Goal: Task Accomplishment & Management: Use online tool/utility

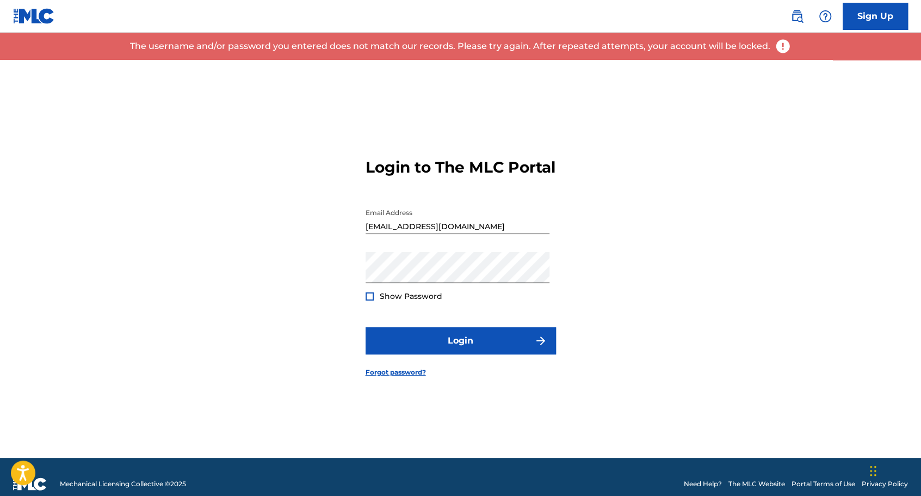
click at [377, 301] on div "Show Password" at bounding box center [404, 296] width 77 height 11
click at [373, 300] on div at bounding box center [370, 296] width 8 height 8
click at [366, 327] on button "Login" at bounding box center [461, 340] width 190 height 27
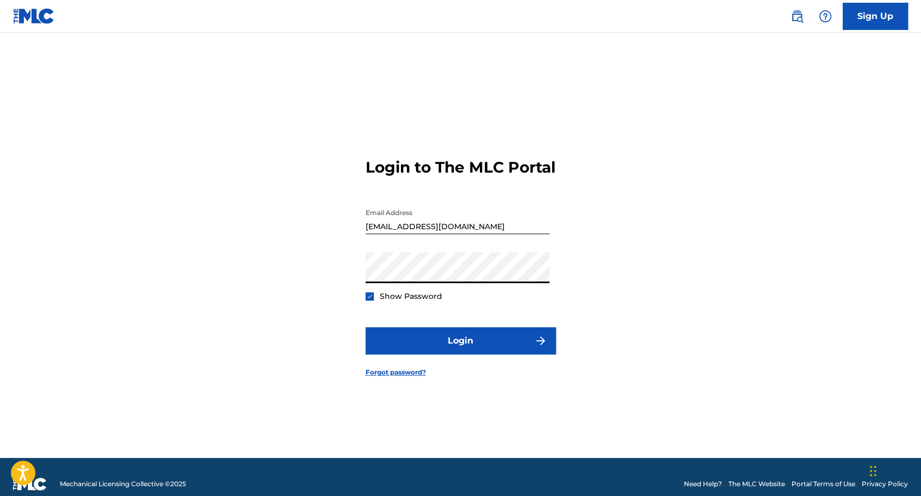
click at [366, 327] on button "Login" at bounding box center [461, 340] width 190 height 27
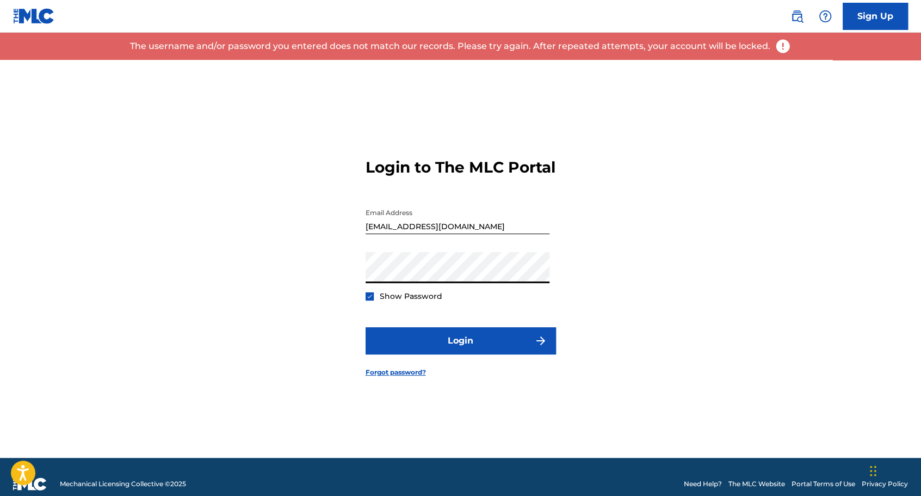
click at [366, 327] on button "Login" at bounding box center [461, 340] width 190 height 27
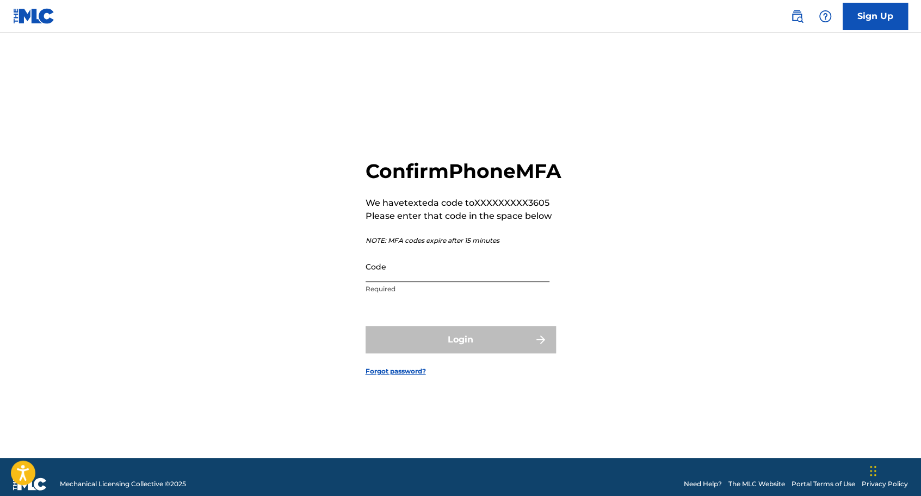
click at [442, 282] on input "Code" at bounding box center [458, 266] width 184 height 31
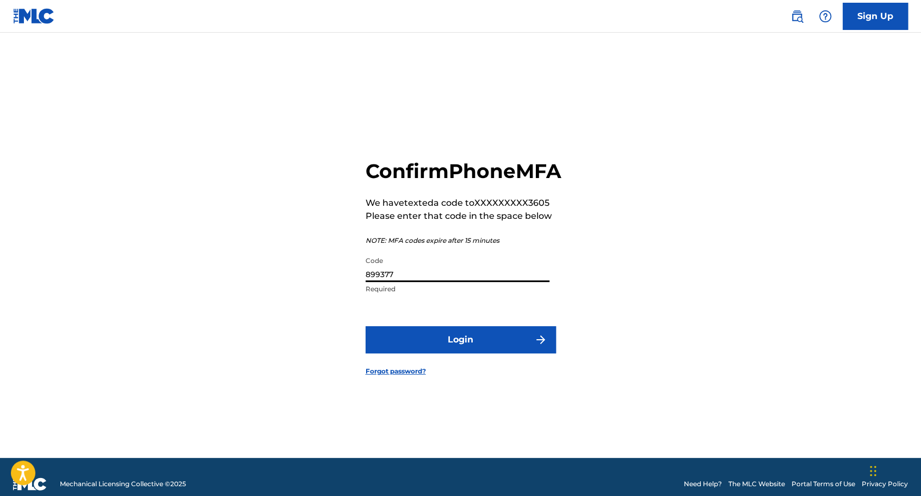
type input "899377"
click at [366, 326] on button "Login" at bounding box center [461, 339] width 190 height 27
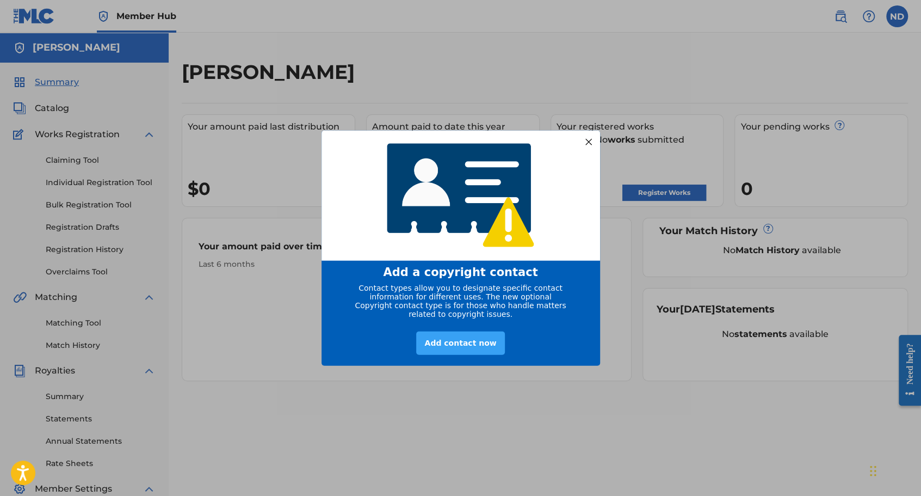
click at [465, 346] on div "Add contact now" at bounding box center [460, 342] width 88 height 23
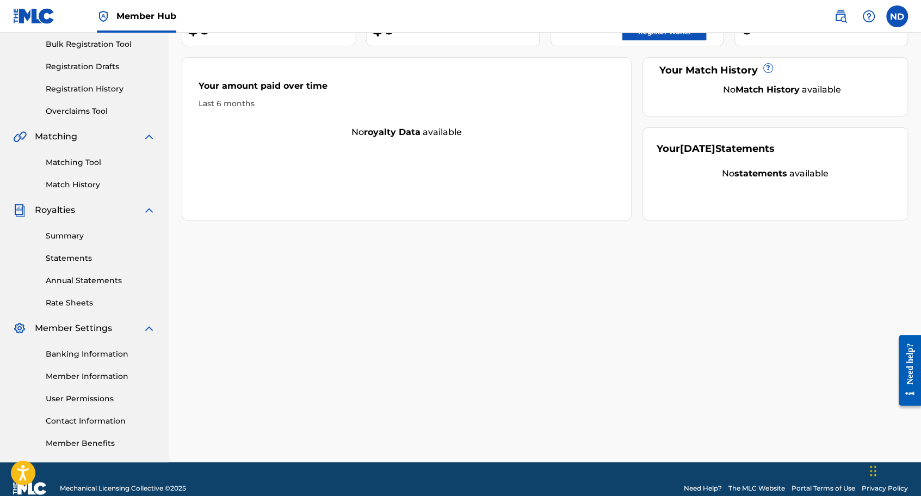
scroll to position [178, 0]
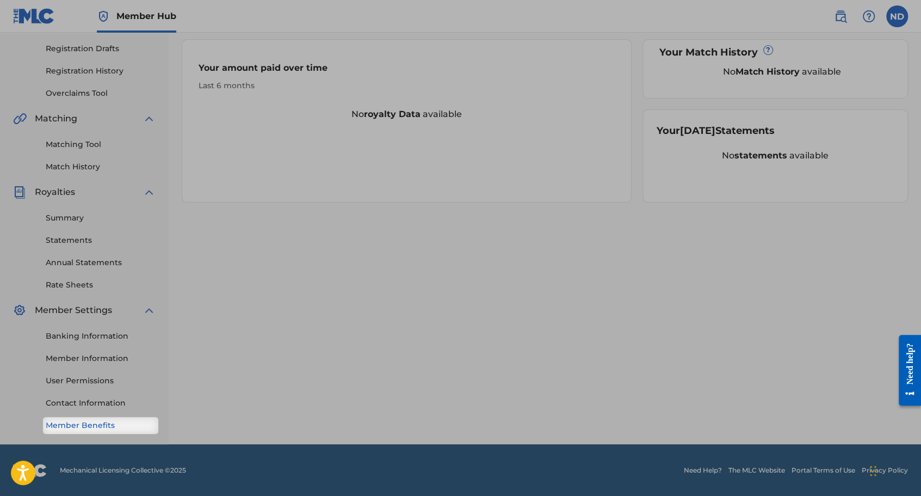
click at [122, 426] on link "Member Benefits" at bounding box center [101, 425] width 110 height 11
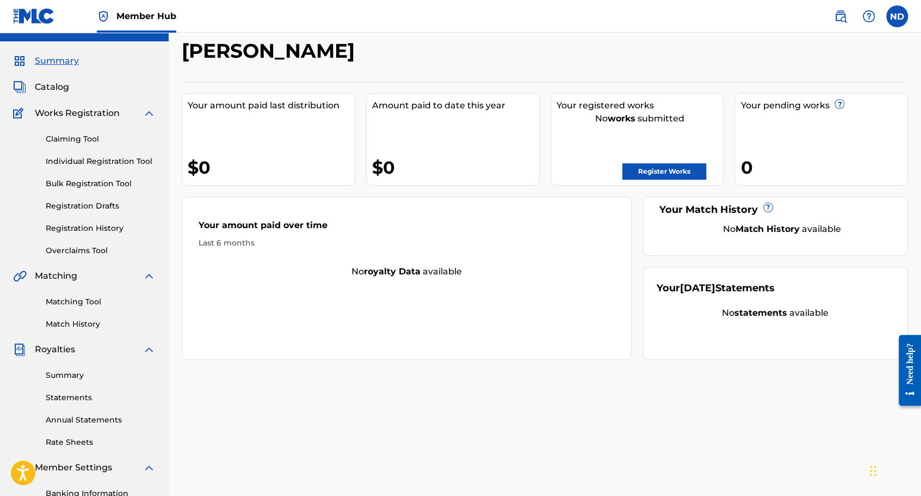
scroll to position [54, 0]
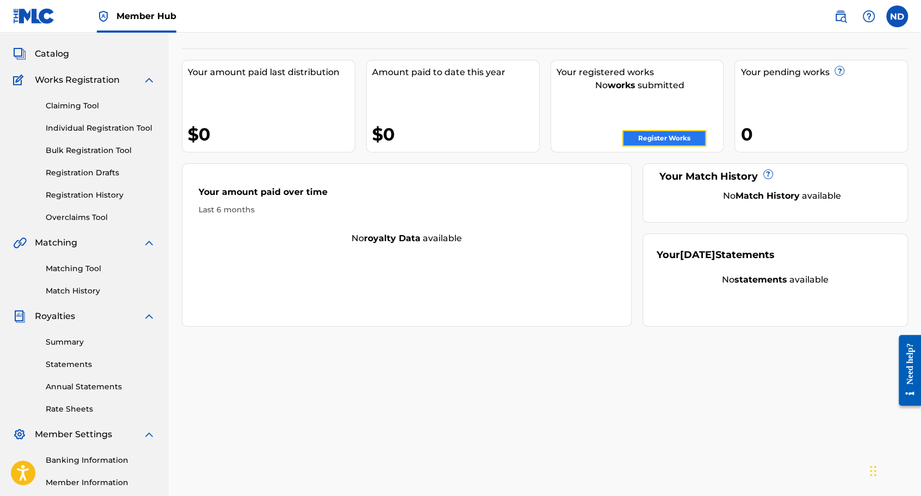
click at [655, 143] on link "Register Works" at bounding box center [665, 138] width 84 height 16
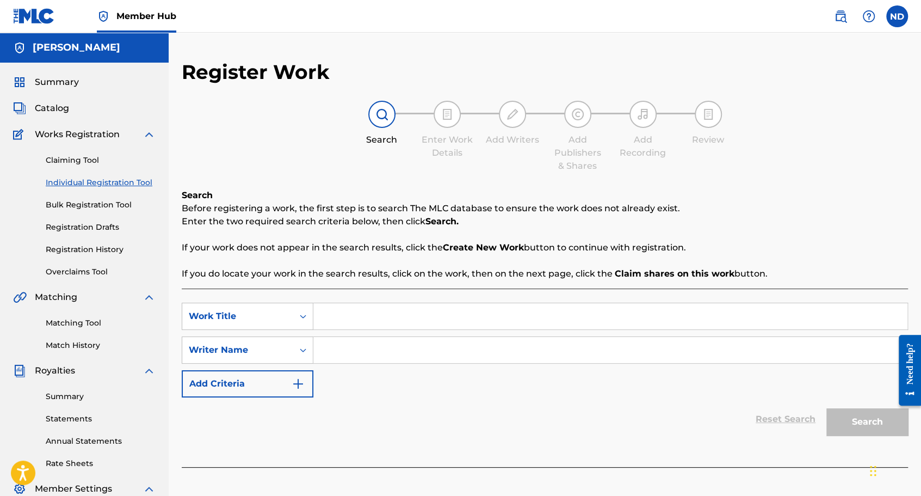
scroll to position [54, 0]
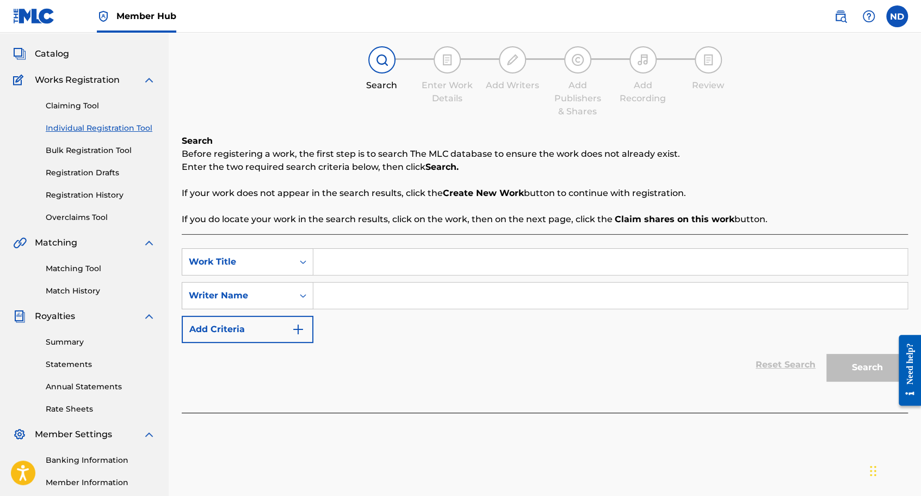
click at [338, 266] on input "Search Form" at bounding box center [610, 262] width 594 height 26
click at [328, 297] on input "Search Form" at bounding box center [610, 295] width 594 height 26
type input "[PERSON_NAME]"
click at [839, 374] on div "Search" at bounding box center [864, 365] width 87 height 44
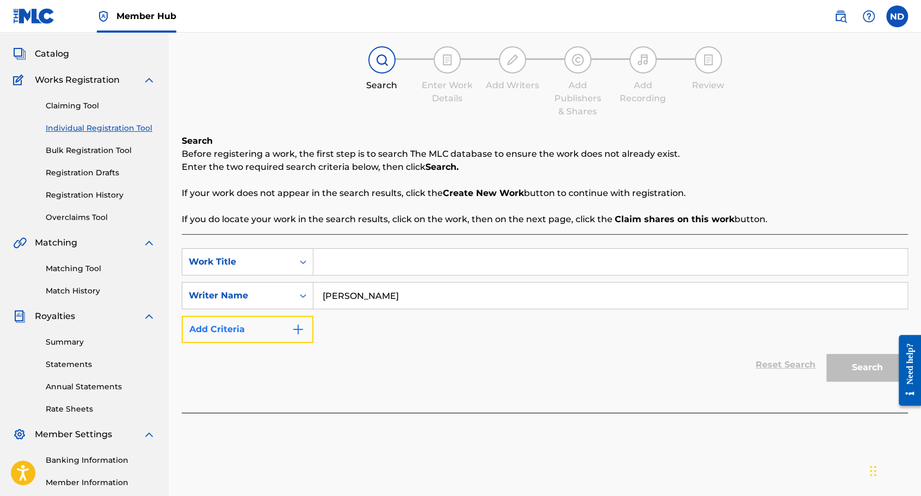
click at [305, 329] on button "Add Criteria" at bounding box center [248, 329] width 132 height 27
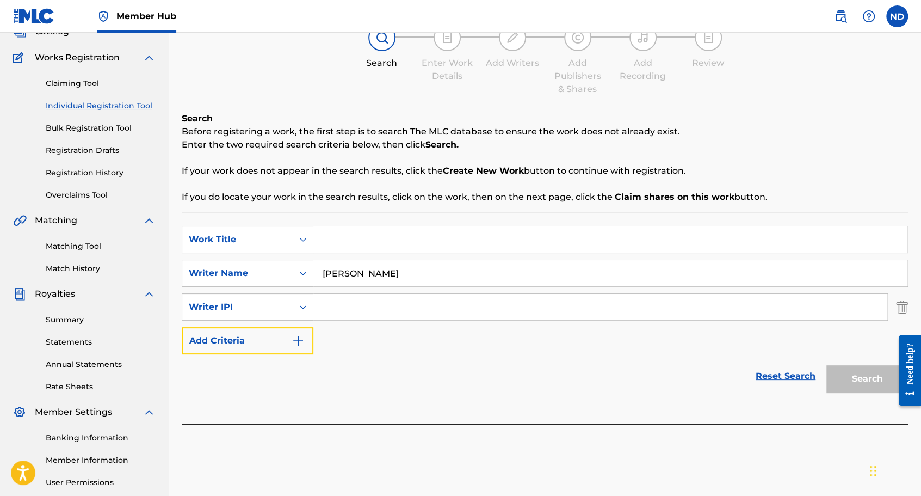
scroll to position [163, 0]
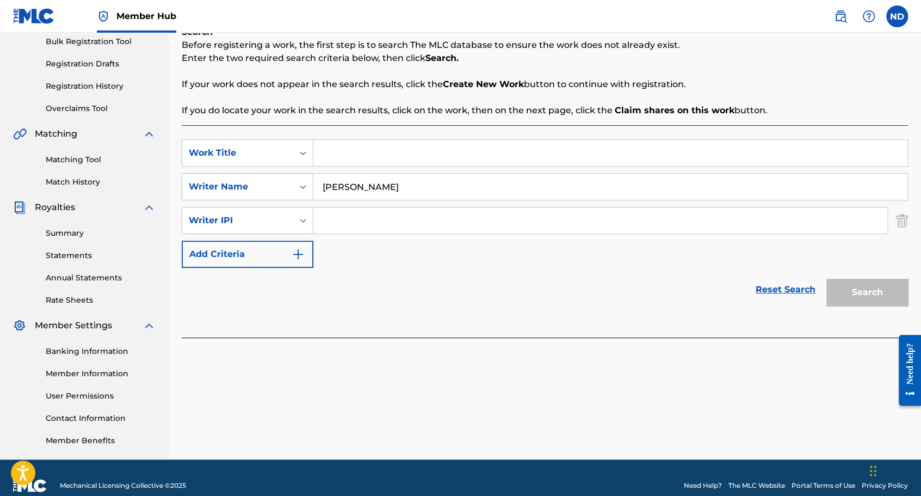
click at [852, 292] on div "Search" at bounding box center [864, 290] width 87 height 44
click at [401, 221] on input "Search Form" at bounding box center [600, 220] width 574 height 26
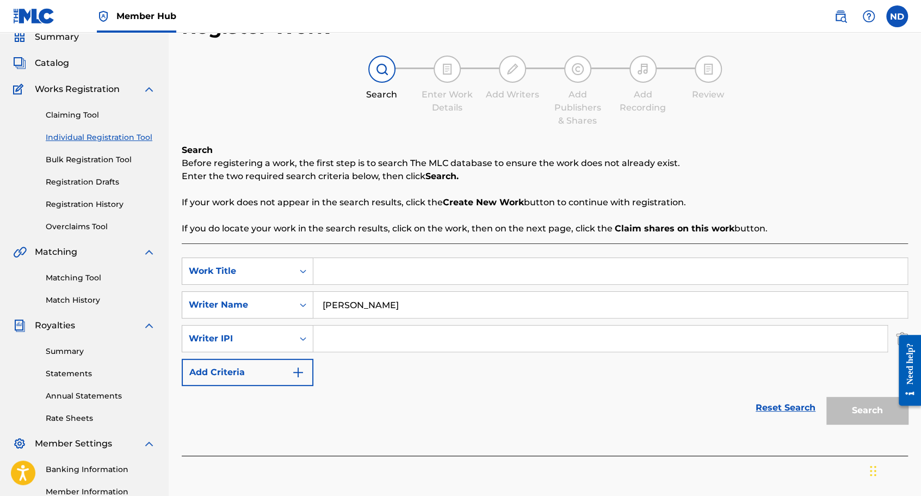
scroll to position [54, 0]
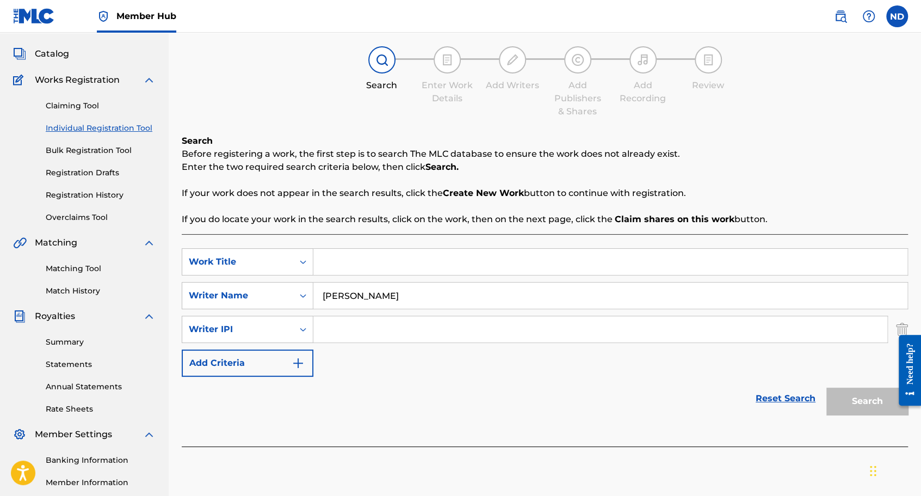
paste input "1023768176"
type input "1023768176"
click at [867, 399] on div "Search" at bounding box center [864, 399] width 87 height 44
click at [695, 371] on div "SearchWithCriteria6a0ae901-a172-4a24-b428-5bf860b8288c Work Title SearchWithCri…" at bounding box center [545, 312] width 727 height 128
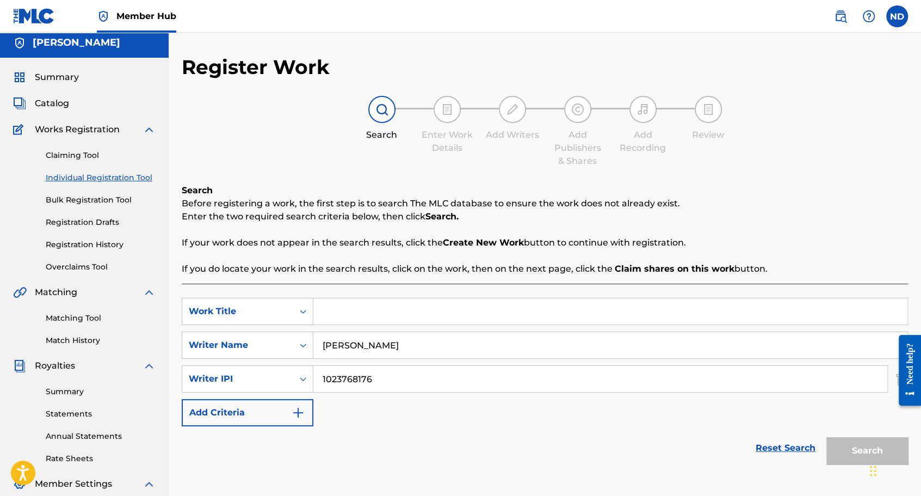
scroll to position [0, 0]
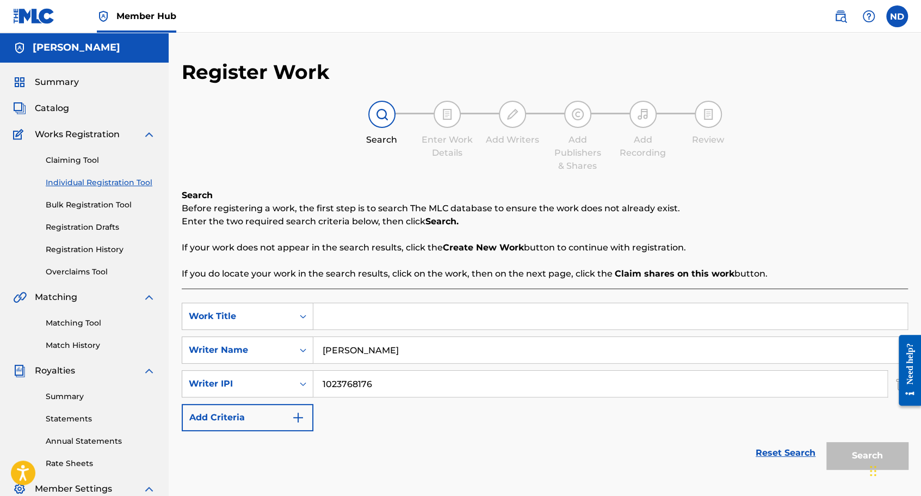
click at [369, 317] on input "Search Form" at bounding box center [610, 316] width 594 height 26
click at [87, 156] on link "Claiming Tool" at bounding box center [101, 160] width 110 height 11
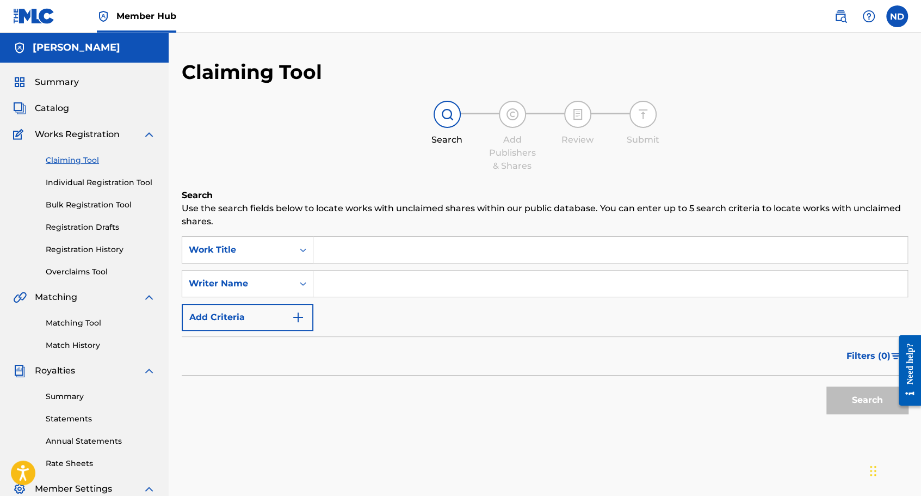
click at [340, 280] on input "Search Form" at bounding box center [610, 283] width 594 height 26
paste input "1023768176"
type input "1023768176"
click at [838, 396] on button "Search" at bounding box center [868, 399] width 82 height 27
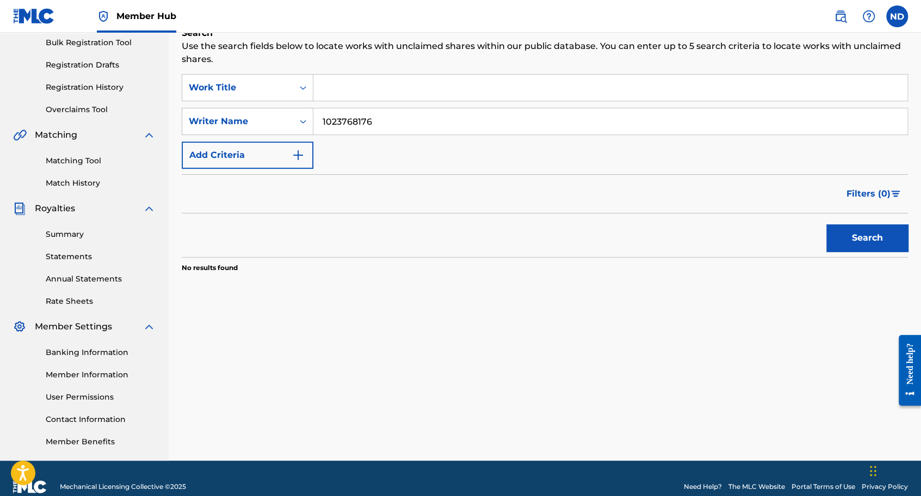
scroll to position [124, 0]
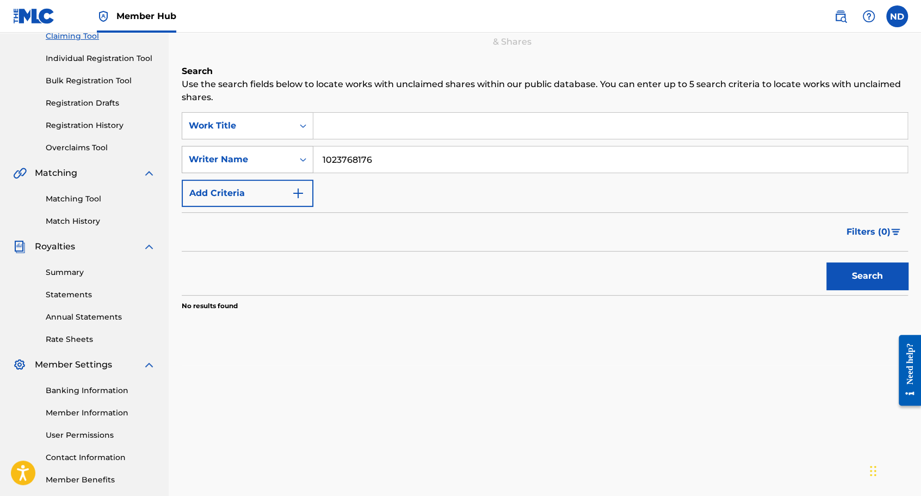
drag, startPoint x: 401, startPoint y: 153, endPoint x: 300, endPoint y: 155, distance: 100.7
click at [300, 155] on div "SearchWithCriteria38b35aa3-2481-4c7e-943f-38c8a2160d97 Writer Name 1023768176" at bounding box center [545, 159] width 727 height 27
click at [297, 194] on img "Search Form" at bounding box center [298, 193] width 13 height 13
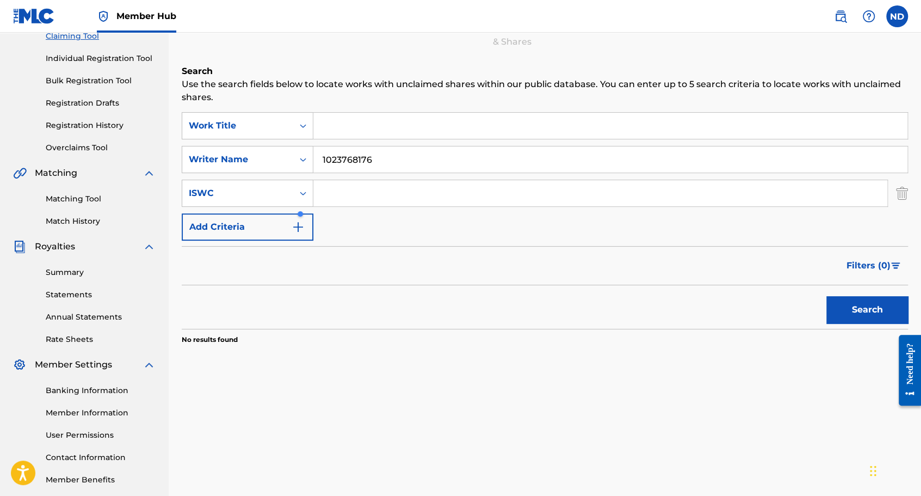
click at [338, 194] on input "Search Form" at bounding box center [600, 193] width 574 height 26
click at [286, 222] on button "Add Criteria" at bounding box center [248, 226] width 132 height 27
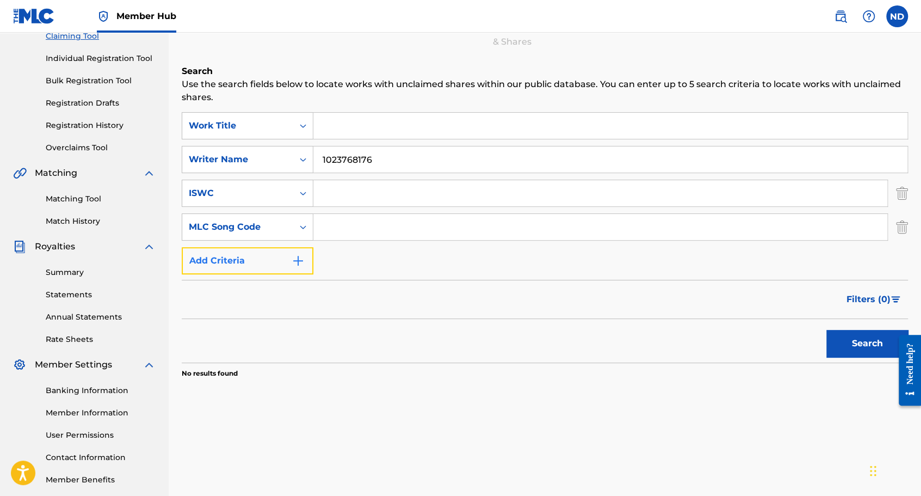
click at [292, 257] on img "Search Form" at bounding box center [298, 260] width 13 height 13
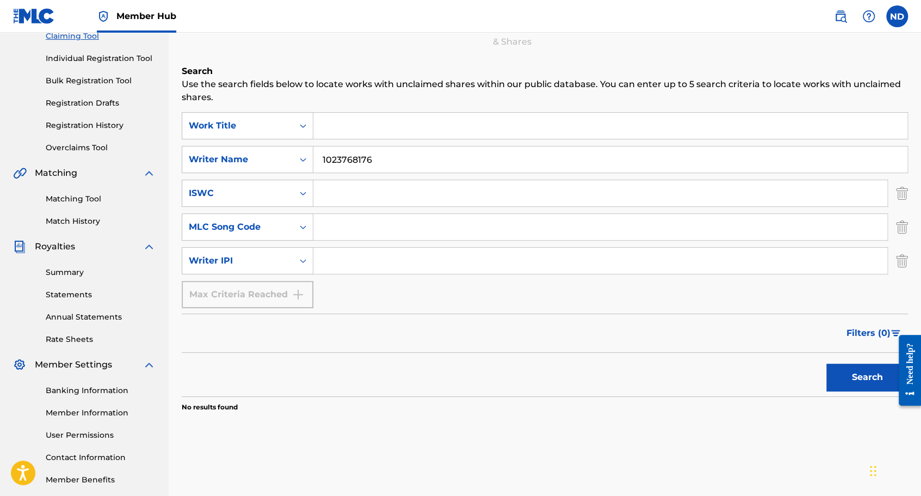
click at [348, 258] on input "Search Form" at bounding box center [600, 261] width 574 height 26
paste input "1023768176"
type input "1023768176"
drag, startPoint x: 380, startPoint y: 160, endPoint x: 292, endPoint y: 157, distance: 88.8
click at [292, 157] on div "SearchWithCriteria38b35aa3-2481-4c7e-943f-38c8a2160d97 Writer Name 1023768176" at bounding box center [545, 159] width 727 height 27
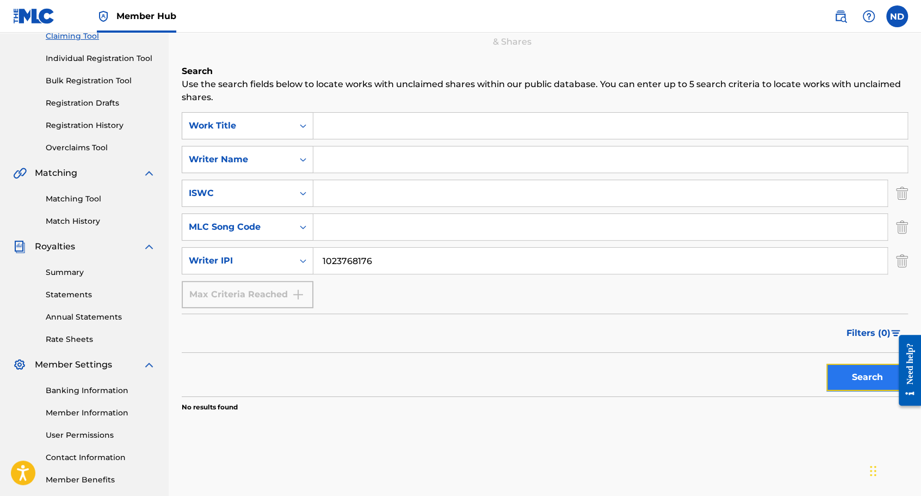
click at [869, 382] on button "Search" at bounding box center [868, 377] width 82 height 27
drag, startPoint x: 400, startPoint y: 260, endPoint x: 312, endPoint y: 258, distance: 87.6
click at [312, 258] on div "SearchWithCriteriac00b4a66-9d2c-42e9-b2d8-6fdc18fa83d5 Writer IPI 1023768176" at bounding box center [545, 260] width 727 height 27
click at [365, 160] on input "Search Form" at bounding box center [610, 159] width 594 height 26
type input "[PERSON_NAME]"
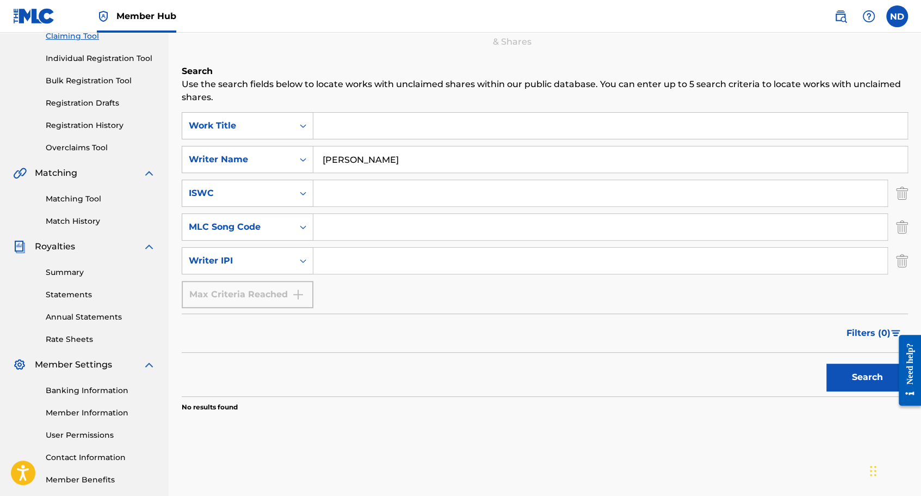
click at [827, 364] on button "Search" at bounding box center [868, 377] width 82 height 27
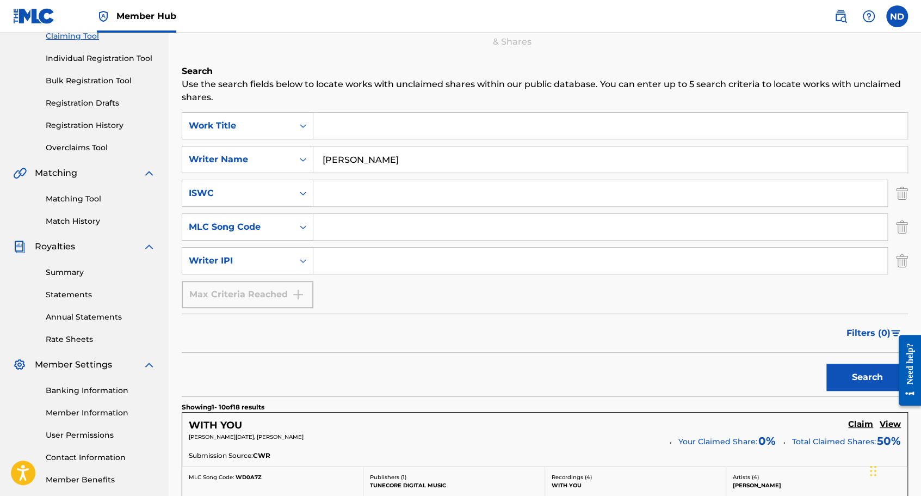
scroll to position [287, 0]
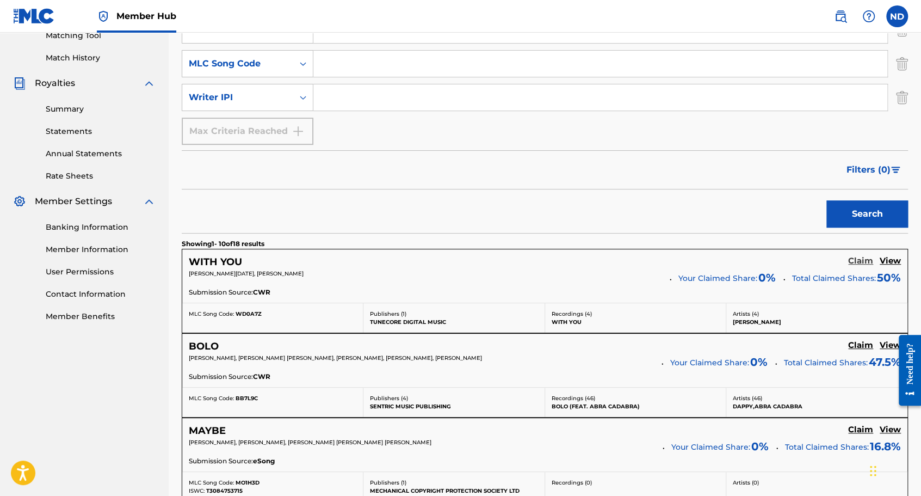
click at [861, 259] on h5 "Claim" at bounding box center [860, 261] width 25 height 10
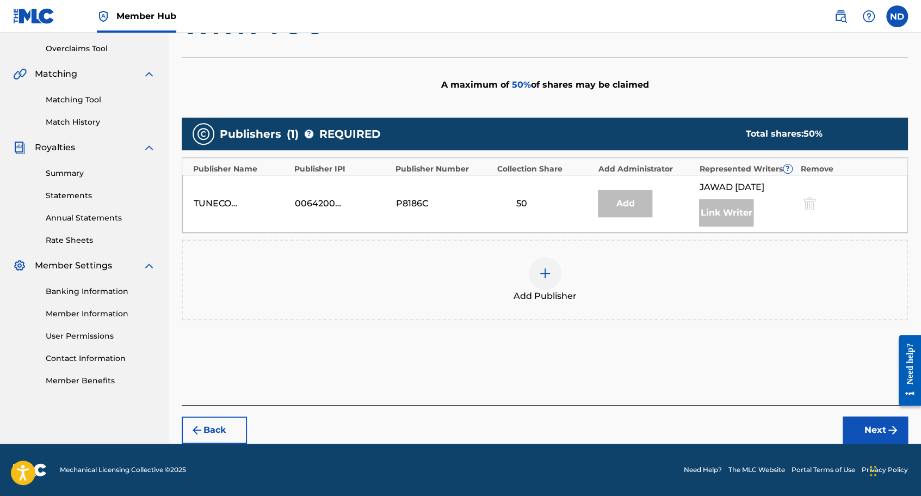
scroll to position [222, 0]
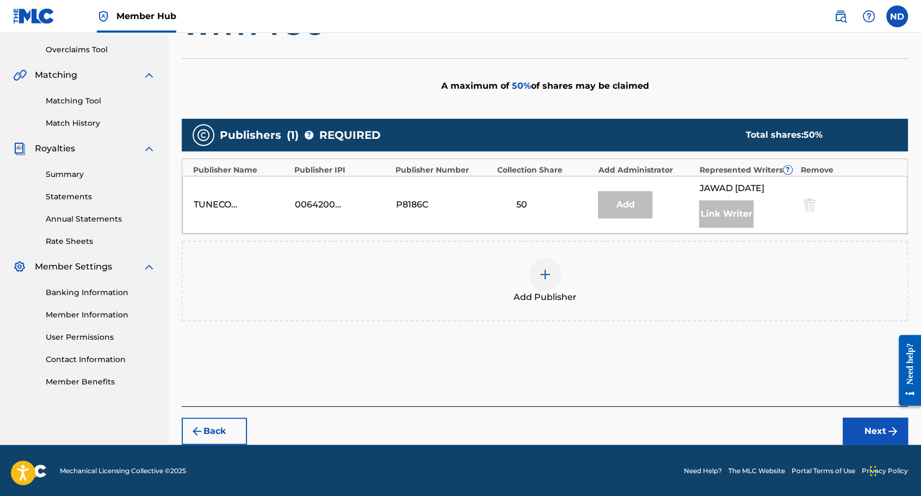
click at [635, 206] on div "Add" at bounding box center [625, 204] width 54 height 27
click at [537, 275] on div at bounding box center [545, 274] width 33 height 33
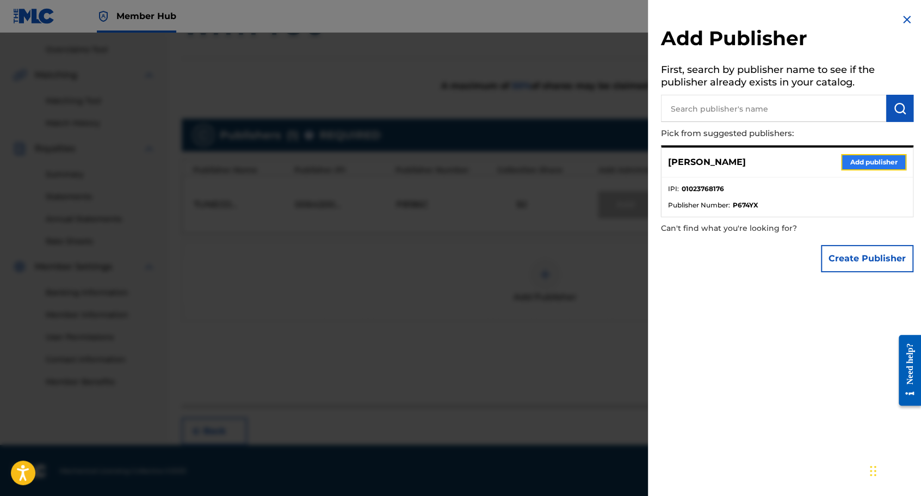
click at [867, 162] on button "Add publisher" at bounding box center [873, 162] width 65 height 16
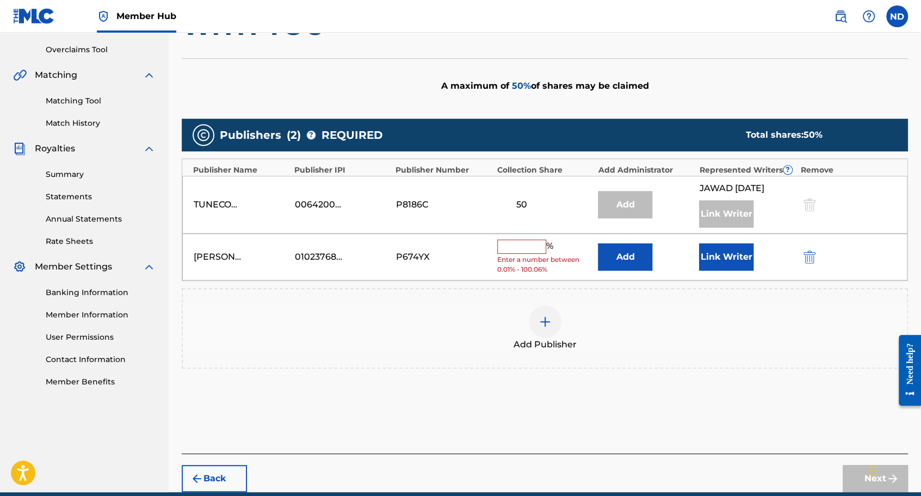
click at [512, 249] on input "text" at bounding box center [521, 246] width 49 height 14
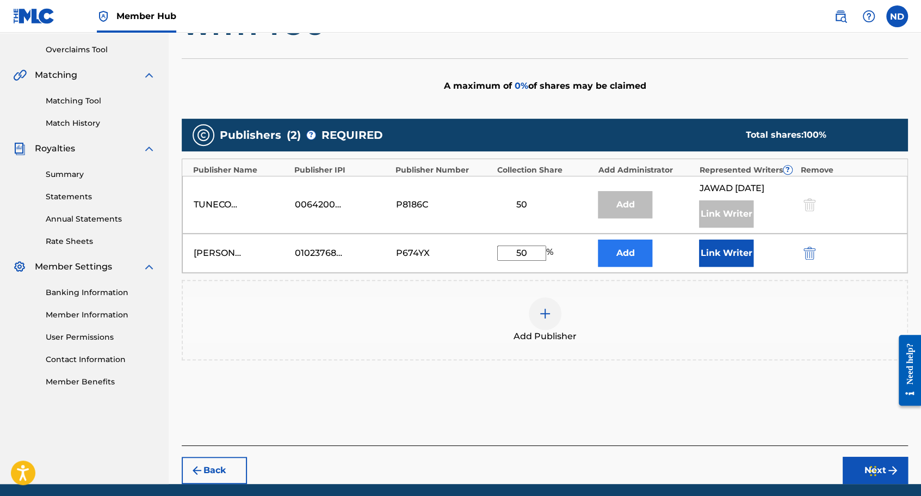
type input "50"
click at [647, 255] on button "Add" at bounding box center [625, 252] width 54 height 27
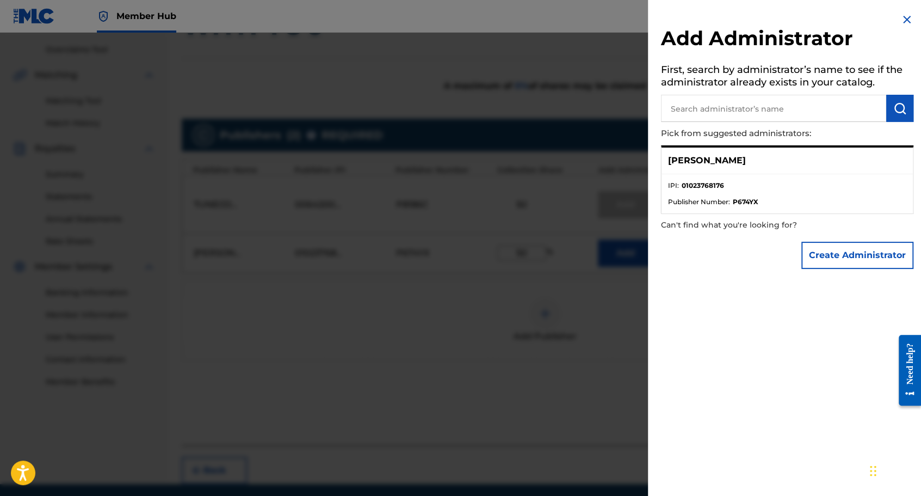
click at [751, 179] on ul "IPI : 01023768176 Publisher Number : P674YX" at bounding box center [787, 193] width 251 height 39
click at [901, 25] on img at bounding box center [907, 19] width 13 height 13
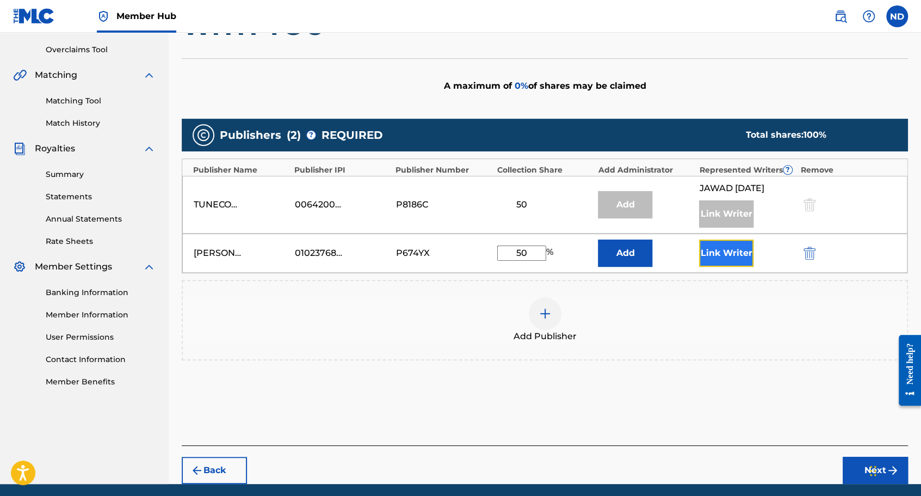
click at [730, 251] on button "Link Writer" at bounding box center [726, 252] width 54 height 27
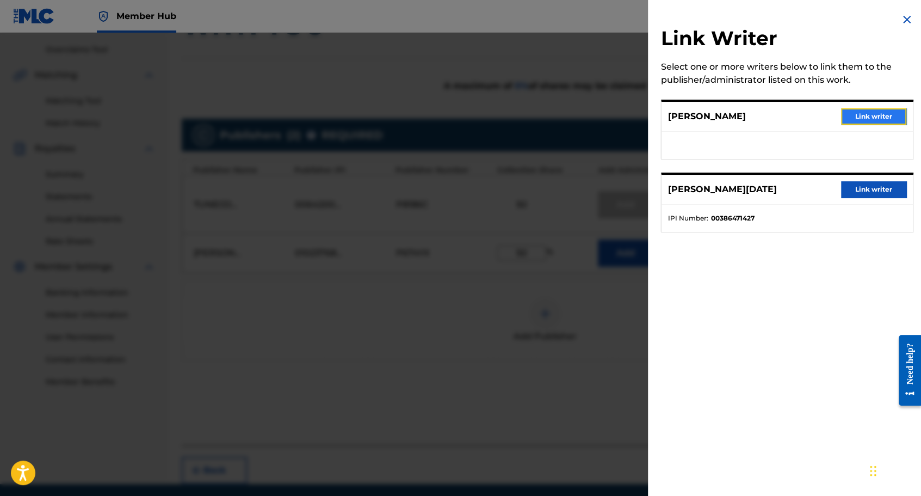
click at [874, 119] on button "Link writer" at bounding box center [873, 116] width 65 height 16
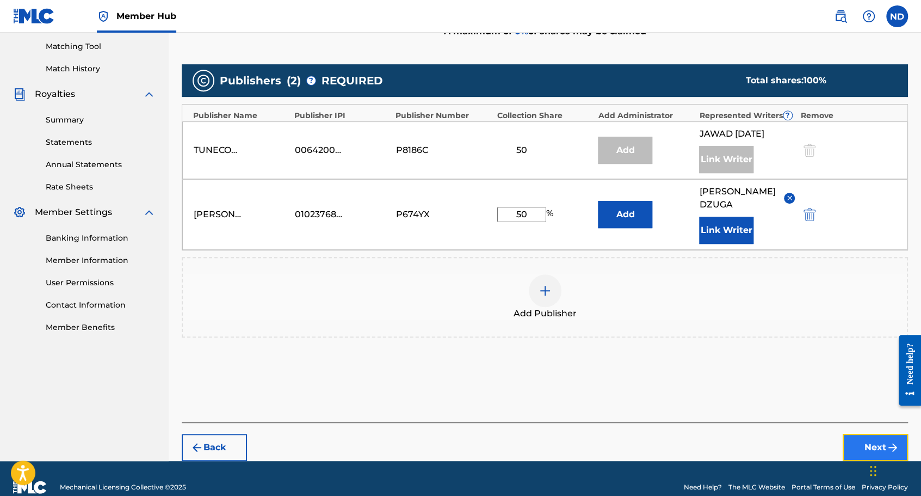
click at [855, 436] on button "Next" at bounding box center [875, 447] width 65 height 27
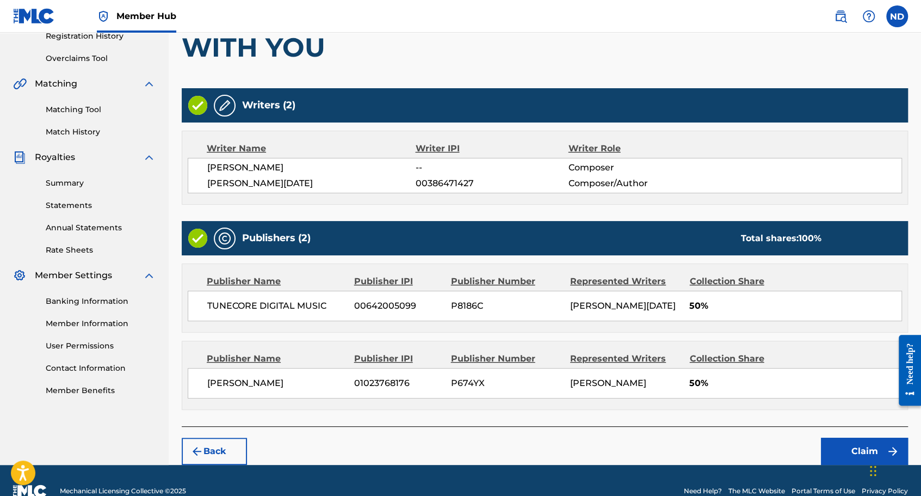
scroll to position [232, 0]
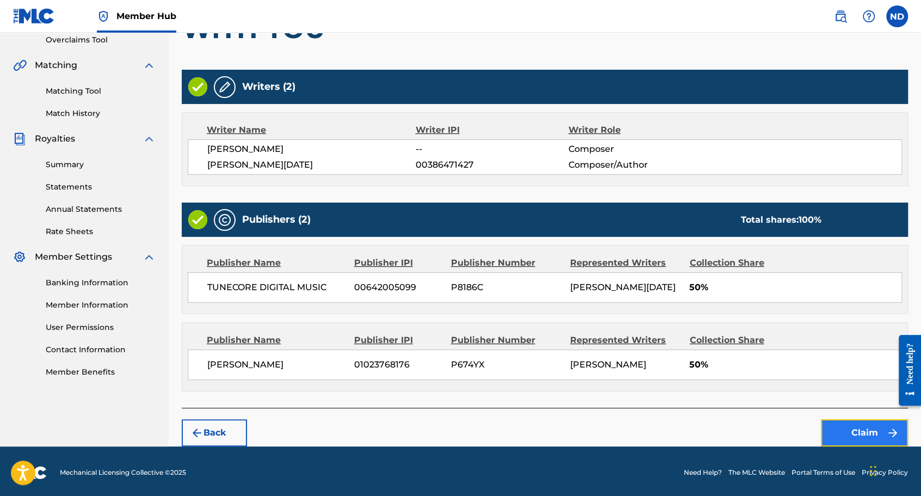
click at [854, 431] on button "Claim" at bounding box center [864, 432] width 87 height 27
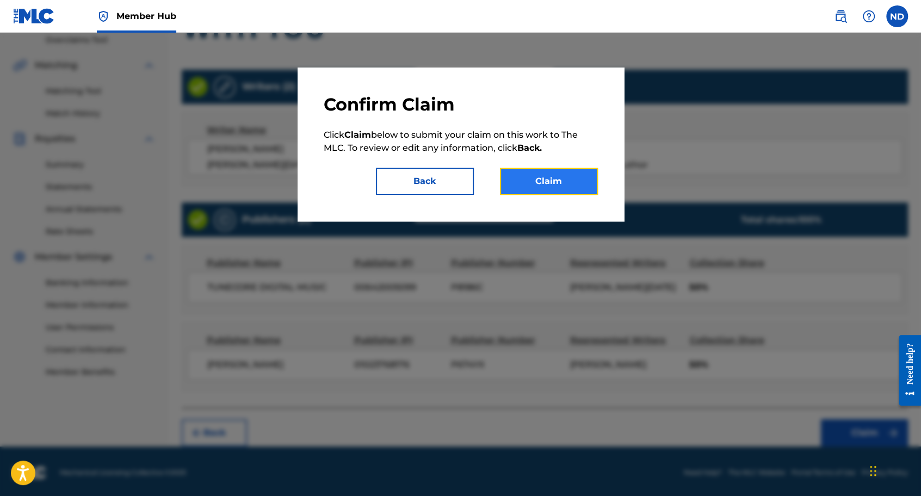
click at [555, 184] on button "Claim" at bounding box center [549, 181] width 98 height 27
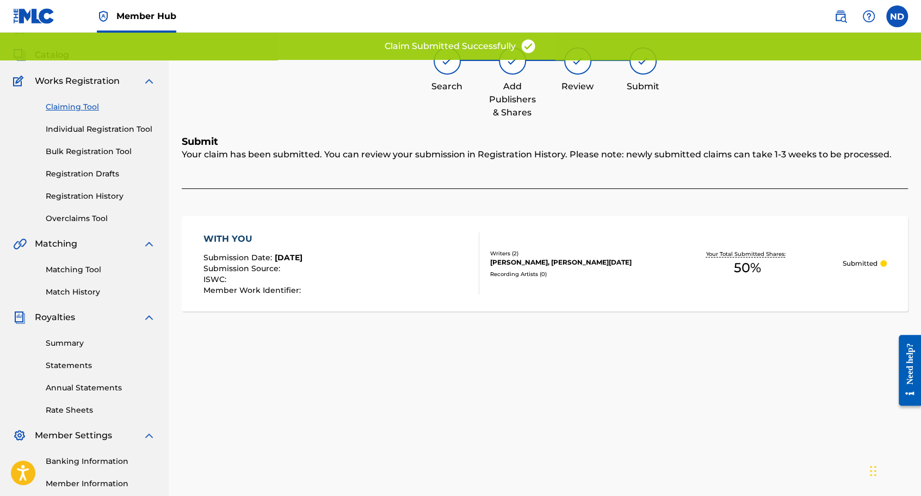
scroll to position [0, 0]
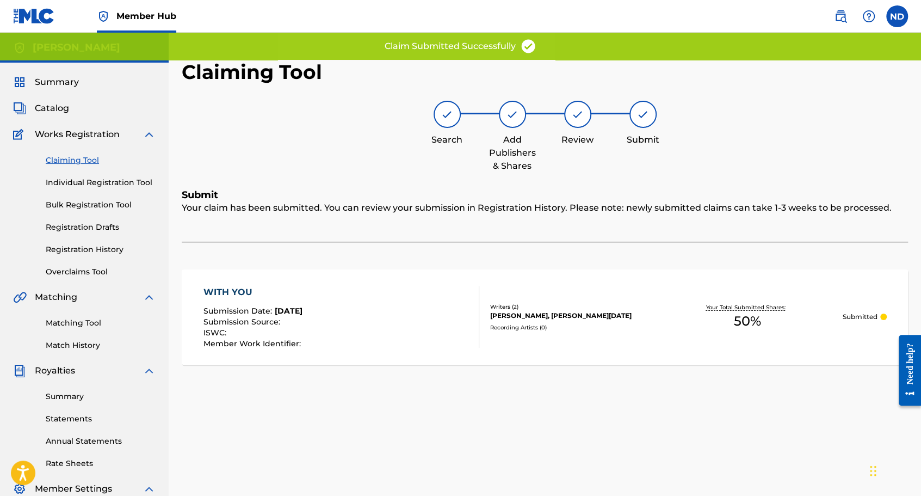
click at [89, 159] on link "Claiming Tool" at bounding box center [101, 160] width 110 height 11
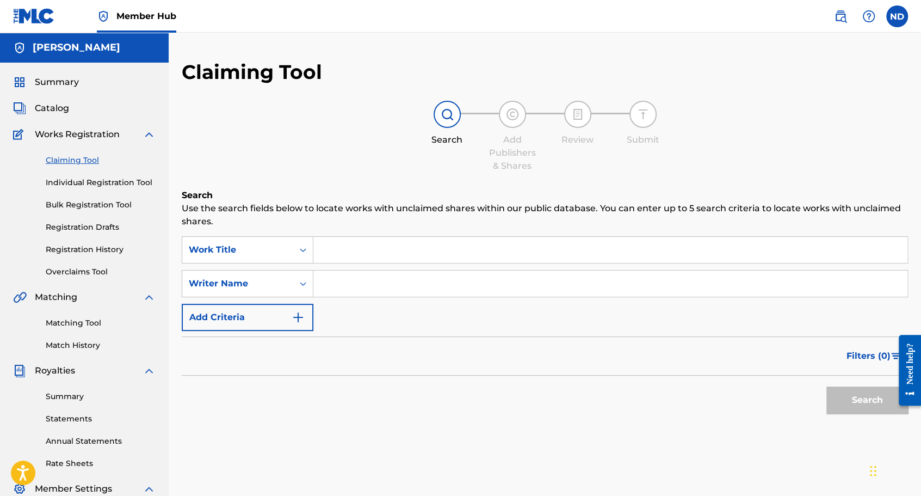
click at [341, 288] on input "Search Form" at bounding box center [610, 283] width 594 height 26
type input "[PERSON_NAME]"
click at [827, 386] on button "Search" at bounding box center [868, 399] width 82 height 27
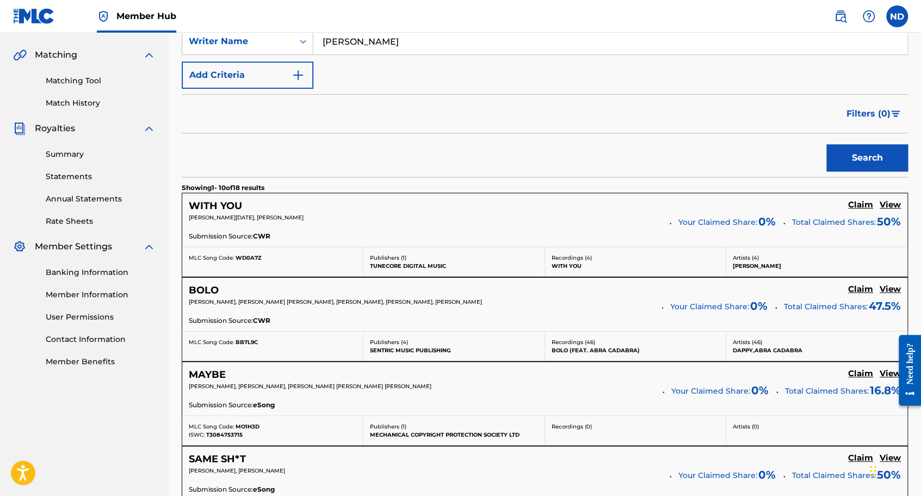
scroll to position [327, 0]
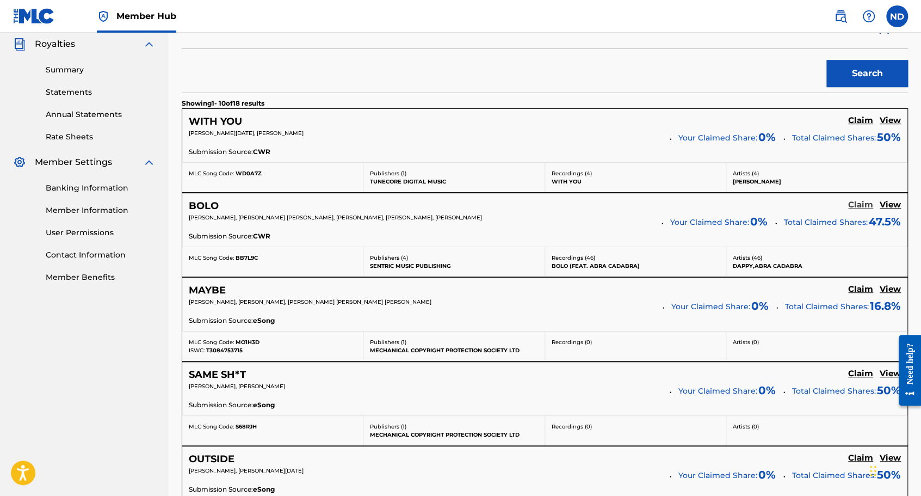
click at [852, 208] on h5 "Claim" at bounding box center [860, 205] width 25 height 10
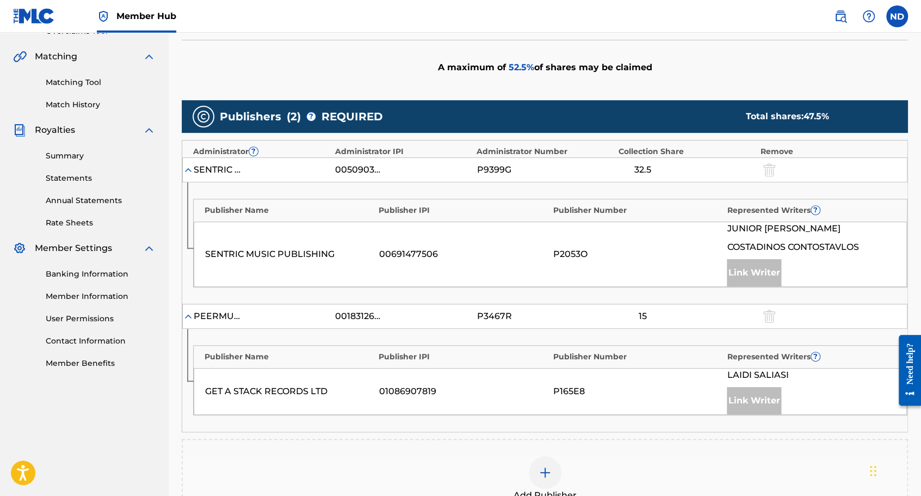
scroll to position [272, 0]
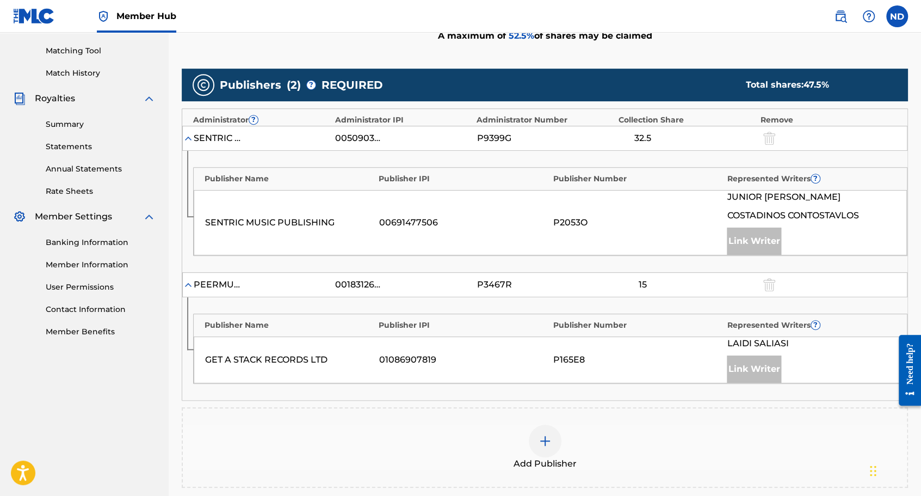
click at [540, 436] on img at bounding box center [545, 440] width 13 height 13
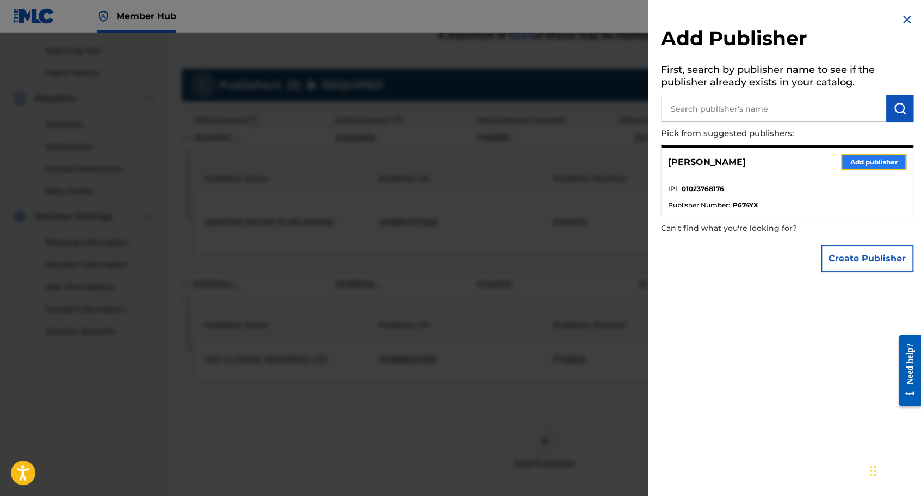
click at [870, 164] on button "Add publisher" at bounding box center [873, 162] width 65 height 16
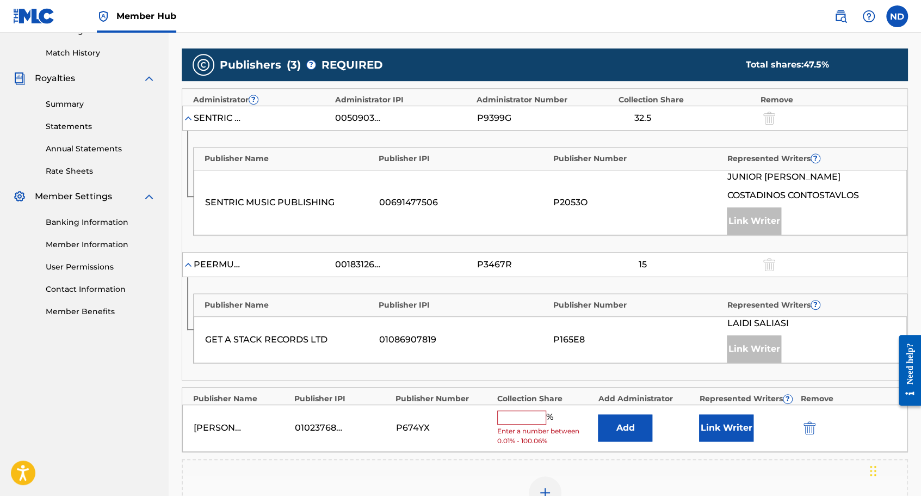
scroll to position [381, 0]
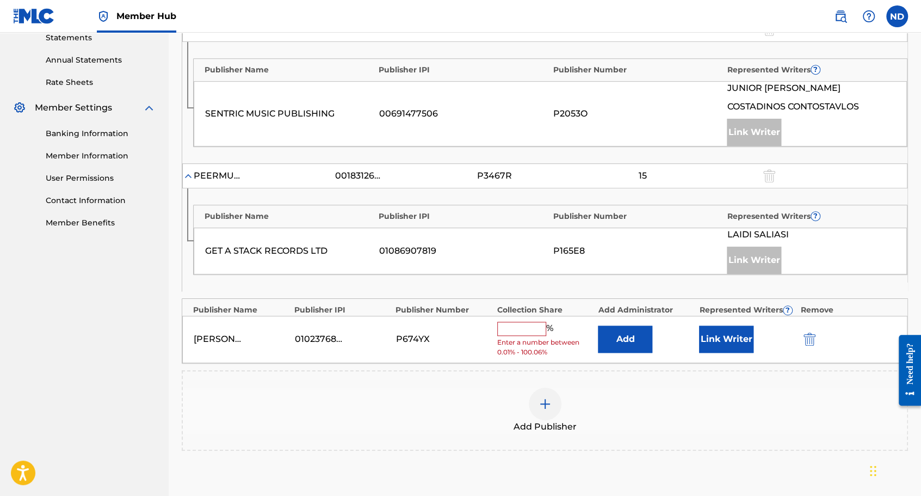
click at [532, 327] on input "text" at bounding box center [521, 329] width 49 height 14
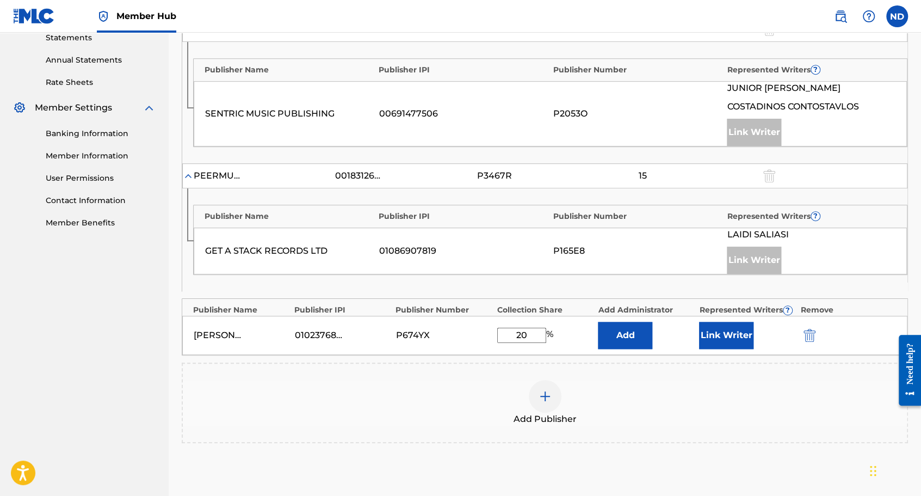
type input "20"
click at [627, 389] on div "Add Publisher" at bounding box center [545, 403] width 724 height 46
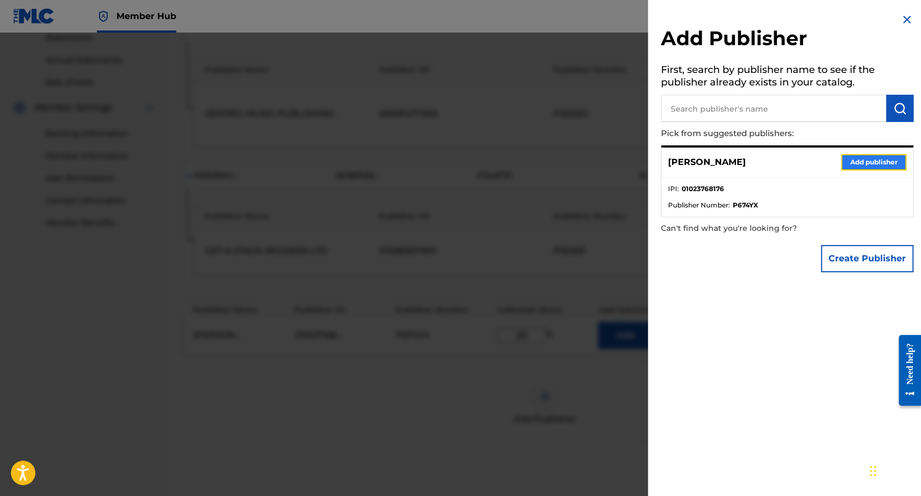
click at [855, 162] on button "Add publisher" at bounding box center [873, 162] width 65 height 16
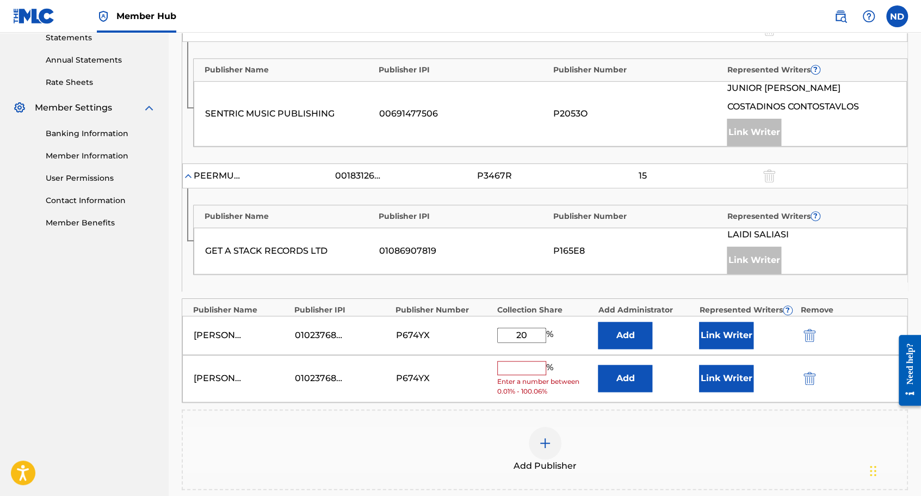
click at [818, 372] on div at bounding box center [825, 378] width 49 height 13
click at [814, 372] on img "submit" at bounding box center [810, 378] width 12 height 13
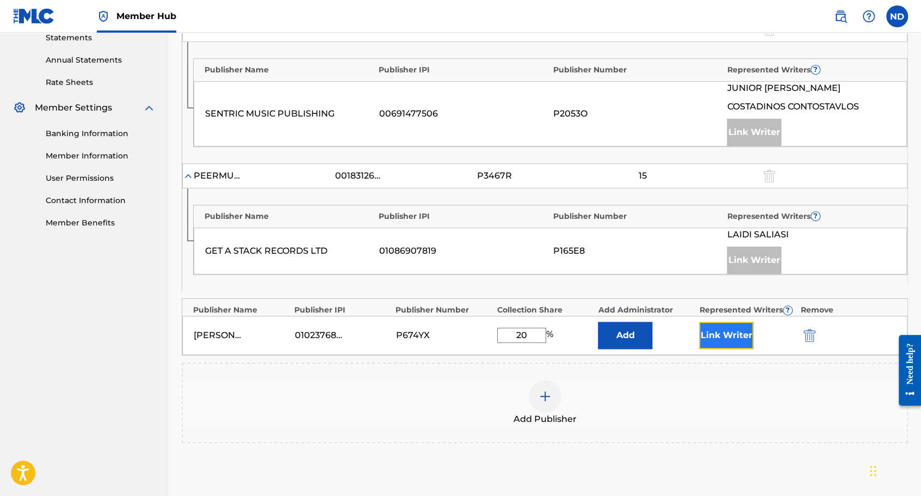
click at [737, 336] on button "Link Writer" at bounding box center [726, 335] width 54 height 27
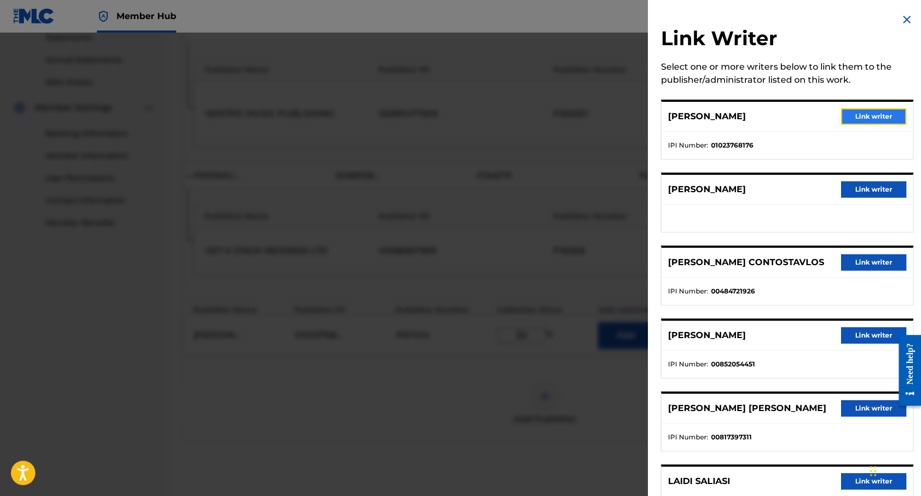
click at [885, 114] on button "Link writer" at bounding box center [873, 116] width 65 height 16
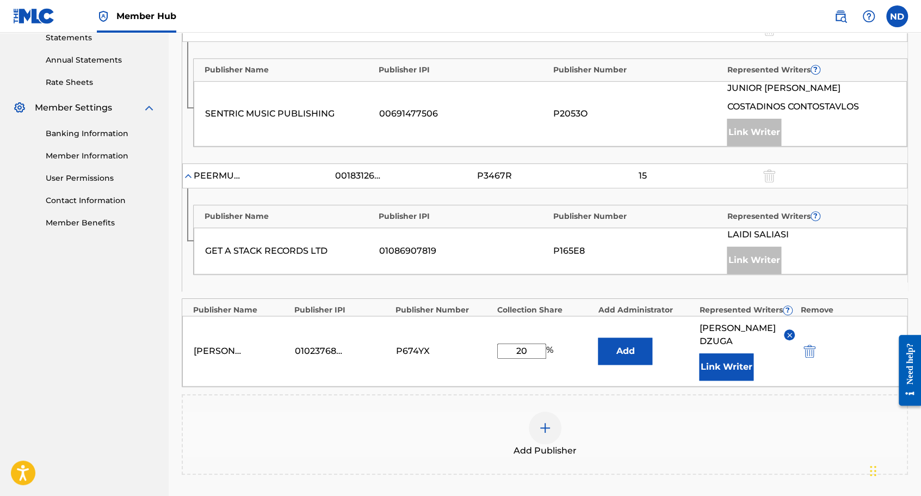
click at [725, 411] on div "Add Publisher" at bounding box center [545, 434] width 724 height 46
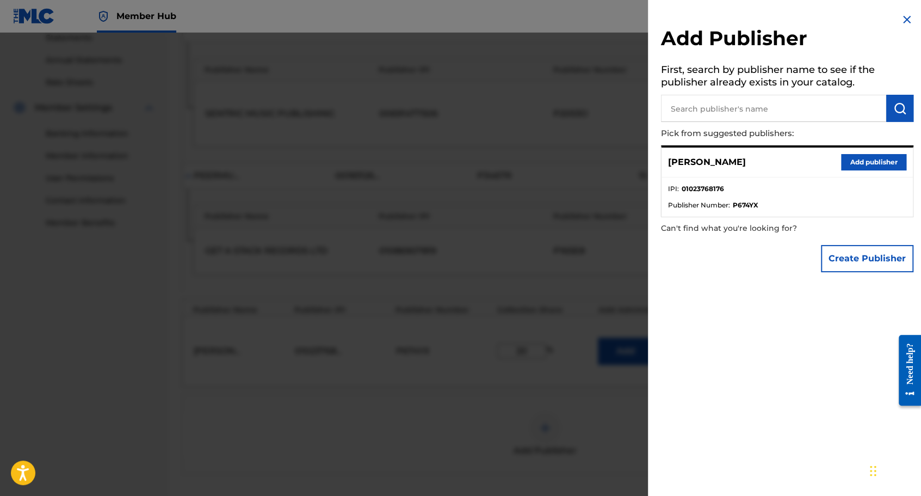
click at [901, 18] on img at bounding box center [907, 19] width 13 height 13
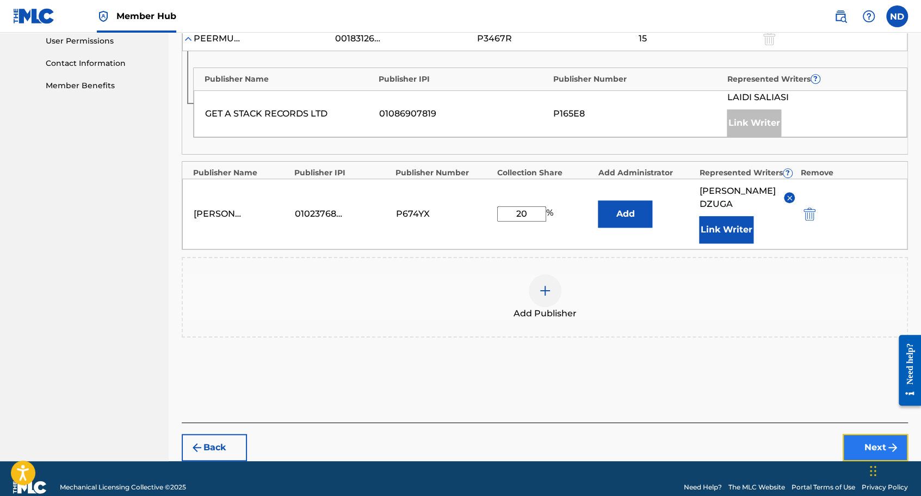
click at [859, 434] on button "Next" at bounding box center [875, 447] width 65 height 27
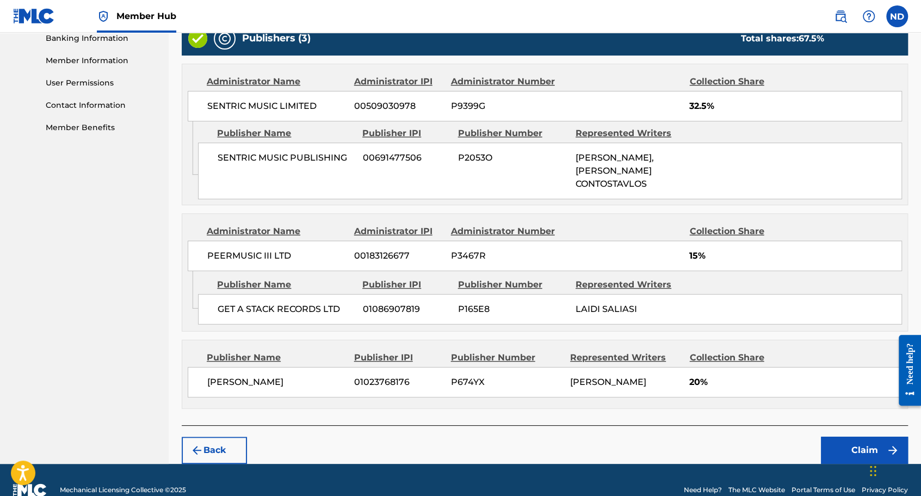
scroll to position [492, 0]
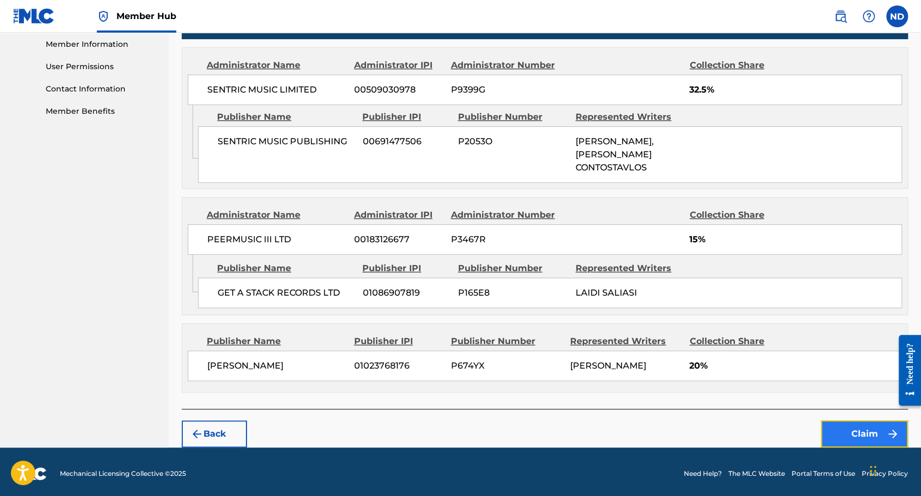
click at [848, 424] on button "Claim" at bounding box center [864, 433] width 87 height 27
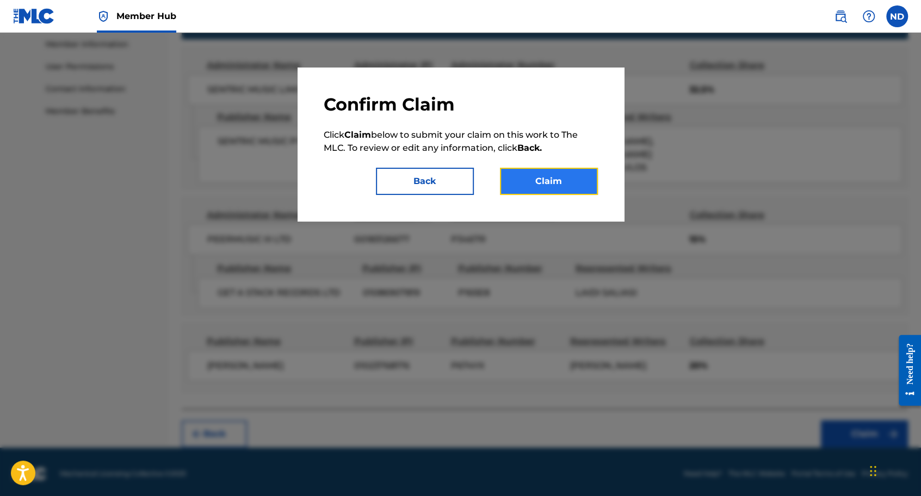
click at [572, 182] on button "Claim" at bounding box center [549, 181] width 98 height 27
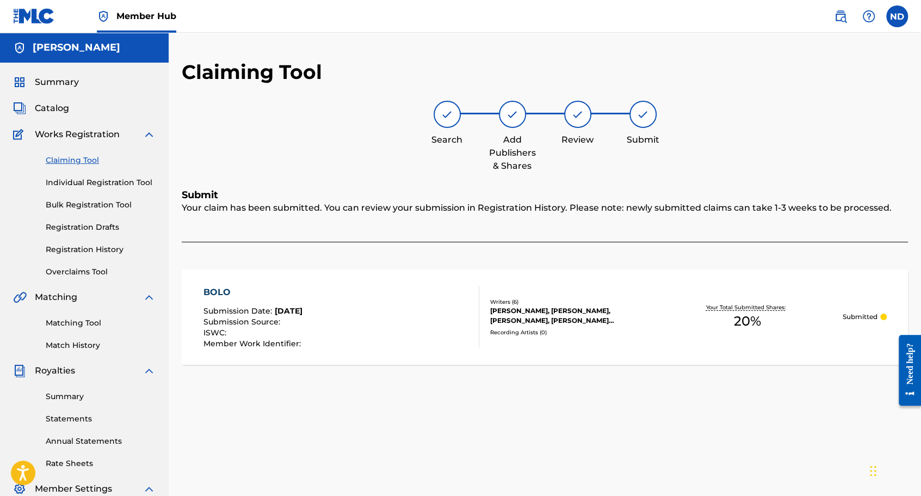
scroll to position [0, 0]
click at [69, 163] on link "Claiming Tool" at bounding box center [101, 160] width 110 height 11
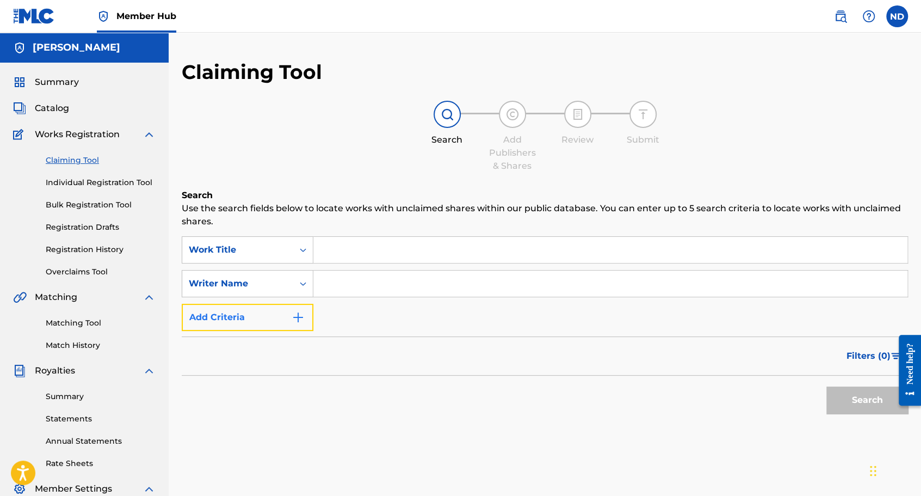
click at [286, 315] on button "Add Criteria" at bounding box center [248, 317] width 132 height 27
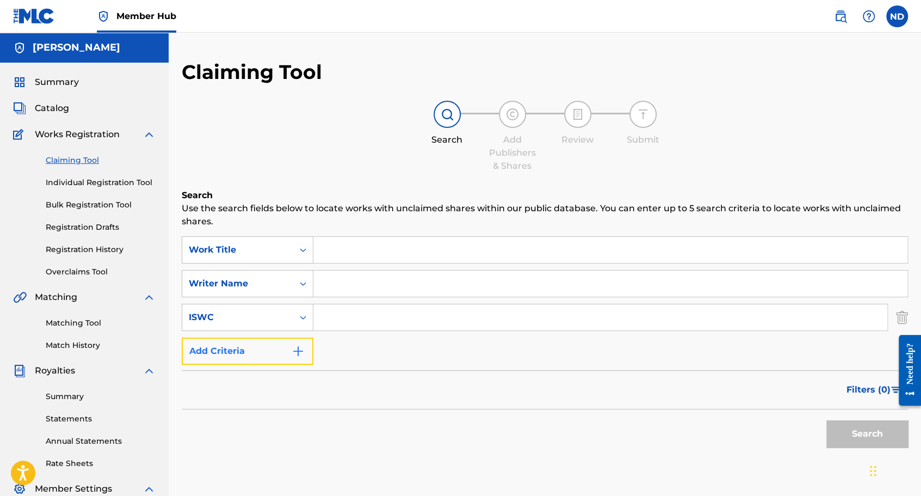
click at [275, 353] on button "Add Criteria" at bounding box center [248, 350] width 132 height 27
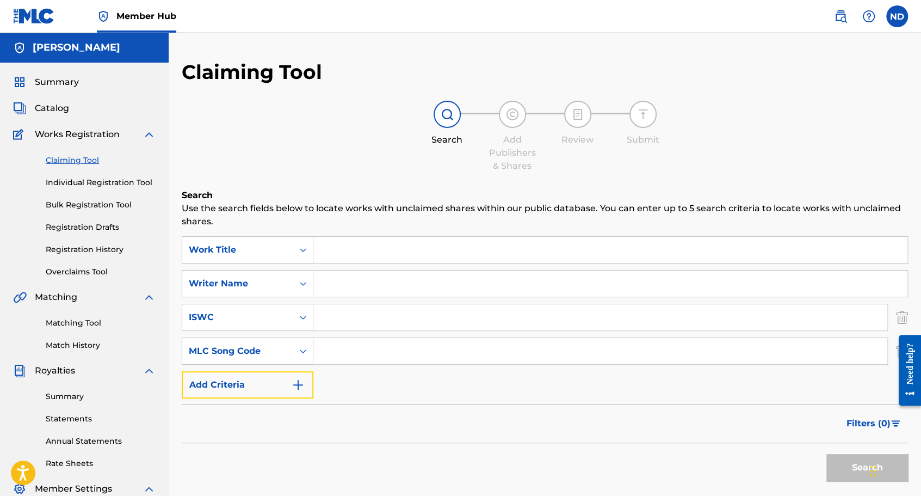
click at [283, 382] on button "Add Criteria" at bounding box center [248, 384] width 132 height 27
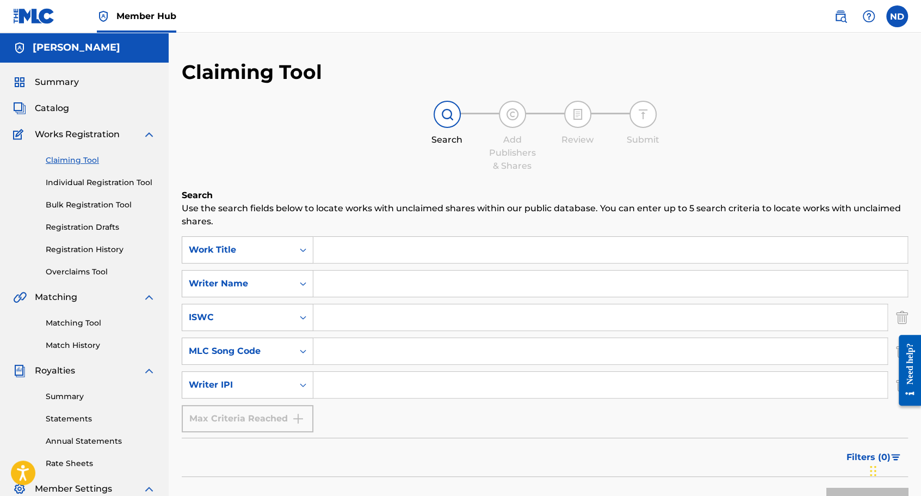
scroll to position [109, 0]
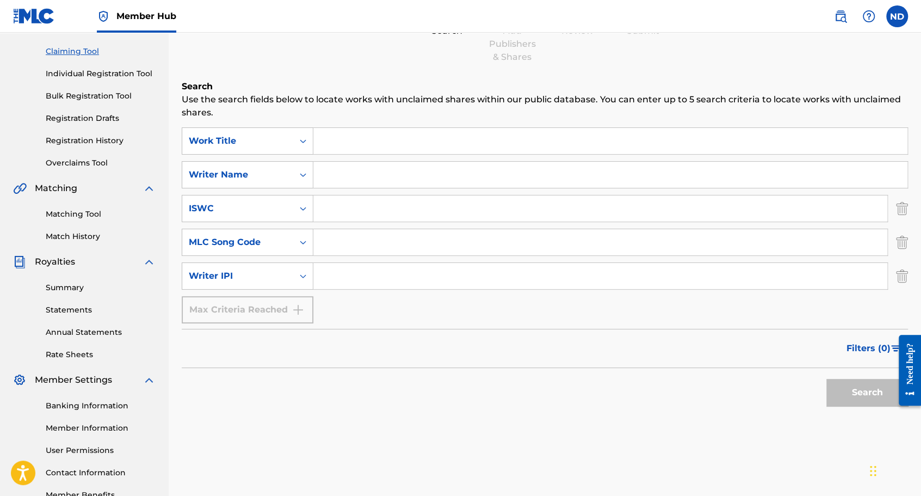
click at [332, 296] on div "SearchWithCriteria15adf05f-b0e3-4e18-8289-fc95fe47c5a4 Work Title SearchWithCri…" at bounding box center [545, 225] width 727 height 196
click at [340, 184] on input "Search Form" at bounding box center [610, 175] width 594 height 26
type input "[PERSON_NAME]"
click at [863, 396] on button "Search" at bounding box center [868, 392] width 82 height 27
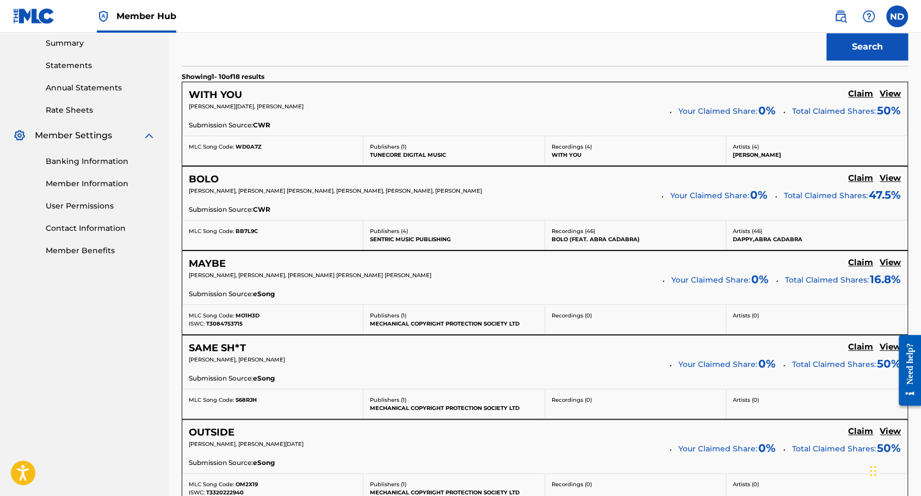
scroll to position [327, 0]
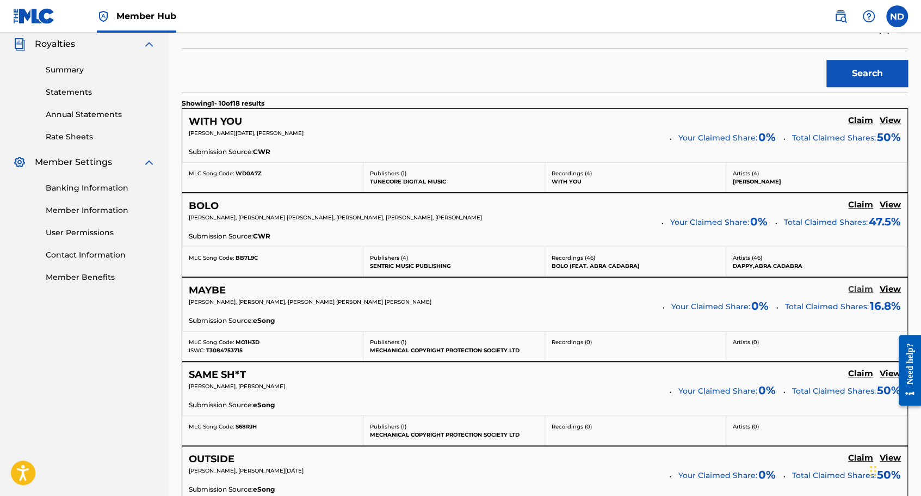
click at [858, 288] on h5 "Claim" at bounding box center [860, 289] width 25 height 10
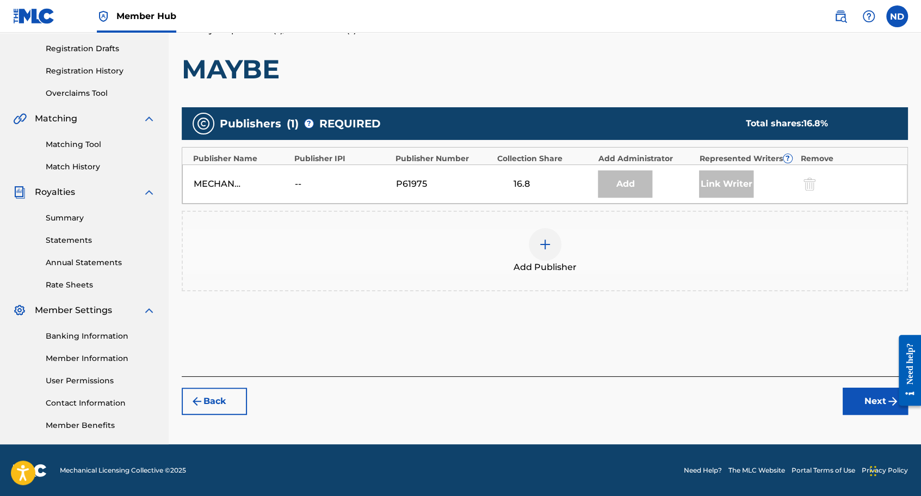
click at [557, 243] on div at bounding box center [545, 244] width 33 height 33
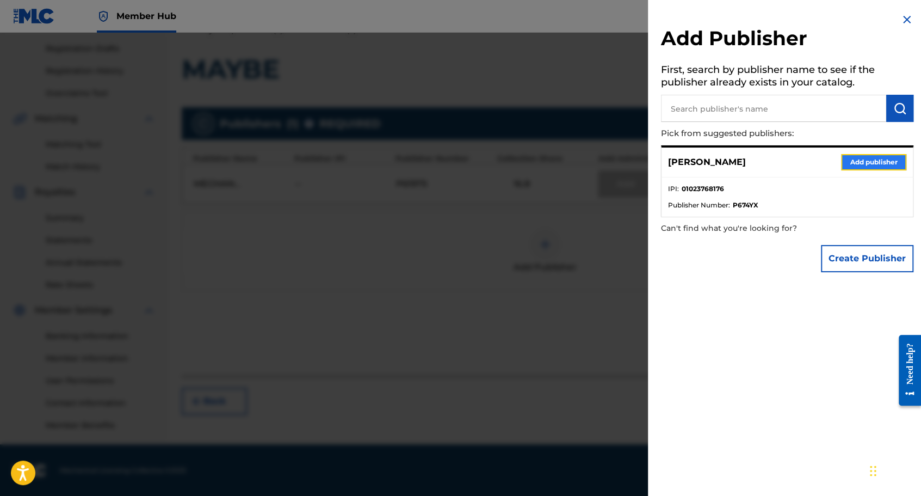
click at [865, 160] on button "Add publisher" at bounding box center [873, 162] width 65 height 16
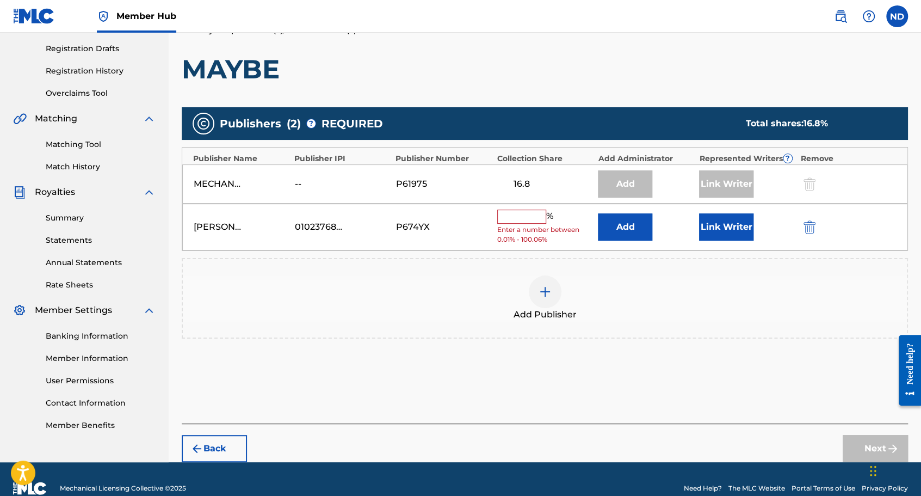
click at [532, 218] on input "text" at bounding box center [521, 217] width 49 height 14
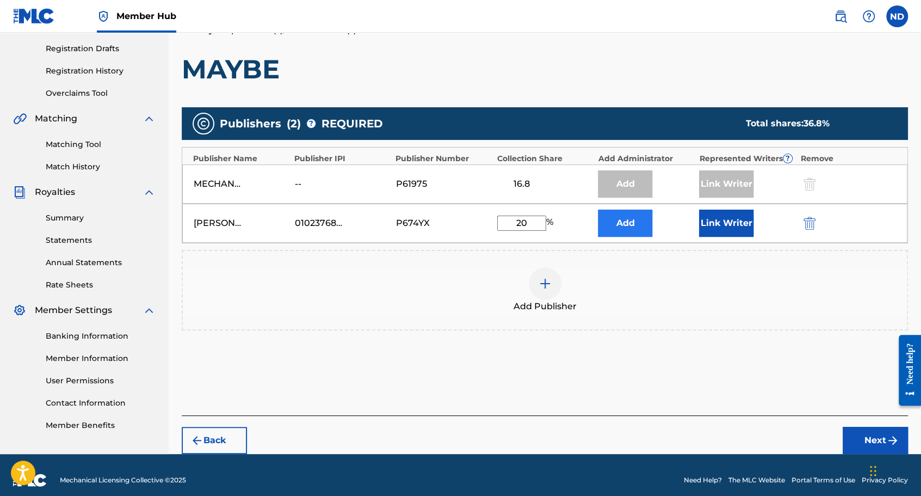
type input "20"
click at [639, 225] on button "Add" at bounding box center [625, 223] width 54 height 27
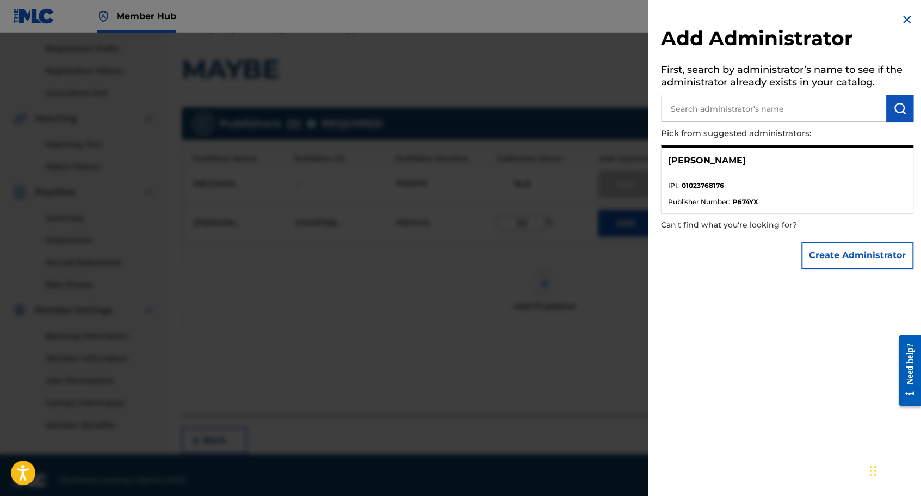
click at [906, 22] on img at bounding box center [907, 19] width 13 height 13
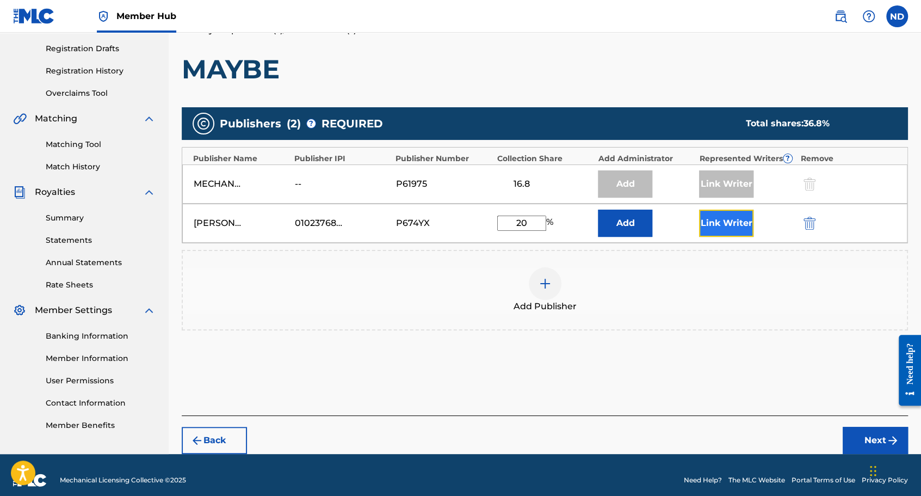
click at [748, 210] on button "Link Writer" at bounding box center [726, 223] width 54 height 27
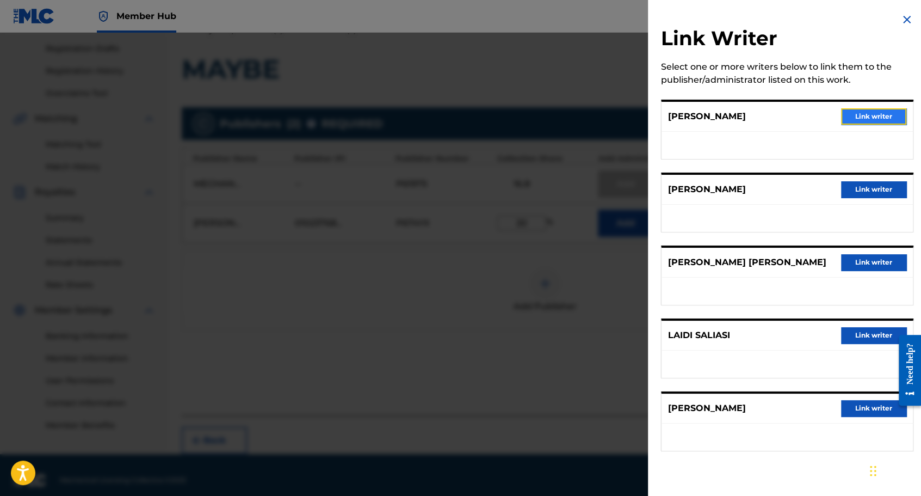
click at [864, 115] on button "Link writer" at bounding box center [873, 116] width 65 height 16
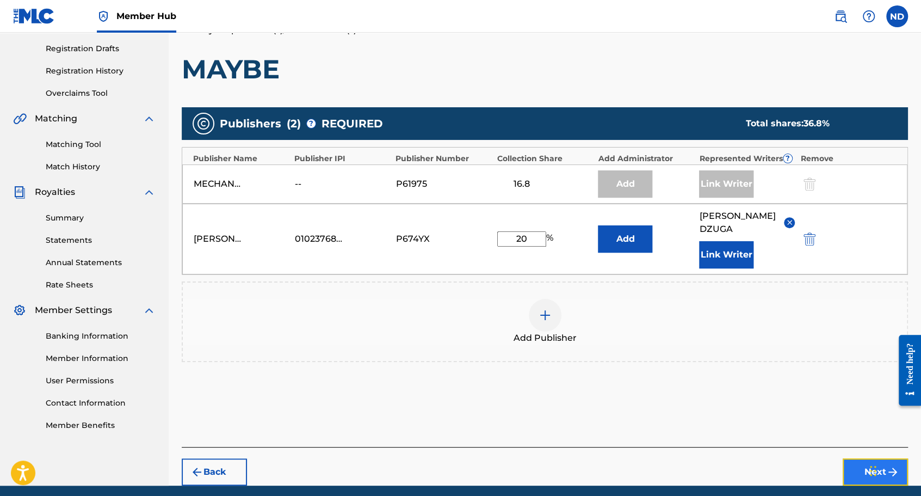
click at [847, 458] on button "Next" at bounding box center [875, 471] width 65 height 27
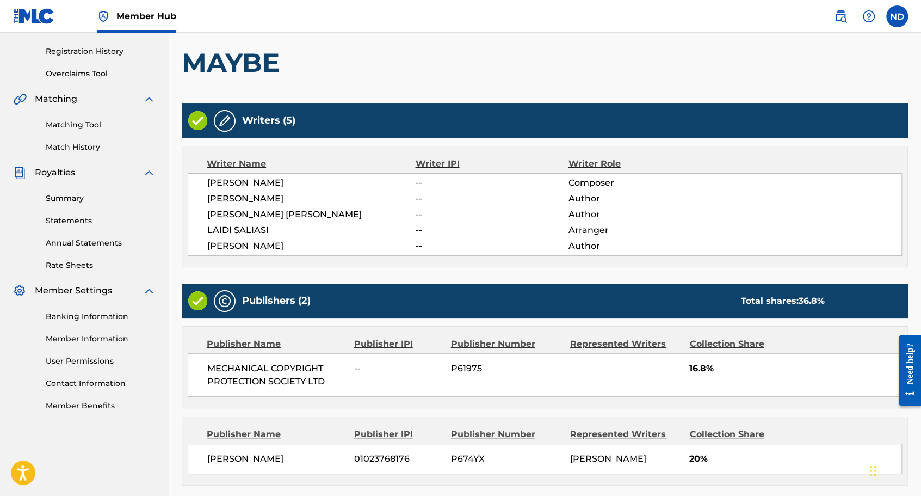
scroll to position [292, 0]
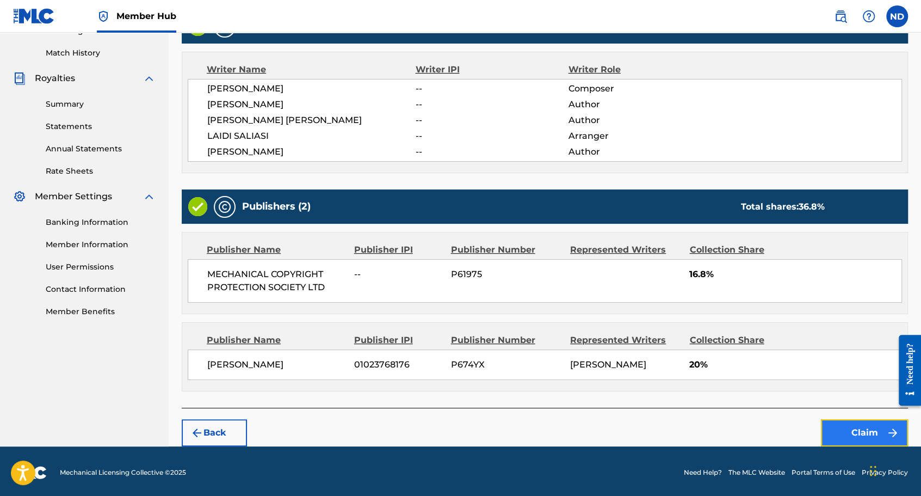
click at [859, 430] on button "Claim" at bounding box center [864, 432] width 87 height 27
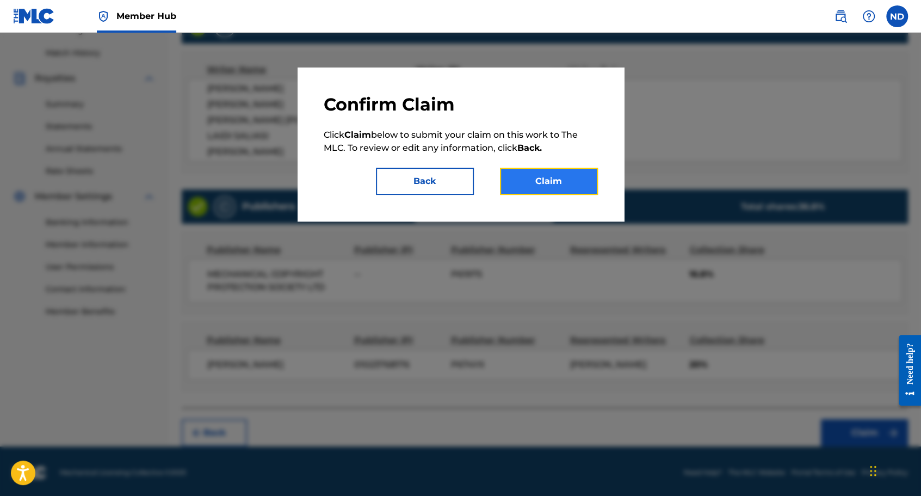
click at [541, 180] on button "Claim" at bounding box center [549, 181] width 98 height 27
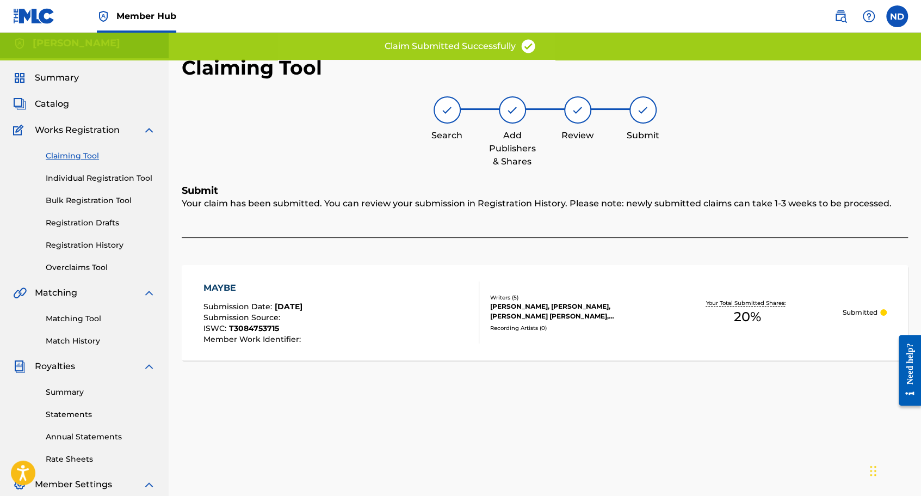
scroll to position [0, 0]
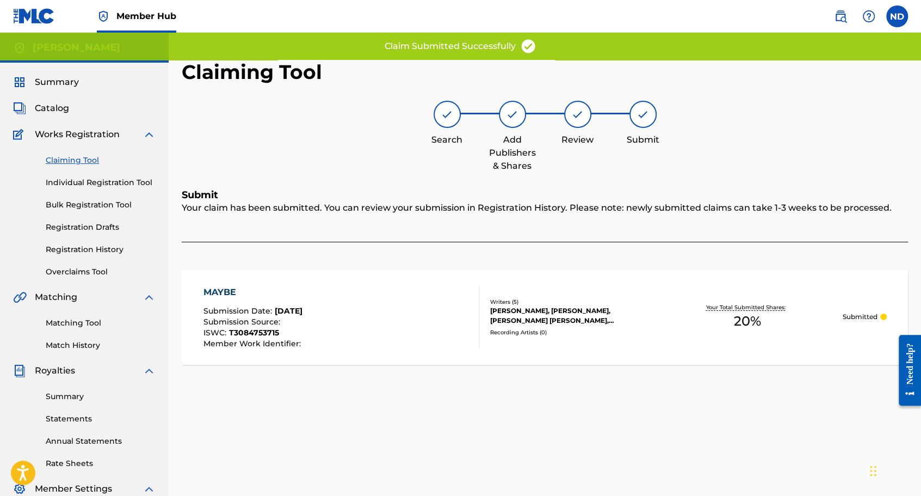
click at [518, 311] on div "[PERSON_NAME], [PERSON_NAME], [PERSON_NAME] [PERSON_NAME], [PERSON_NAME]" at bounding box center [571, 316] width 162 height 20
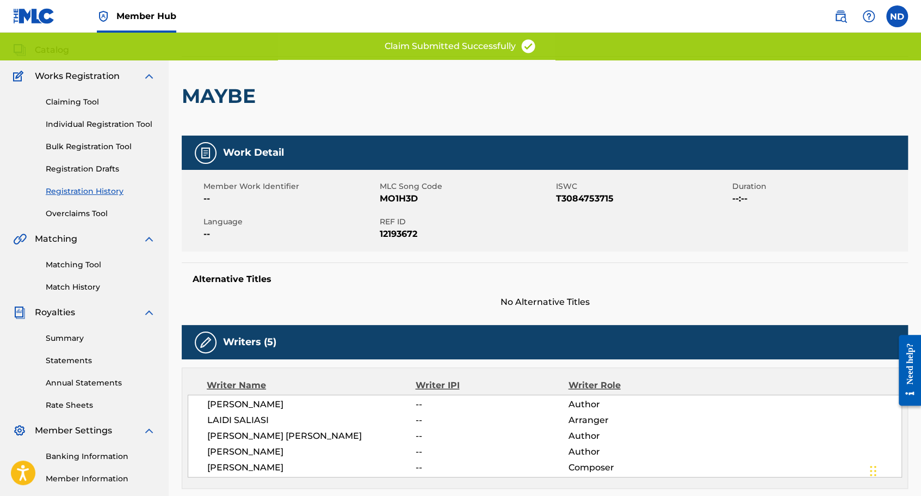
scroll to position [163, 0]
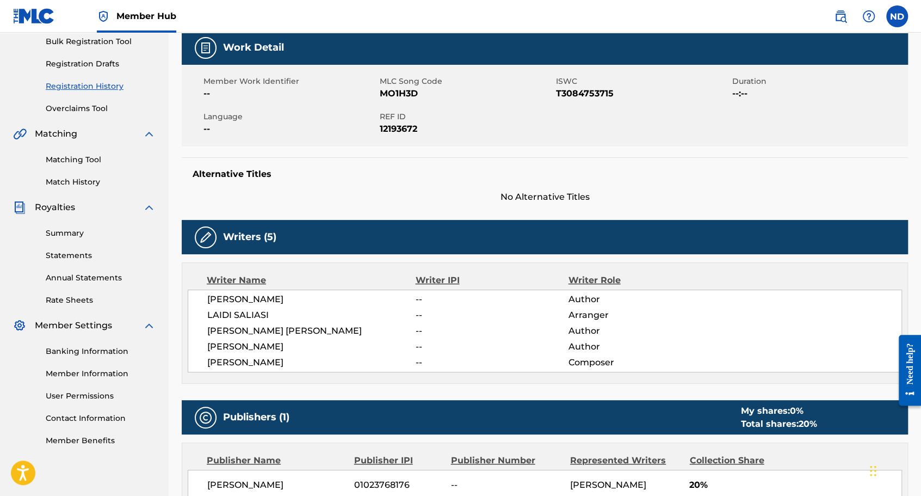
click at [267, 359] on span "[PERSON_NAME]" at bounding box center [311, 362] width 208 height 13
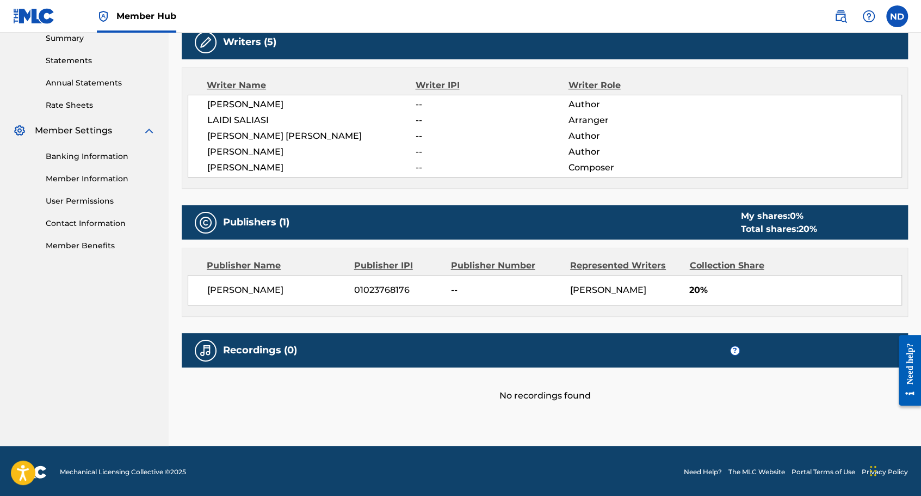
click at [247, 287] on span "[PERSON_NAME]" at bounding box center [276, 290] width 139 height 13
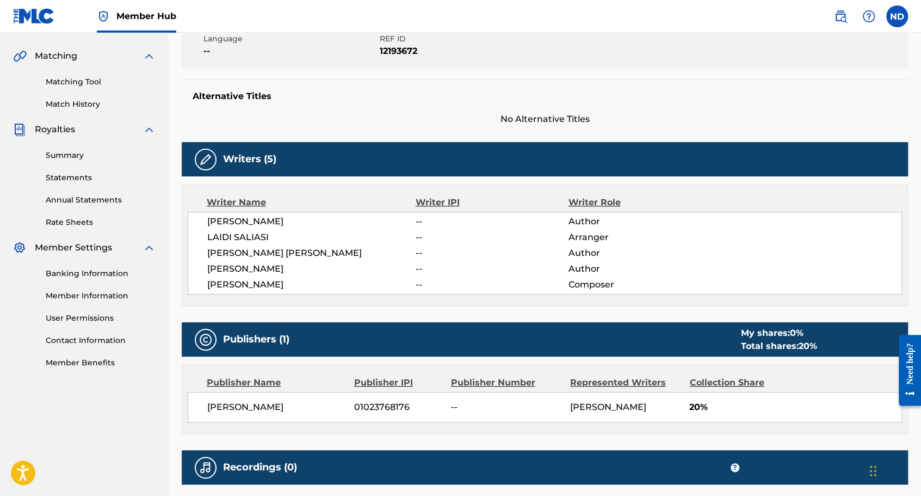
scroll to position [0, 0]
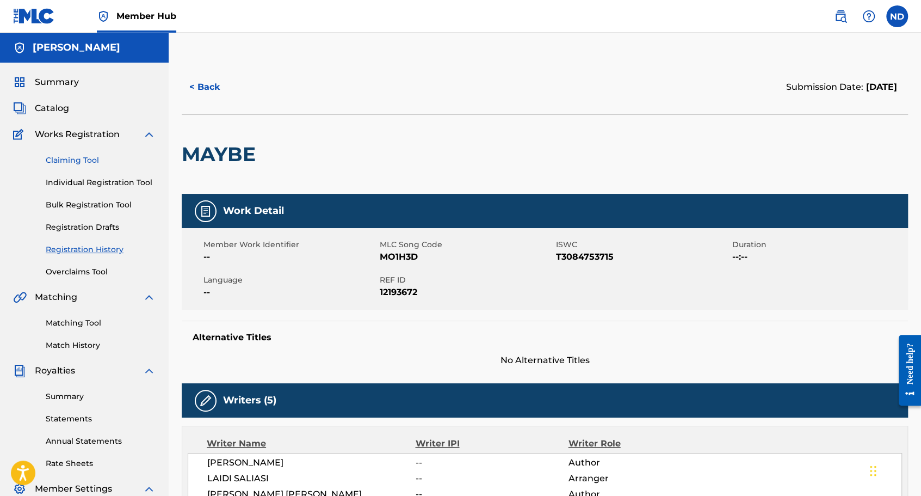
click at [84, 159] on link "Claiming Tool" at bounding box center [101, 160] width 110 height 11
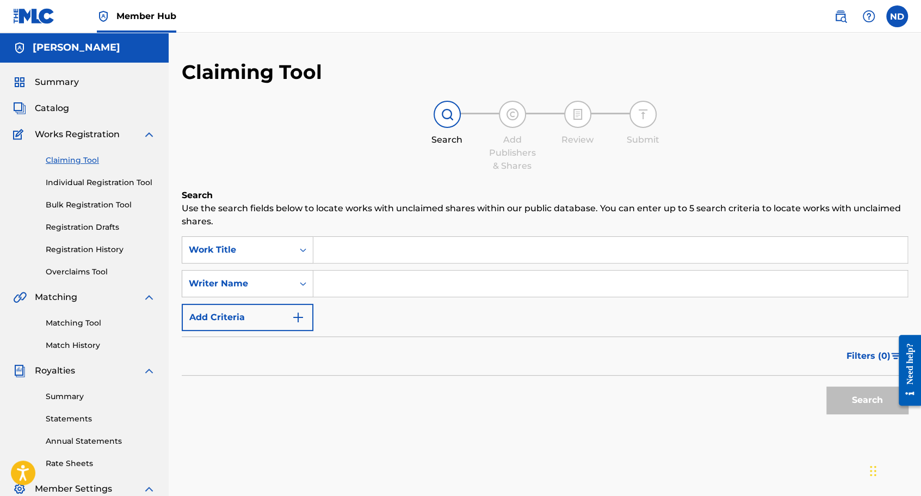
click at [336, 283] on input "Search Form" at bounding box center [610, 283] width 594 height 26
type input "[PERSON_NAME]"
click at [892, 392] on div at bounding box center [906, 370] width 30 height 88
click at [867, 397] on button "Search" at bounding box center [868, 399] width 82 height 27
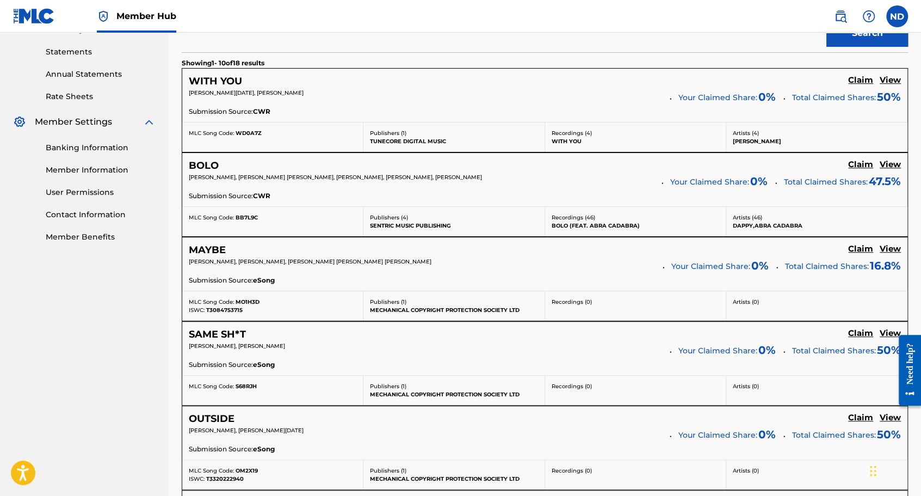
scroll to position [435, 0]
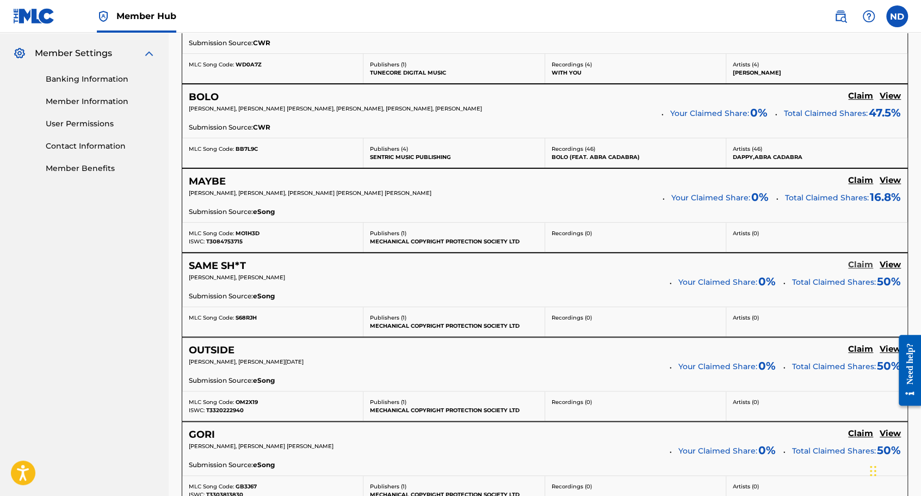
click at [854, 262] on h5 "Claim" at bounding box center [860, 265] width 25 height 10
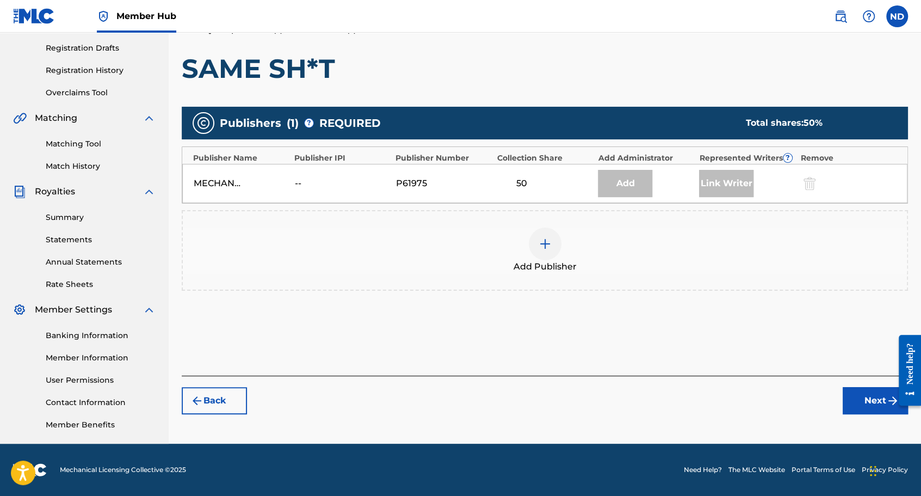
scroll to position [178, 0]
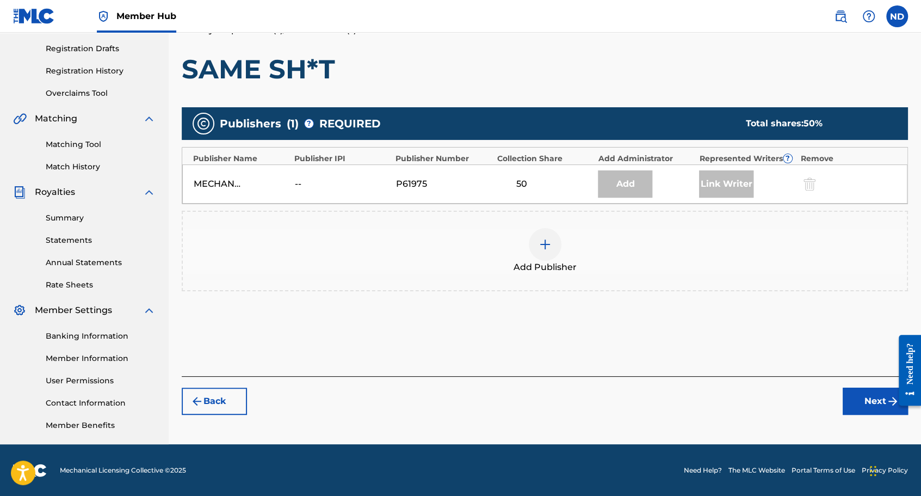
click at [545, 247] on img at bounding box center [545, 244] width 13 height 13
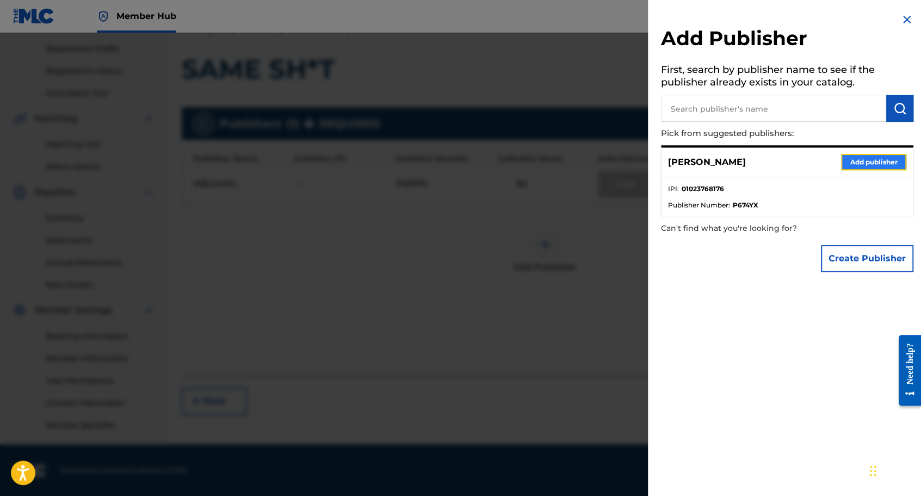
click at [858, 160] on button "Add publisher" at bounding box center [873, 162] width 65 height 16
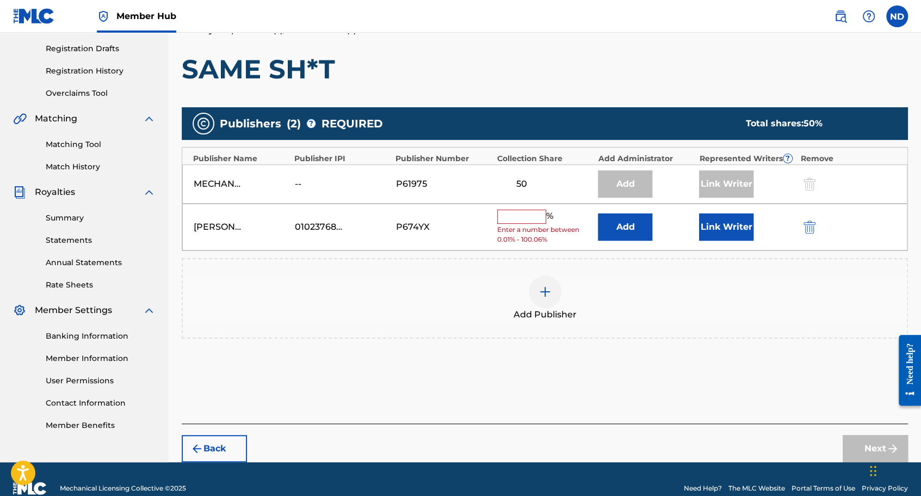
click at [521, 219] on input "text" at bounding box center [521, 217] width 49 height 14
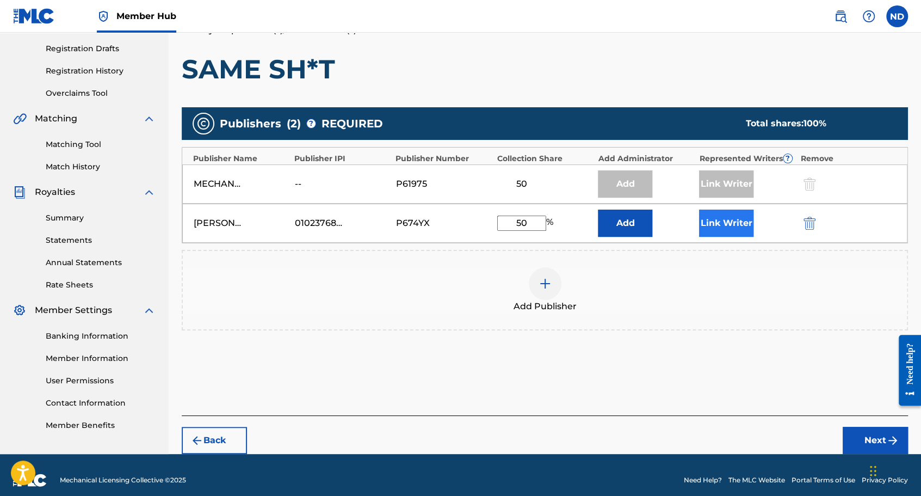
type input "50"
click at [717, 223] on button "Link Writer" at bounding box center [726, 223] width 54 height 27
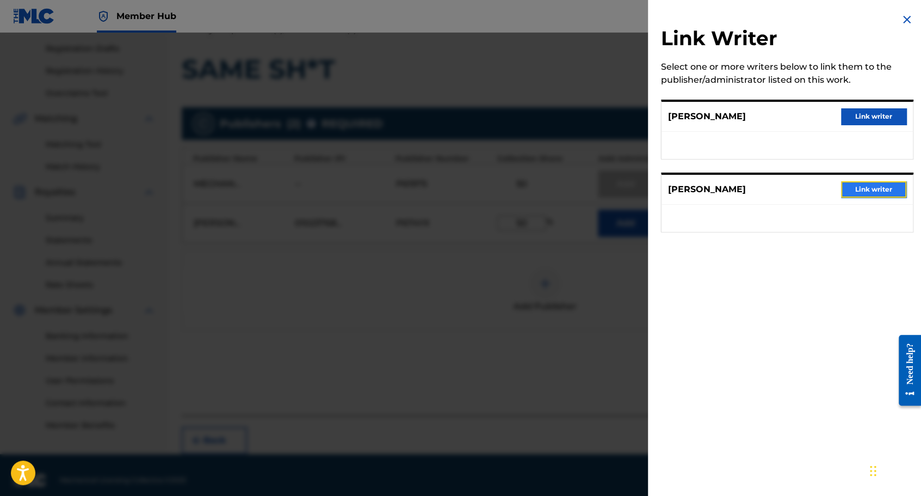
click at [873, 194] on button "Link writer" at bounding box center [873, 189] width 65 height 16
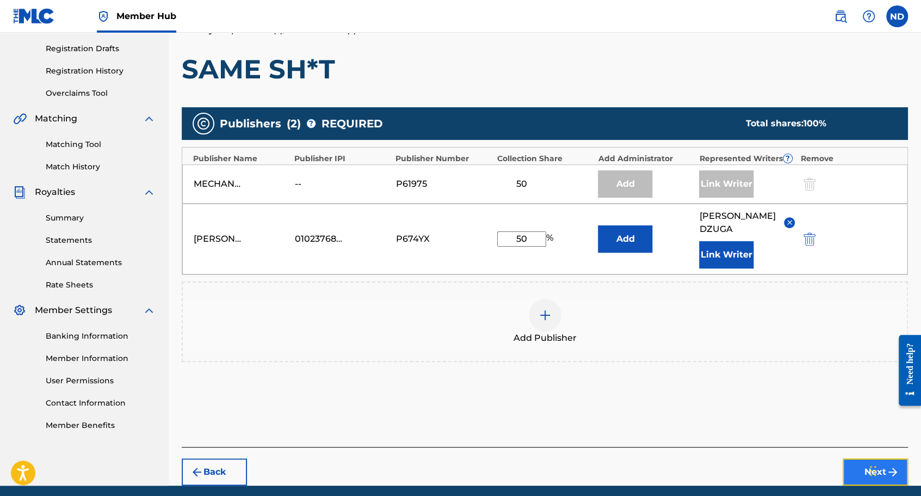
click at [847, 458] on button "Next" at bounding box center [875, 471] width 65 height 27
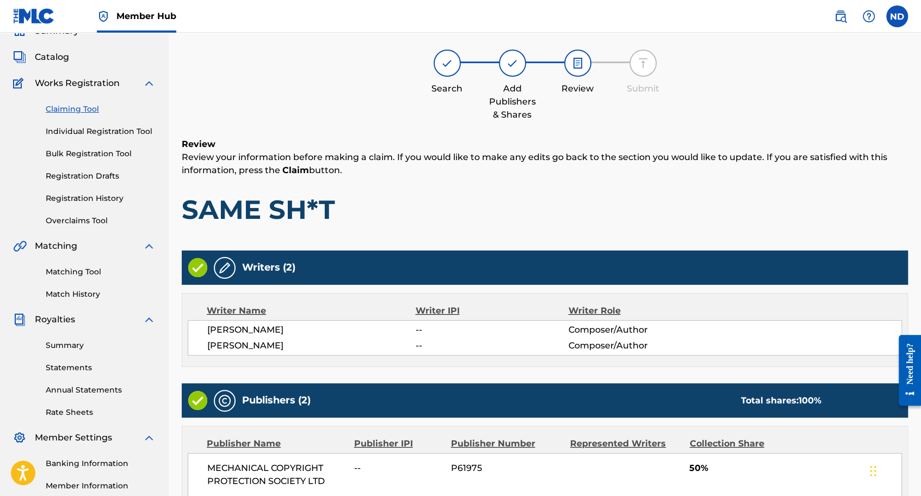
scroll to position [245, 0]
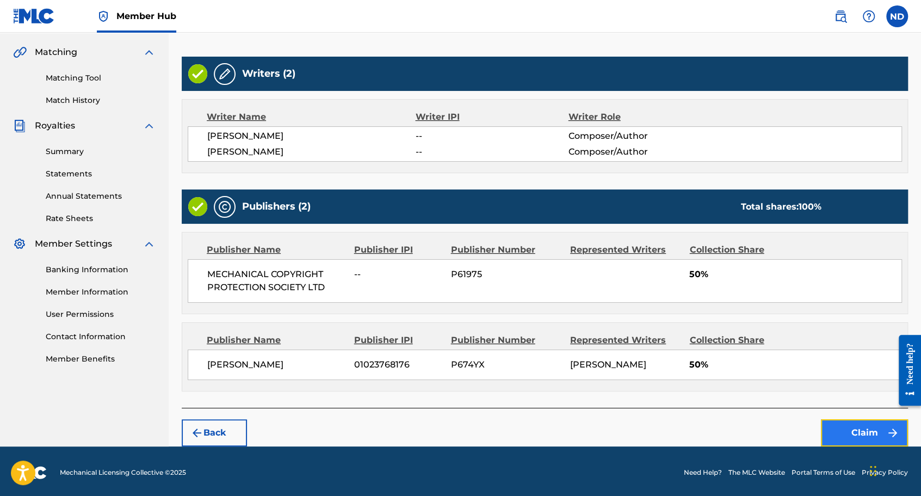
click at [854, 427] on button "Claim" at bounding box center [864, 432] width 87 height 27
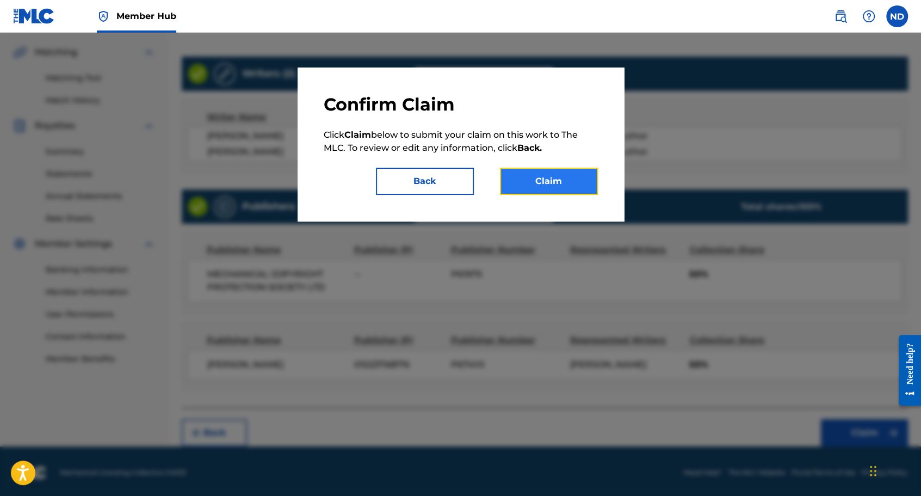
click at [562, 186] on button "Claim" at bounding box center [549, 181] width 98 height 27
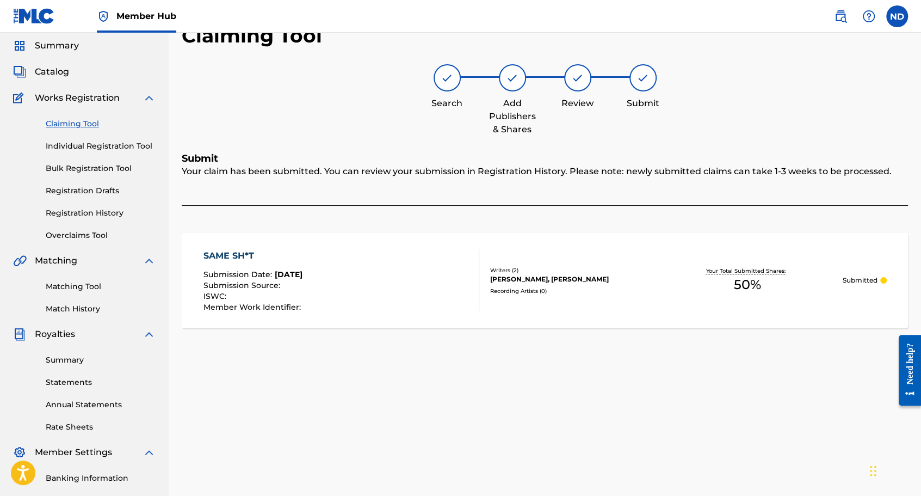
scroll to position [0, 0]
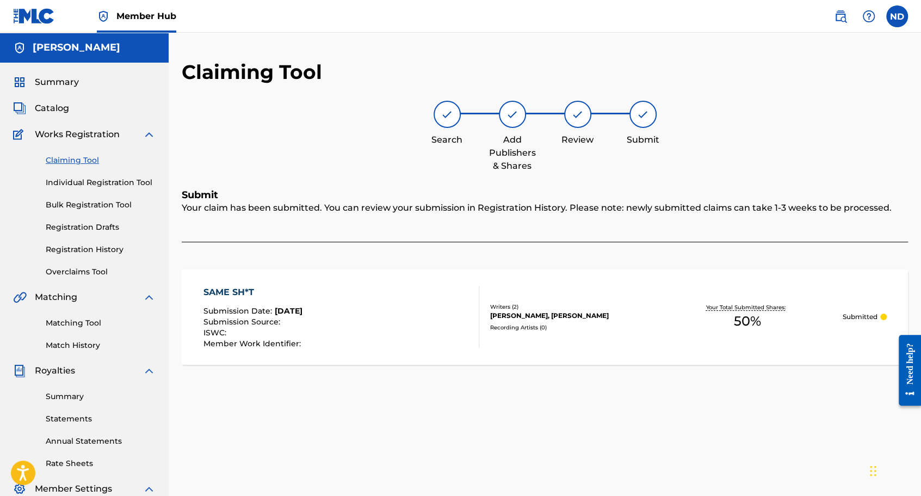
click at [94, 163] on link "Claiming Tool" at bounding box center [101, 160] width 110 height 11
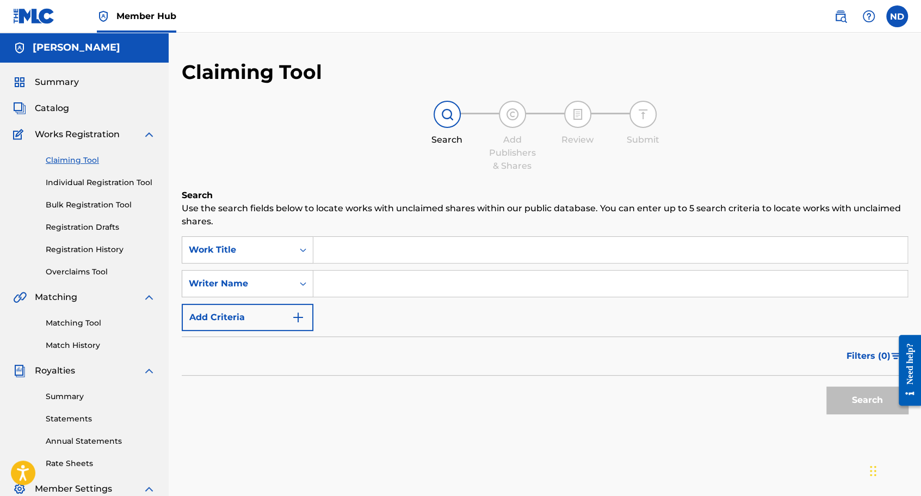
click at [355, 289] on input "Search Form" at bounding box center [610, 283] width 594 height 26
type input "[PERSON_NAME]"
click at [888, 401] on button "Search" at bounding box center [868, 399] width 82 height 27
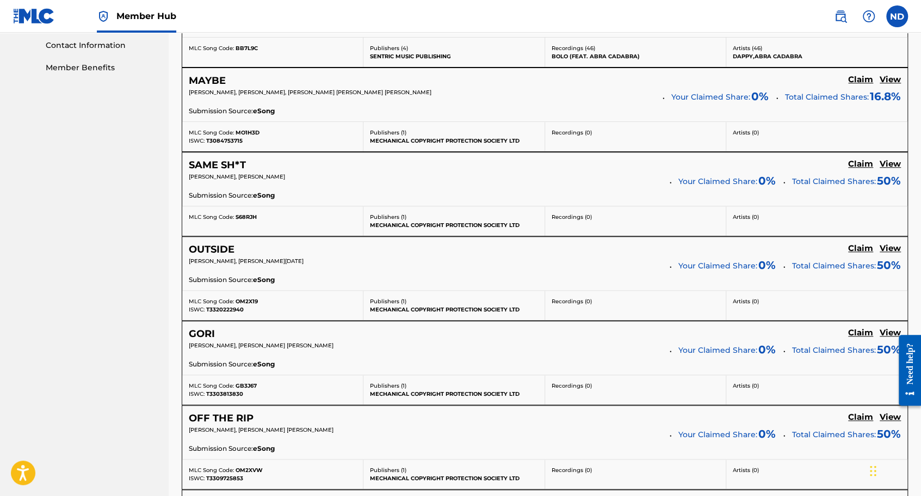
scroll to position [544, 0]
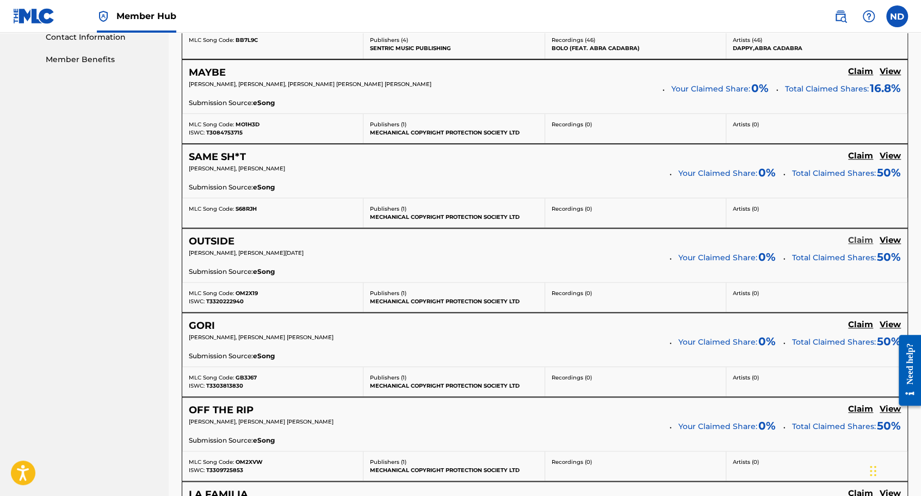
click at [864, 238] on h5 "Claim" at bounding box center [860, 240] width 25 height 10
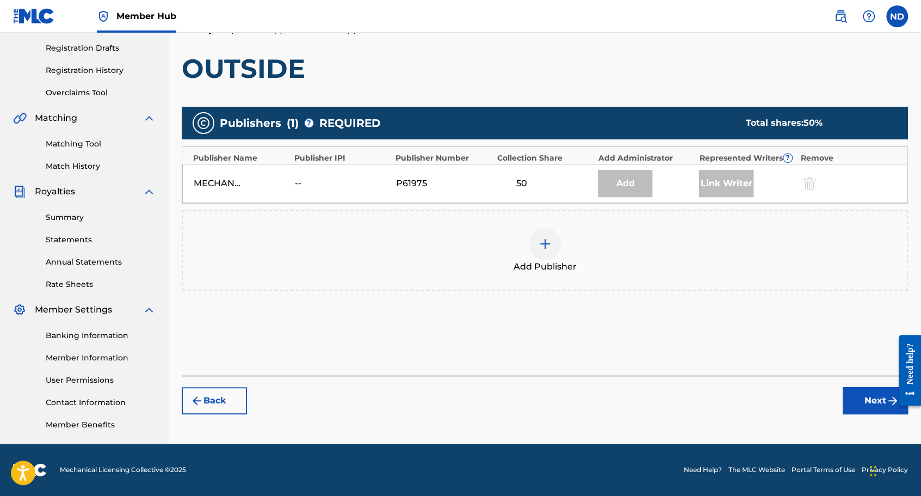
scroll to position [178, 0]
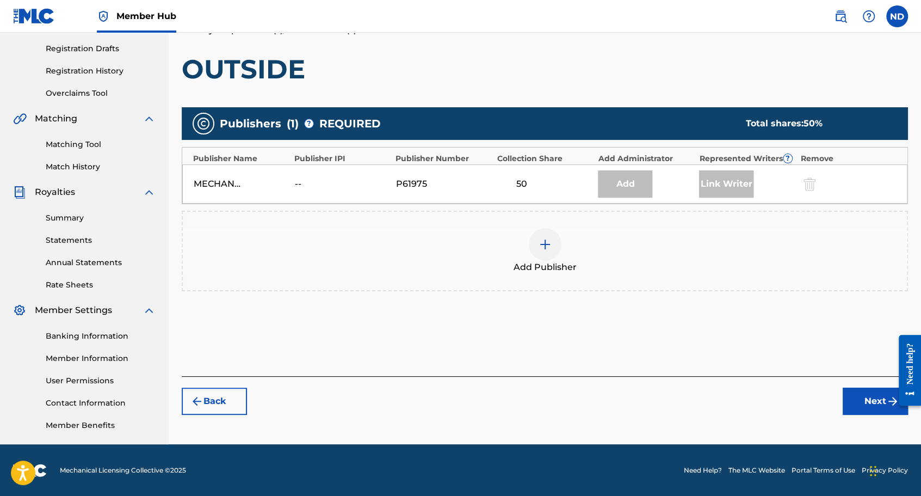
click at [545, 239] on img at bounding box center [545, 244] width 13 height 13
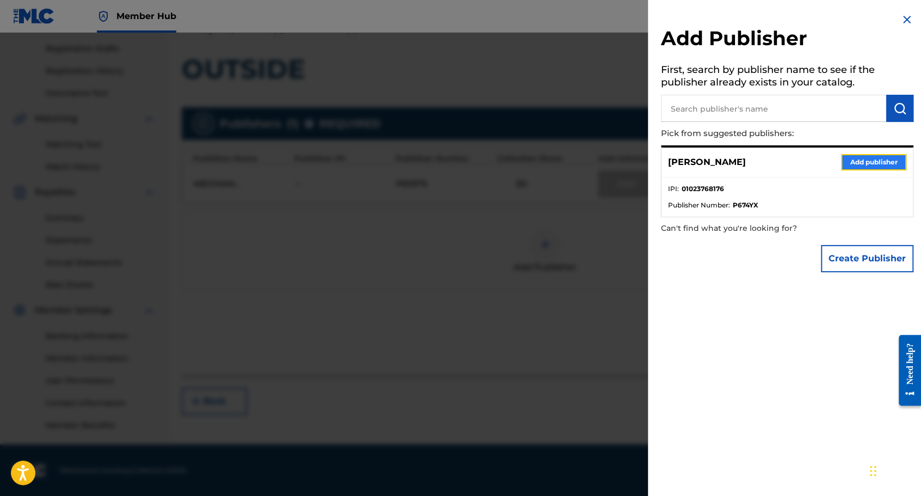
click at [853, 165] on button "Add publisher" at bounding box center [873, 162] width 65 height 16
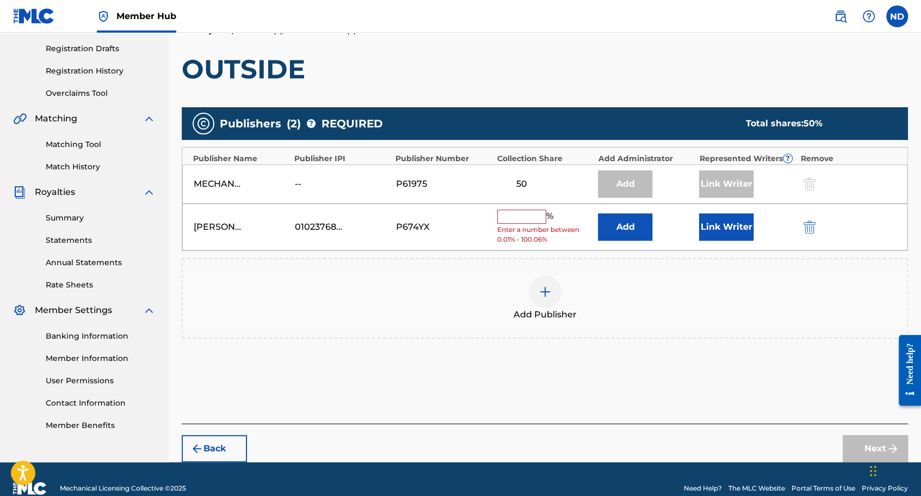
click at [519, 213] on input "text" at bounding box center [521, 217] width 49 height 14
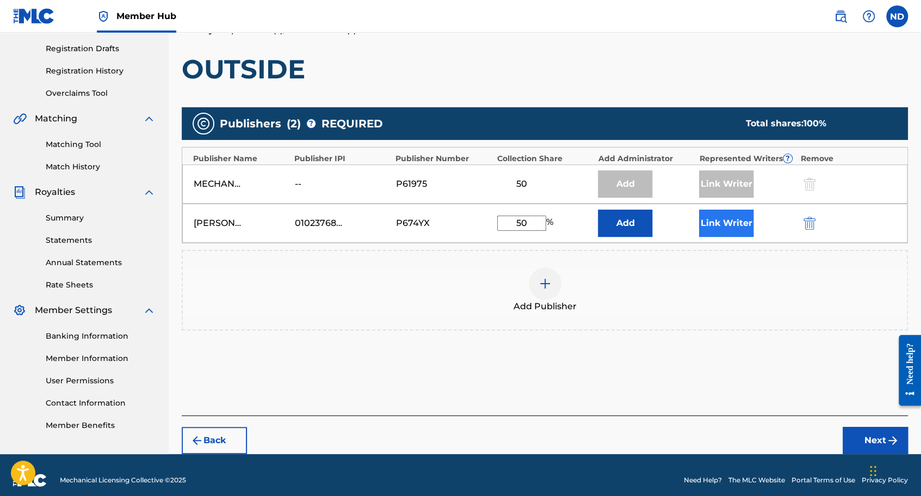
type input "50"
click at [732, 217] on button "Link Writer" at bounding box center [726, 223] width 54 height 27
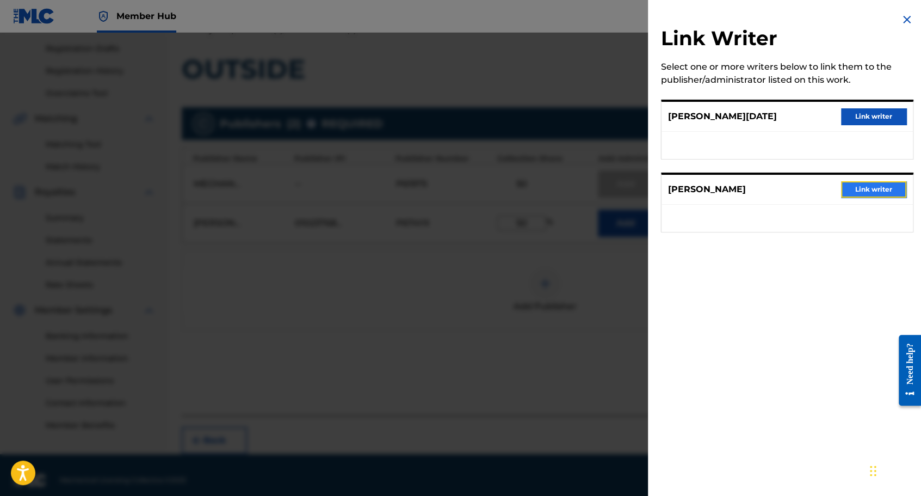
click at [862, 191] on button "Link writer" at bounding box center [873, 189] width 65 height 16
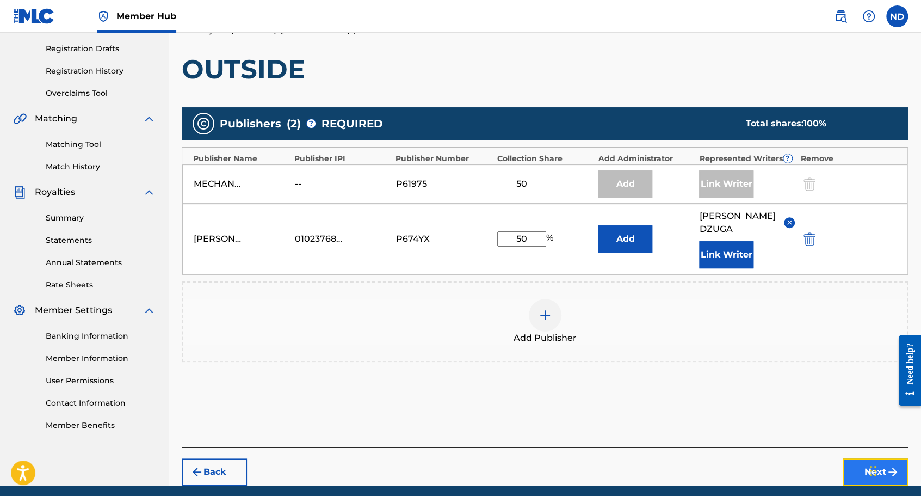
click at [858, 458] on button "Next" at bounding box center [875, 471] width 65 height 27
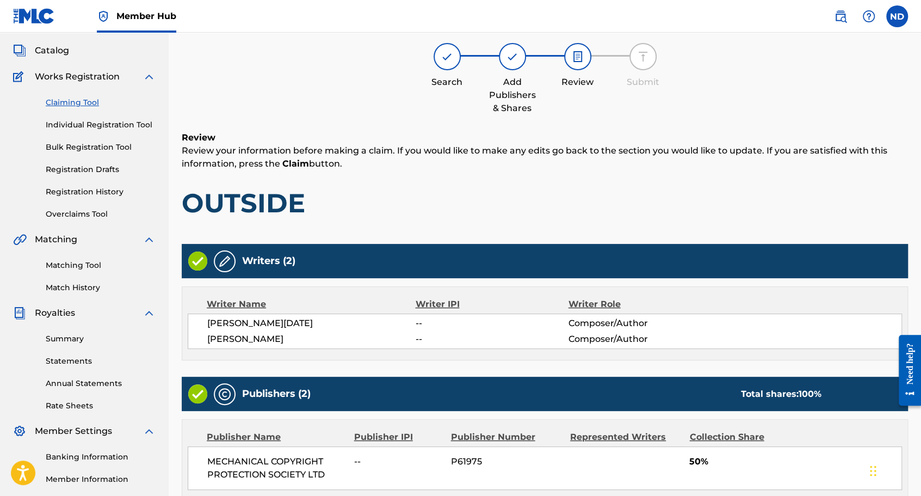
scroll to position [245, 0]
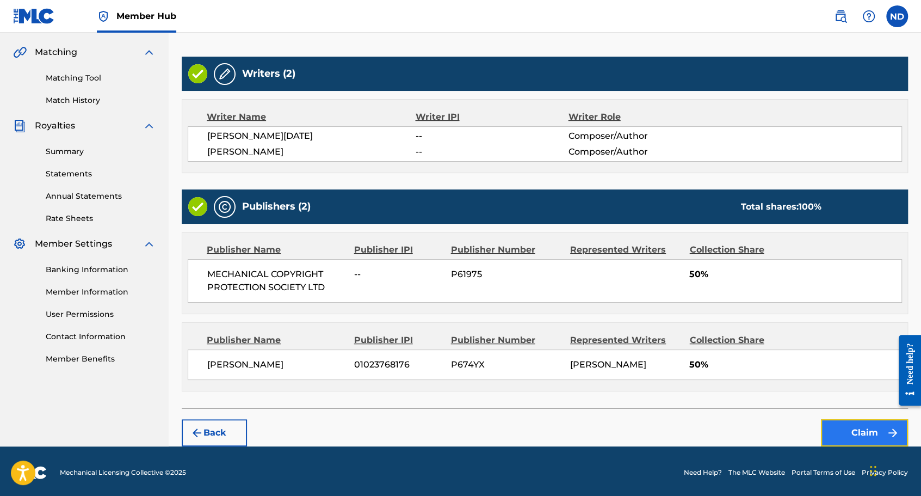
click at [846, 424] on button "Claim" at bounding box center [864, 432] width 87 height 27
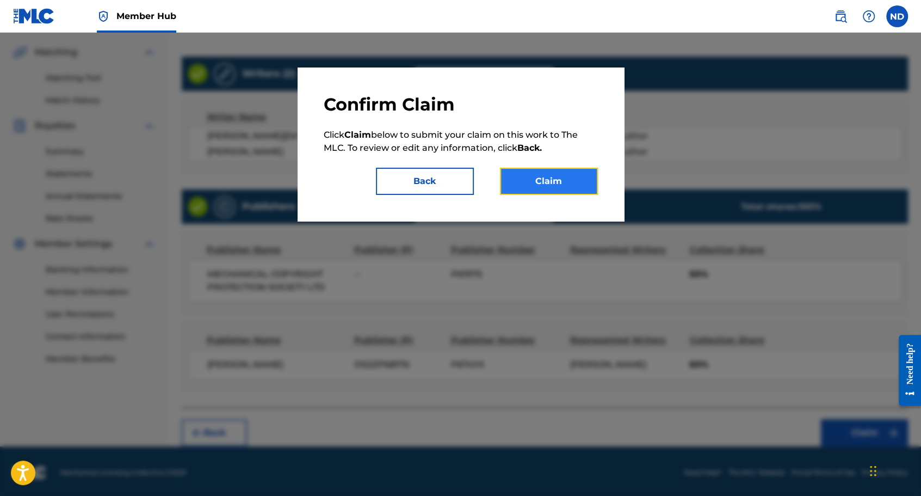
click at [583, 181] on button "Claim" at bounding box center [549, 181] width 98 height 27
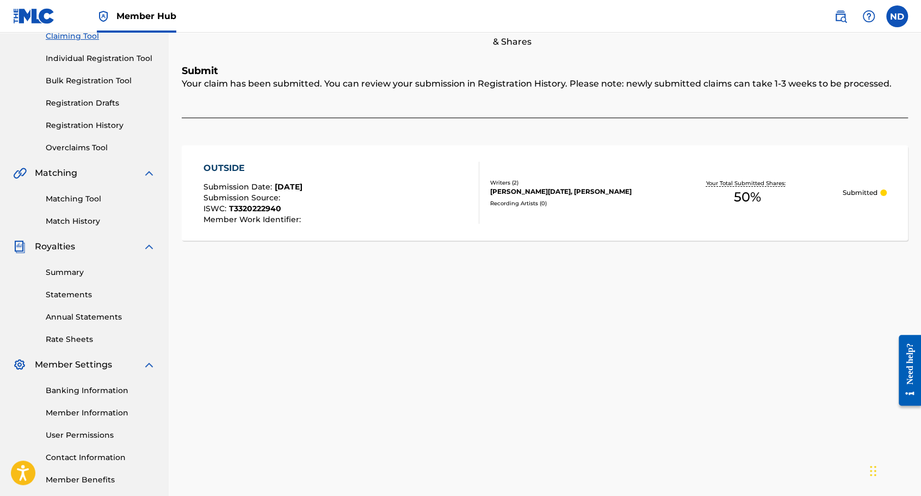
scroll to position [15, 0]
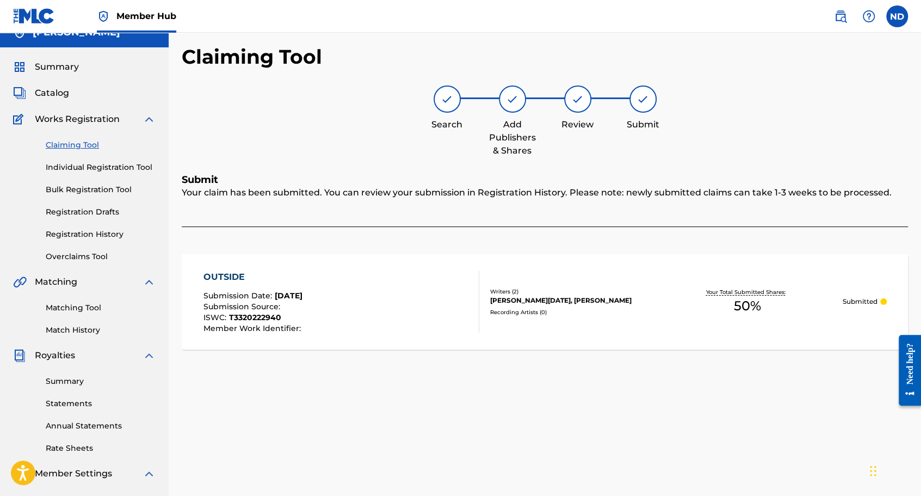
click at [76, 144] on link "Claiming Tool" at bounding box center [101, 144] width 110 height 11
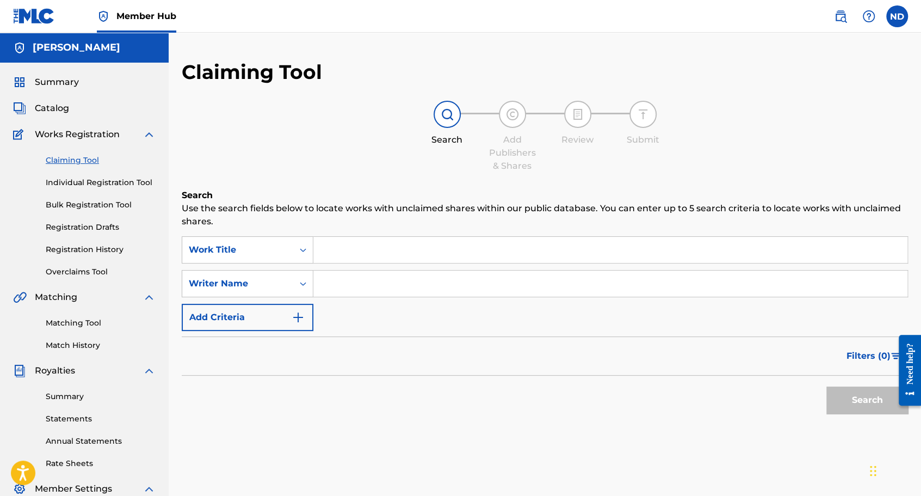
click at [334, 282] on input "Search Form" at bounding box center [610, 283] width 594 height 26
type input "[PERSON_NAME]"
click at [869, 398] on button "Search" at bounding box center [868, 399] width 82 height 27
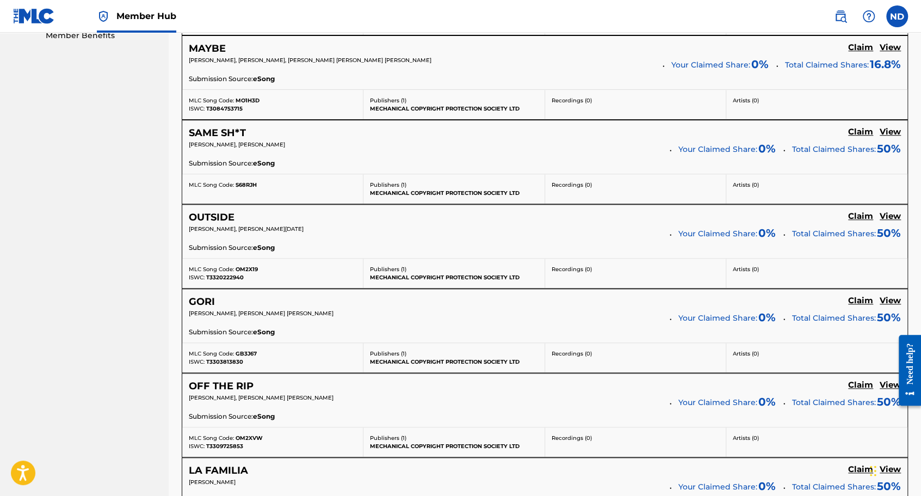
scroll to position [599, 0]
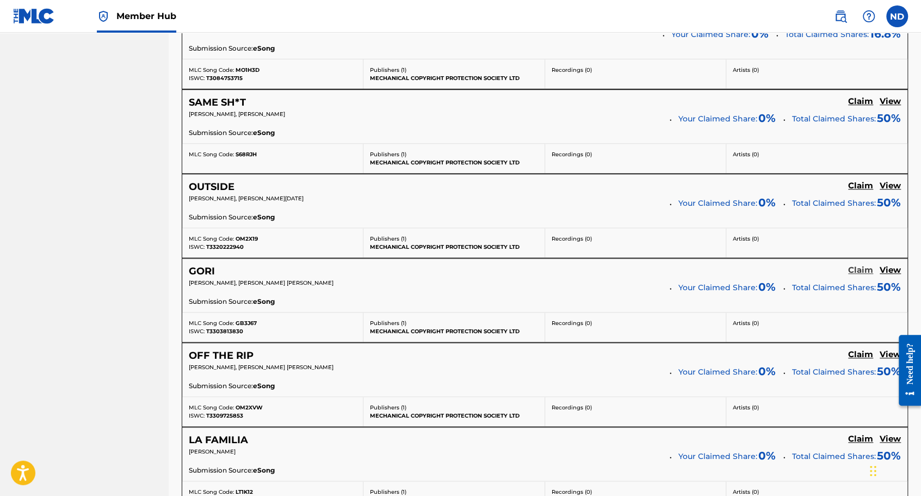
click at [855, 265] on h5 "Claim" at bounding box center [860, 270] width 25 height 10
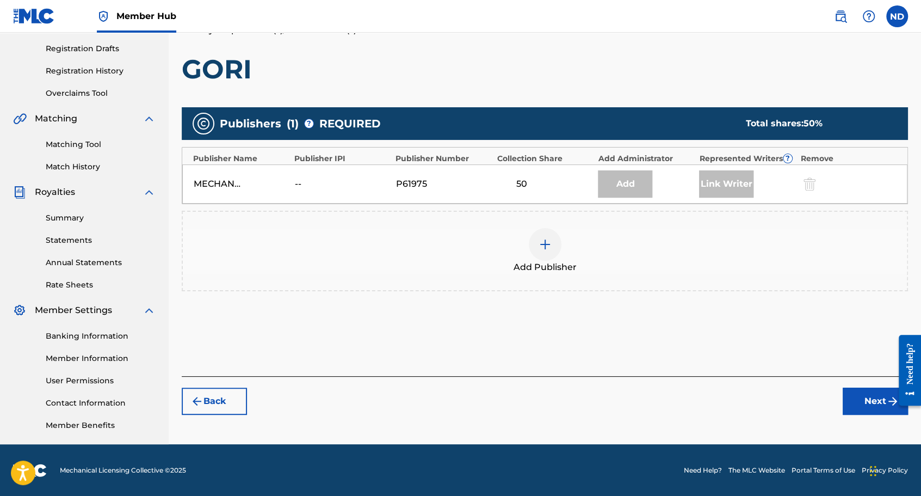
click at [555, 245] on div at bounding box center [545, 244] width 33 height 33
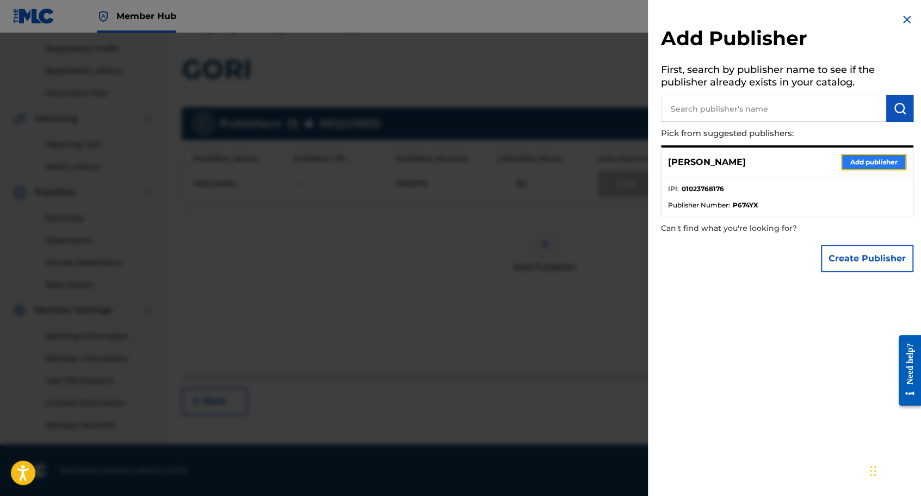
click at [860, 155] on button "Add publisher" at bounding box center [873, 162] width 65 height 16
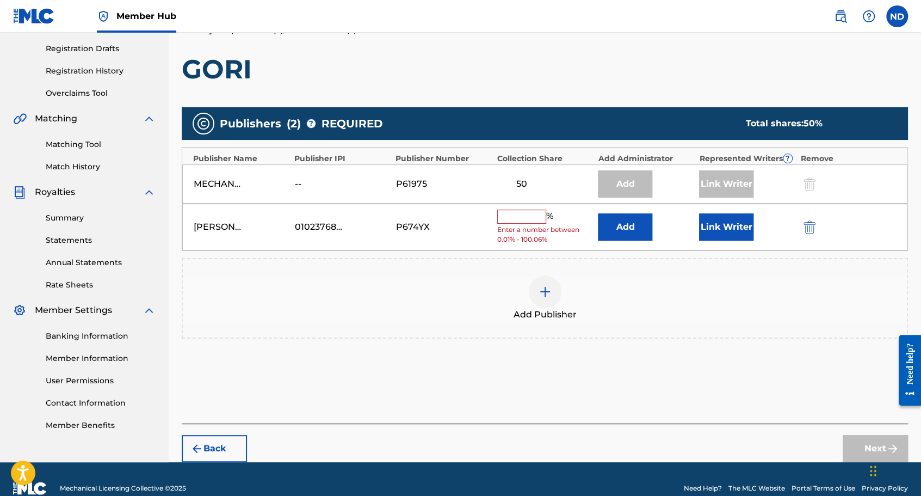
click at [521, 212] on input "text" at bounding box center [521, 217] width 49 height 14
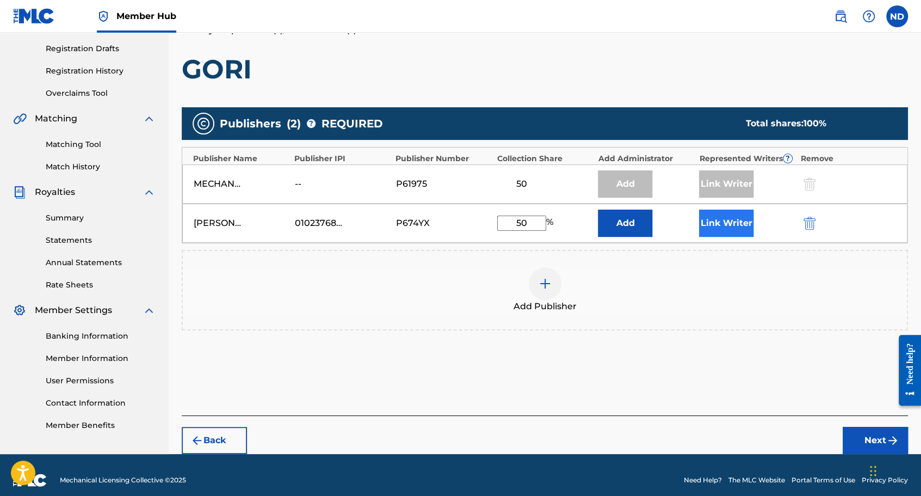
type input "50"
click at [723, 224] on button "Link Writer" at bounding box center [726, 223] width 54 height 27
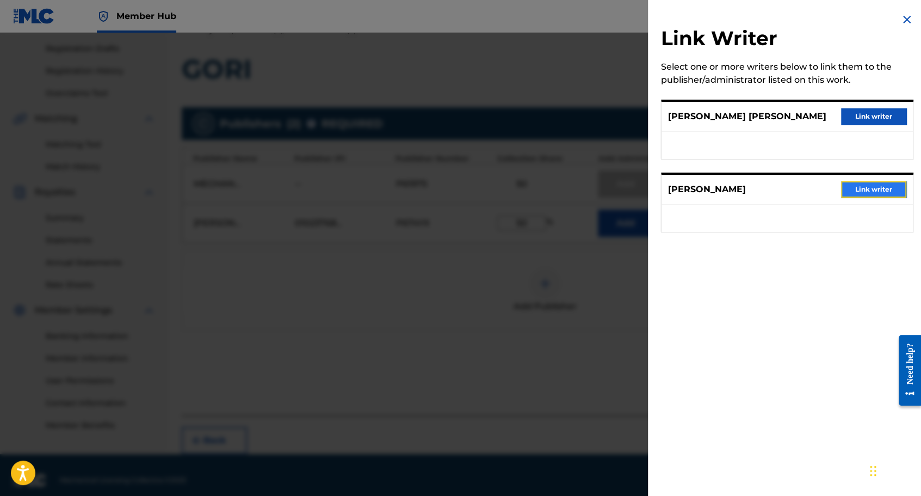
click at [871, 192] on button "Link writer" at bounding box center [873, 189] width 65 height 16
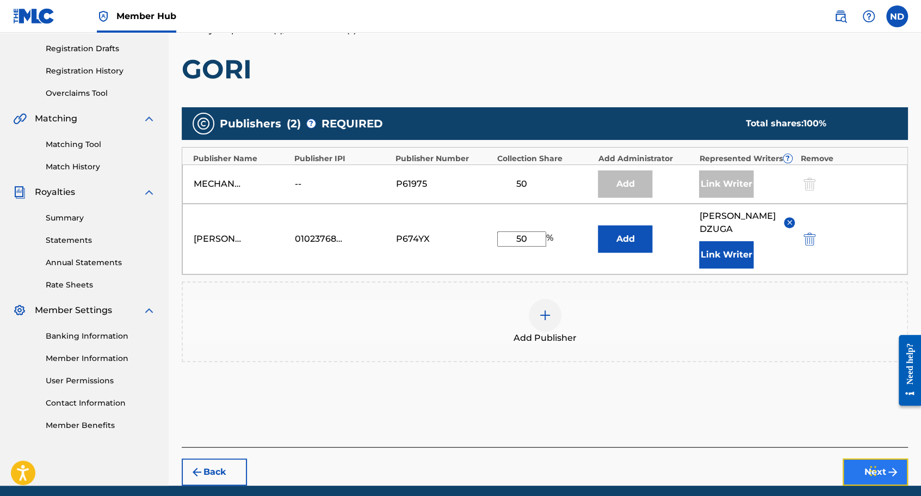
click at [853, 458] on button "Next" at bounding box center [875, 471] width 65 height 27
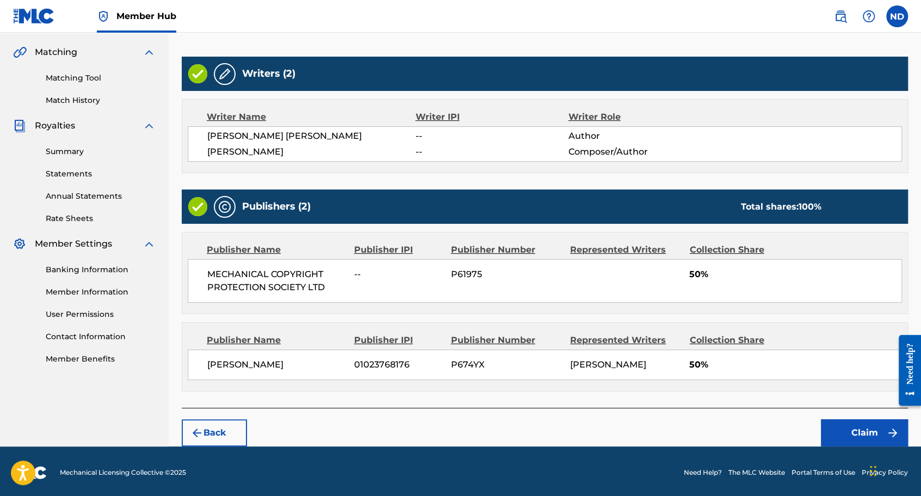
scroll to position [245, 0]
click at [861, 431] on button "Claim" at bounding box center [864, 432] width 87 height 27
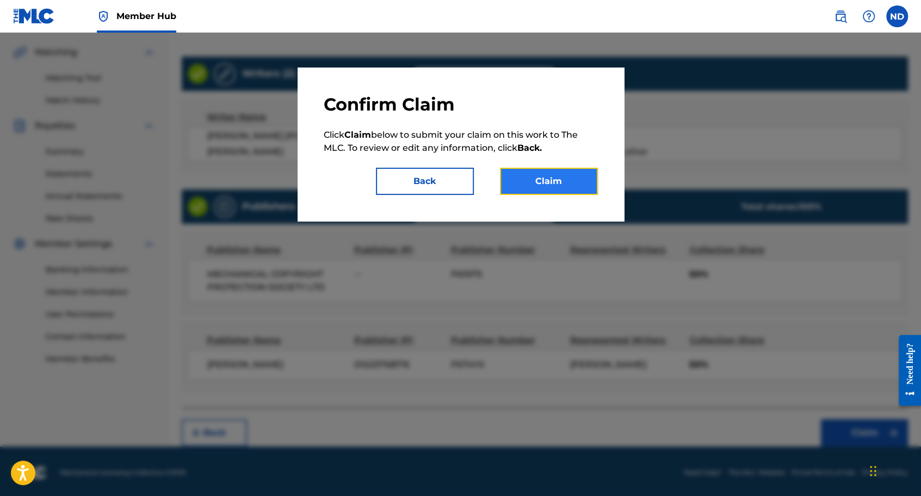
click at [590, 180] on button "Claim" at bounding box center [549, 181] width 98 height 27
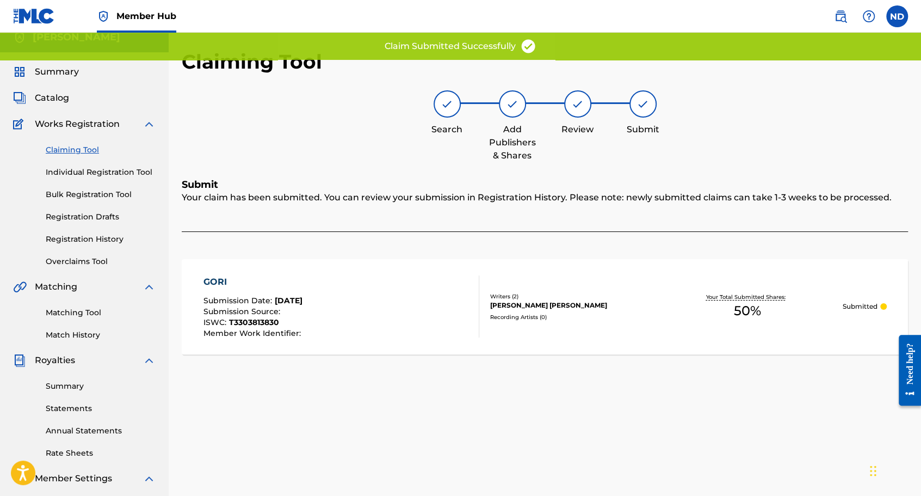
scroll to position [0, 0]
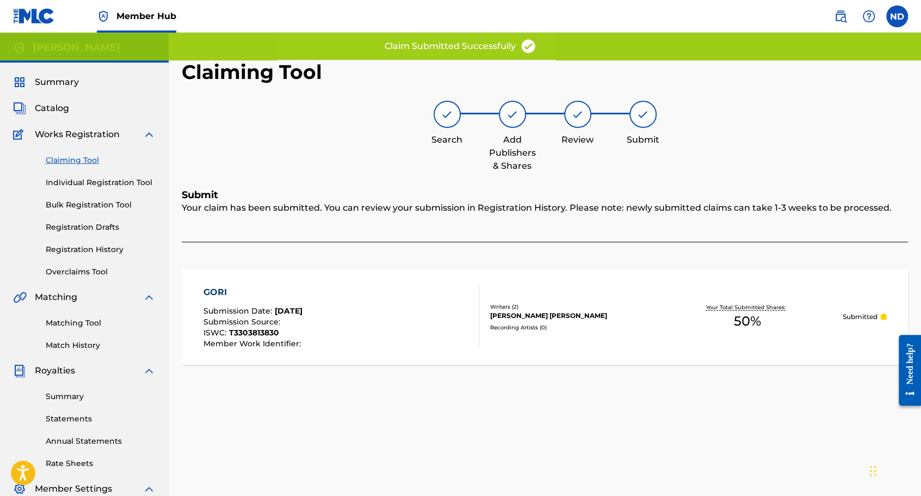
click at [74, 158] on link "Claiming Tool" at bounding box center [101, 160] width 110 height 11
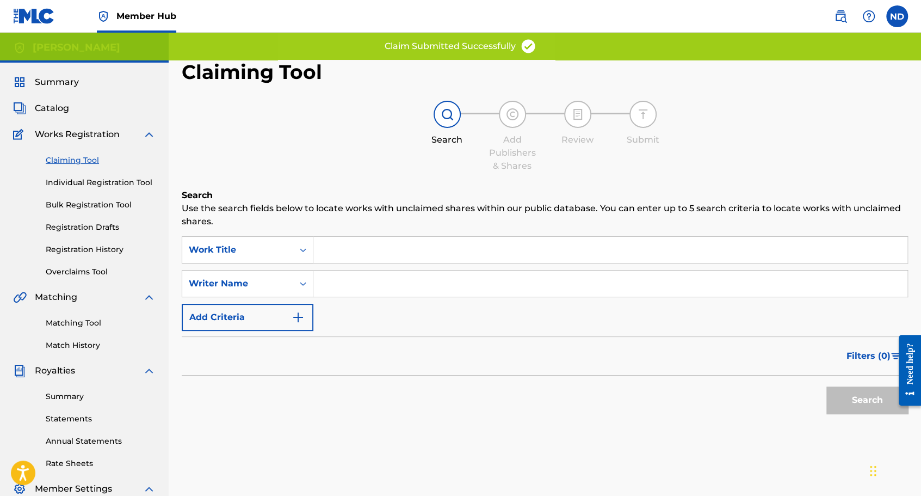
click at [342, 282] on input "Search Form" at bounding box center [610, 283] width 594 height 26
type input "[PERSON_NAME]"
click at [871, 392] on button "Search" at bounding box center [868, 399] width 82 height 27
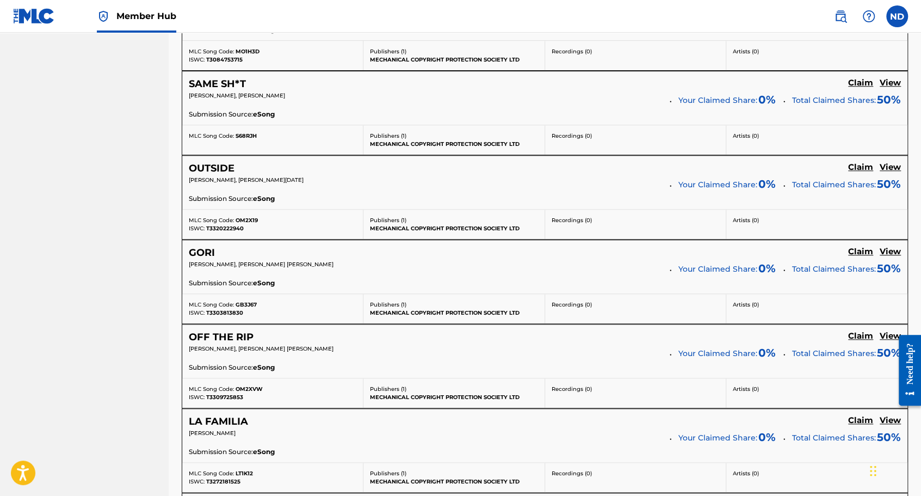
scroll to position [762, 0]
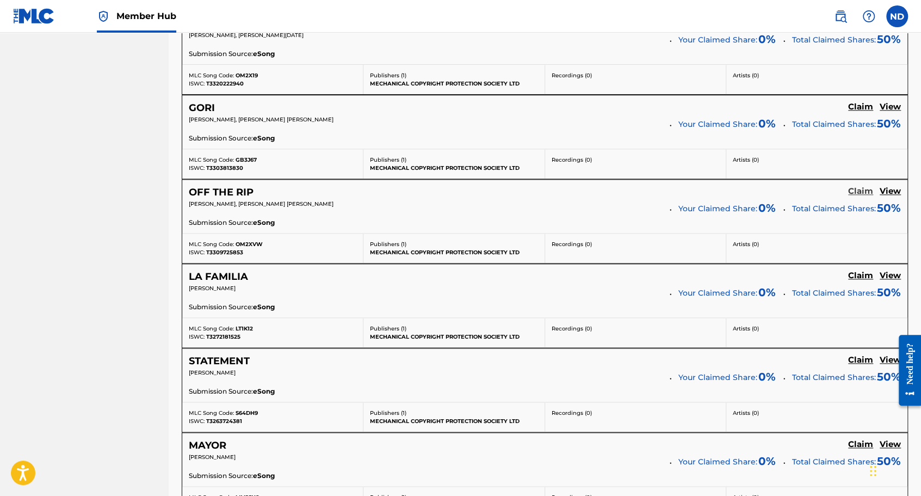
click at [859, 189] on h5 "Claim" at bounding box center [860, 191] width 25 height 10
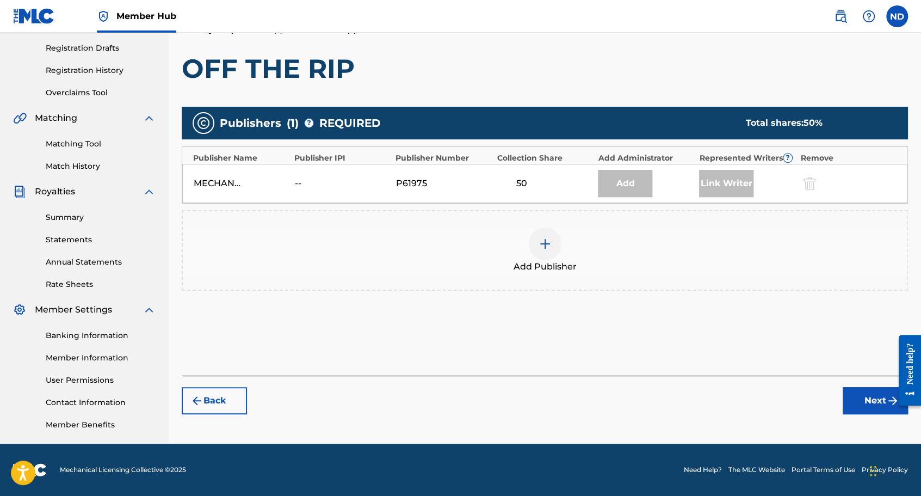
scroll to position [178, 0]
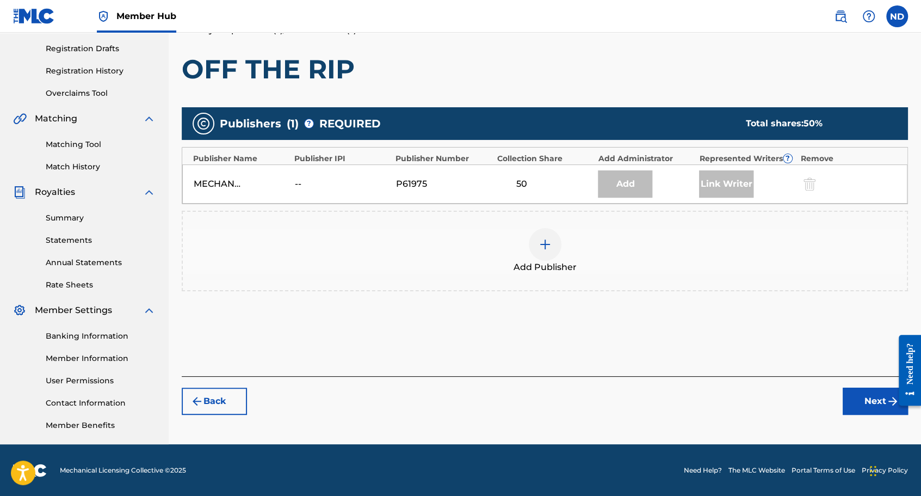
click at [558, 245] on div at bounding box center [545, 244] width 33 height 33
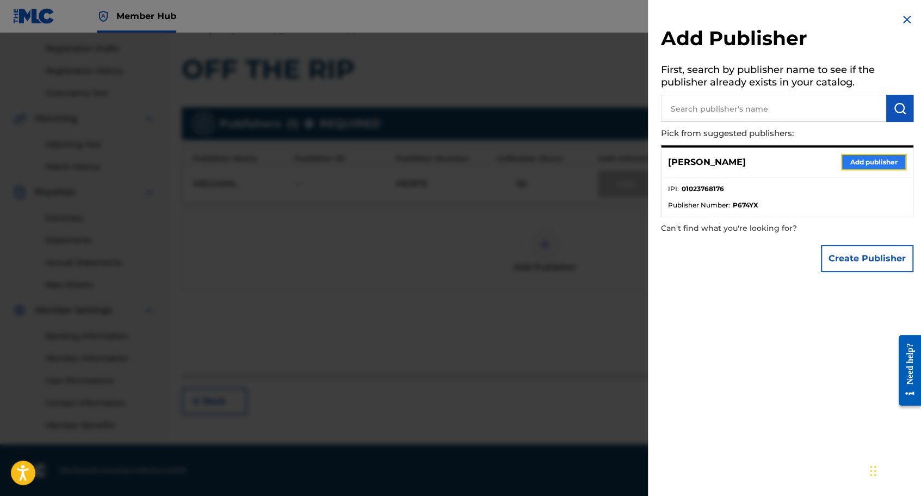
click at [869, 157] on button "Add publisher" at bounding box center [873, 162] width 65 height 16
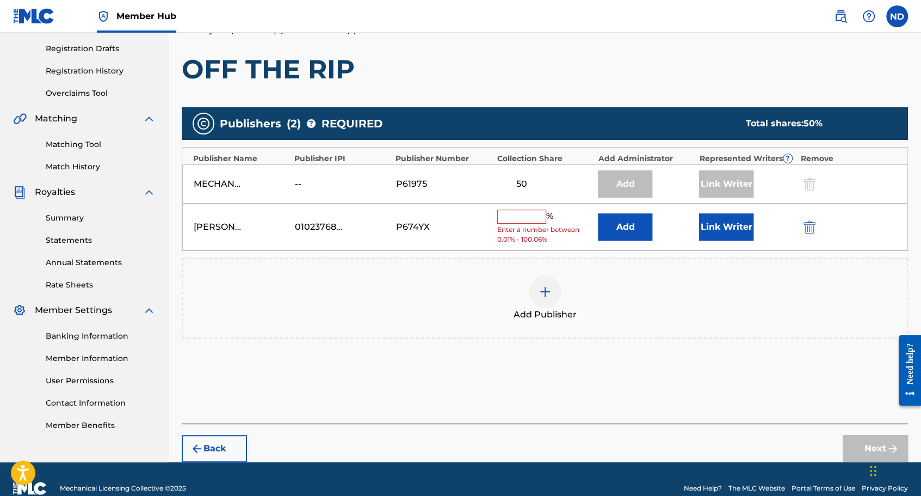
click at [524, 215] on input "text" at bounding box center [521, 217] width 49 height 14
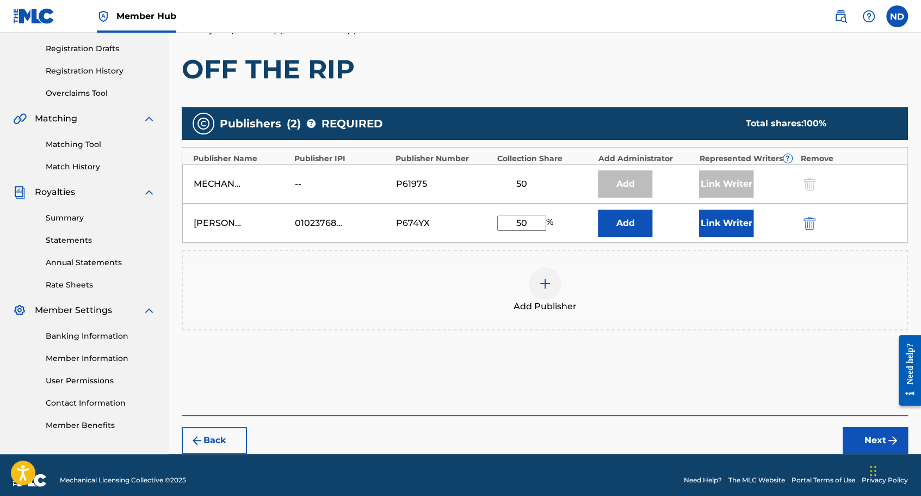
type input "50"
click at [649, 295] on div "Add Publisher" at bounding box center [545, 290] width 724 height 46
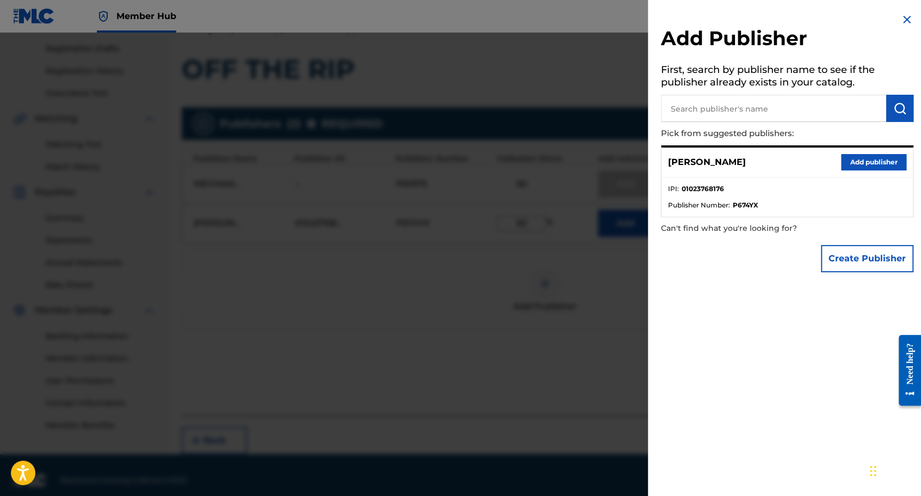
click at [902, 17] on img at bounding box center [907, 19] width 13 height 13
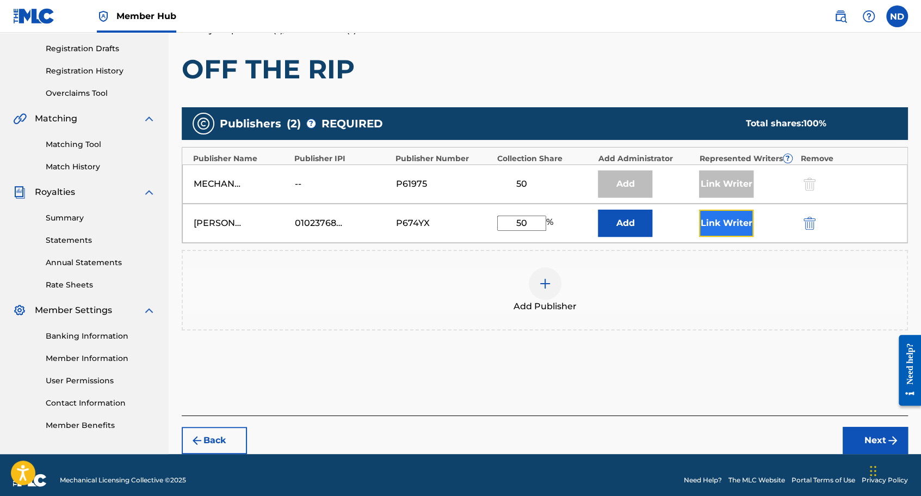
click at [719, 227] on button "Link Writer" at bounding box center [726, 223] width 54 height 27
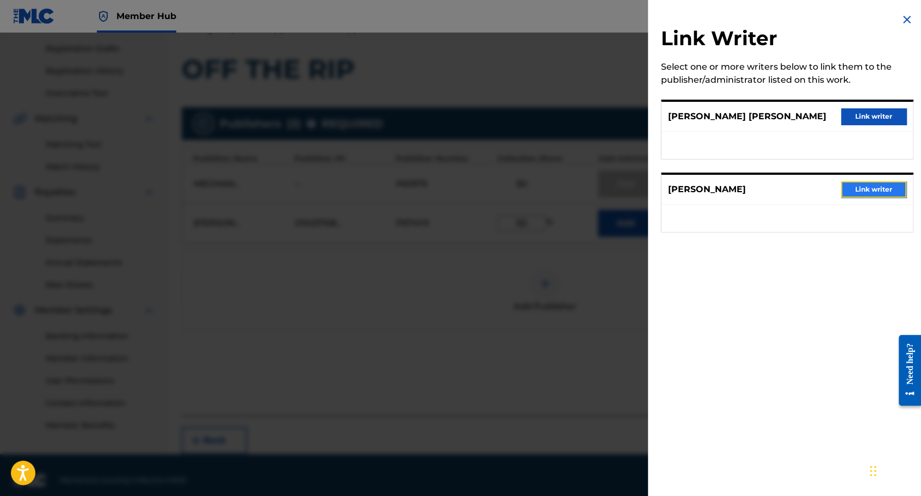
click at [861, 187] on button "Link writer" at bounding box center [873, 189] width 65 height 16
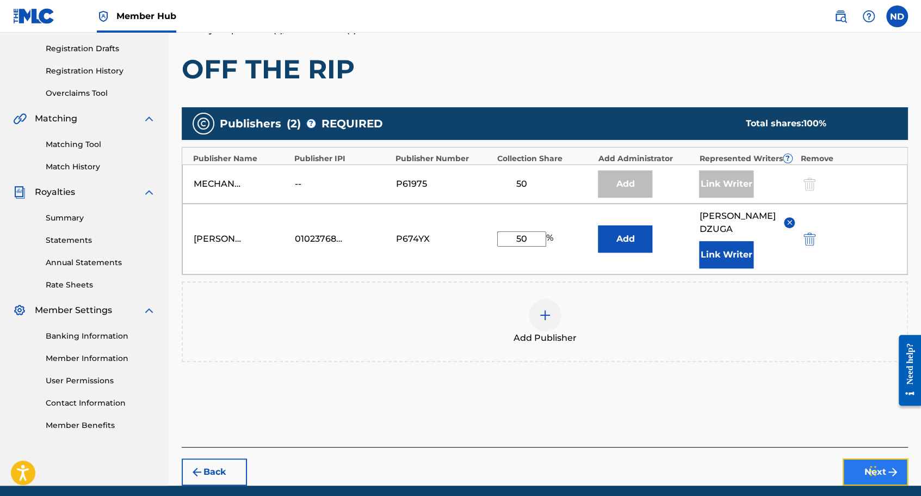
click at [846, 458] on button "Next" at bounding box center [875, 471] width 65 height 27
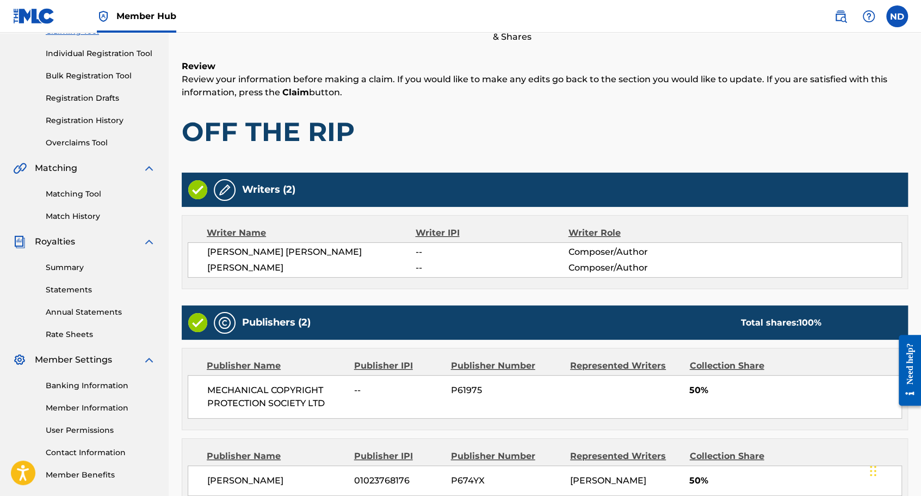
scroll to position [245, 0]
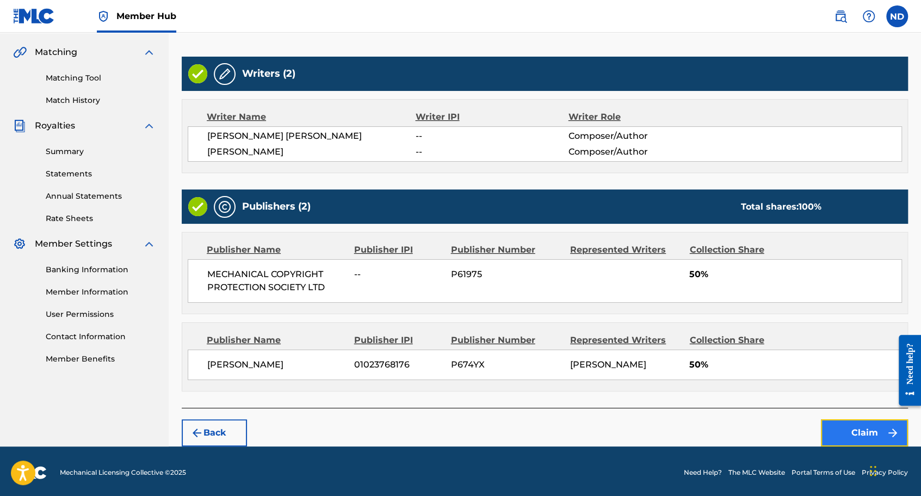
click at [851, 427] on button "Claim" at bounding box center [864, 432] width 87 height 27
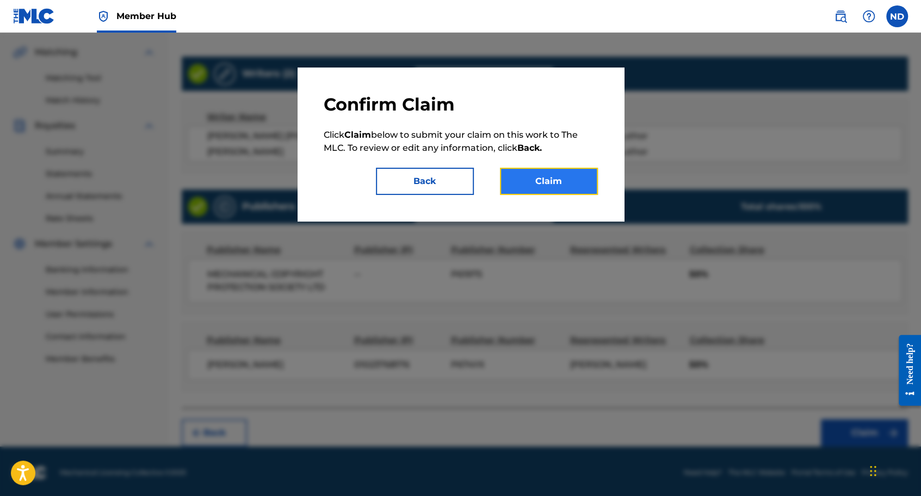
click at [575, 179] on button "Claim" at bounding box center [549, 181] width 98 height 27
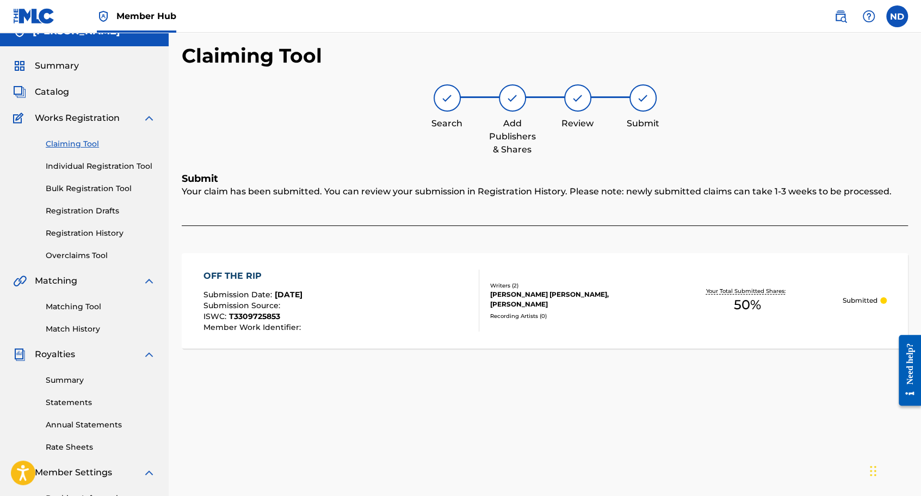
scroll to position [15, 0]
click at [64, 141] on link "Claiming Tool" at bounding box center [101, 144] width 110 height 11
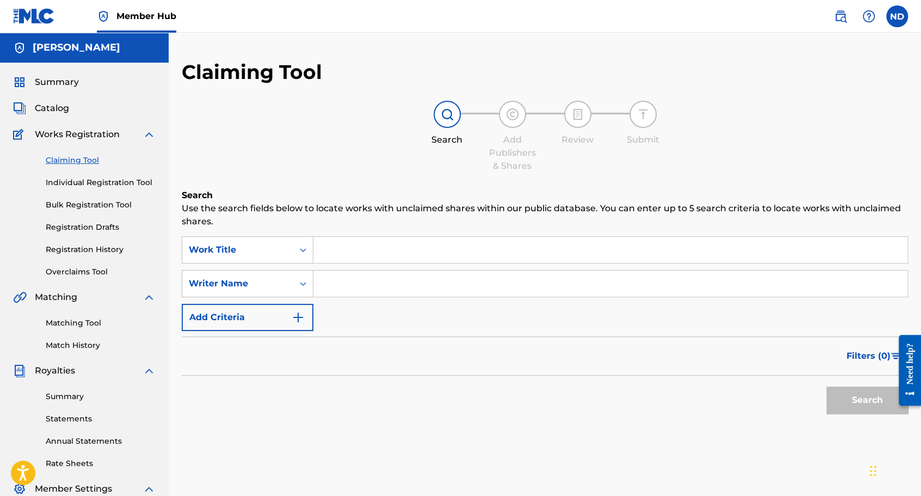
click at [349, 281] on input "Search Form" at bounding box center [610, 283] width 594 height 26
type input "[PERSON_NAME]"
click at [856, 397] on button "Search" at bounding box center [868, 399] width 82 height 27
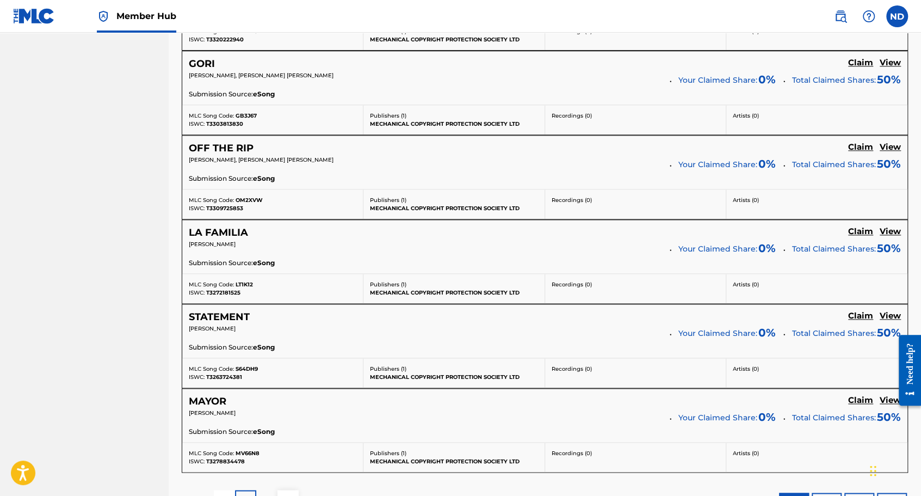
scroll to position [816, 0]
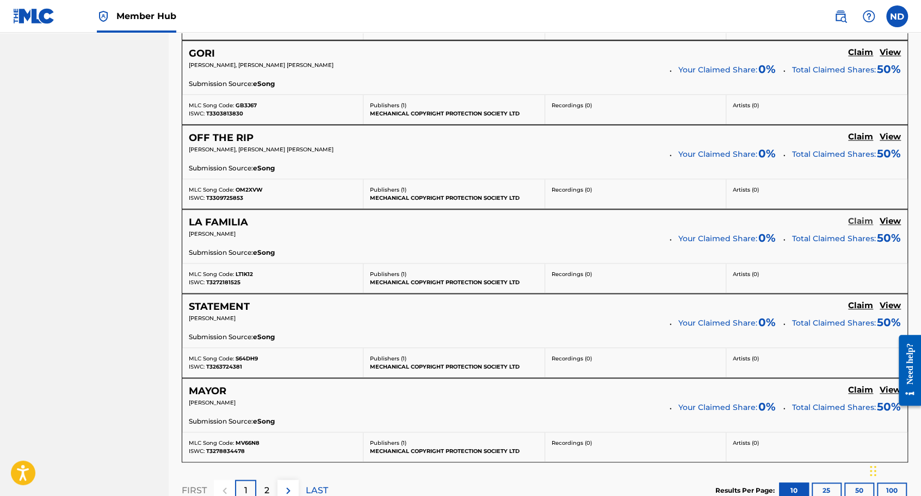
click at [859, 216] on h5 "Claim" at bounding box center [860, 221] width 25 height 10
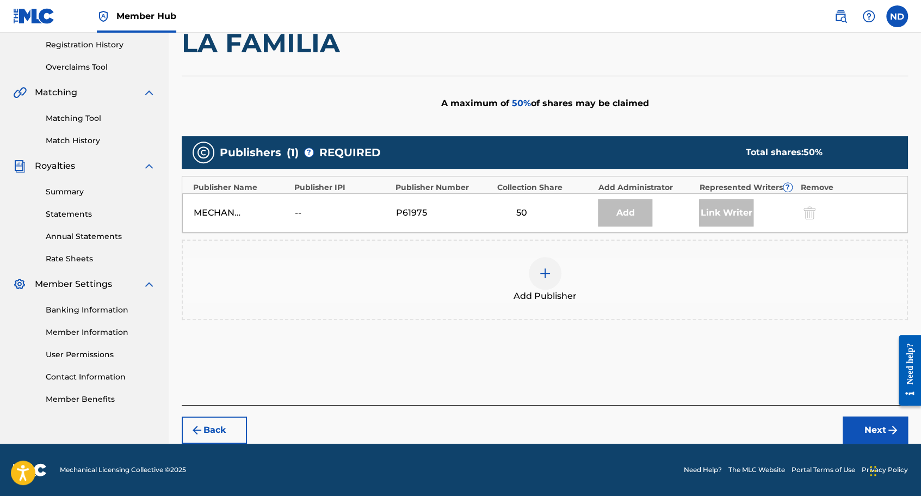
scroll to position [204, 0]
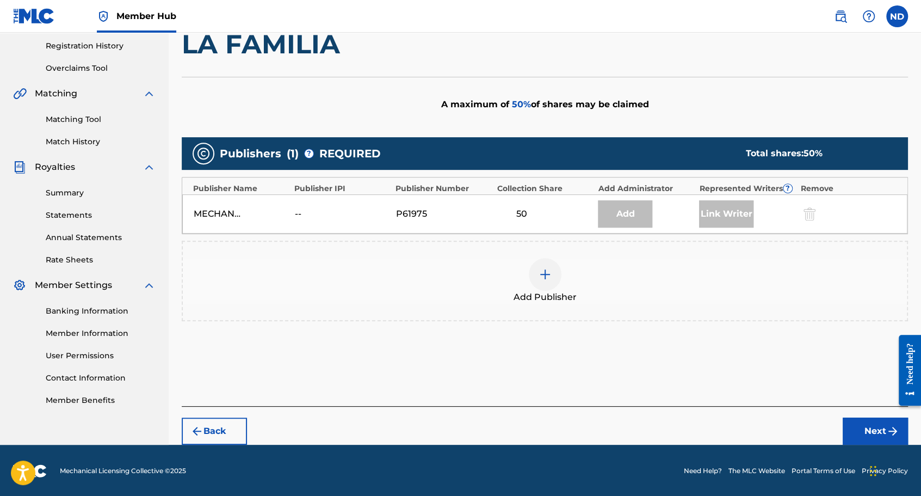
click at [552, 269] on div at bounding box center [545, 274] width 33 height 33
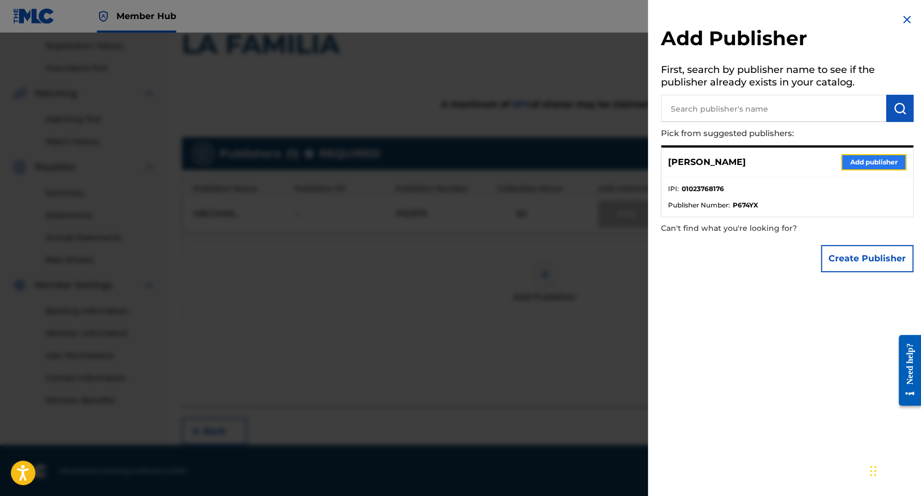
click at [865, 156] on button "Add publisher" at bounding box center [873, 162] width 65 height 16
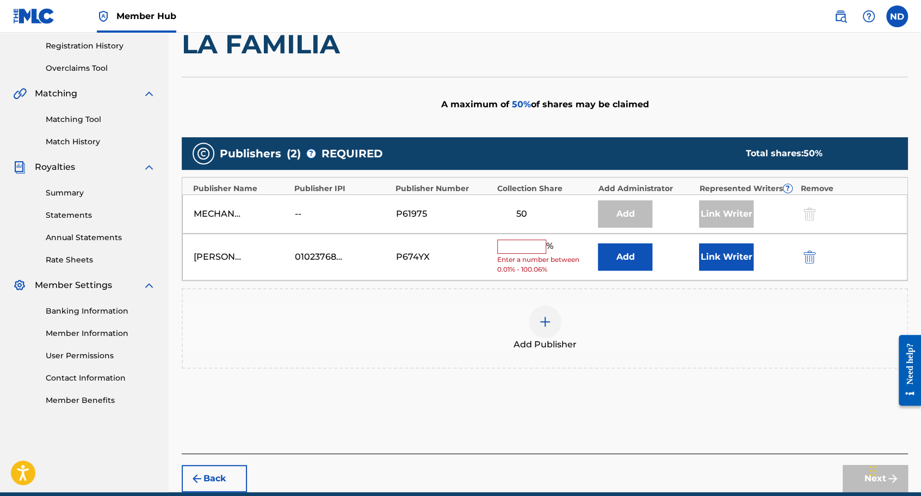
click at [518, 246] on input "text" at bounding box center [521, 246] width 49 height 14
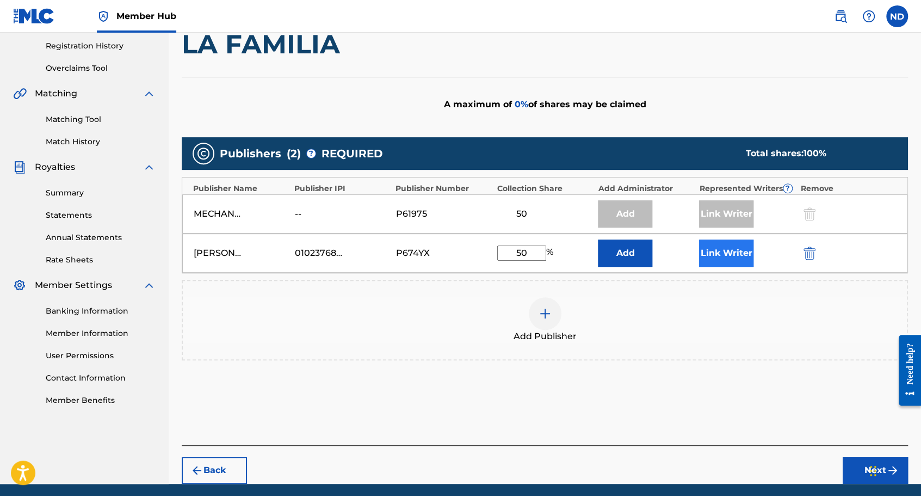
type input "50"
click at [723, 254] on button "Link Writer" at bounding box center [726, 252] width 54 height 27
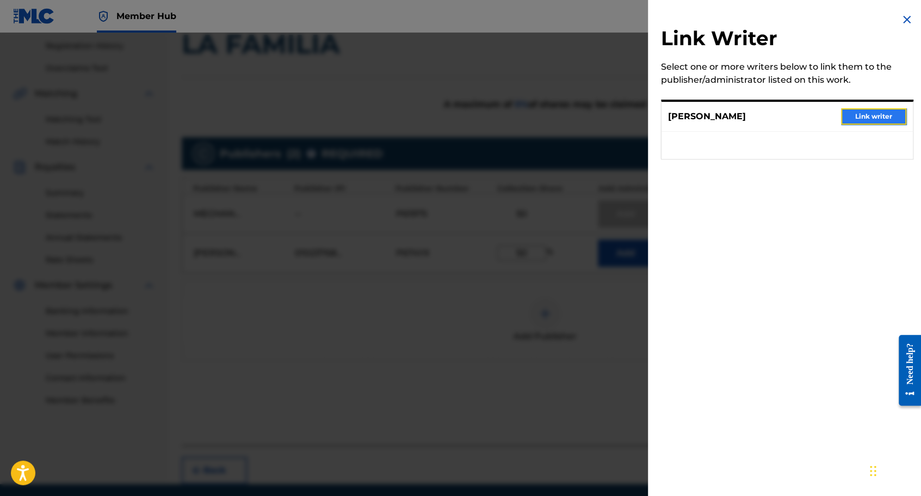
click at [861, 117] on button "Link writer" at bounding box center [873, 116] width 65 height 16
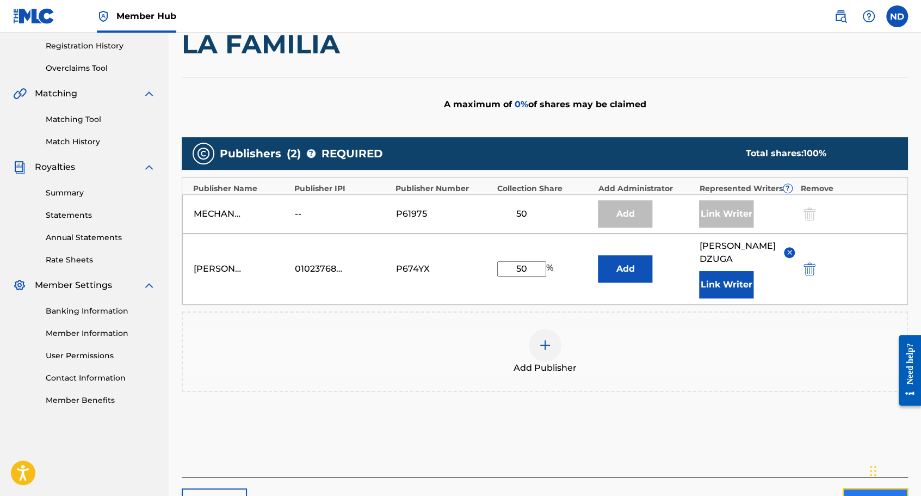
click at [853, 488] on button "Next" at bounding box center [875, 501] width 65 height 27
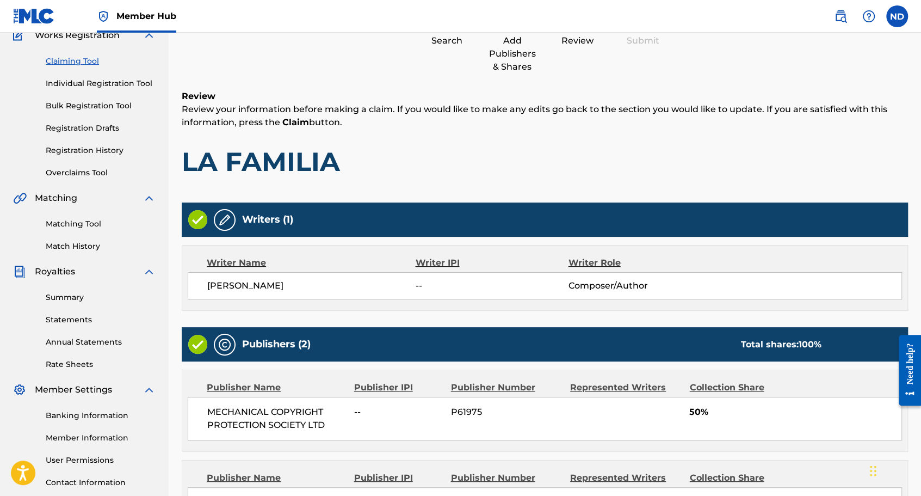
scroll to position [237, 0]
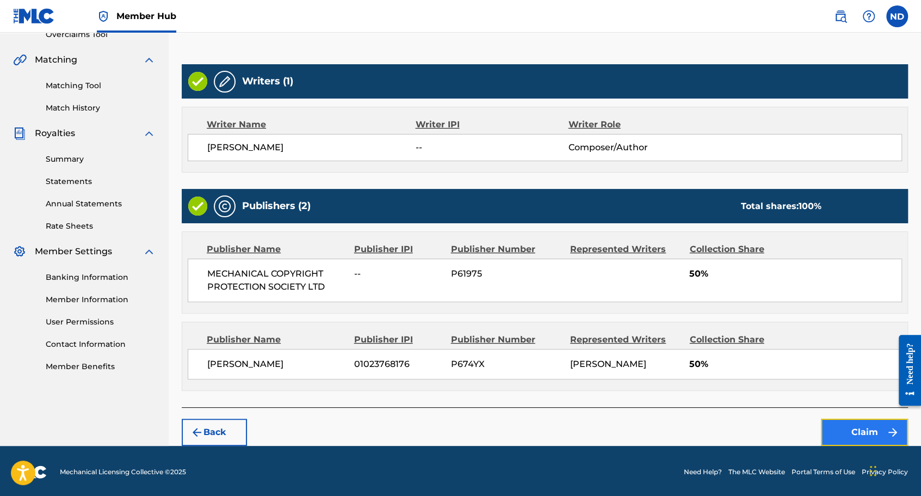
click at [845, 427] on button "Claim" at bounding box center [864, 431] width 87 height 27
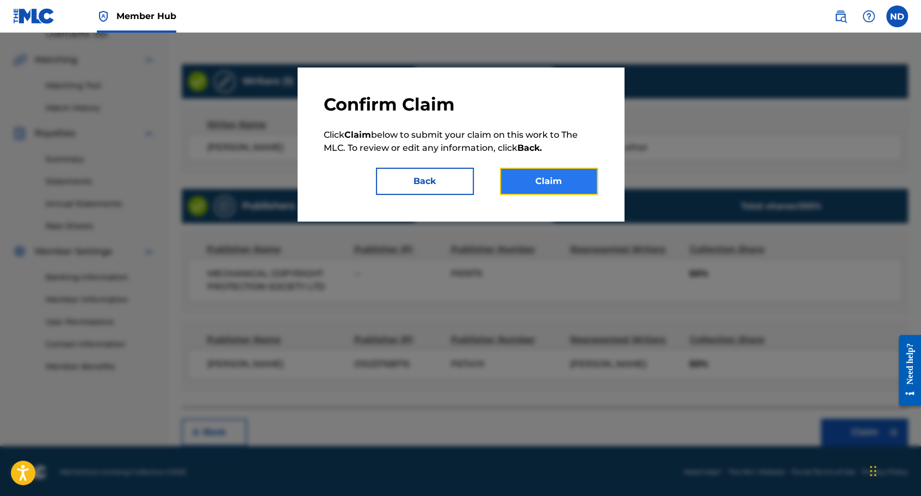
click at [551, 181] on button "Claim" at bounding box center [549, 181] width 98 height 27
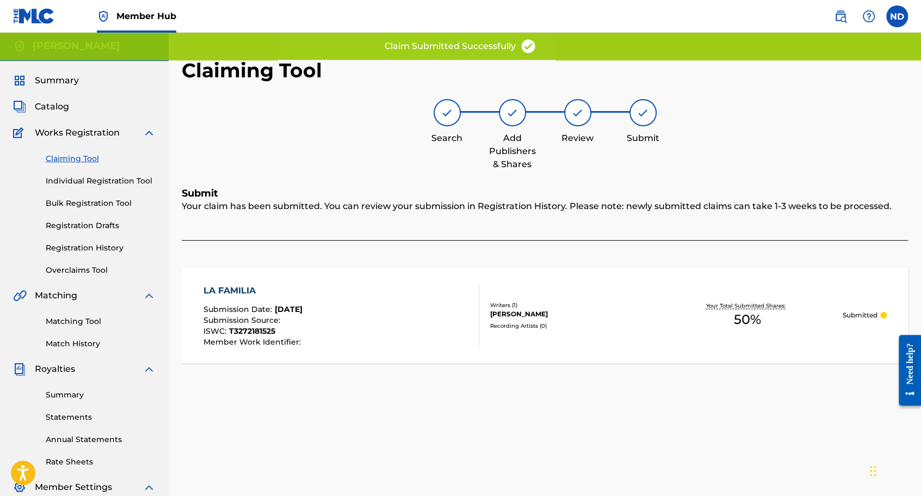
scroll to position [0, 0]
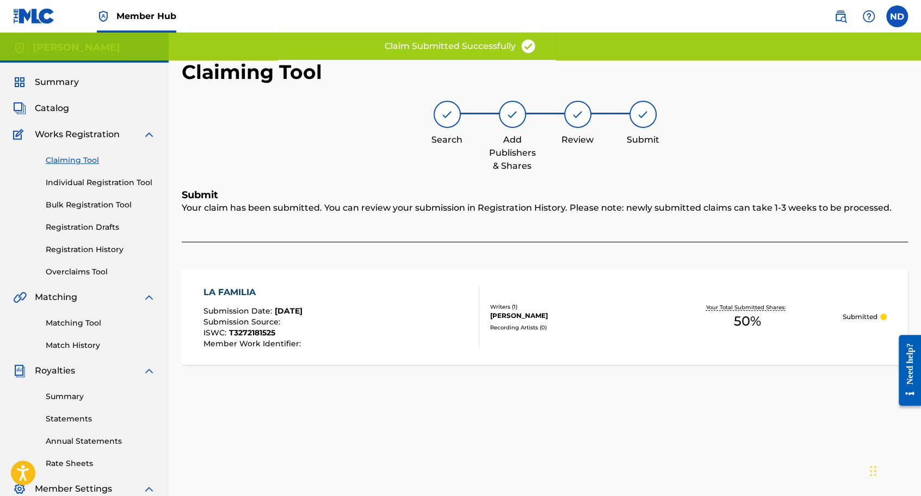
click at [68, 157] on link "Claiming Tool" at bounding box center [101, 160] width 110 height 11
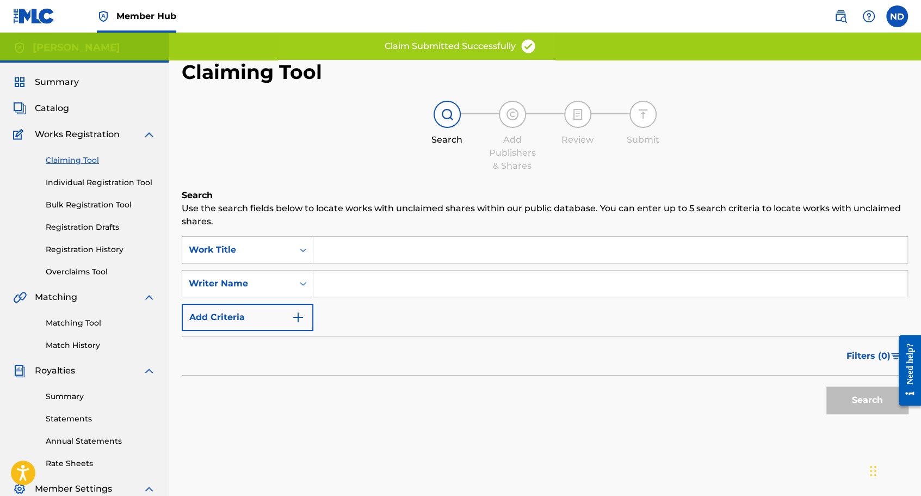
click at [357, 276] on input "Search Form" at bounding box center [610, 283] width 594 height 26
type input "[PERSON_NAME]"
click at [867, 396] on button "Search" at bounding box center [868, 399] width 82 height 27
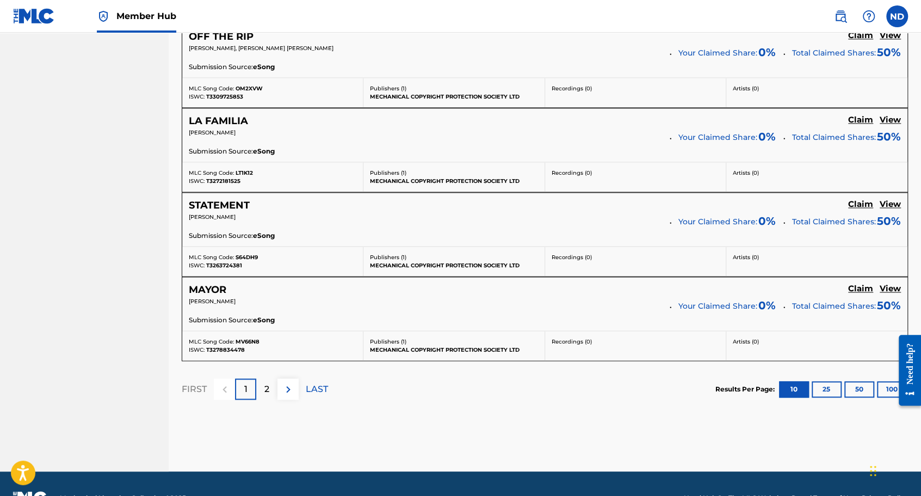
scroll to position [885, 0]
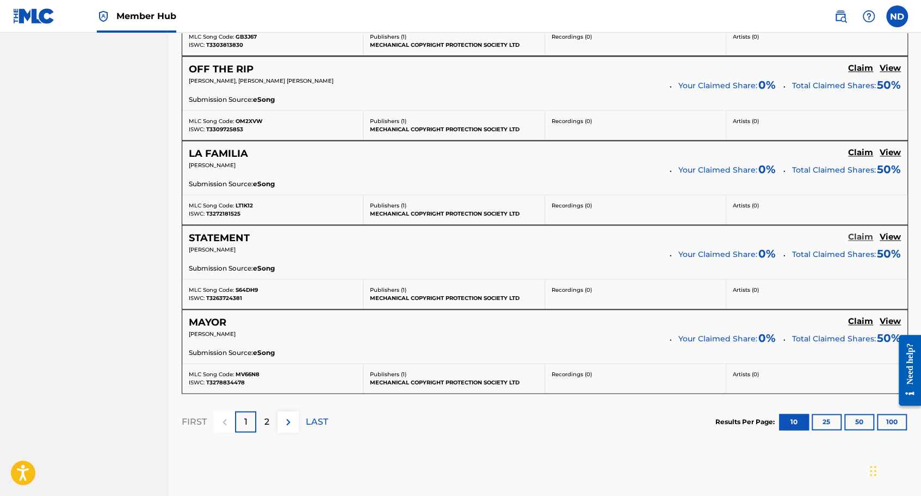
click at [864, 232] on h5 "Claim" at bounding box center [860, 237] width 25 height 10
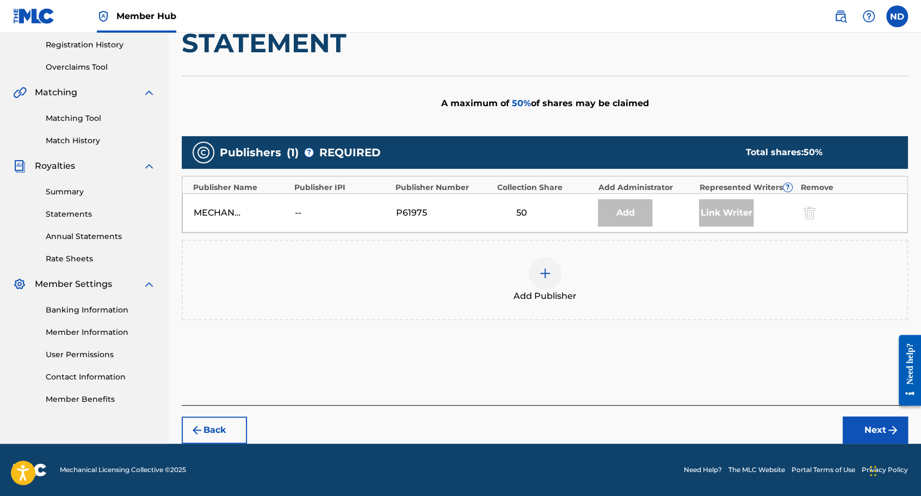
scroll to position [204, 0]
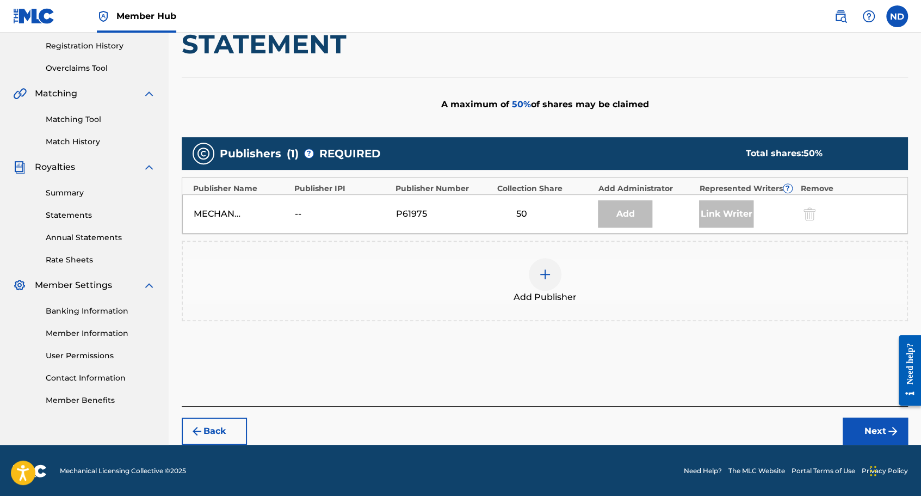
click at [544, 279] on img at bounding box center [545, 274] width 13 height 13
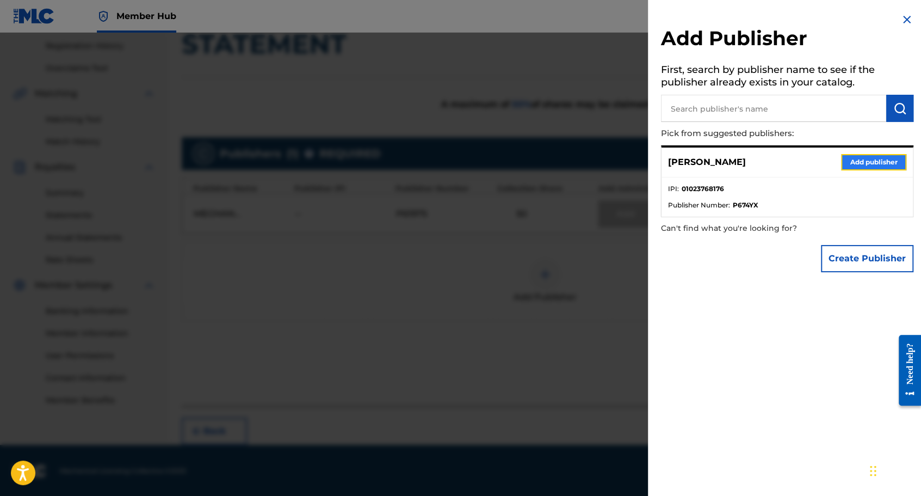
click at [867, 163] on button "Add publisher" at bounding box center [873, 162] width 65 height 16
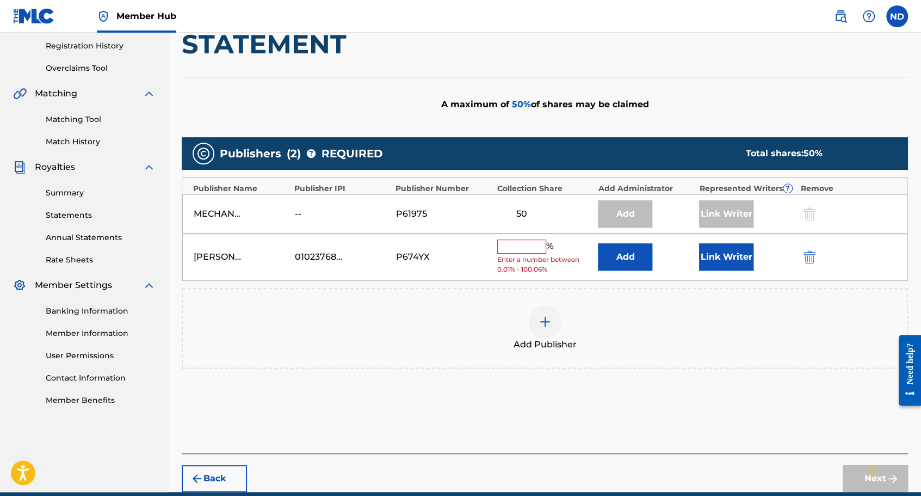
click at [523, 242] on input "text" at bounding box center [521, 246] width 49 height 14
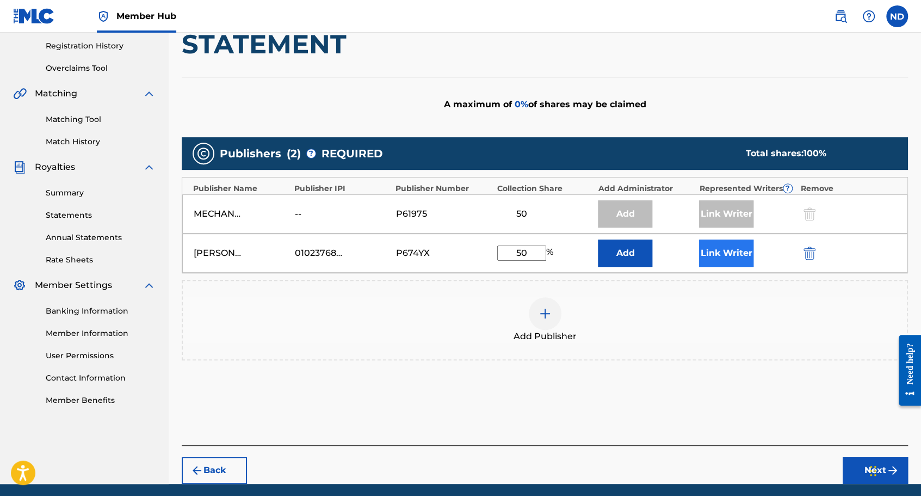
type input "50"
click at [748, 258] on button "Link Writer" at bounding box center [726, 252] width 54 height 27
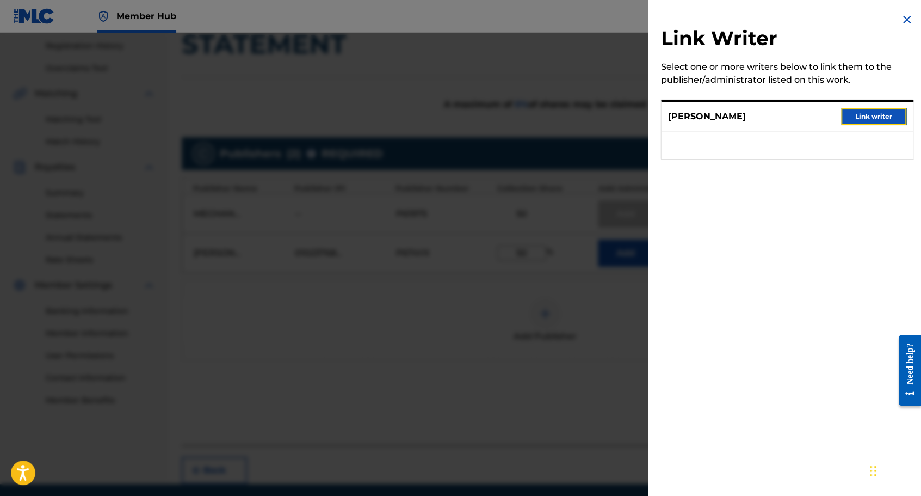
click at [866, 119] on button "Link writer" at bounding box center [873, 116] width 65 height 16
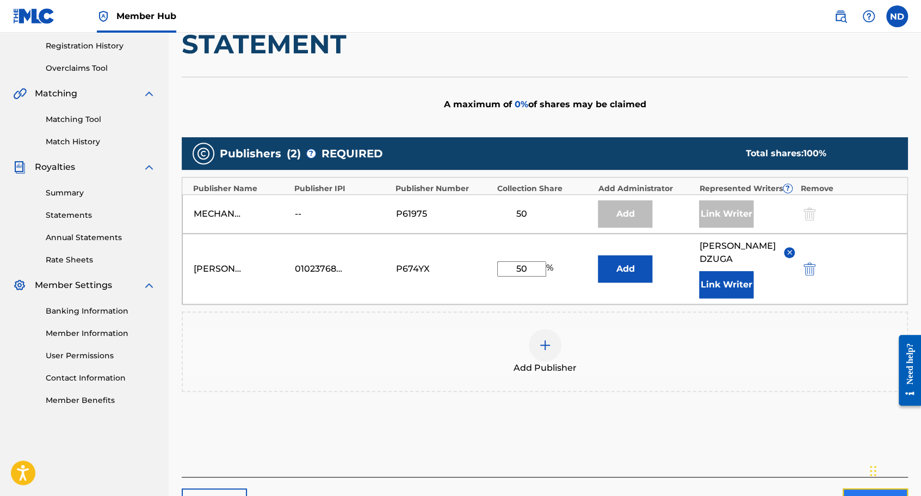
click at [854, 488] on button "Next" at bounding box center [875, 501] width 65 height 27
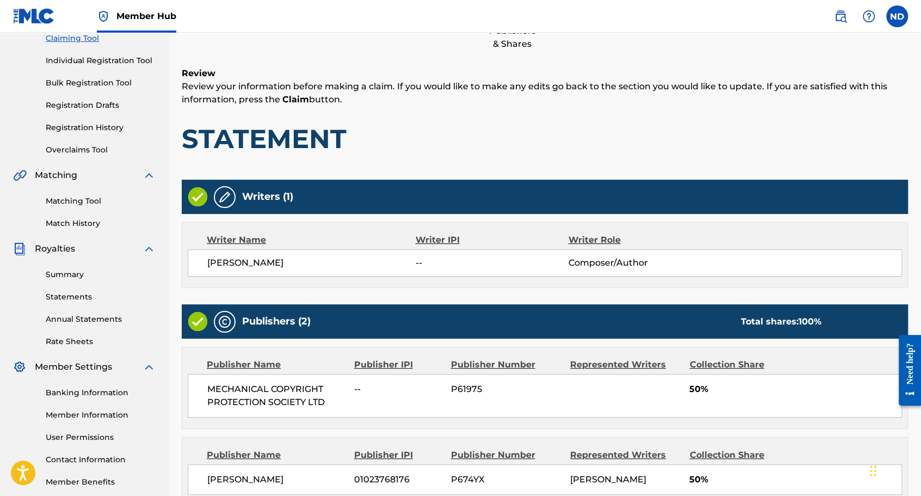
scroll to position [237, 0]
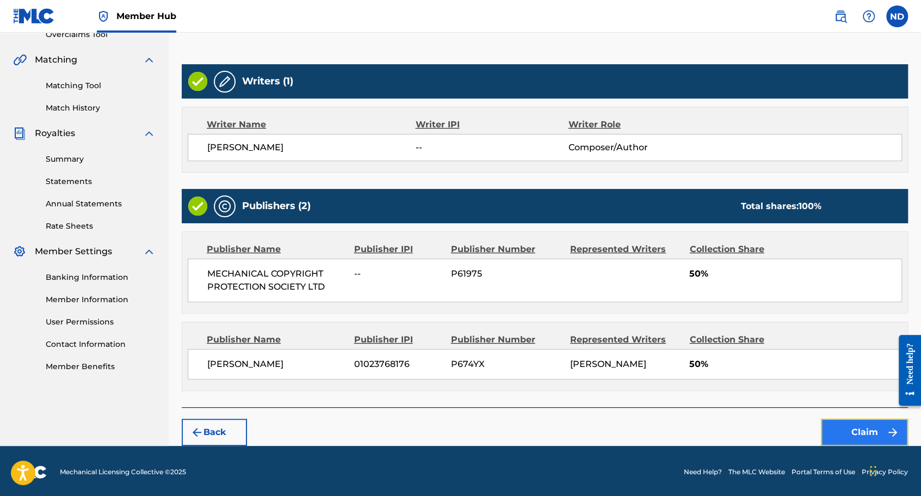
click at [832, 421] on button "Claim" at bounding box center [864, 431] width 87 height 27
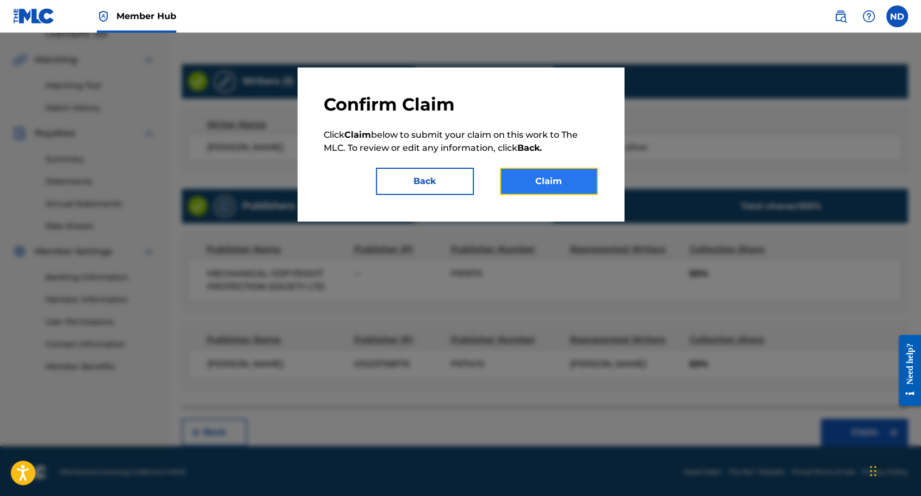
click at [545, 178] on button "Claim" at bounding box center [549, 181] width 98 height 27
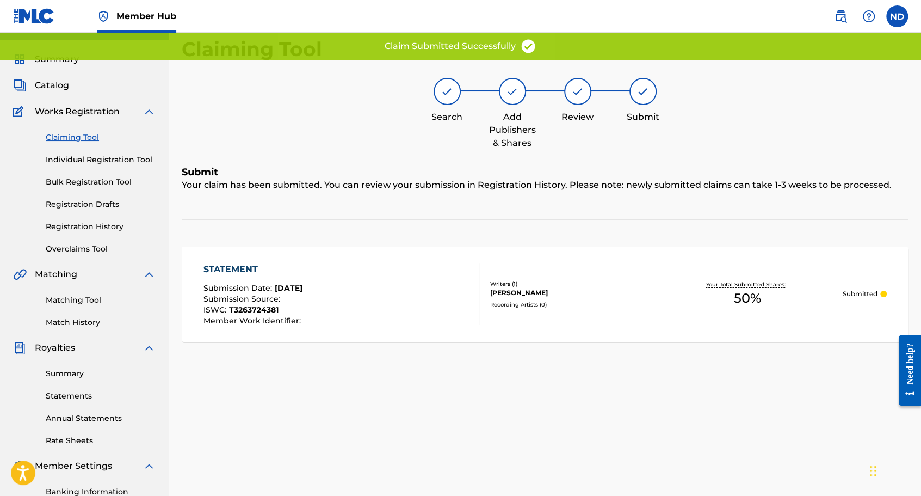
scroll to position [15, 0]
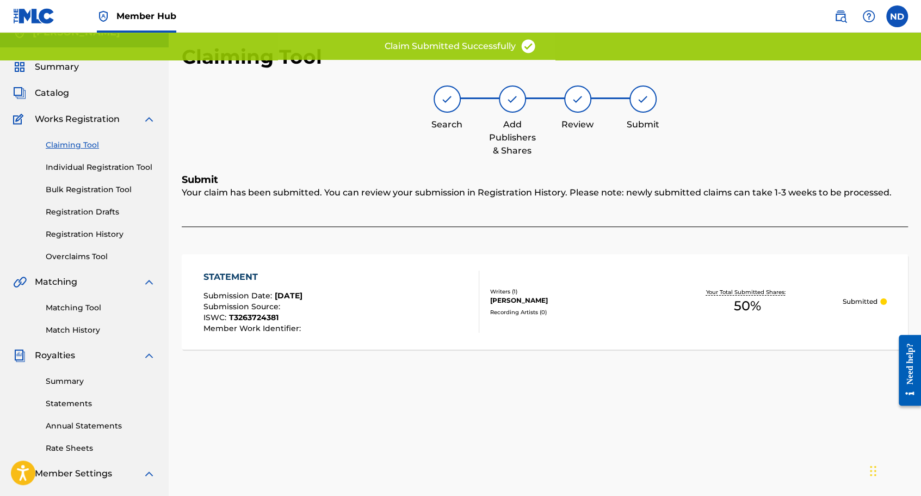
click at [101, 150] on div "Claiming Tool Individual Registration Tool Bulk Registration Tool Registration …" at bounding box center [84, 194] width 143 height 137
click at [90, 145] on link "Claiming Tool" at bounding box center [101, 144] width 110 height 11
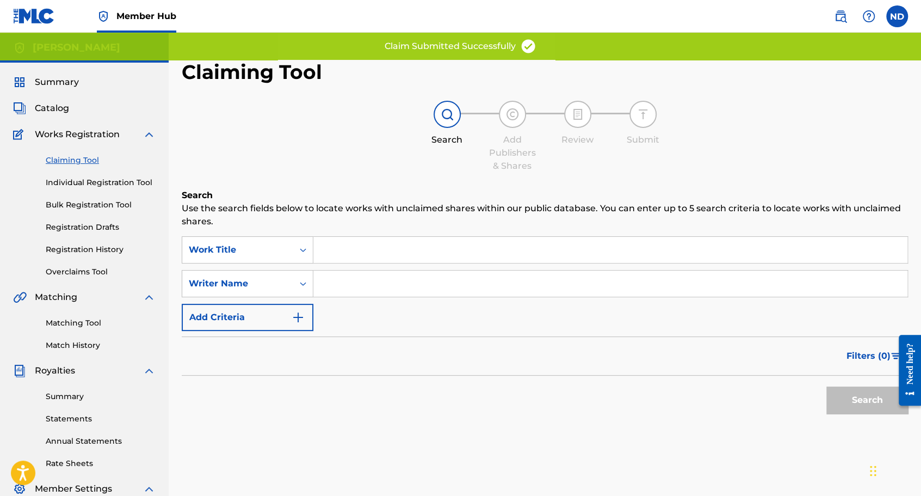
drag, startPoint x: 324, startPoint y: 293, endPoint x: 333, endPoint y: 294, distance: 8.9
click at [324, 293] on input "Search Form" at bounding box center [610, 283] width 594 height 26
type input "[PERSON_NAME]"
click at [851, 407] on button "Search" at bounding box center [868, 399] width 82 height 27
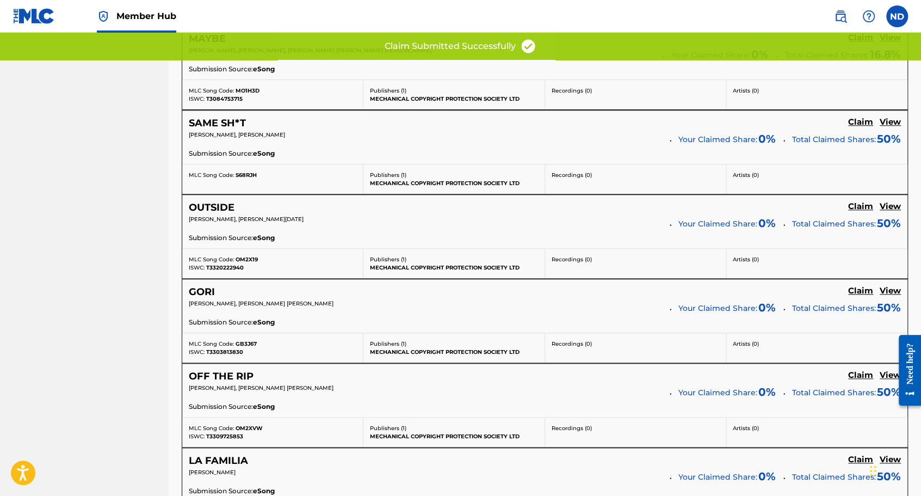
scroll to position [939, 0]
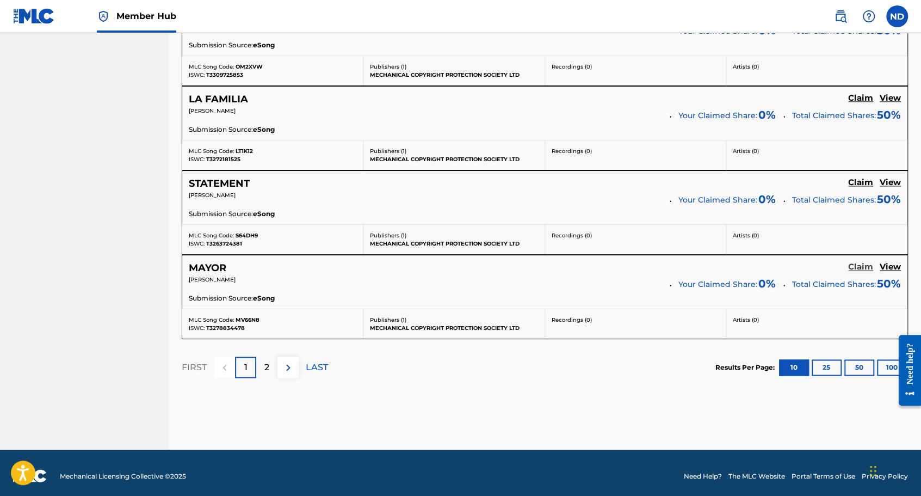
click at [861, 262] on h5 "Claim" at bounding box center [860, 267] width 25 height 10
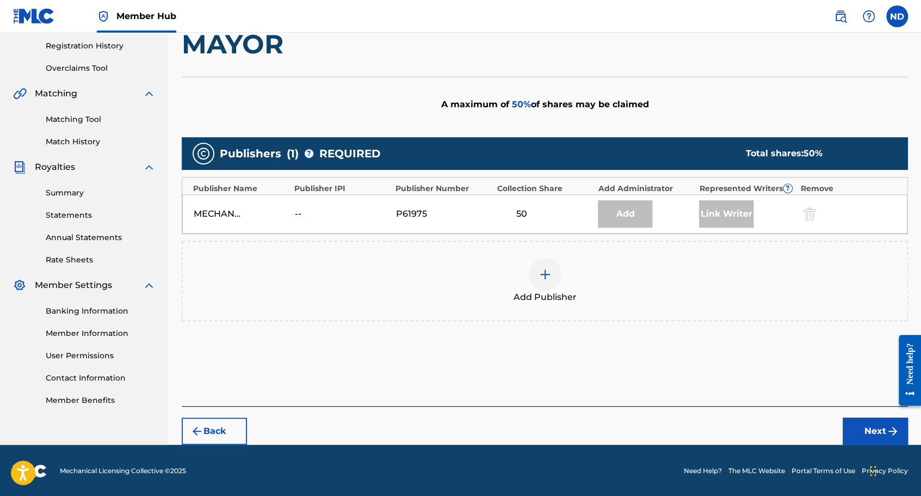
click at [543, 275] on img at bounding box center [545, 274] width 13 height 13
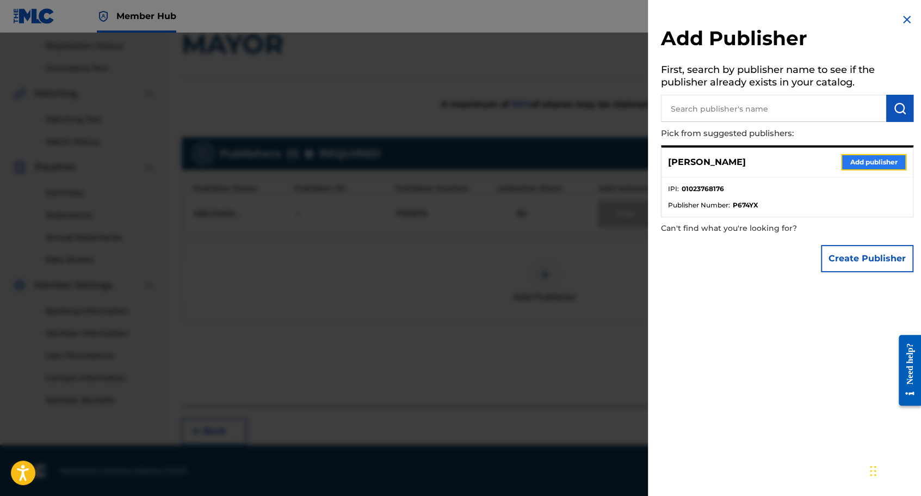
click at [891, 164] on button "Add publisher" at bounding box center [873, 162] width 65 height 16
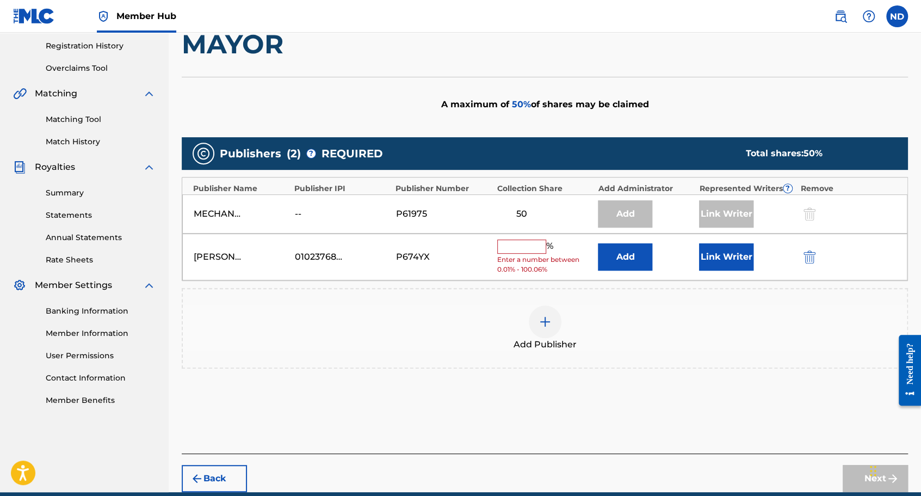
click at [524, 253] on div "% Enter a number between 0.01% - 100.06%" at bounding box center [545, 256] width 96 height 35
click at [523, 249] on input "text" at bounding box center [521, 246] width 49 height 14
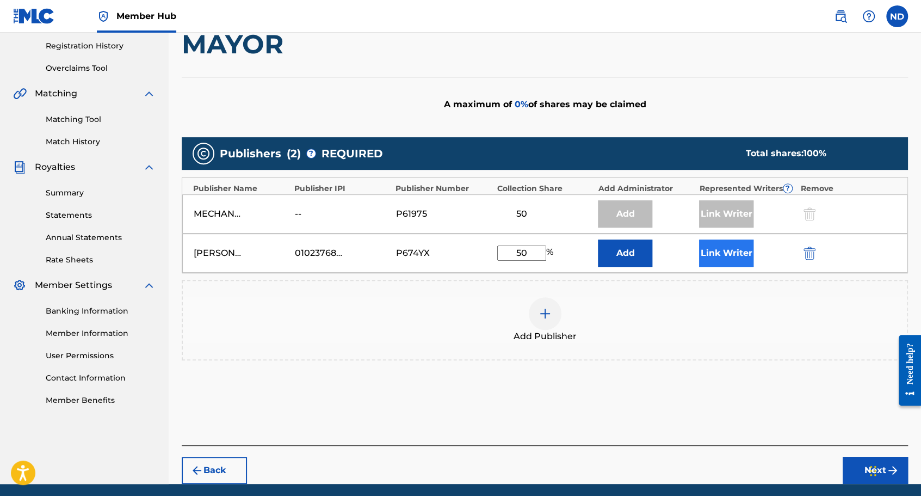
type input "50"
click at [728, 257] on button "Link Writer" at bounding box center [726, 252] width 54 height 27
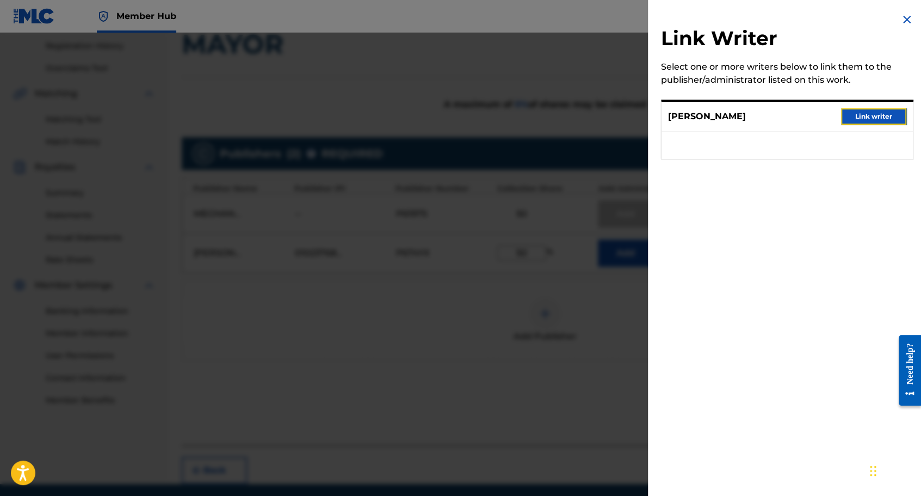
click at [847, 121] on button "Link writer" at bounding box center [873, 116] width 65 height 16
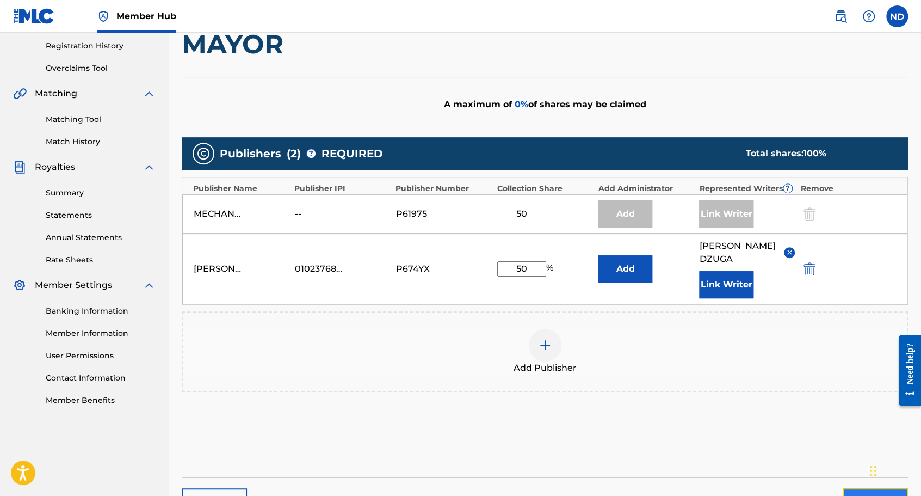
click at [852, 488] on button "Next" at bounding box center [875, 501] width 65 height 27
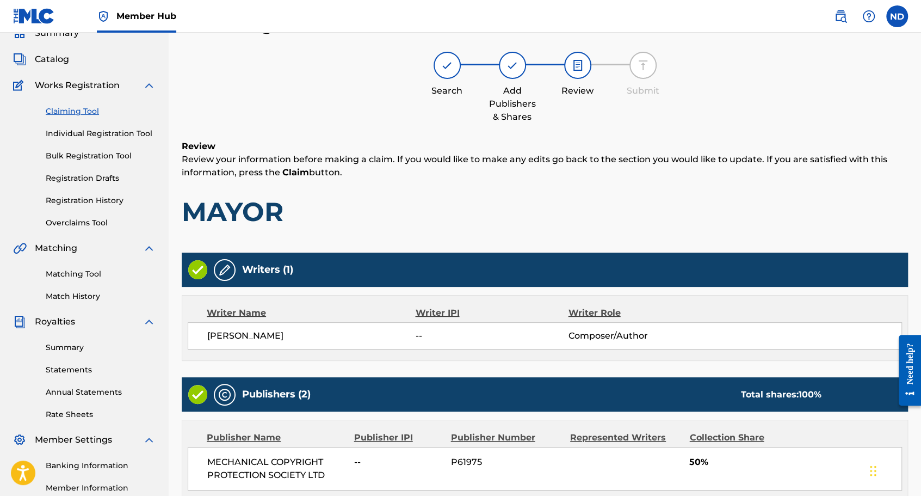
scroll to position [237, 0]
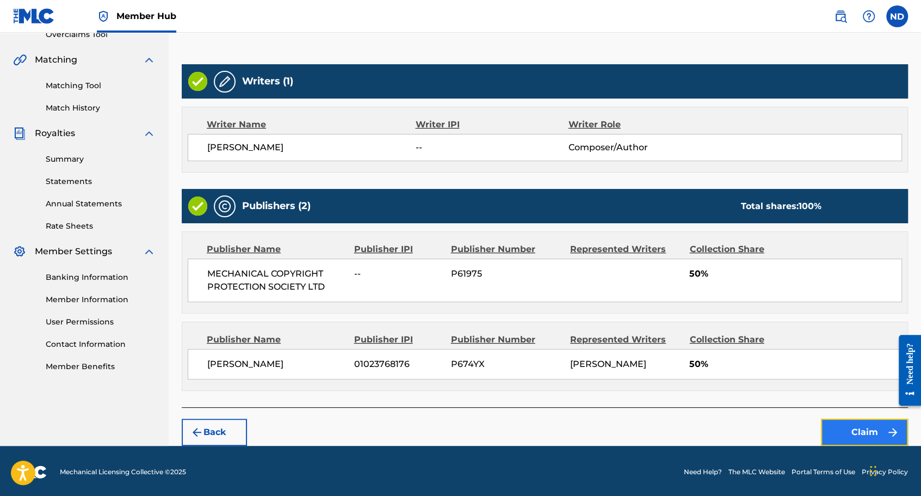
click at [849, 438] on button "Claim" at bounding box center [864, 431] width 87 height 27
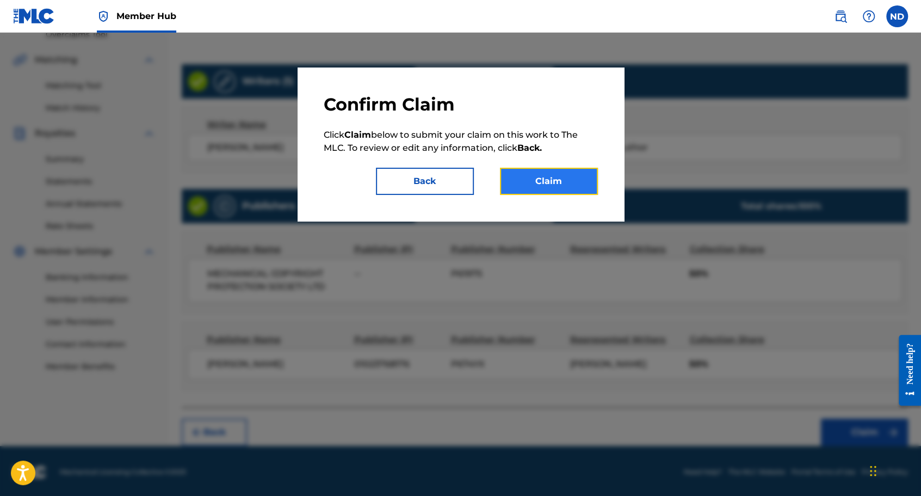
click at [545, 178] on button "Claim" at bounding box center [549, 181] width 98 height 27
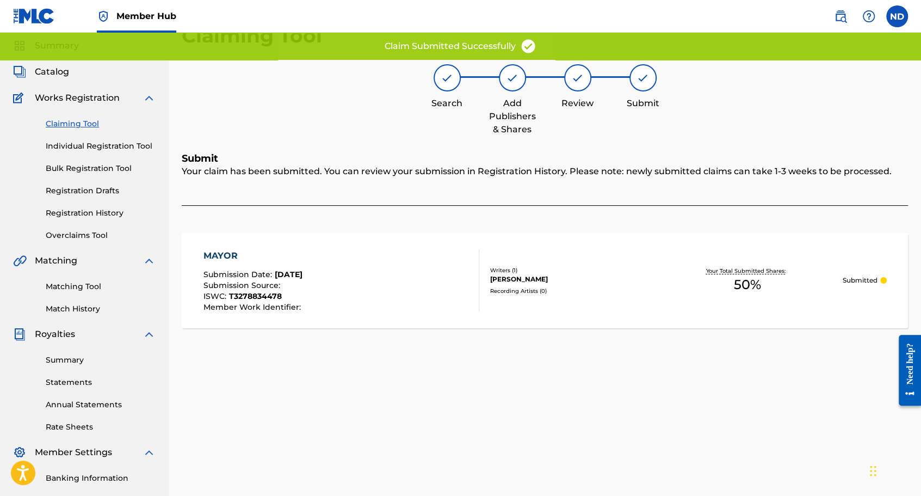
scroll to position [0, 0]
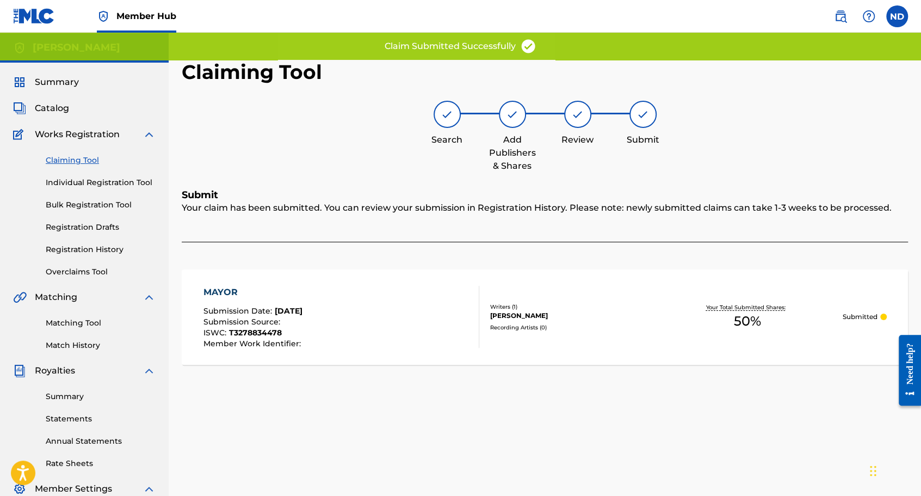
click at [90, 163] on link "Claiming Tool" at bounding box center [101, 160] width 110 height 11
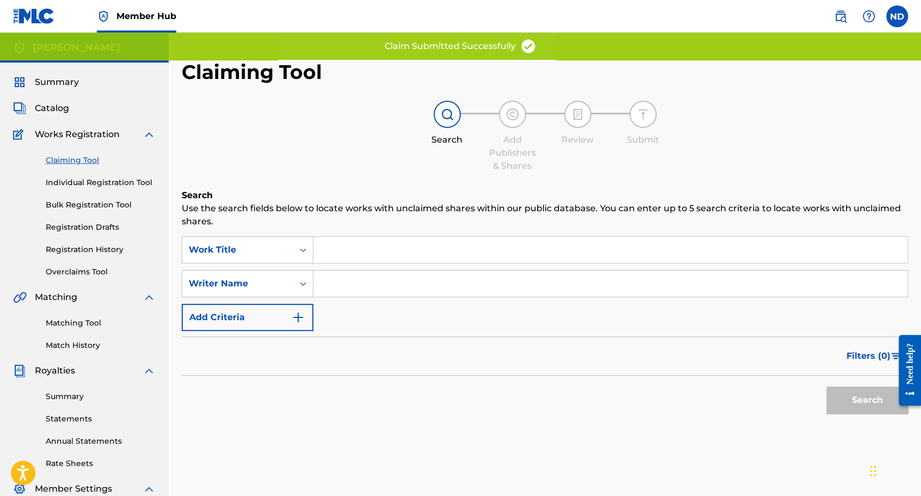
click at [358, 288] on input "Search Form" at bounding box center [610, 283] width 594 height 26
type input "[PERSON_NAME]"
click at [862, 404] on button "Search" at bounding box center [868, 399] width 82 height 27
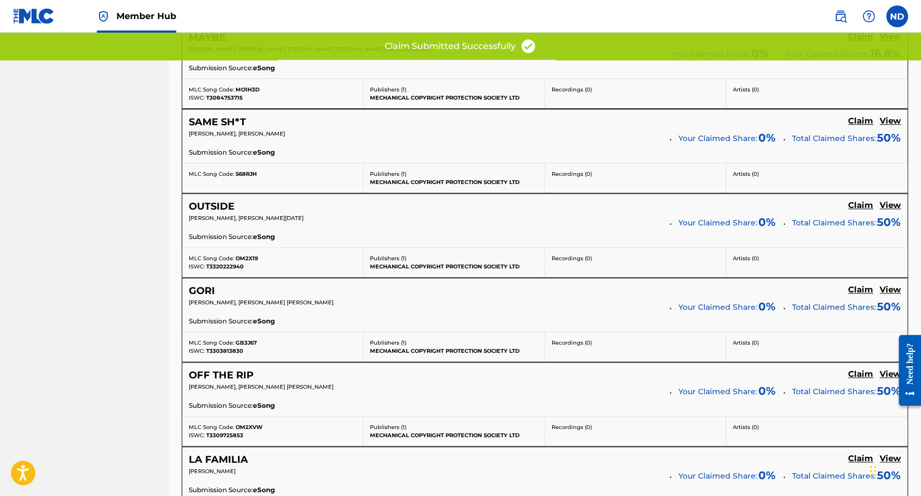
scroll to position [939, 0]
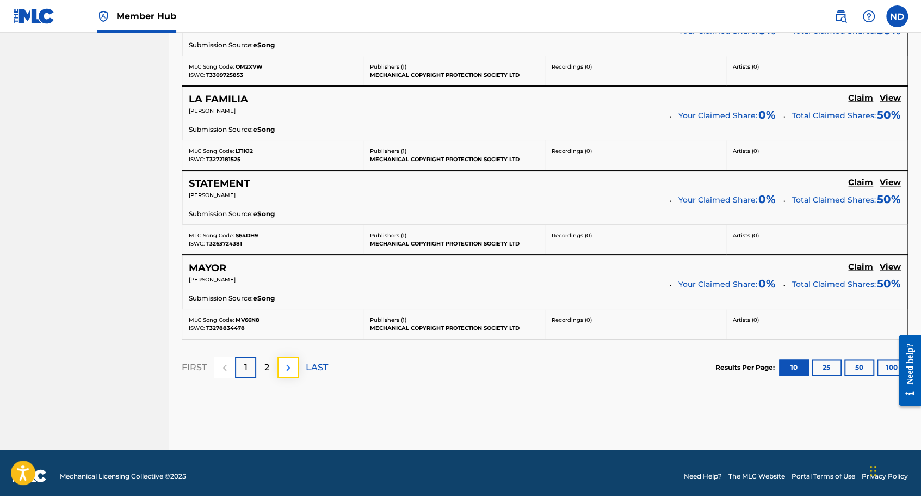
click at [291, 364] on img at bounding box center [288, 367] width 13 height 13
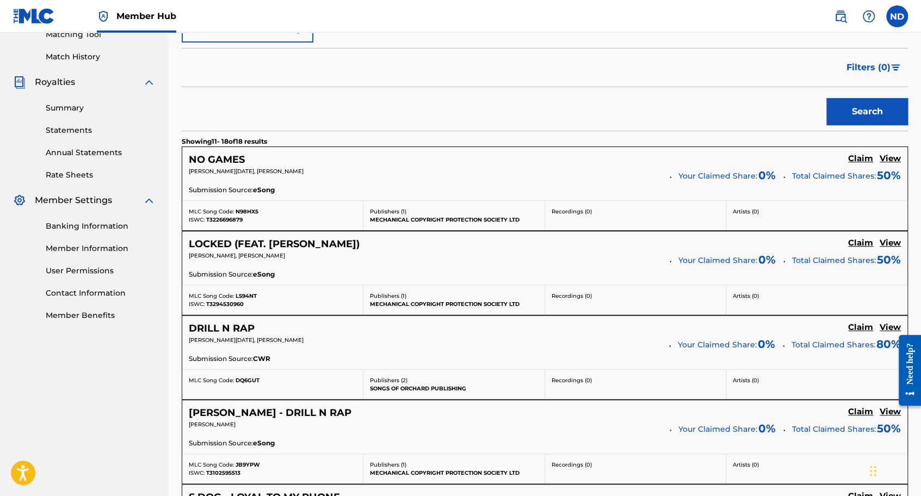
scroll to position [282, 0]
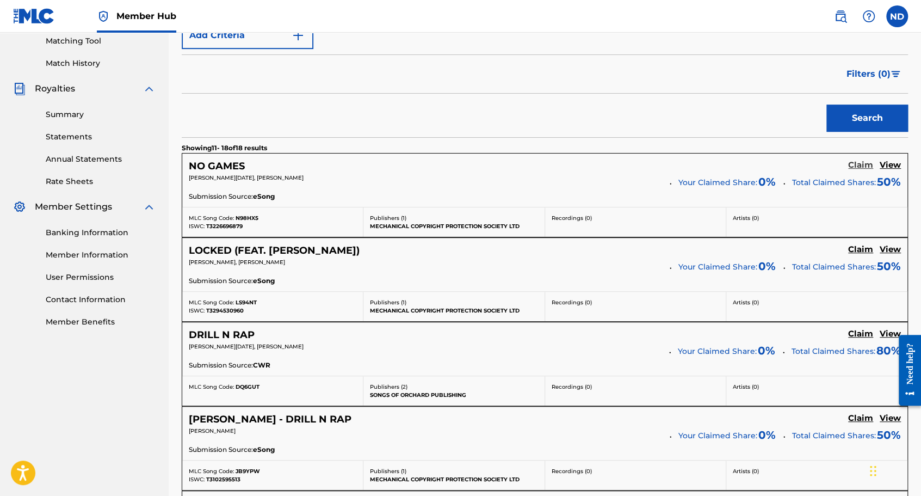
click at [857, 163] on h5 "Claim" at bounding box center [860, 165] width 25 height 10
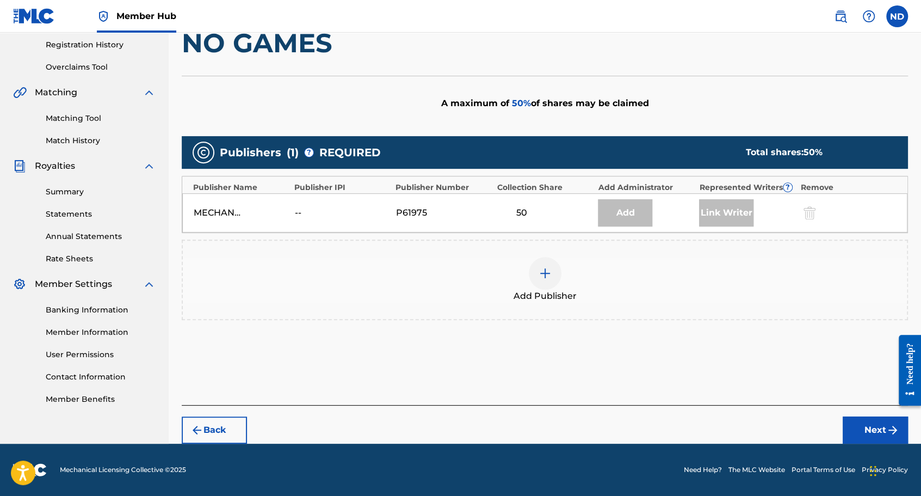
scroll to position [204, 0]
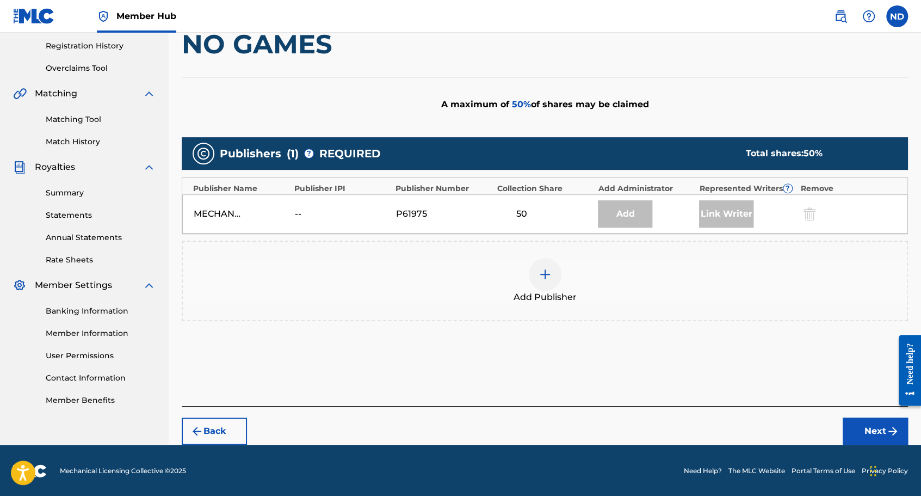
click at [556, 279] on div at bounding box center [545, 274] width 33 height 33
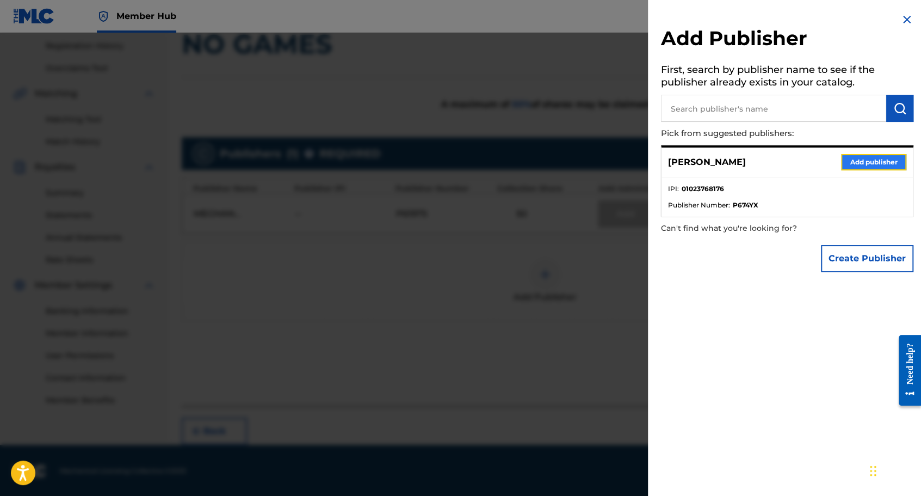
click at [867, 160] on button "Add publisher" at bounding box center [873, 162] width 65 height 16
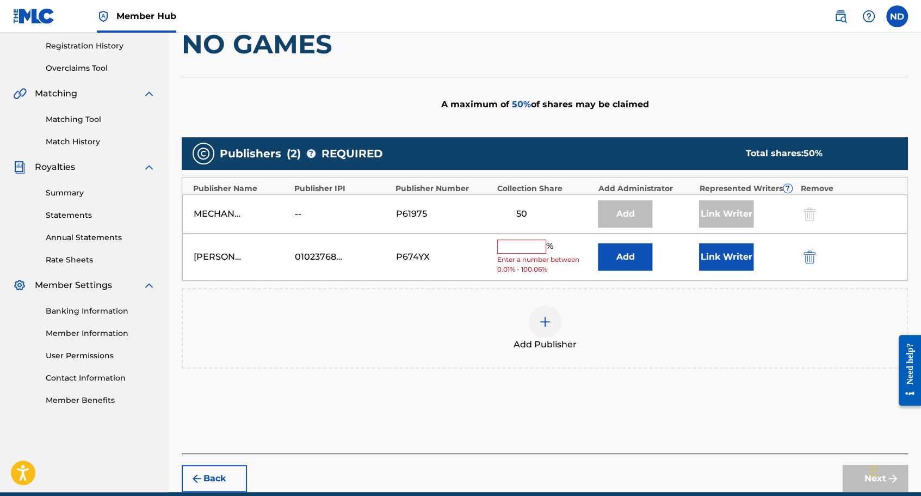
click at [520, 247] on input "text" at bounding box center [521, 246] width 49 height 14
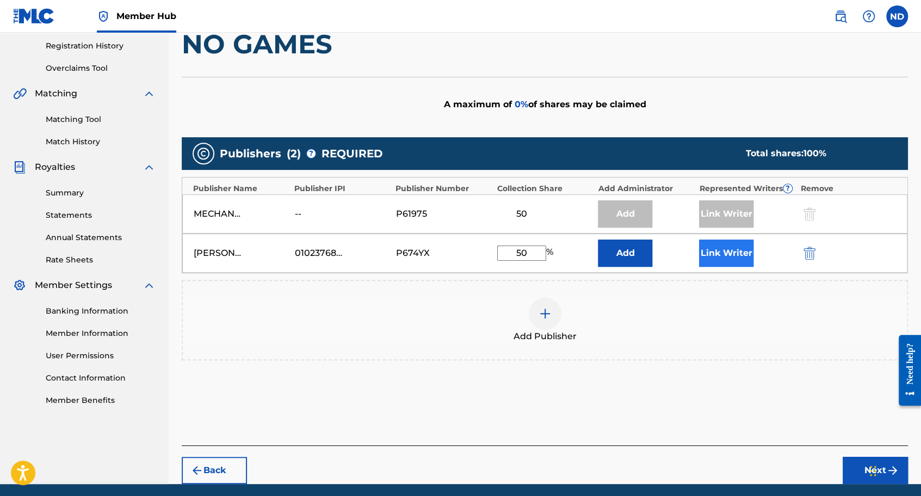
type input "50"
click at [730, 249] on button "Link Writer" at bounding box center [726, 252] width 54 height 27
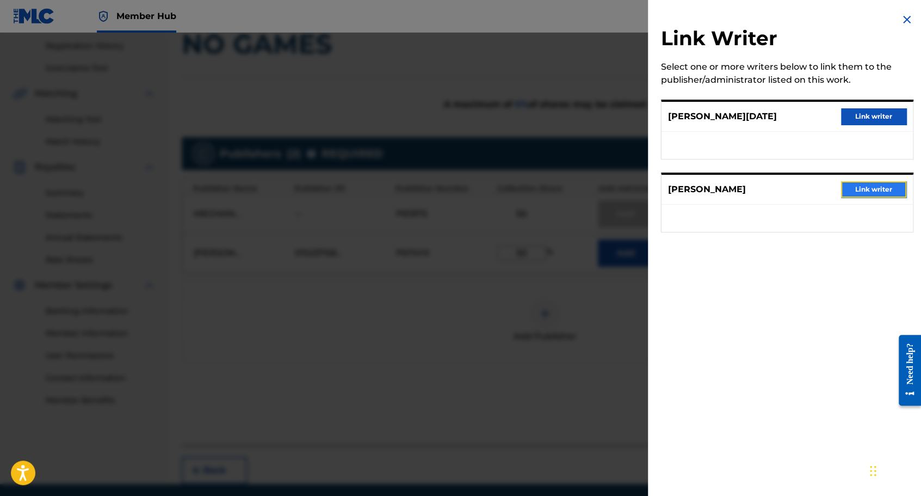
click at [885, 189] on button "Link writer" at bounding box center [873, 189] width 65 height 16
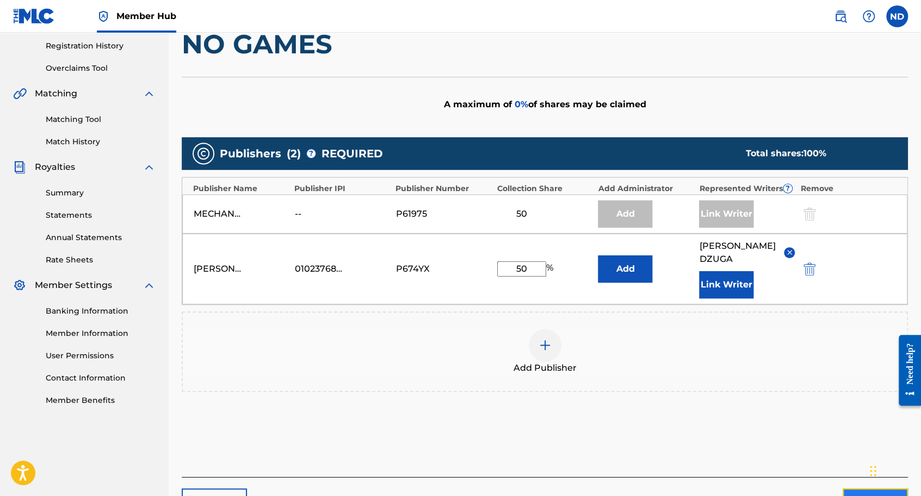
click at [857, 488] on button "Next" at bounding box center [875, 501] width 65 height 27
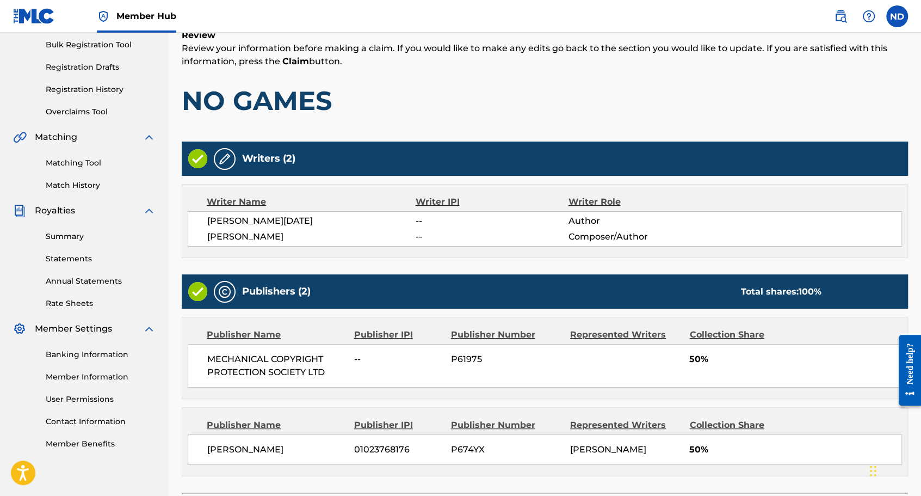
scroll to position [245, 0]
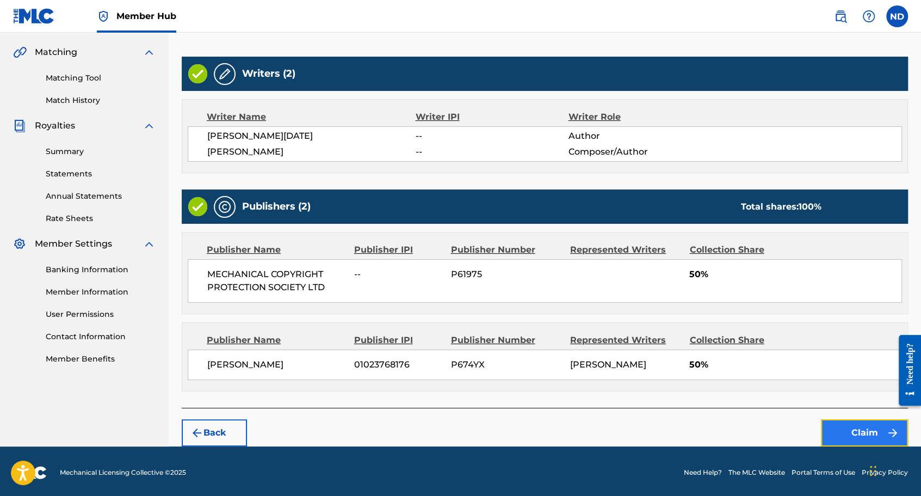
click at [836, 425] on button "Claim" at bounding box center [864, 432] width 87 height 27
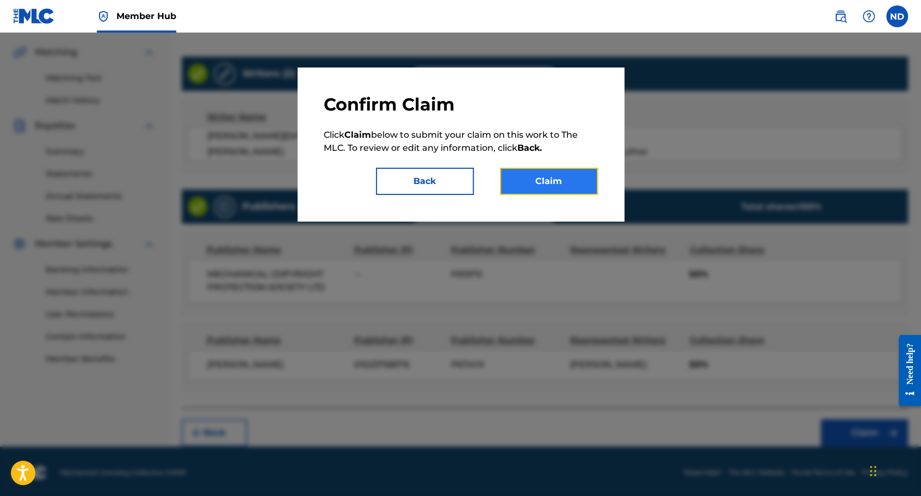
click at [565, 183] on button "Claim" at bounding box center [549, 181] width 98 height 27
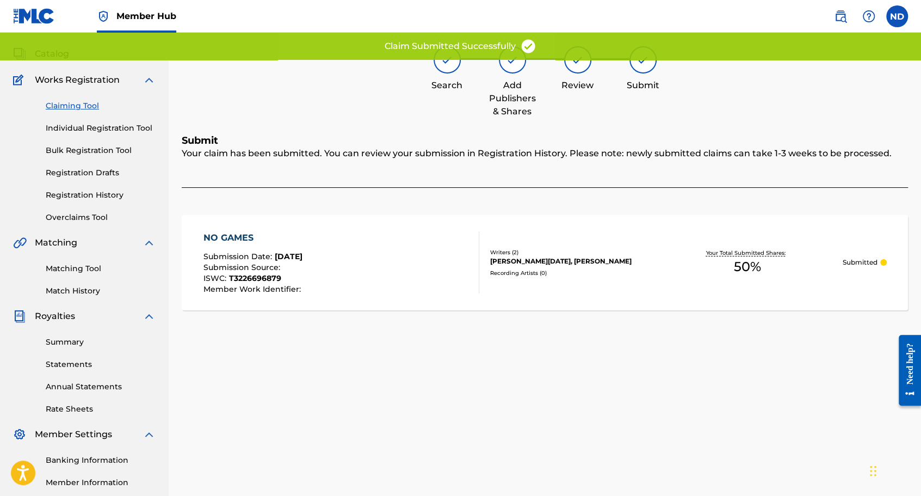
scroll to position [15, 0]
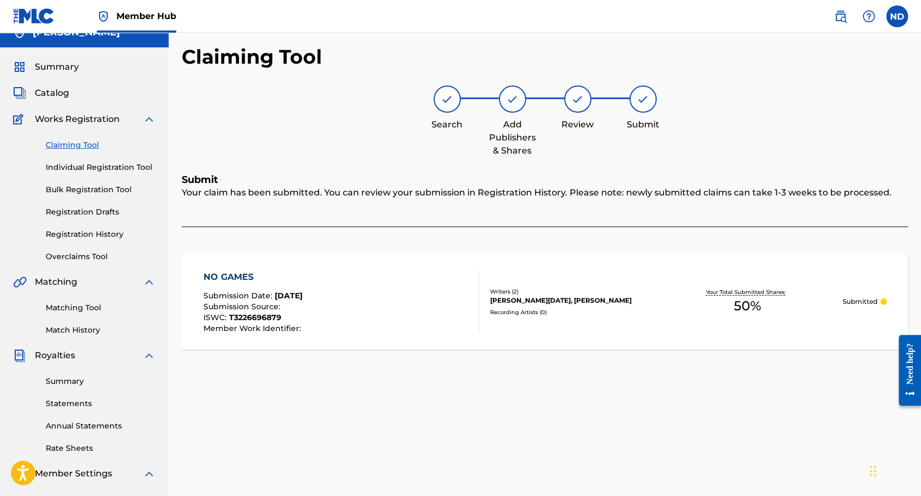
click at [88, 141] on link "Claiming Tool" at bounding box center [101, 144] width 110 height 11
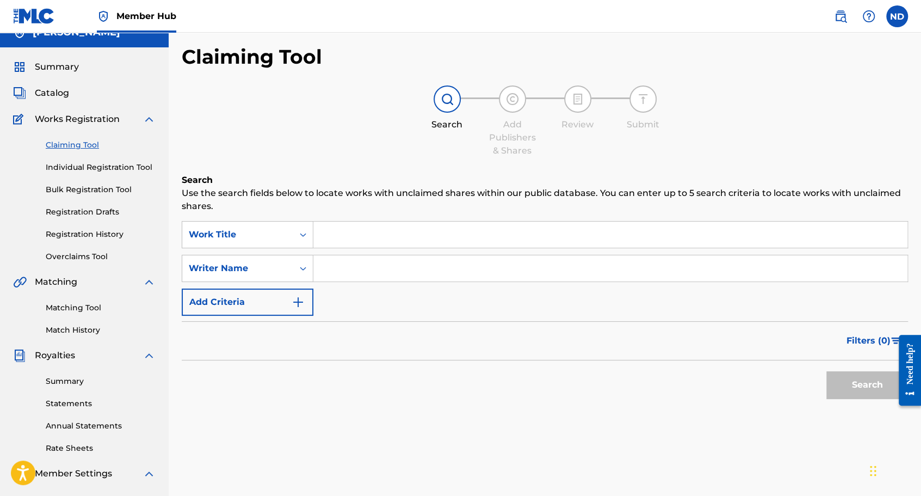
scroll to position [0, 0]
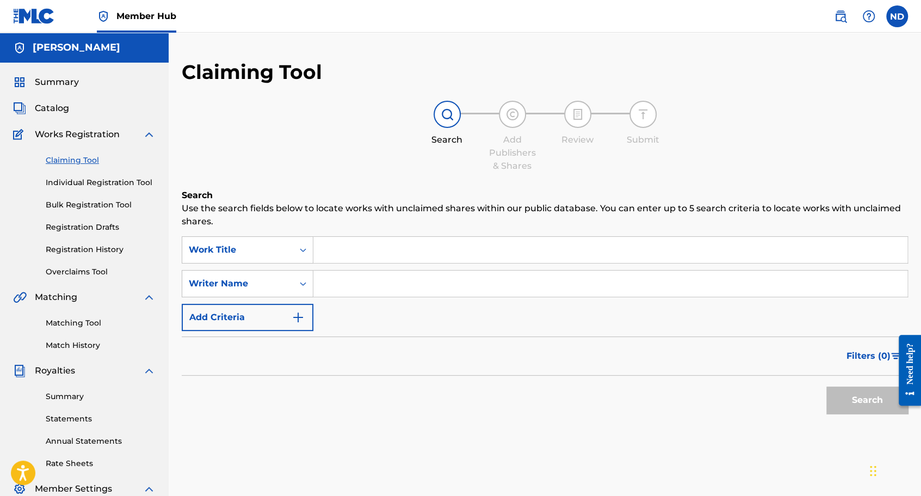
click at [354, 286] on input "Search Form" at bounding box center [610, 283] width 594 height 26
type input "[PERSON_NAME]"
click at [851, 401] on button "Search" at bounding box center [868, 399] width 82 height 27
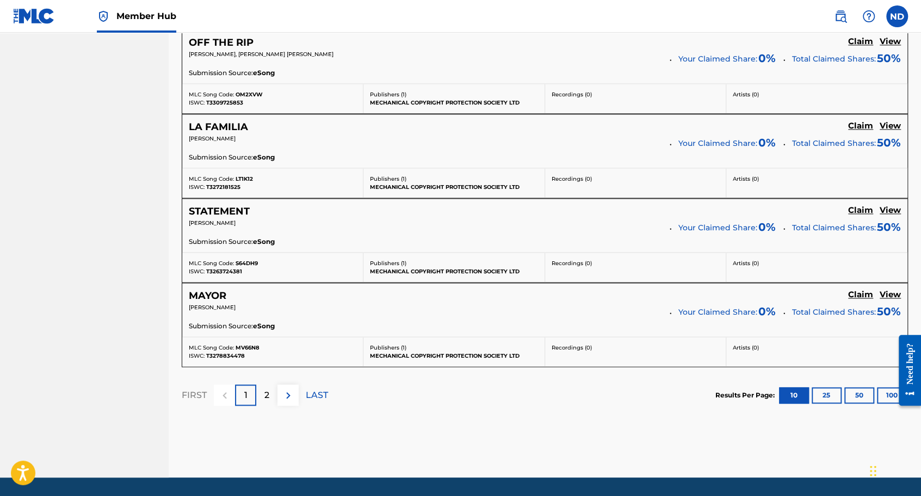
scroll to position [939, 0]
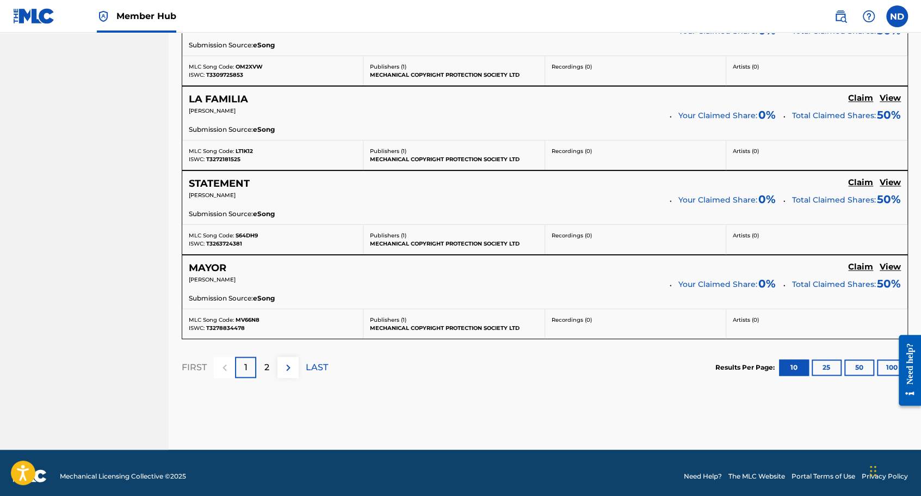
click at [301, 362] on div "FIRST 1 2 LAST" at bounding box center [255, 366] width 146 height 21
click at [299, 368] on div "FIRST 1 2 LAST" at bounding box center [255, 366] width 146 height 21
click at [289, 370] on button at bounding box center [288, 366] width 21 height 21
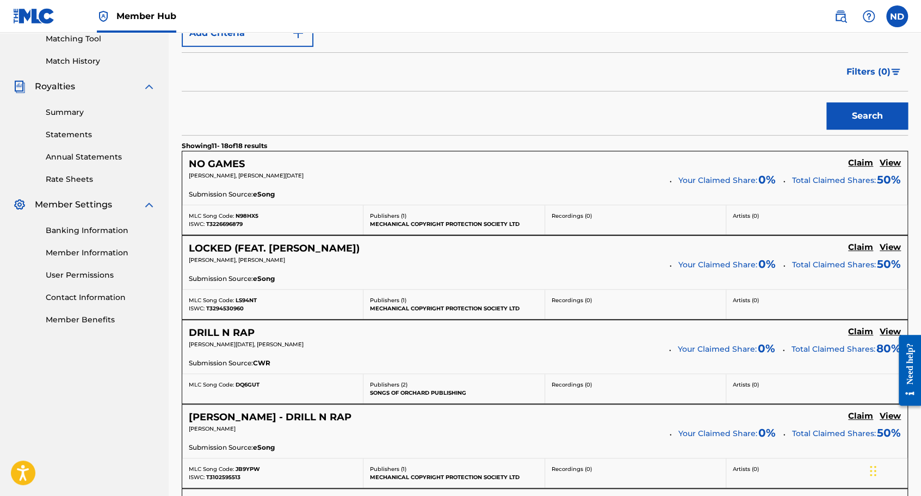
scroll to position [282, 0]
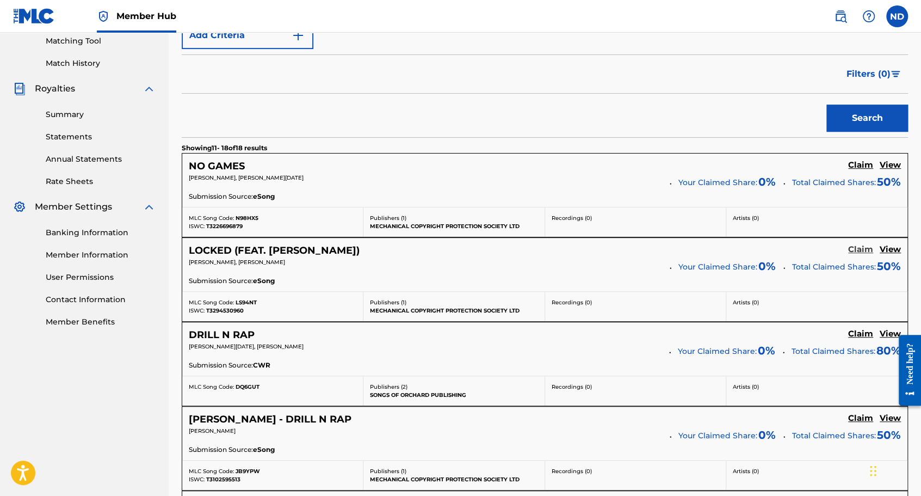
click at [861, 251] on h5 "Claim" at bounding box center [860, 249] width 25 height 10
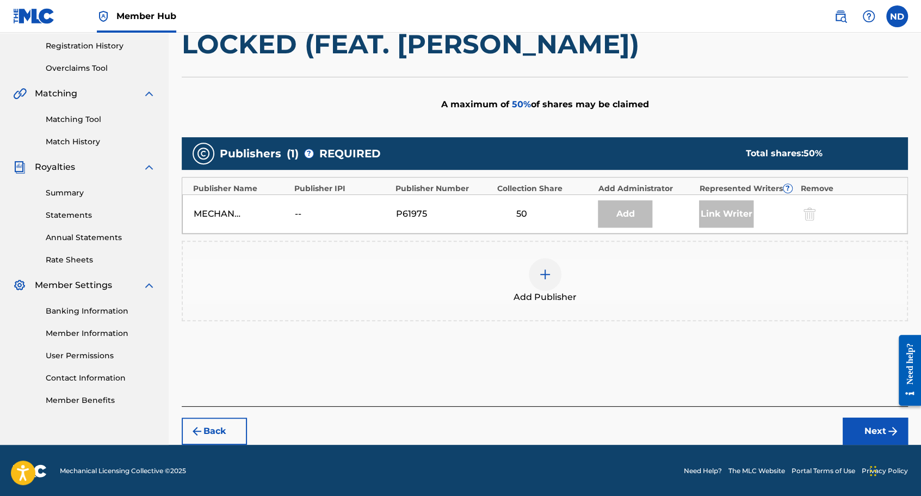
click at [532, 282] on div at bounding box center [545, 274] width 33 height 33
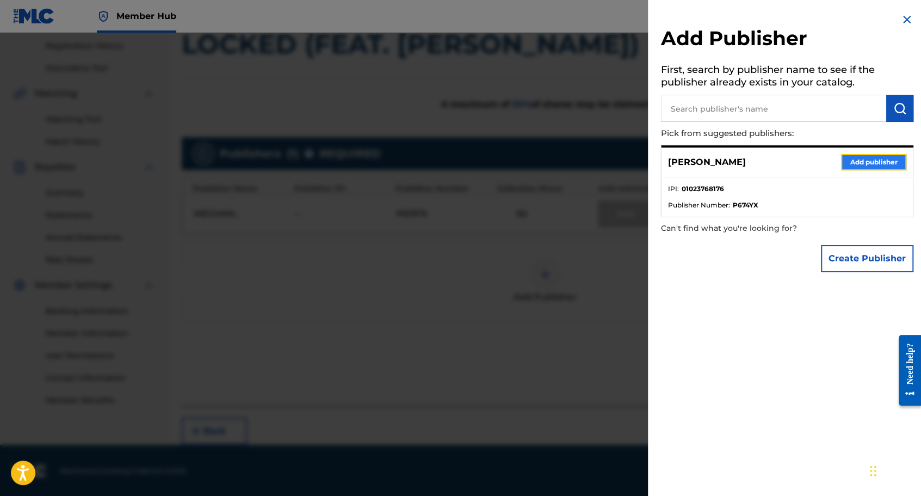
click at [863, 157] on button "Add publisher" at bounding box center [873, 162] width 65 height 16
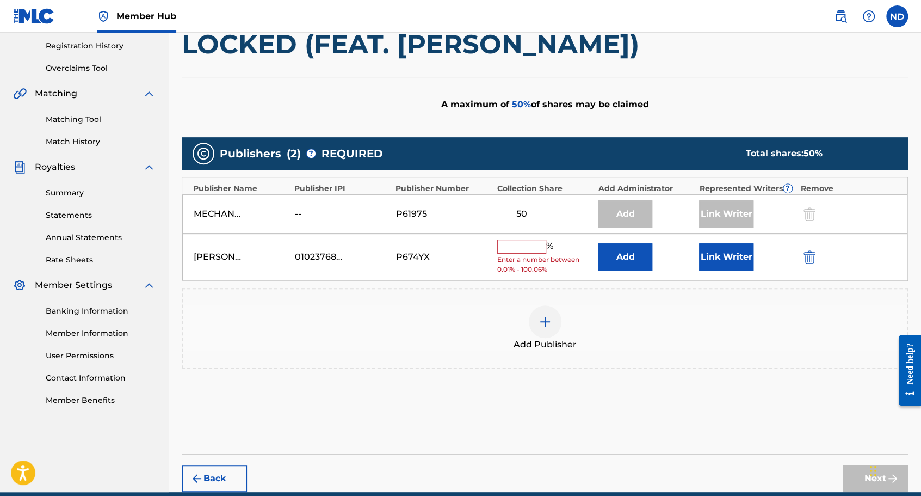
click at [518, 243] on input "text" at bounding box center [521, 246] width 49 height 14
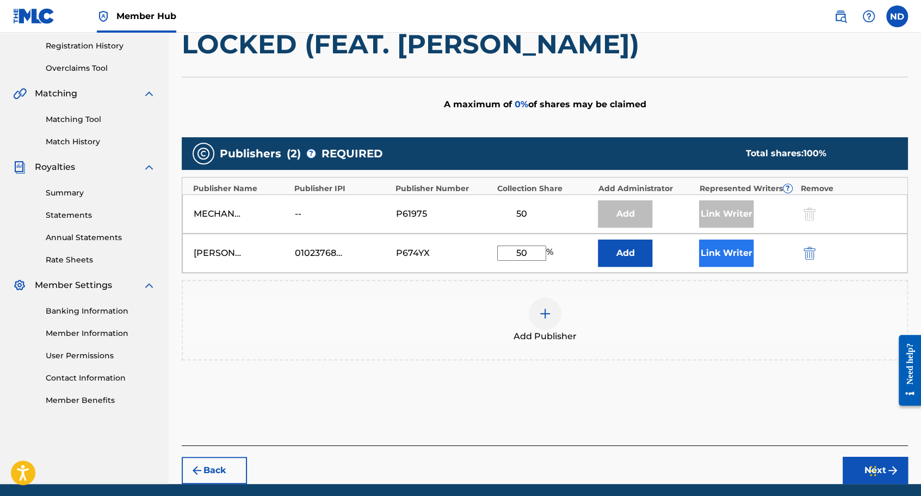
type input "50"
click at [740, 253] on button "Link Writer" at bounding box center [726, 252] width 54 height 27
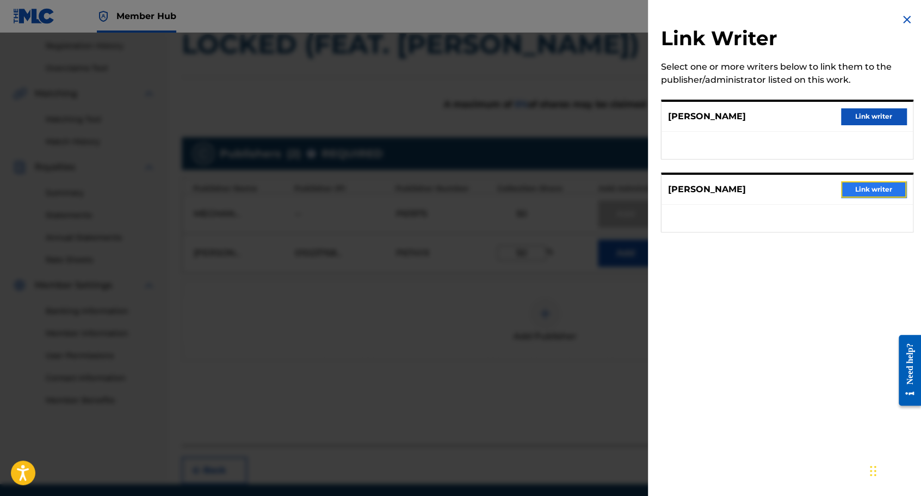
click at [878, 188] on button "Link writer" at bounding box center [873, 189] width 65 height 16
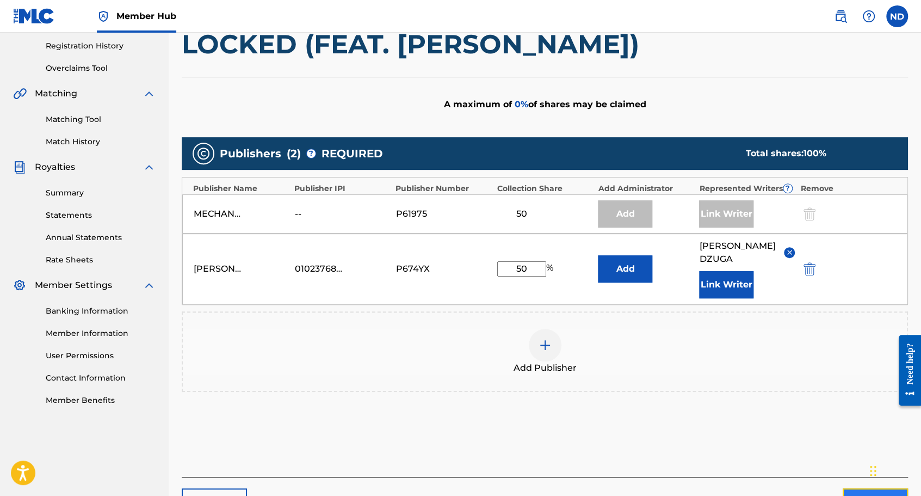
click at [860, 488] on button "Next" at bounding box center [875, 501] width 65 height 27
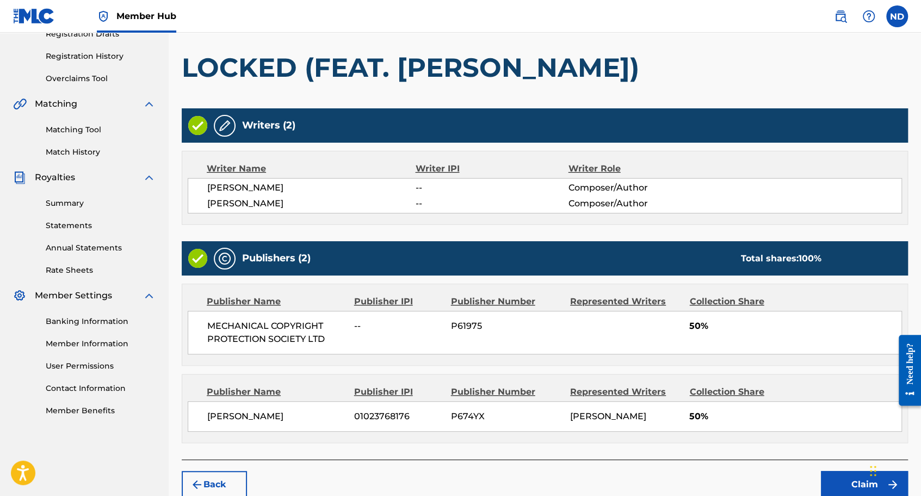
scroll to position [245, 0]
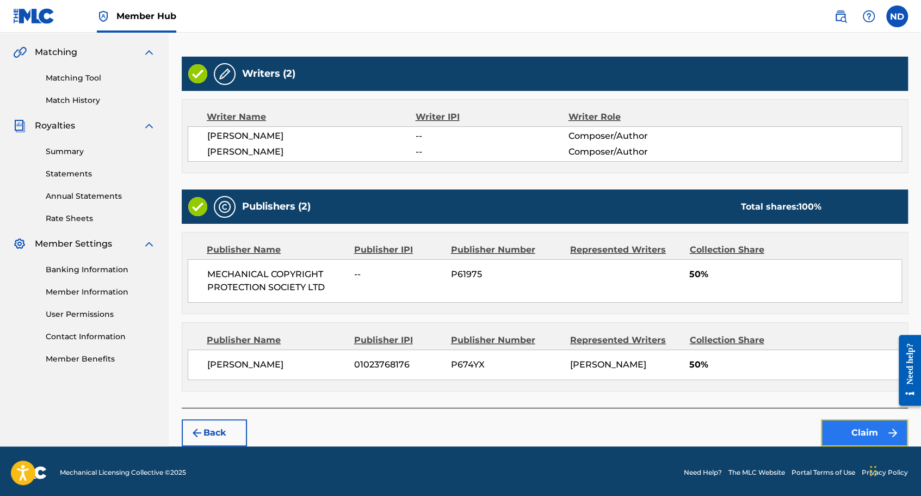
click at [838, 430] on button "Claim" at bounding box center [864, 432] width 87 height 27
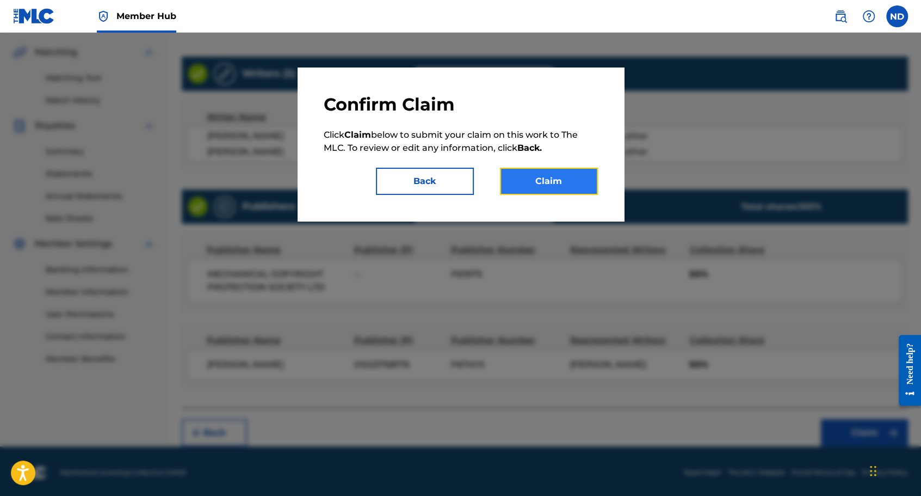
click at [544, 177] on button "Claim" at bounding box center [549, 181] width 98 height 27
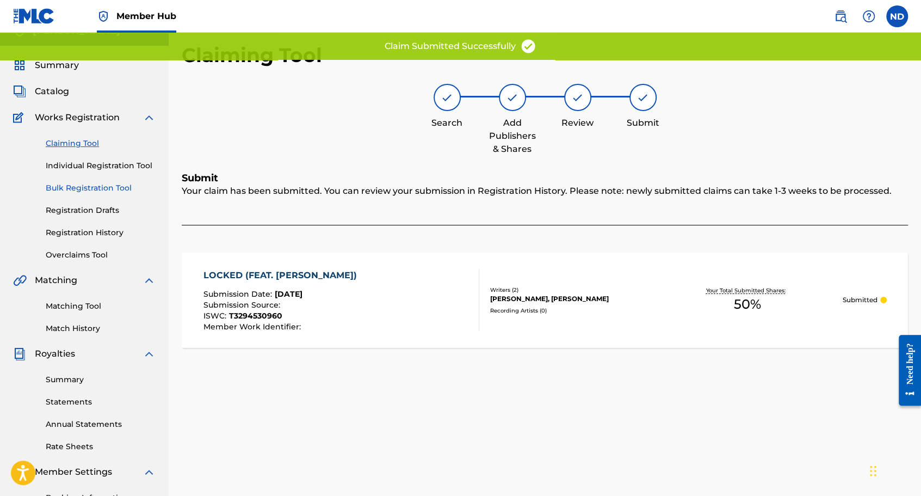
scroll to position [0, 0]
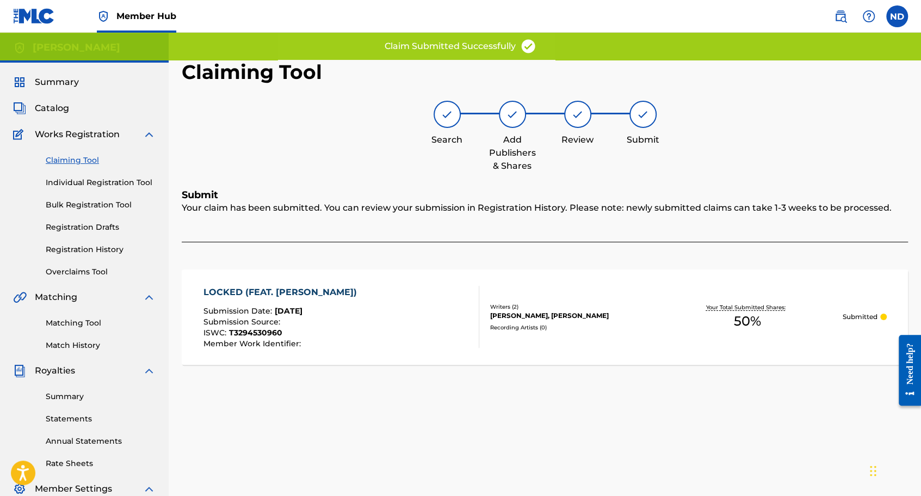
click at [97, 162] on link "Claiming Tool" at bounding box center [101, 160] width 110 height 11
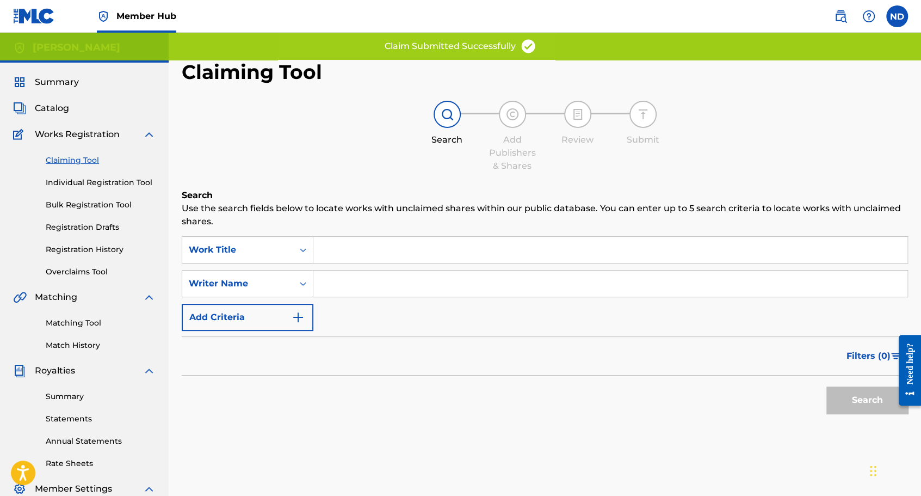
click at [384, 290] on input "Search Form" at bounding box center [610, 283] width 594 height 26
type input "[PERSON_NAME]"
click at [847, 398] on button "Search" at bounding box center [868, 399] width 82 height 27
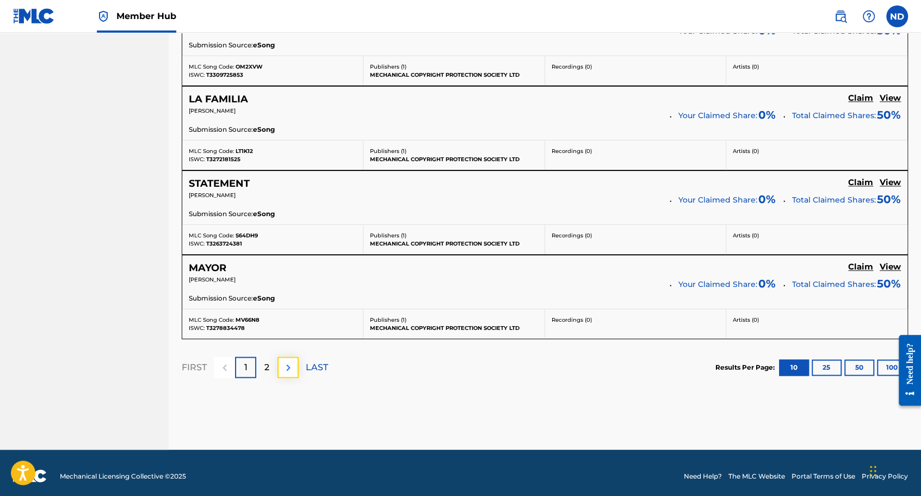
click at [278, 360] on button at bounding box center [288, 366] width 21 height 21
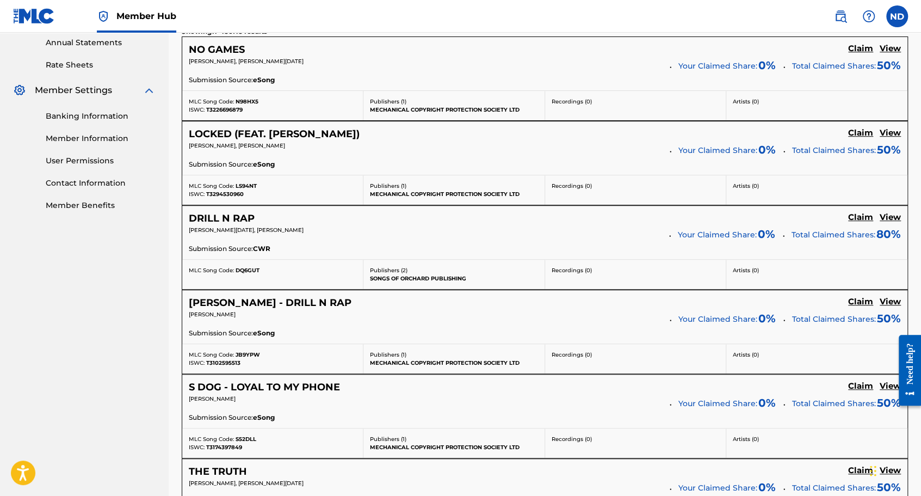
scroll to position [391, 0]
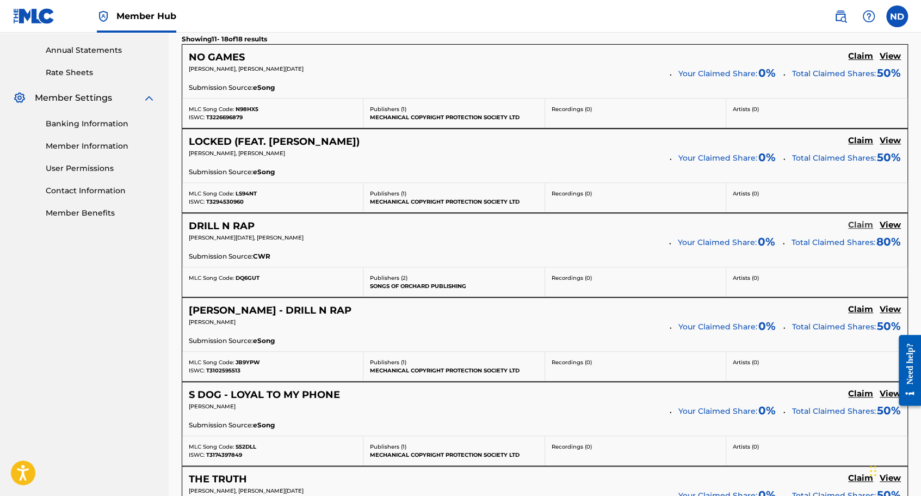
click at [860, 224] on h5 "Claim" at bounding box center [860, 225] width 25 height 10
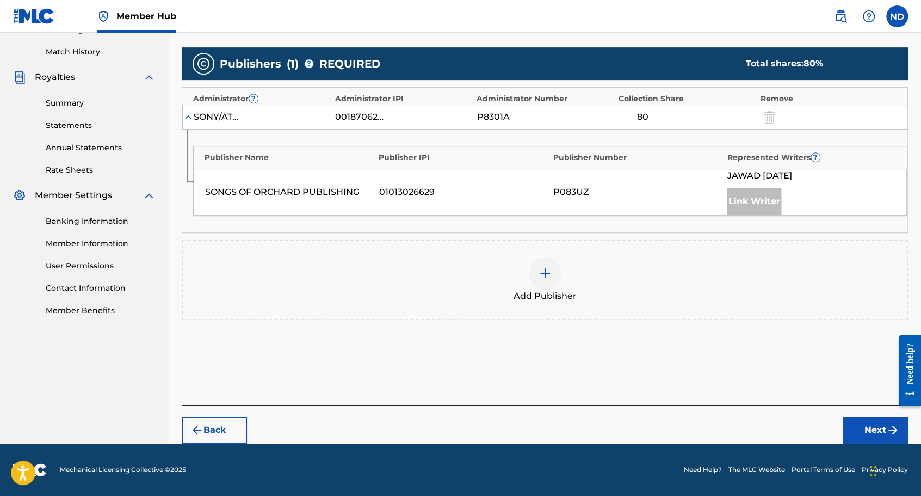
scroll to position [291, 0]
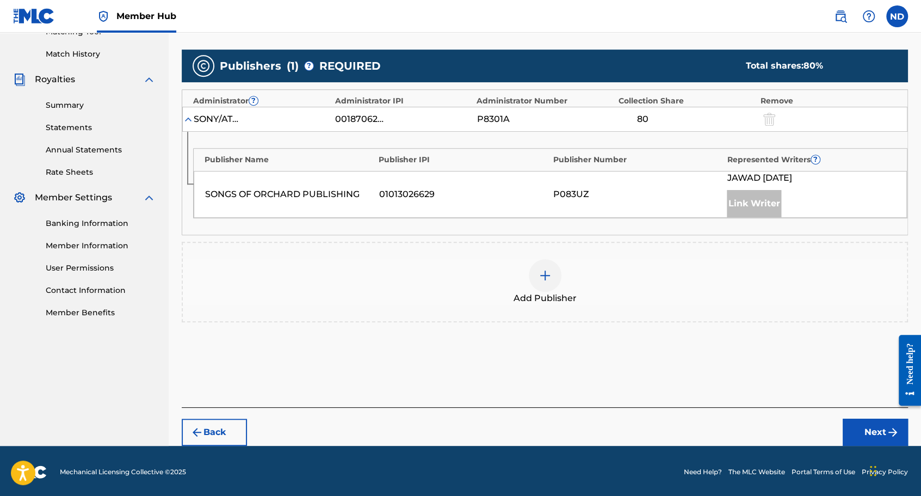
click at [188, 120] on img at bounding box center [188, 119] width 11 height 11
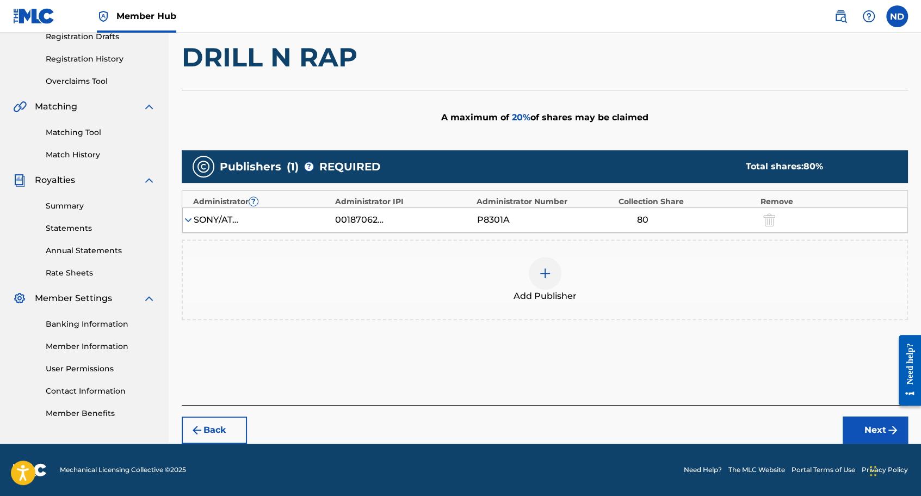
scroll to position [189, 0]
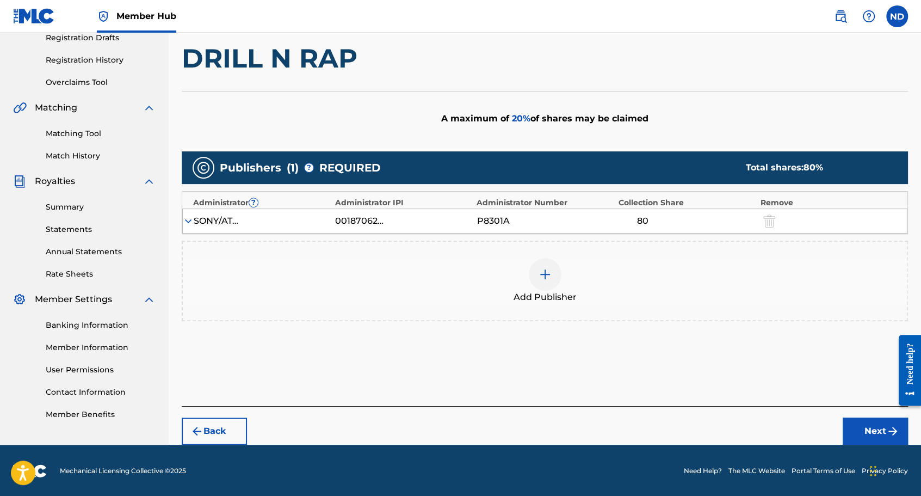
click at [189, 219] on img at bounding box center [188, 221] width 11 height 11
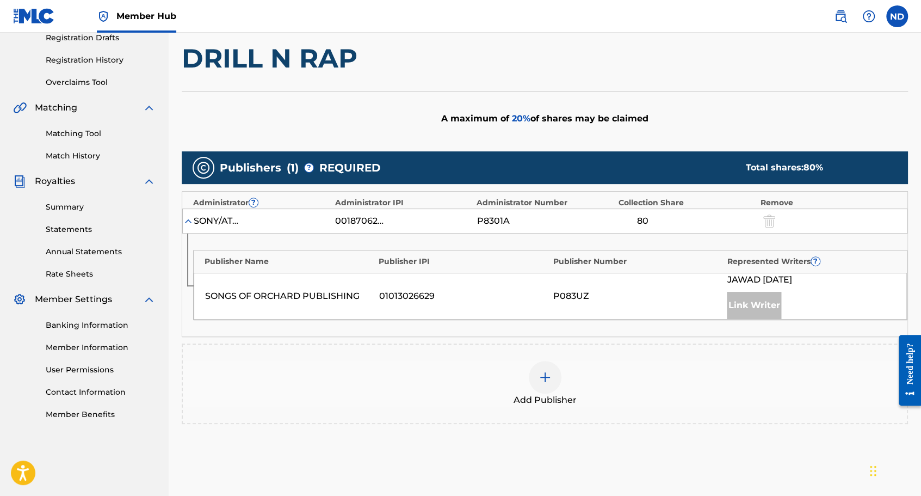
scroll to position [291, 0]
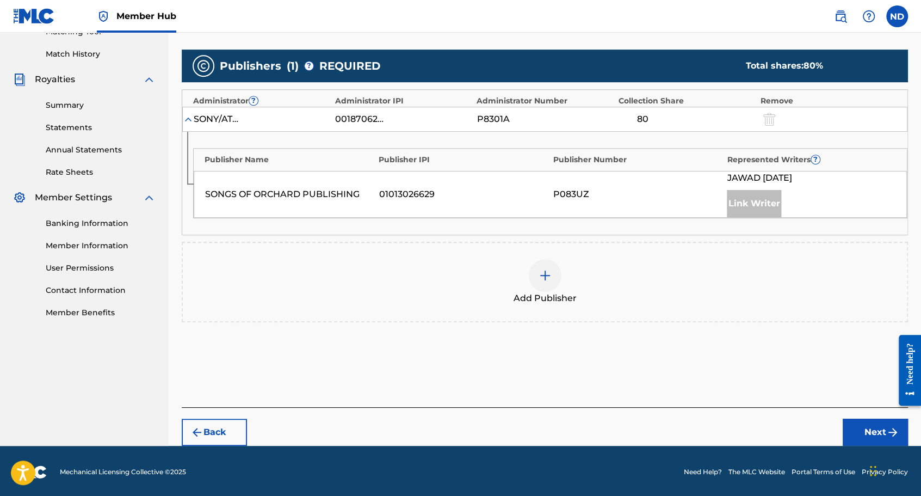
click at [548, 272] on img at bounding box center [545, 275] width 13 height 13
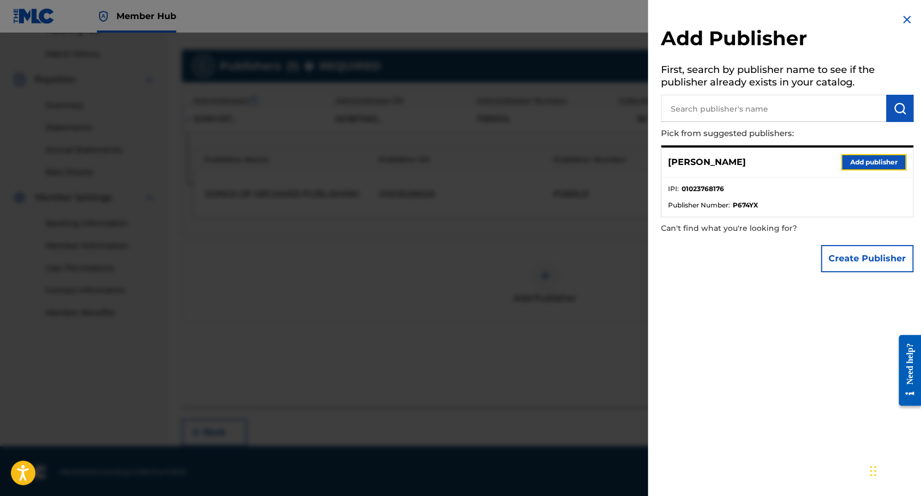
click at [884, 163] on button "Add publisher" at bounding box center [873, 162] width 65 height 16
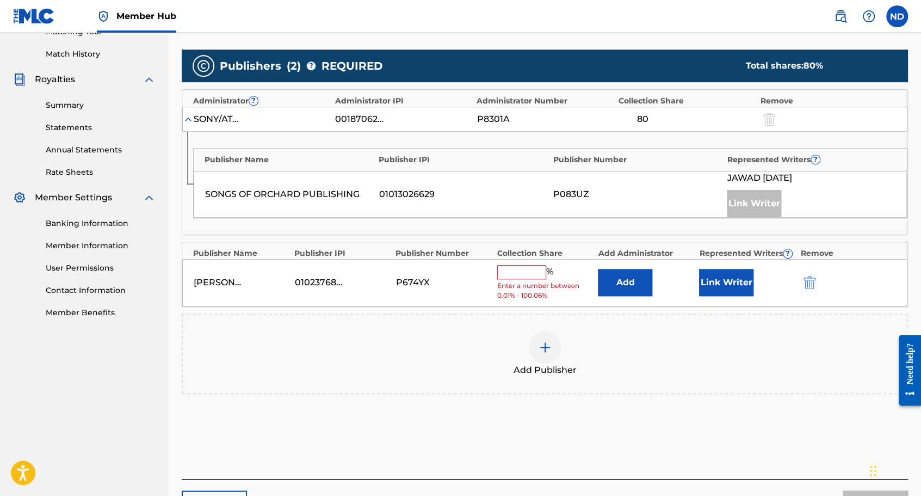
click at [529, 269] on input "text" at bounding box center [521, 272] width 49 height 14
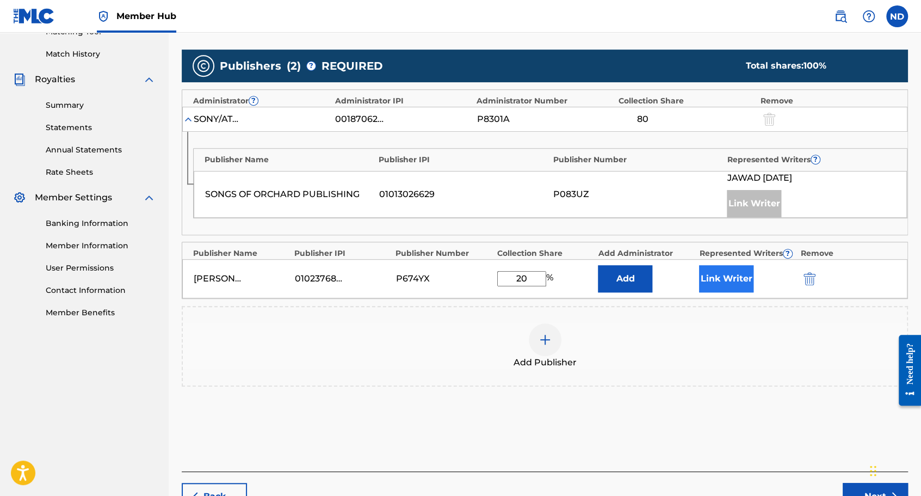
type input "20"
click at [732, 276] on button "Link Writer" at bounding box center [726, 278] width 54 height 27
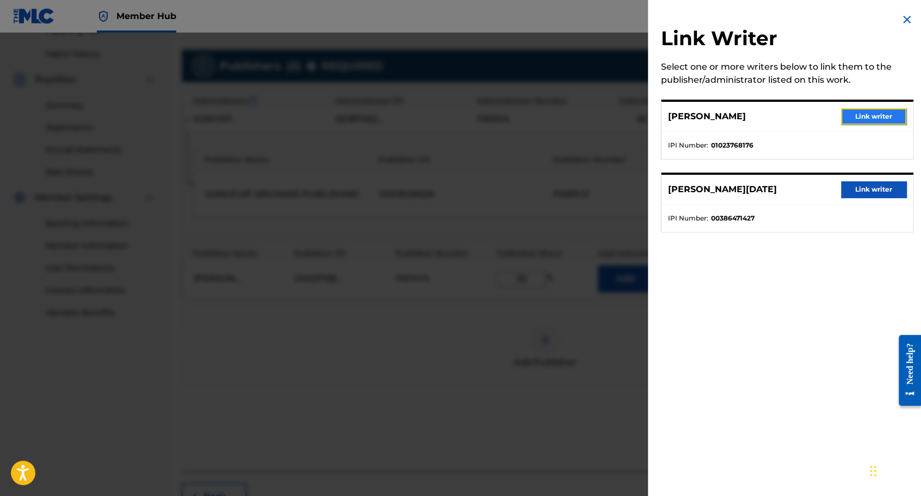
click at [872, 121] on button "Link writer" at bounding box center [873, 116] width 65 height 16
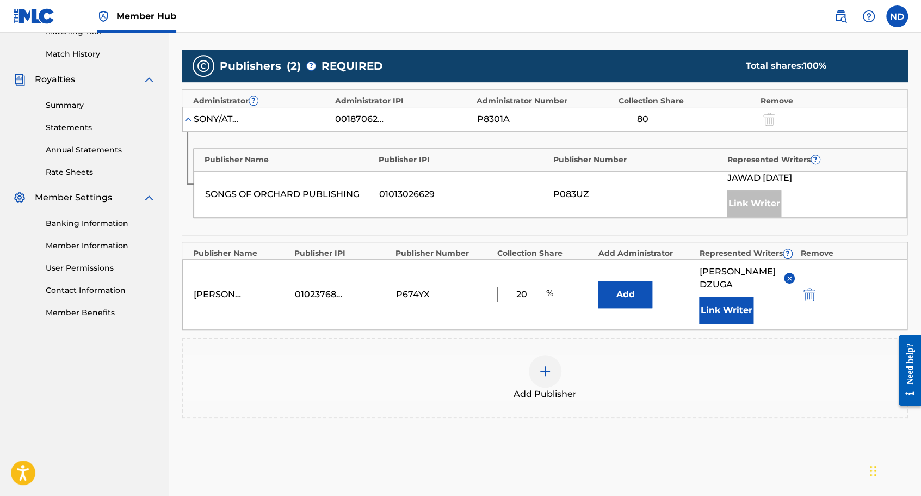
click at [752, 415] on div "Publishers ( 2 ) ? REQUIRED Total shares: 100 % Administrator ? Administrator I…" at bounding box center [545, 249] width 727 height 411
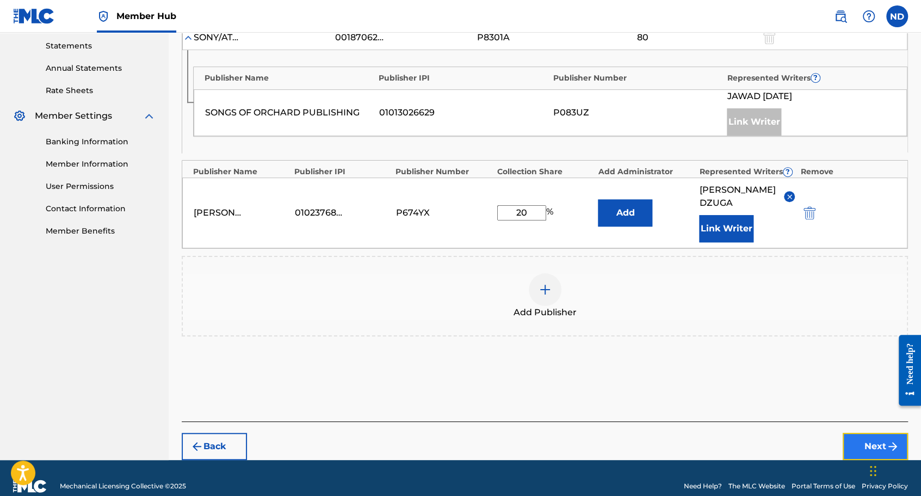
click at [854, 433] on button "Next" at bounding box center [875, 446] width 65 height 27
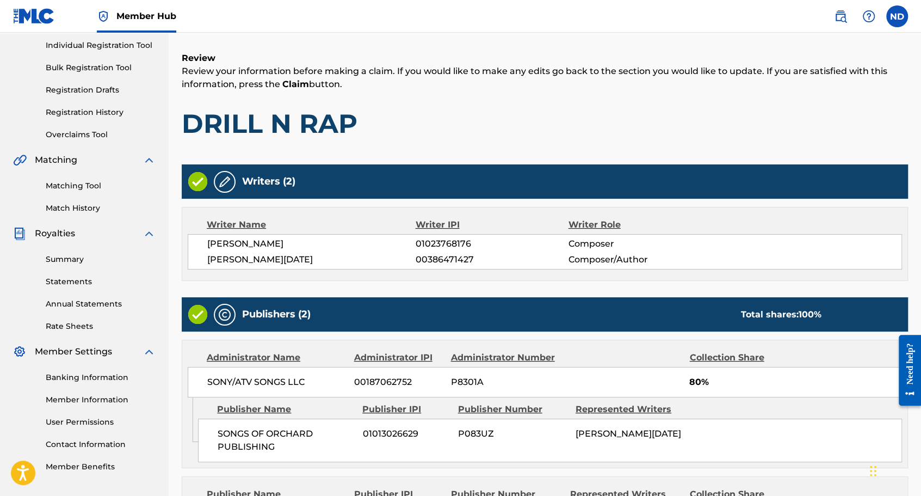
scroll to position [291, 0]
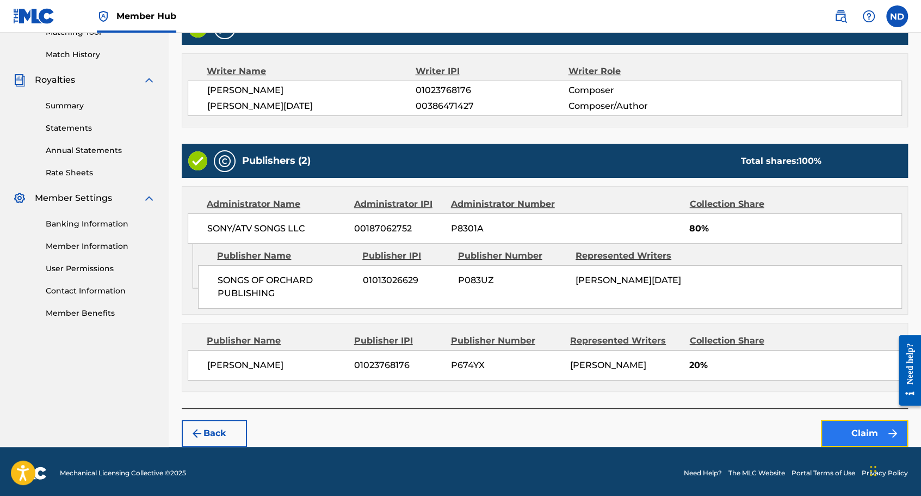
click at [843, 429] on button "Claim" at bounding box center [864, 433] width 87 height 27
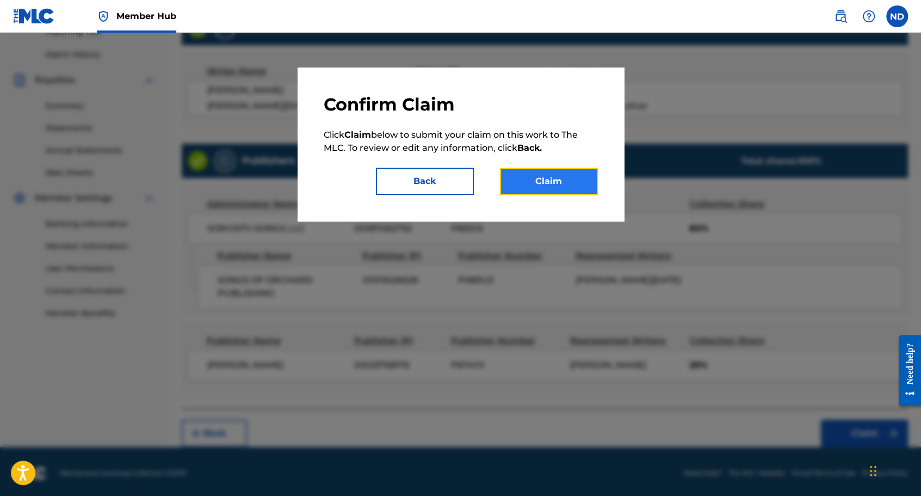
click at [545, 181] on button "Claim" at bounding box center [549, 181] width 98 height 27
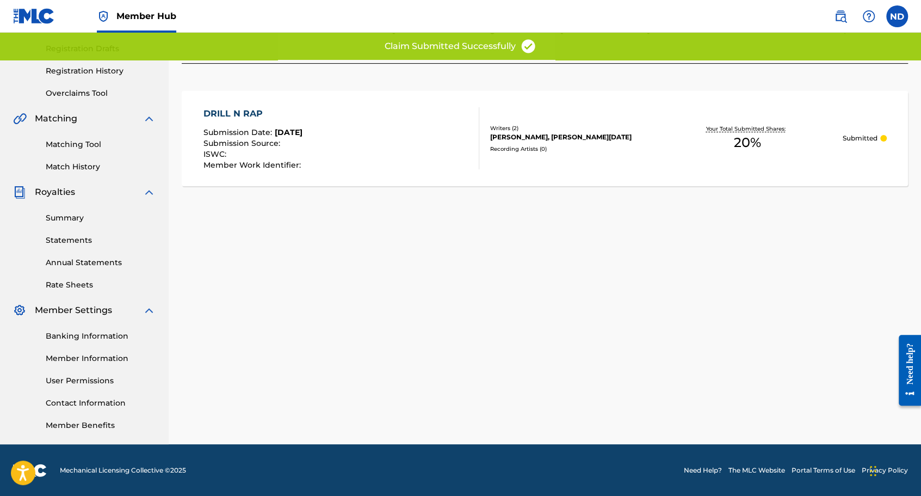
scroll to position [0, 0]
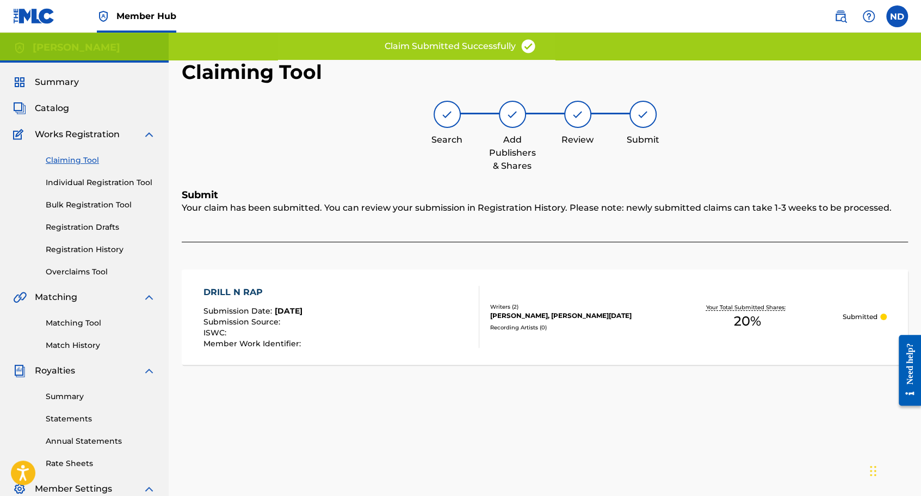
click at [90, 161] on link "Claiming Tool" at bounding box center [101, 160] width 110 height 11
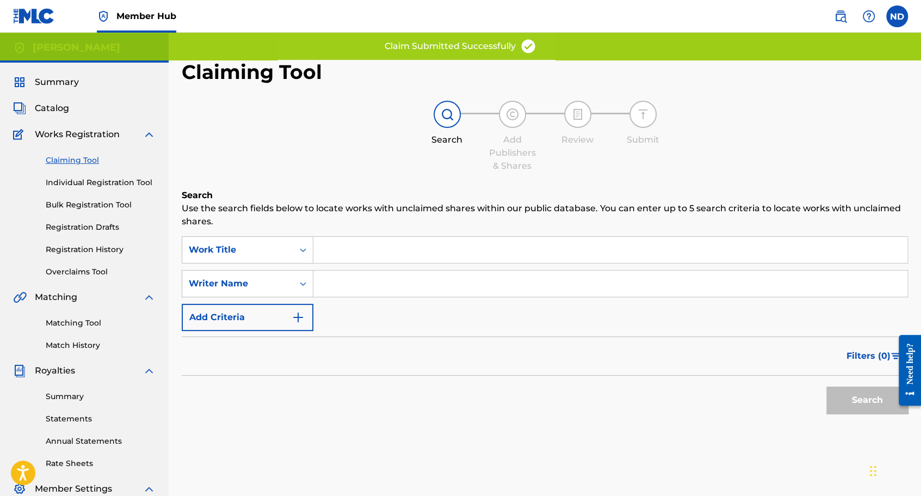
click at [359, 288] on input "Search Form" at bounding box center [610, 283] width 594 height 26
type input "[PERSON_NAME]"
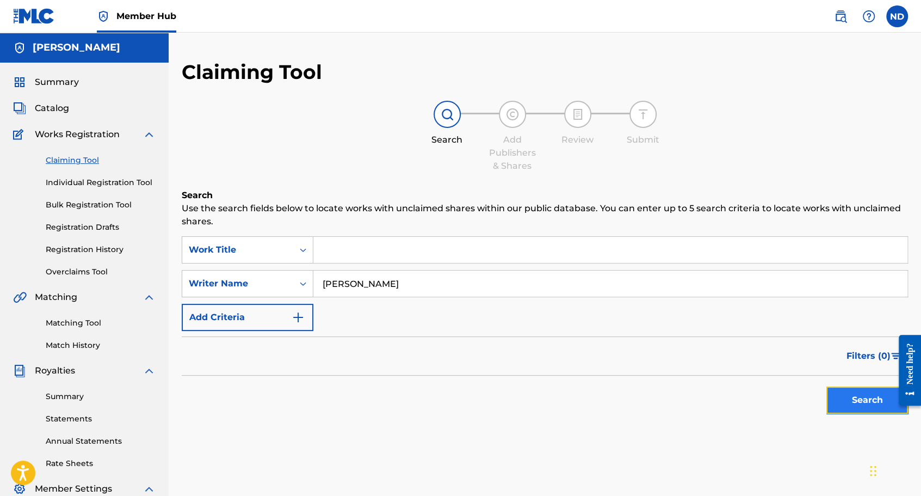
click at [856, 392] on button "Search" at bounding box center [868, 399] width 82 height 27
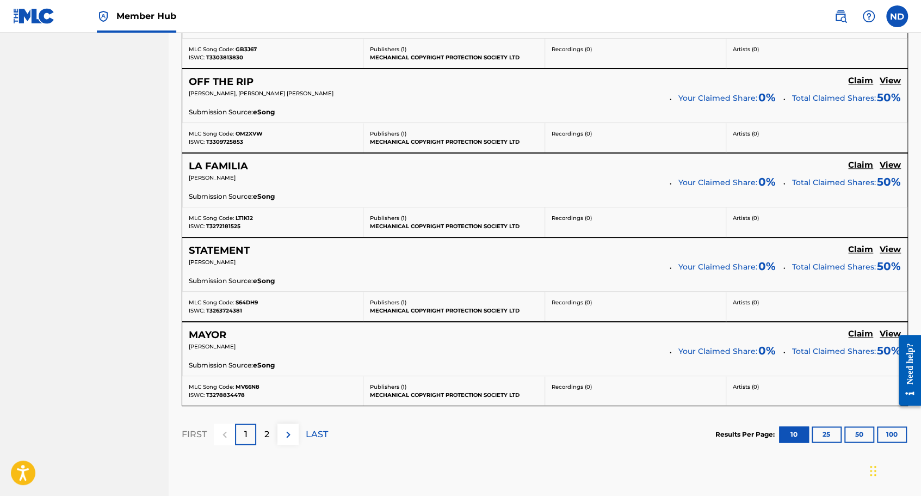
scroll to position [939, 0]
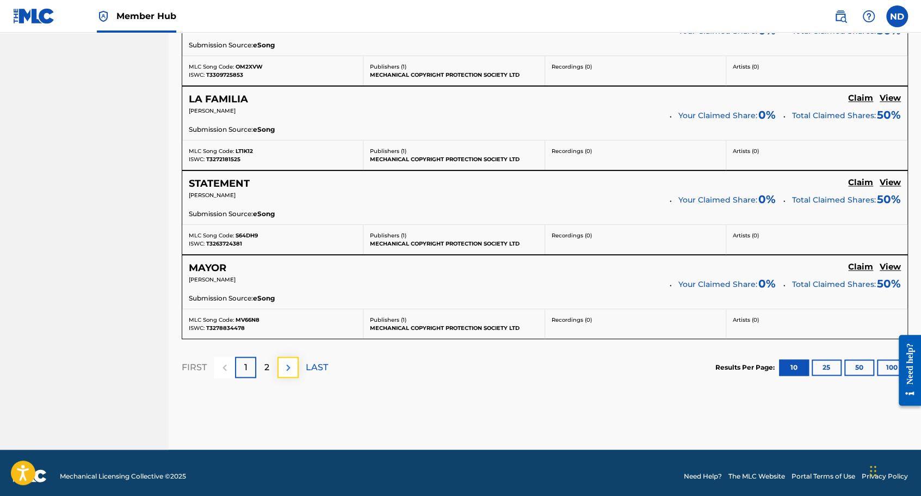
click at [290, 364] on img at bounding box center [288, 367] width 13 height 13
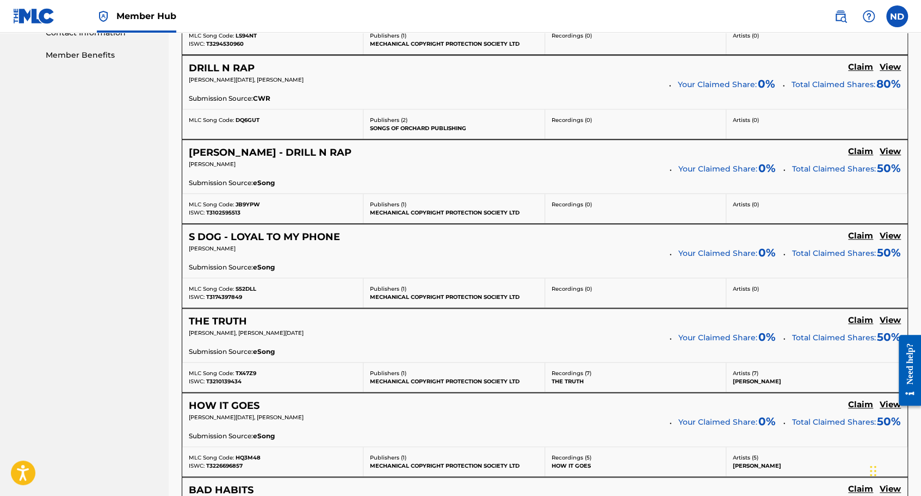
scroll to position [554, 0]
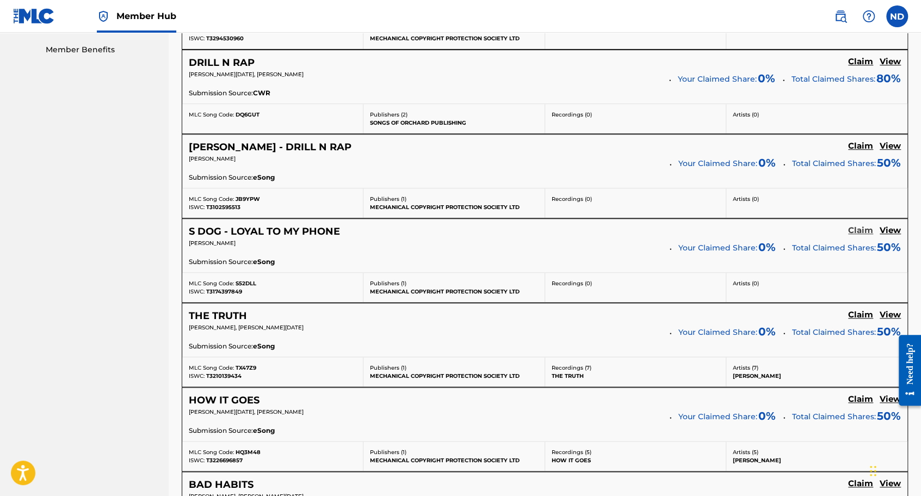
click at [855, 228] on h5 "Claim" at bounding box center [860, 230] width 25 height 10
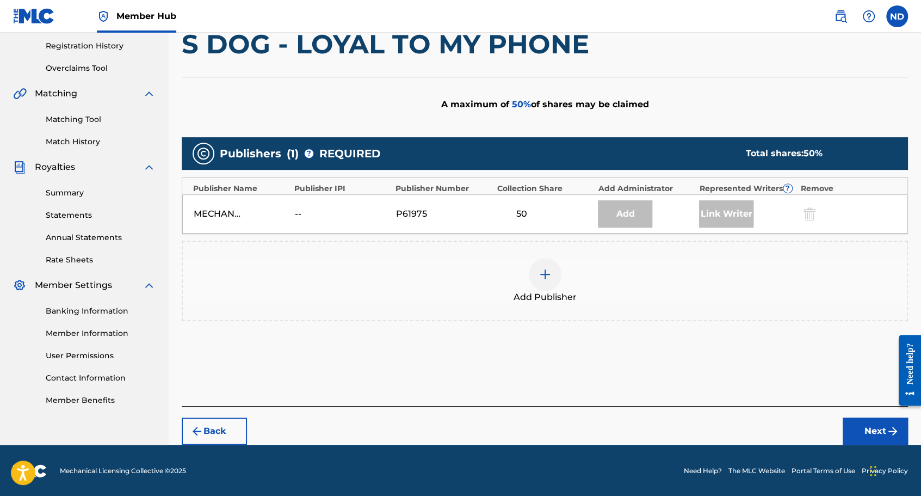
click at [541, 280] on img at bounding box center [545, 274] width 13 height 13
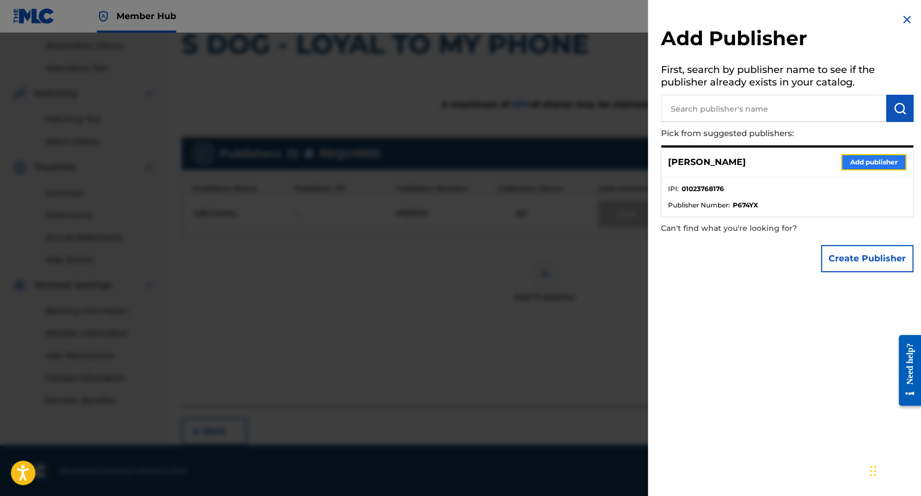
click at [855, 161] on button "Add publisher" at bounding box center [873, 162] width 65 height 16
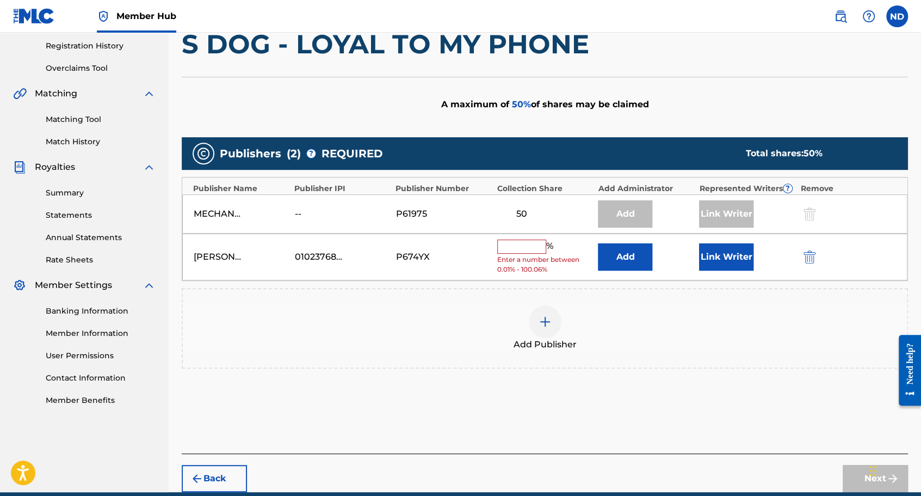
click at [543, 246] on input "text" at bounding box center [521, 246] width 49 height 14
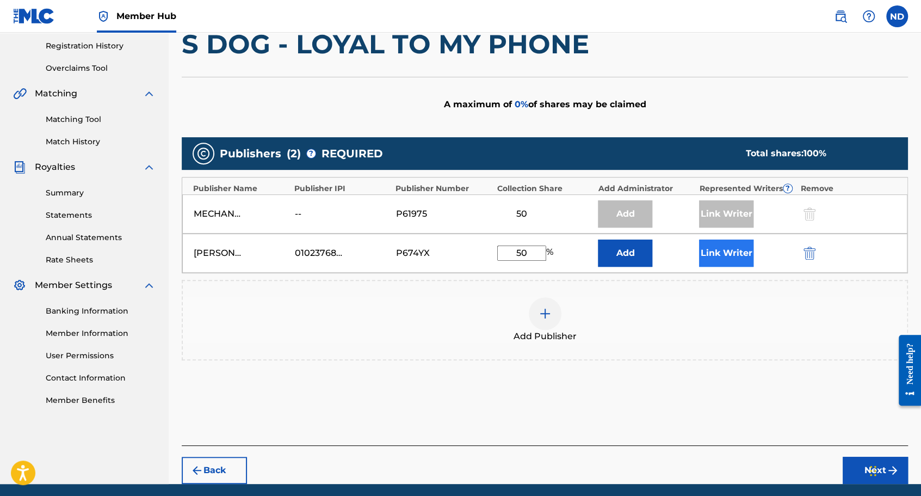
type input "50"
click at [730, 250] on button "Link Writer" at bounding box center [726, 252] width 54 height 27
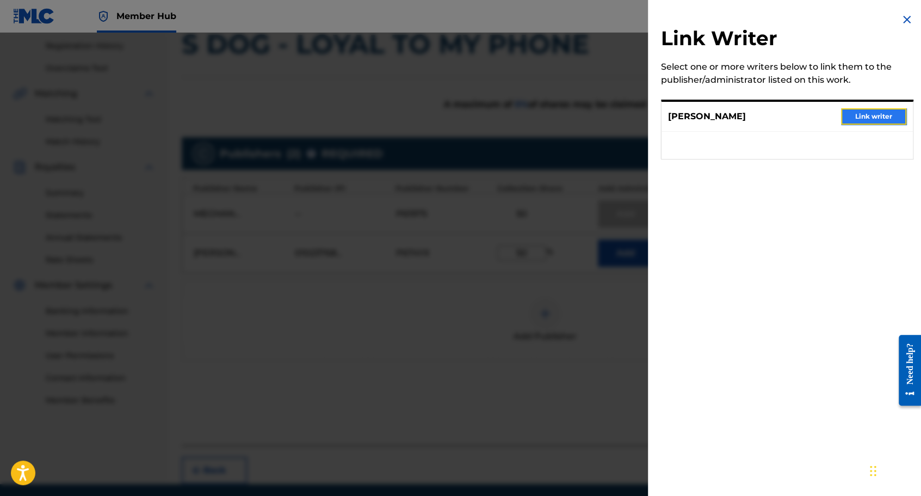
click at [854, 120] on button "Link writer" at bounding box center [873, 116] width 65 height 16
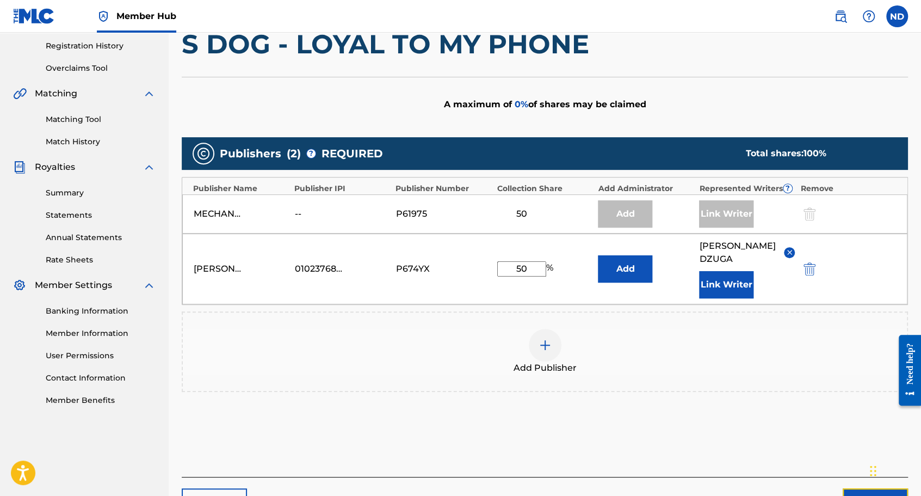
click at [858, 488] on button "Next" at bounding box center [875, 501] width 65 height 27
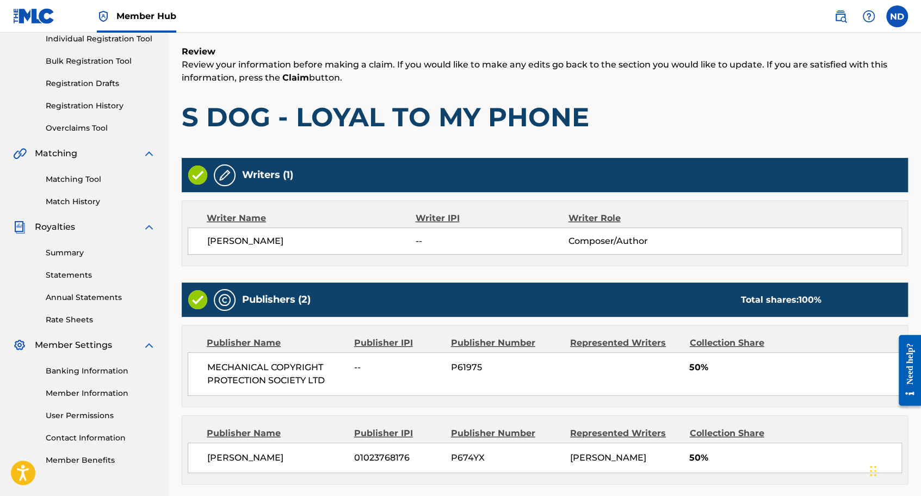
scroll to position [237, 0]
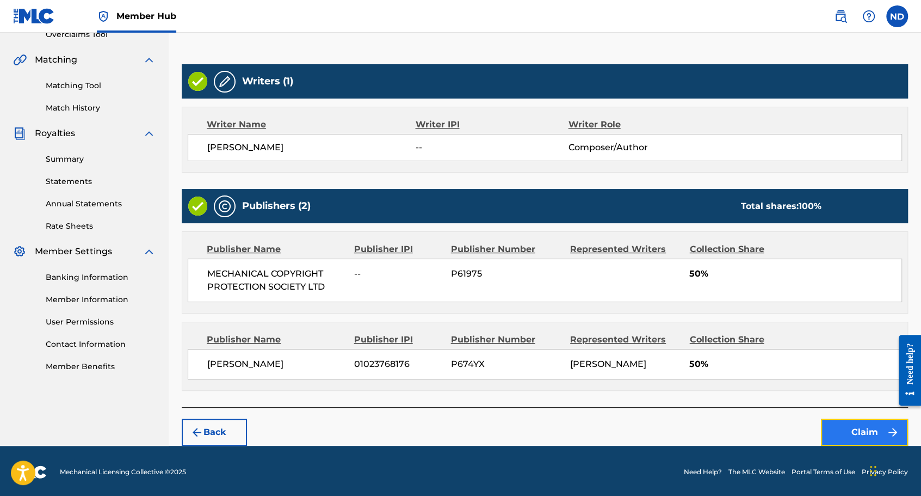
click at [847, 429] on button "Claim" at bounding box center [864, 431] width 87 height 27
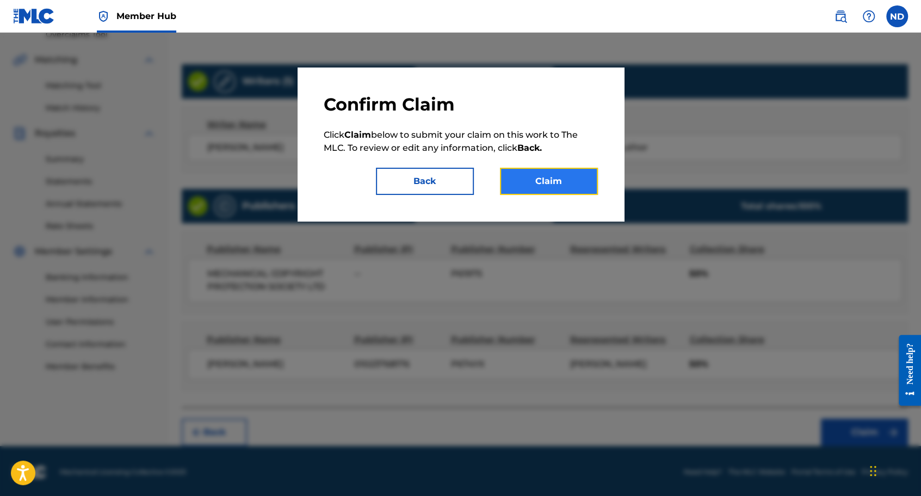
click at [553, 175] on button "Claim" at bounding box center [549, 181] width 98 height 27
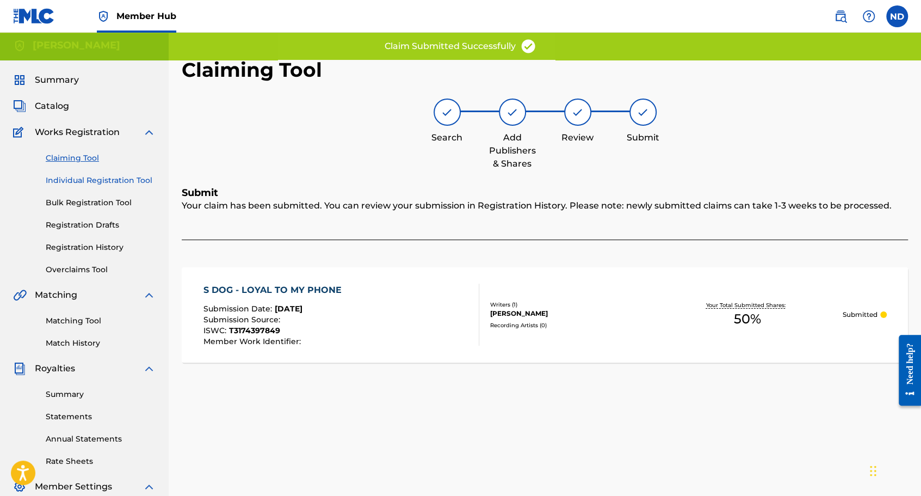
scroll to position [0, 0]
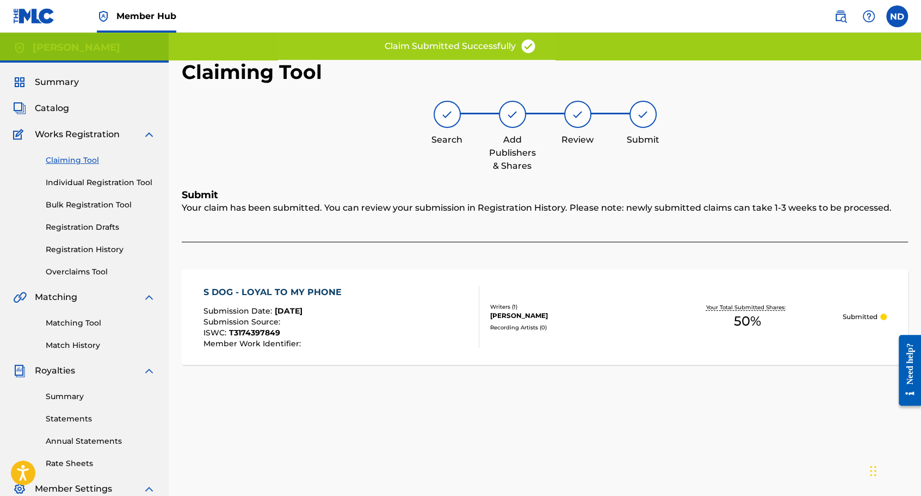
click at [82, 160] on link "Claiming Tool" at bounding box center [101, 160] width 110 height 11
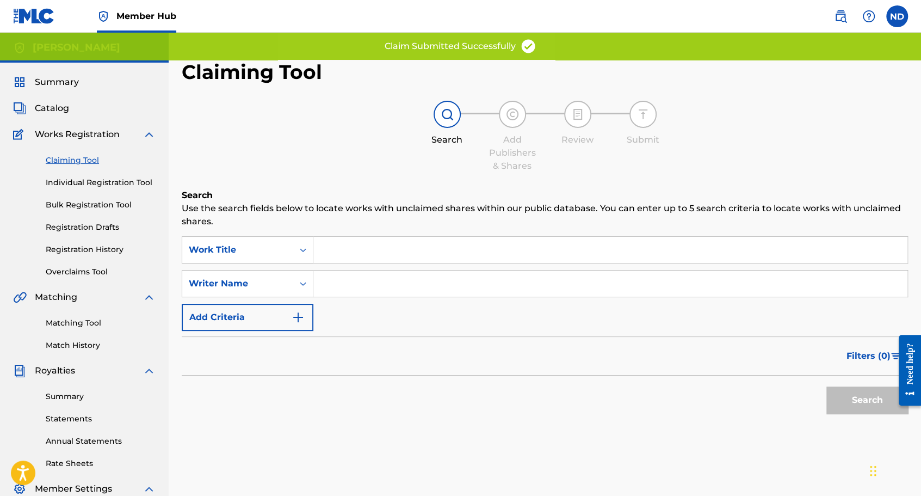
click at [337, 288] on input "Search Form" at bounding box center [610, 283] width 594 height 26
type input "[PERSON_NAME]"
click at [872, 398] on button "Search" at bounding box center [868, 399] width 82 height 27
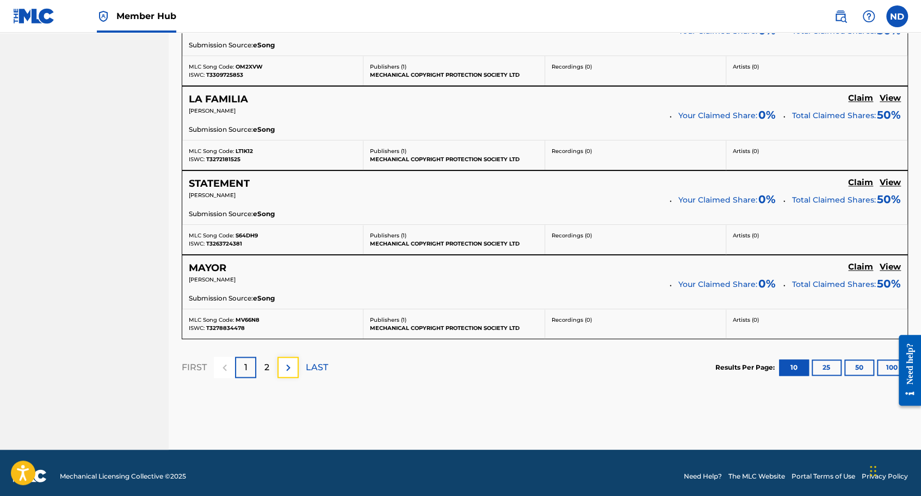
click at [295, 360] on button at bounding box center [288, 366] width 21 height 21
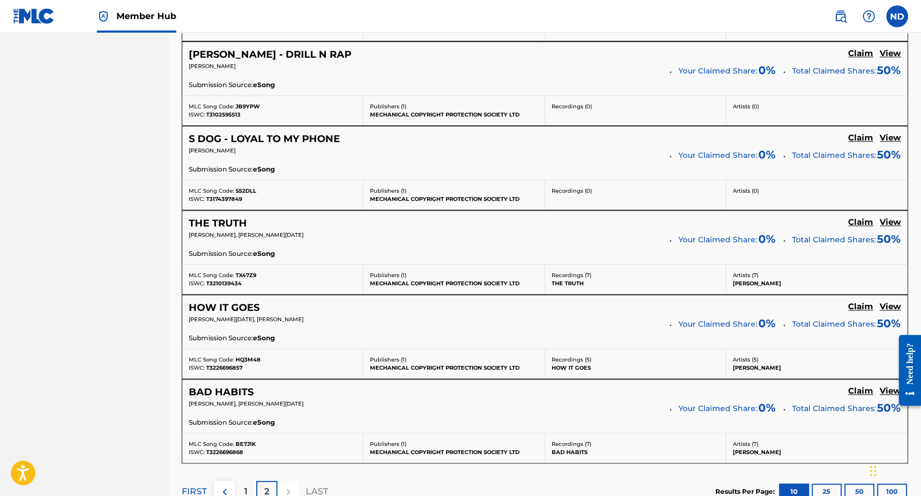
scroll to position [663, 0]
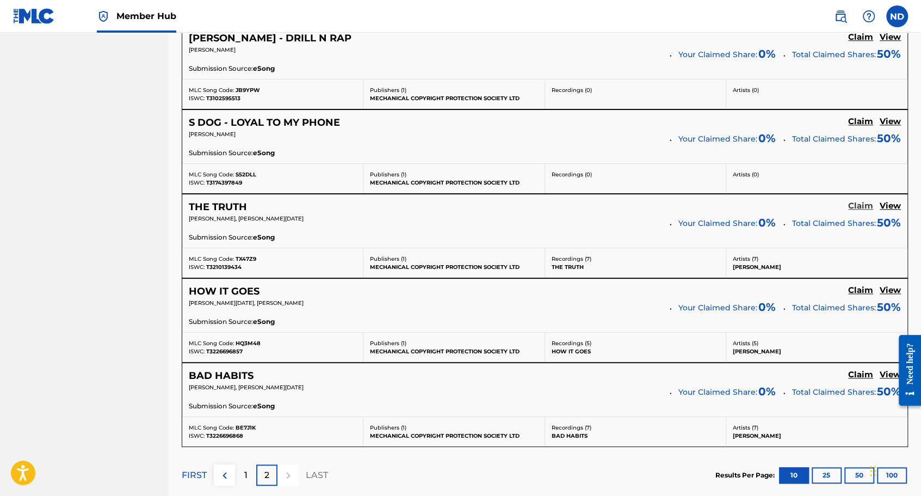
click at [855, 201] on h5 "Claim" at bounding box center [860, 206] width 25 height 10
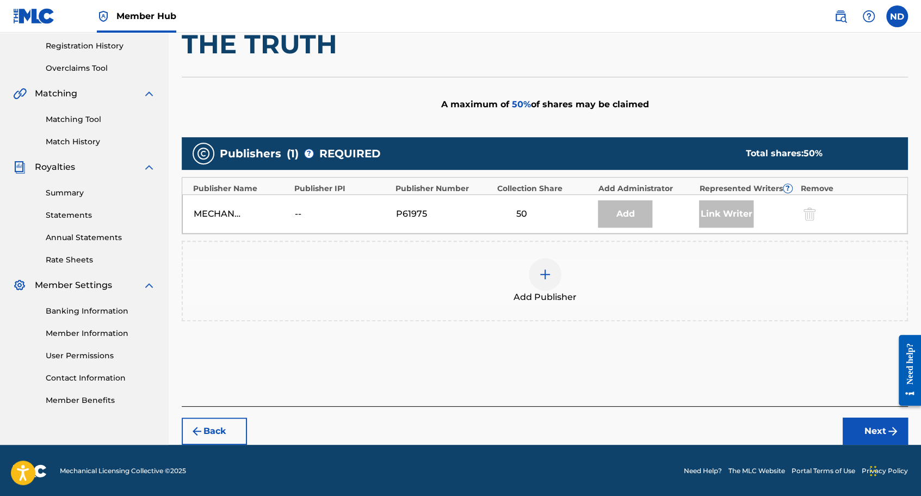
click at [518, 267] on div "Add Publisher" at bounding box center [545, 281] width 724 height 46
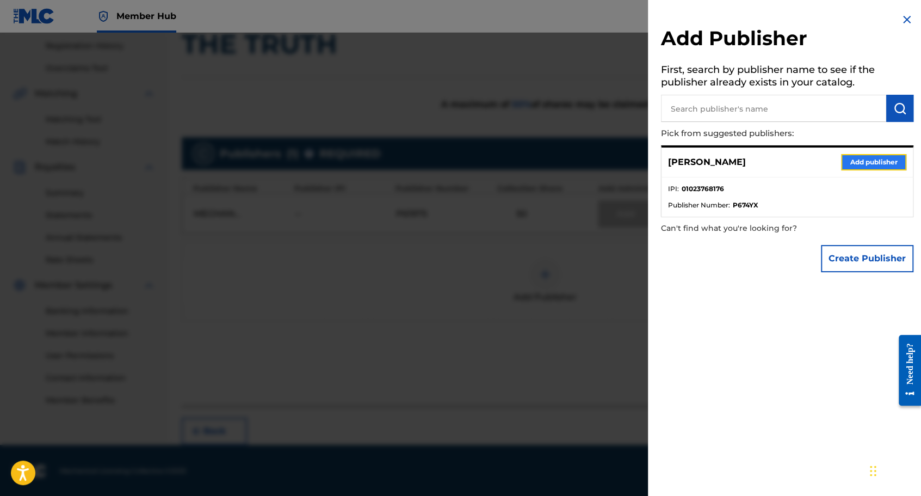
click at [849, 162] on button "Add publisher" at bounding box center [873, 162] width 65 height 16
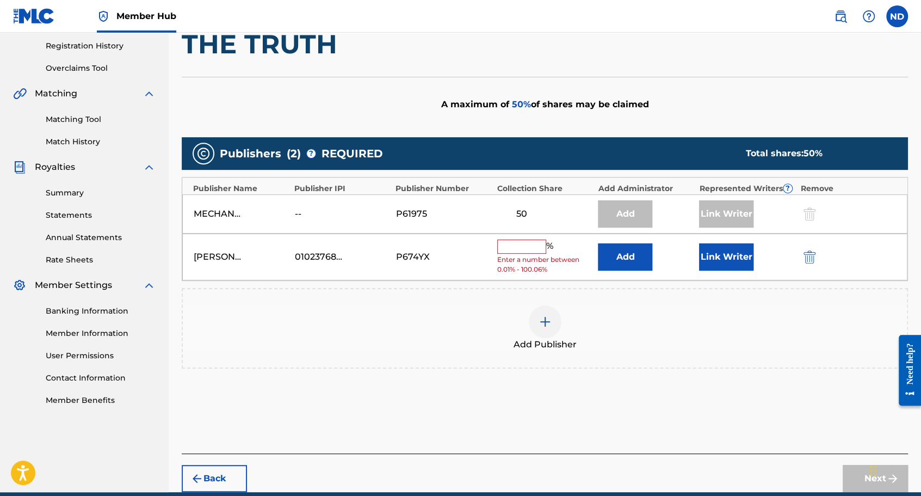
click at [518, 242] on input "text" at bounding box center [521, 246] width 49 height 14
type input "50"
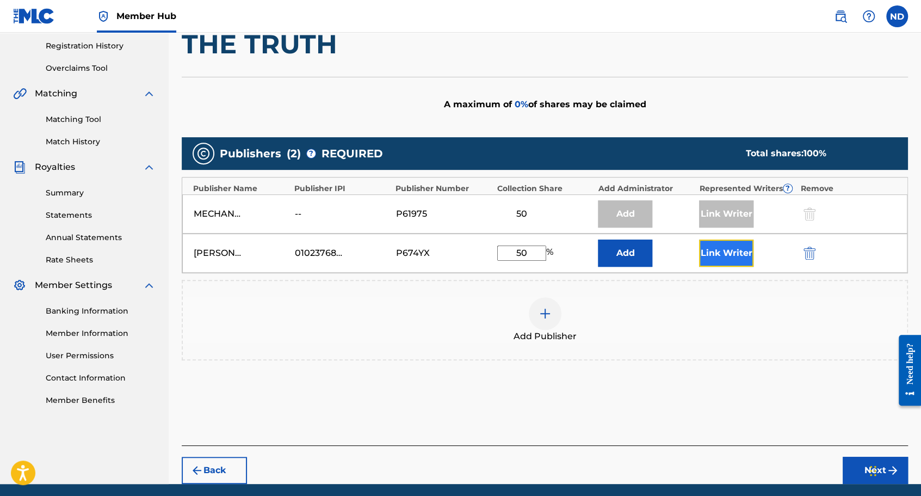
click at [722, 253] on button "Link Writer" at bounding box center [726, 252] width 54 height 27
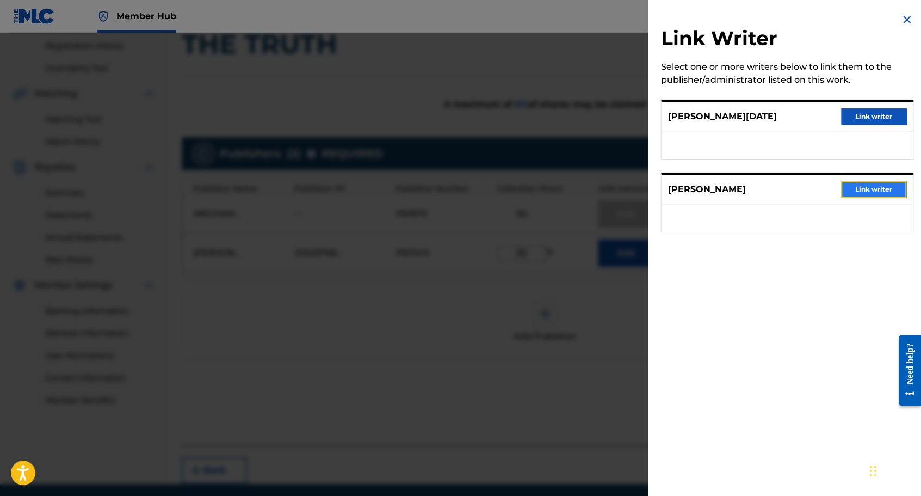
click at [853, 190] on button "Link writer" at bounding box center [873, 189] width 65 height 16
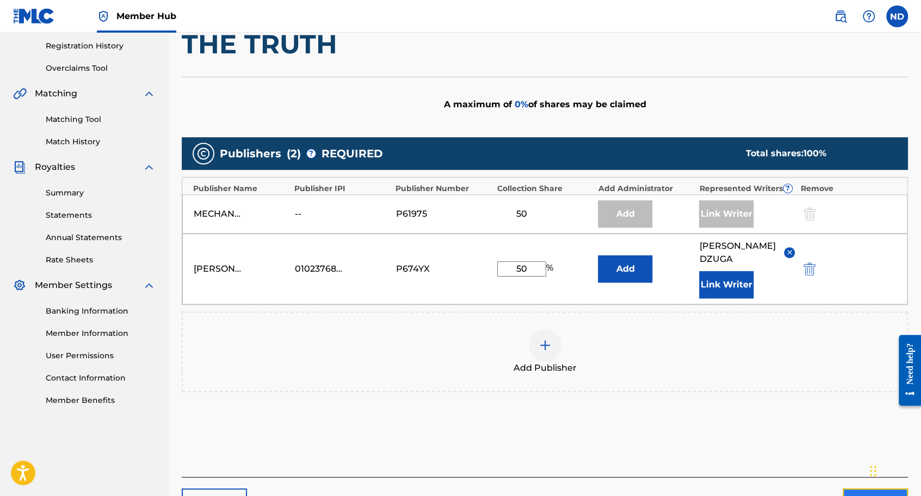
click at [855, 488] on button "Next" at bounding box center [875, 501] width 65 height 27
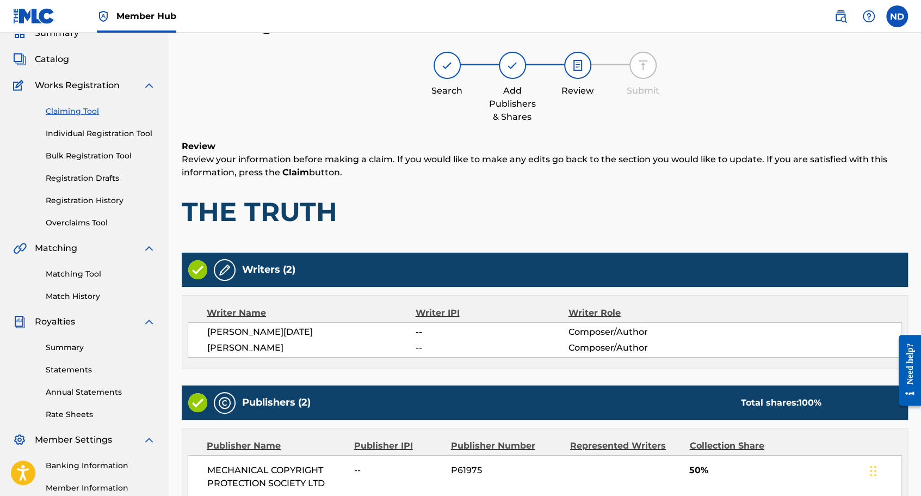
scroll to position [245, 0]
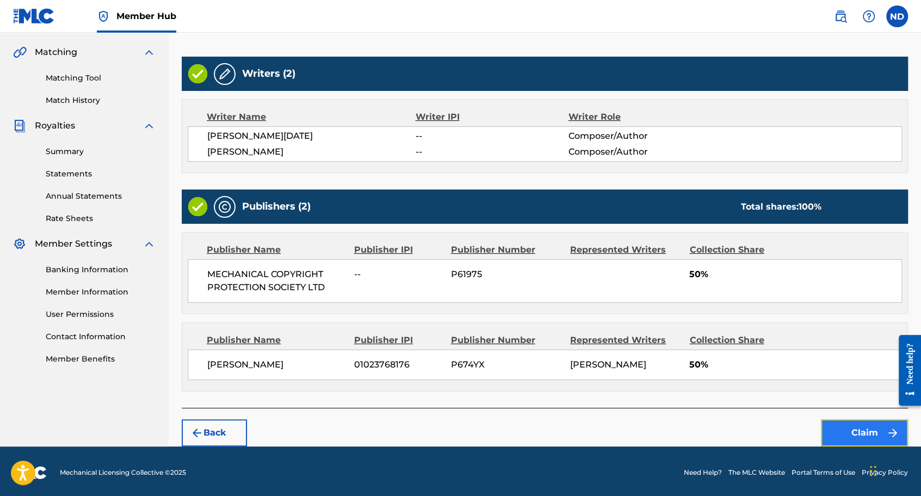
click at [832, 429] on button "Claim" at bounding box center [864, 432] width 87 height 27
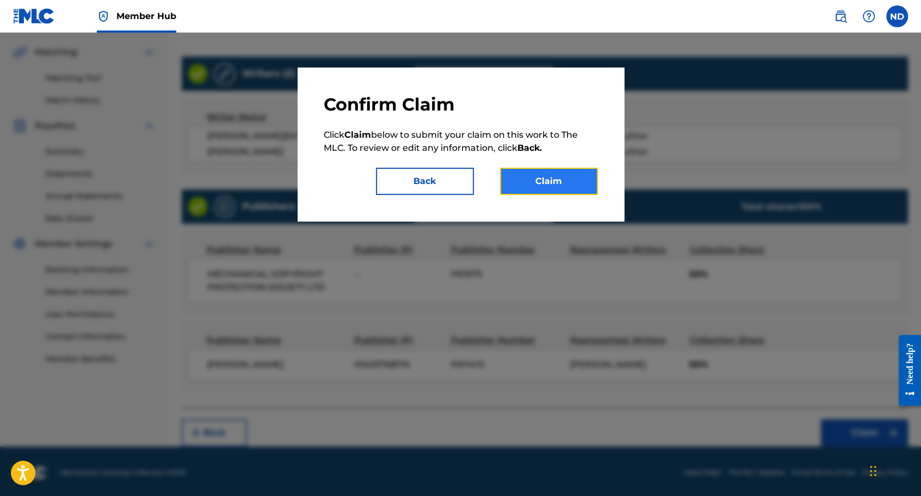
click at [556, 175] on button "Claim" at bounding box center [549, 181] width 98 height 27
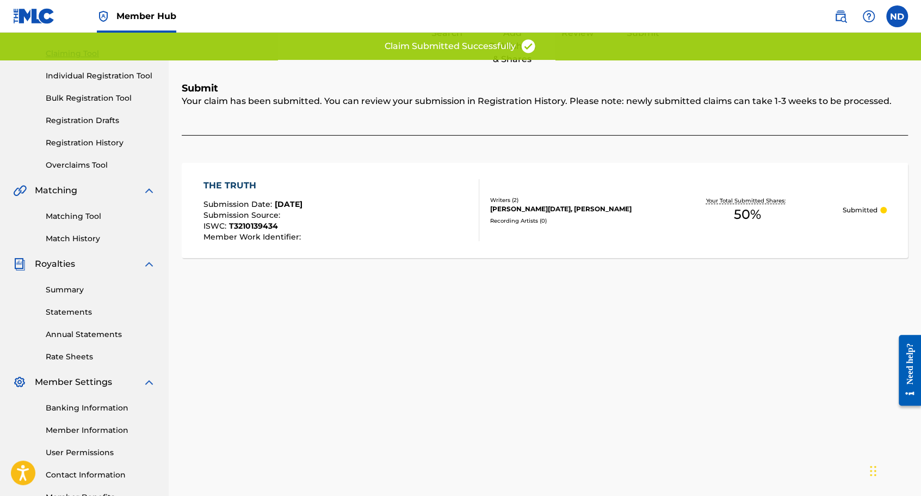
scroll to position [0, 0]
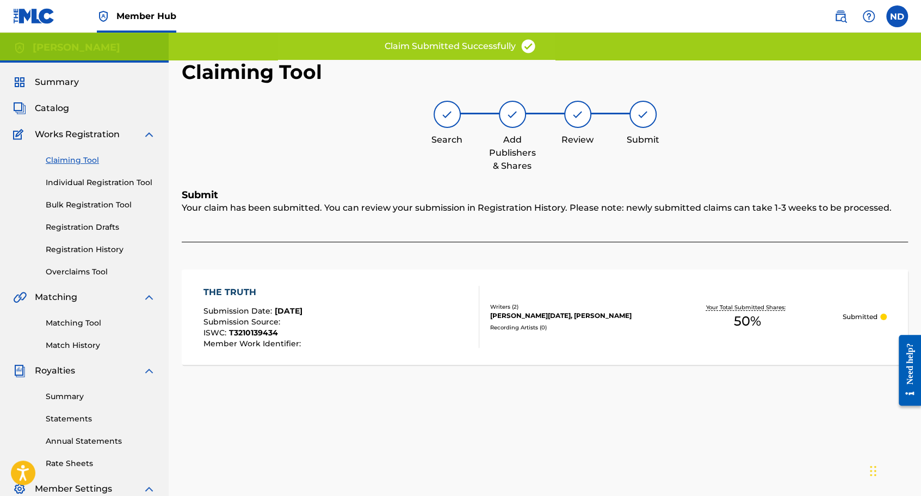
click at [97, 159] on link "Claiming Tool" at bounding box center [101, 160] width 110 height 11
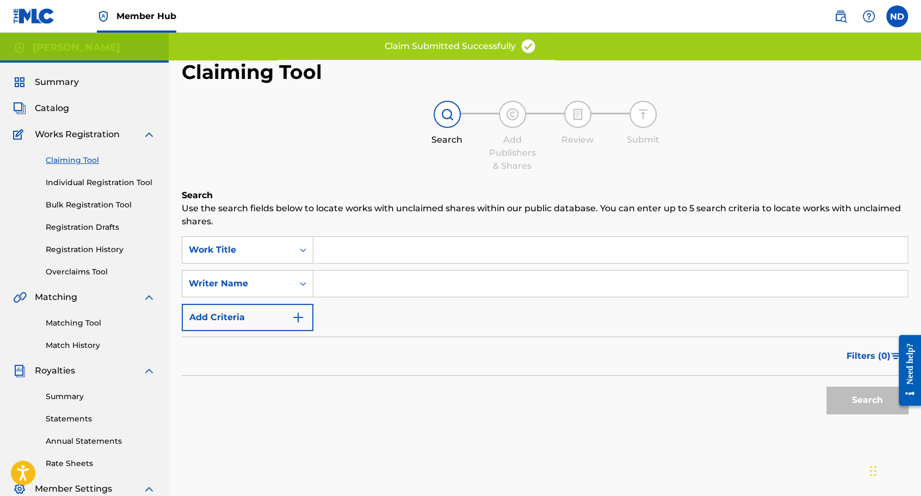
click at [335, 285] on input "Search Form" at bounding box center [610, 283] width 594 height 26
type input "[PERSON_NAME]"
click at [860, 403] on button "Search" at bounding box center [868, 399] width 82 height 27
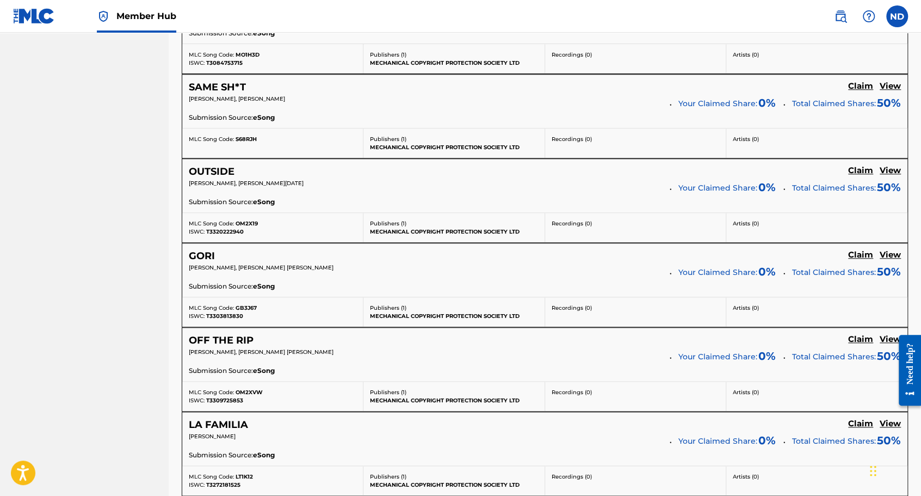
scroll to position [939, 0]
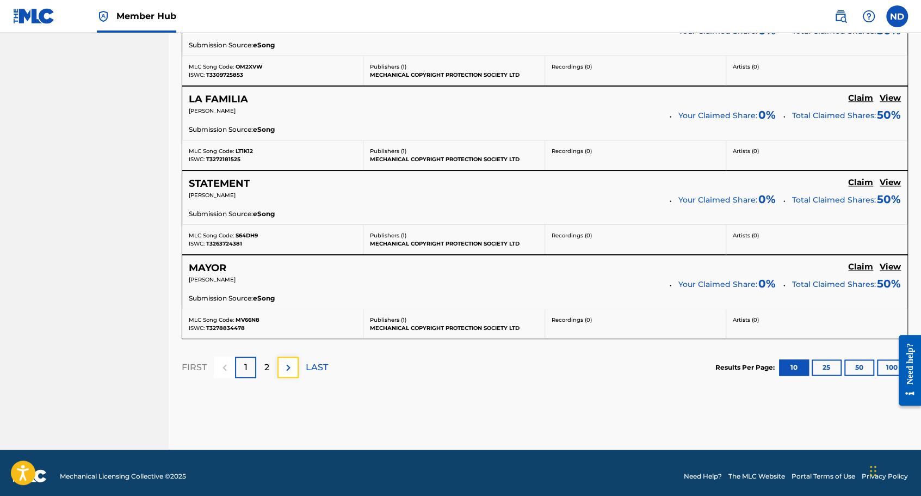
click at [289, 361] on img at bounding box center [288, 367] width 13 height 13
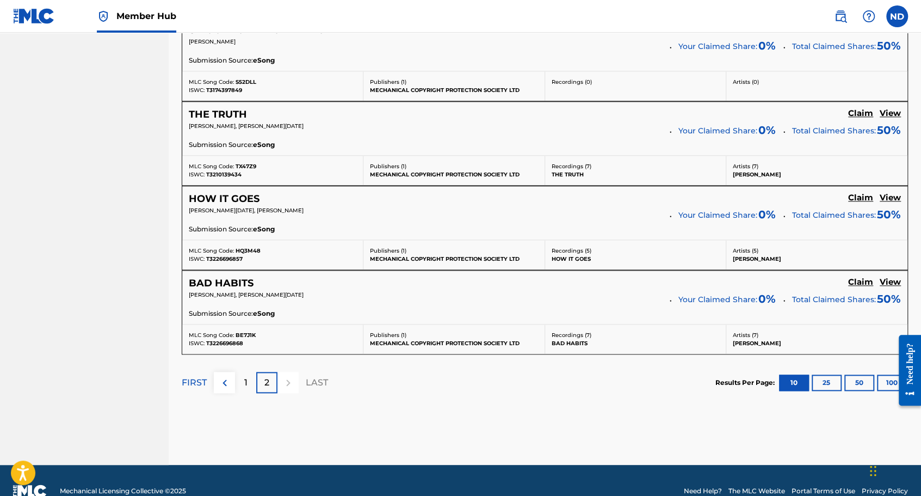
scroll to position [717, 0]
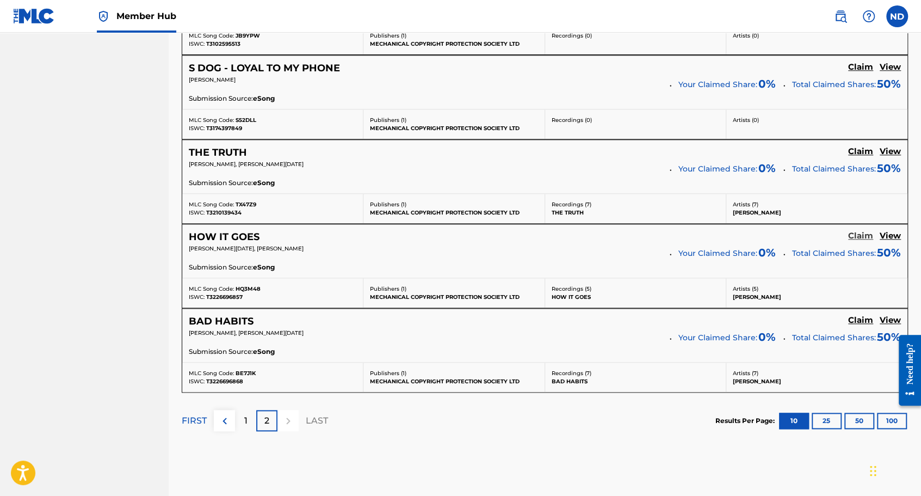
click at [859, 235] on h5 "Claim" at bounding box center [860, 236] width 25 height 10
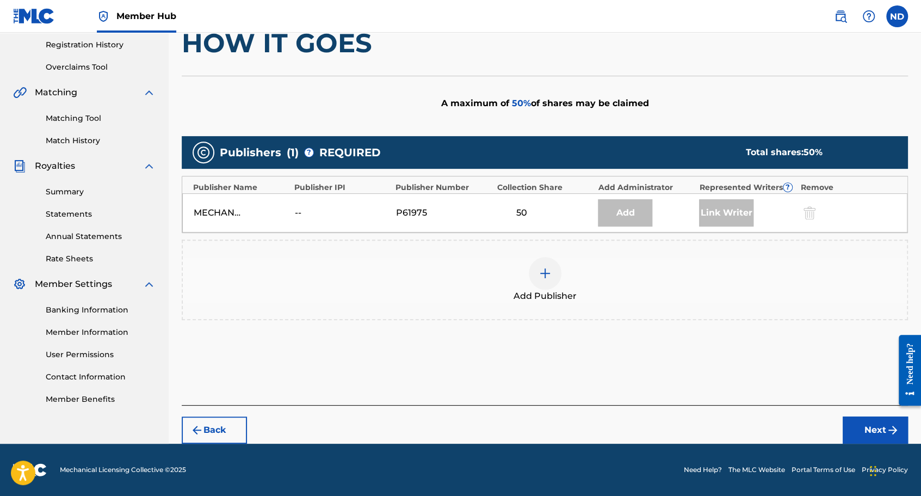
scroll to position [204, 0]
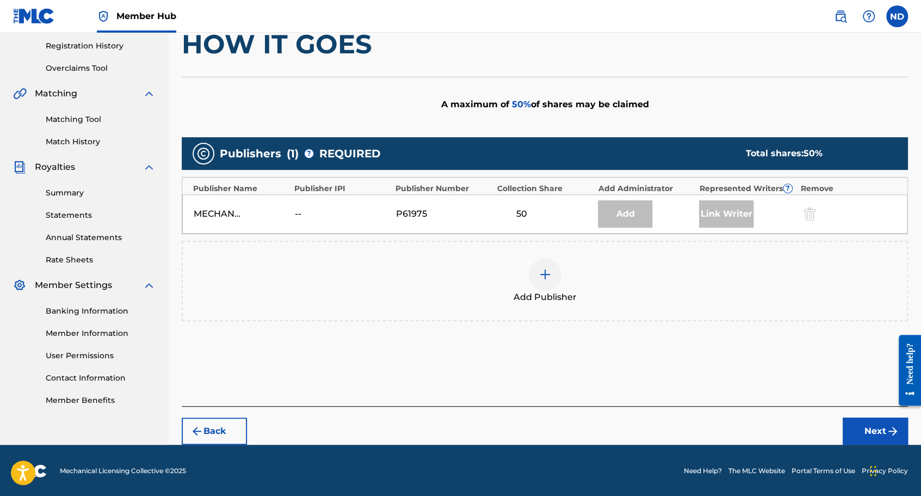
click at [554, 275] on div at bounding box center [545, 274] width 33 height 33
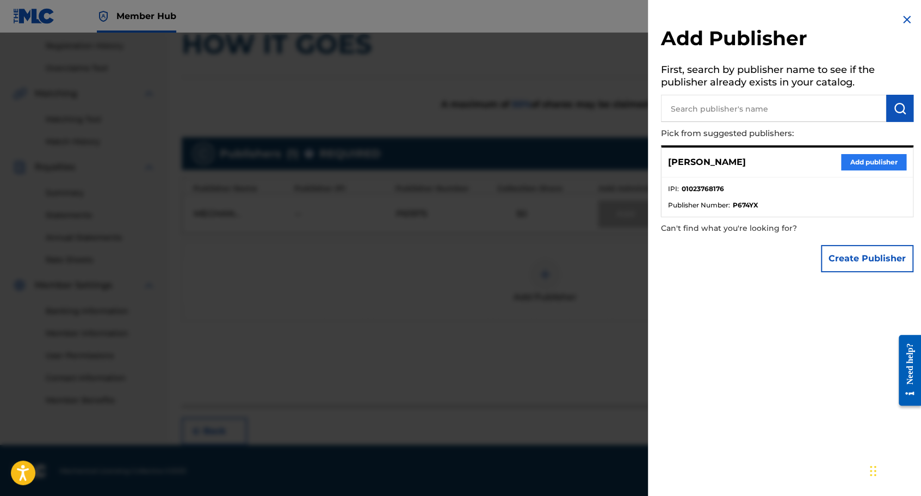
drag, startPoint x: 862, startPoint y: 150, endPoint x: 860, endPoint y: 156, distance: 6.2
click at [862, 151] on div "[PERSON_NAME] Add publisher" at bounding box center [787, 162] width 251 height 30
click at [860, 158] on button "Add publisher" at bounding box center [873, 162] width 65 height 16
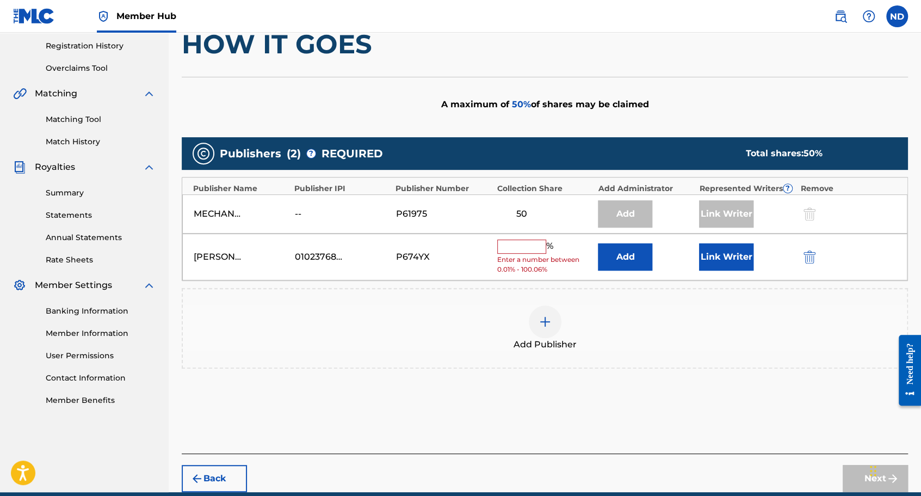
click at [494, 237] on div "[PERSON_NAME] 01023768176 P674YX % Enter a number between 0.01% - 100.06% Add L…" at bounding box center [544, 256] width 725 height 47
drag, startPoint x: 512, startPoint y: 241, endPoint x: 521, endPoint y: 248, distance: 11.6
click at [512, 241] on input "text" at bounding box center [521, 246] width 49 height 14
type input "50"
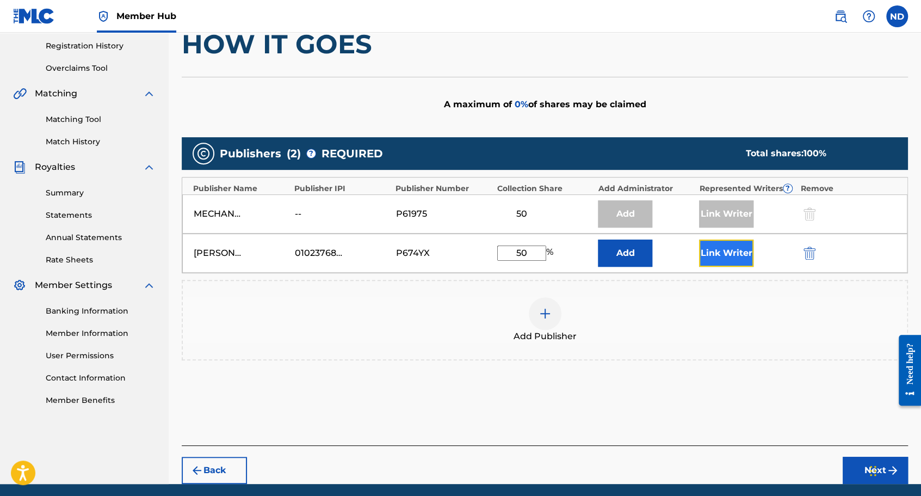
click at [722, 249] on button "Link Writer" at bounding box center [726, 252] width 54 height 27
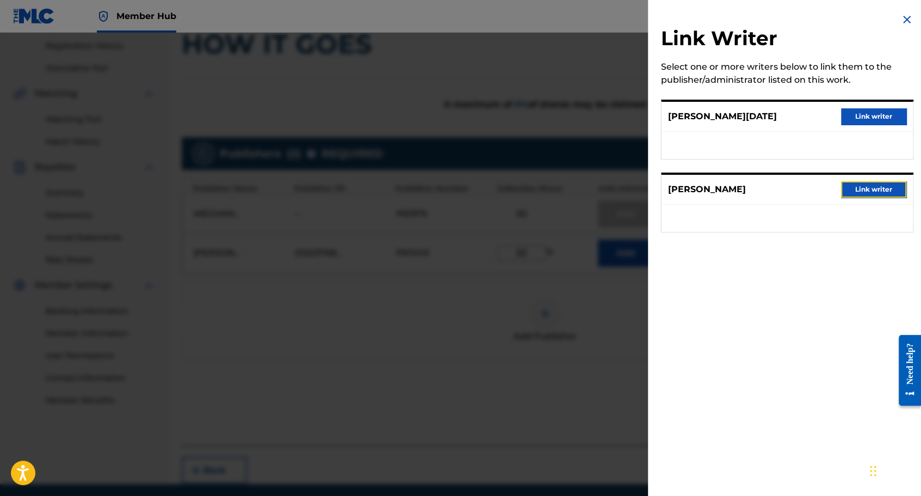
click at [859, 183] on button "Link writer" at bounding box center [873, 189] width 65 height 16
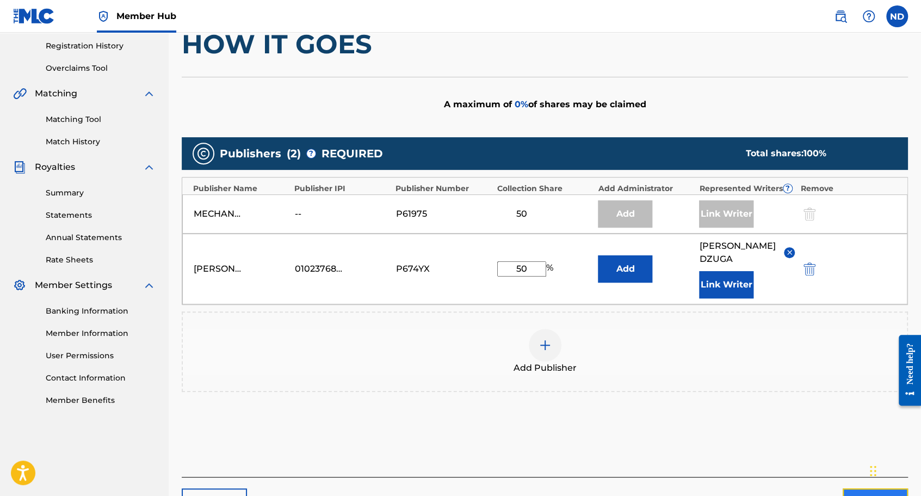
click at [852, 488] on button "Next" at bounding box center [875, 501] width 65 height 27
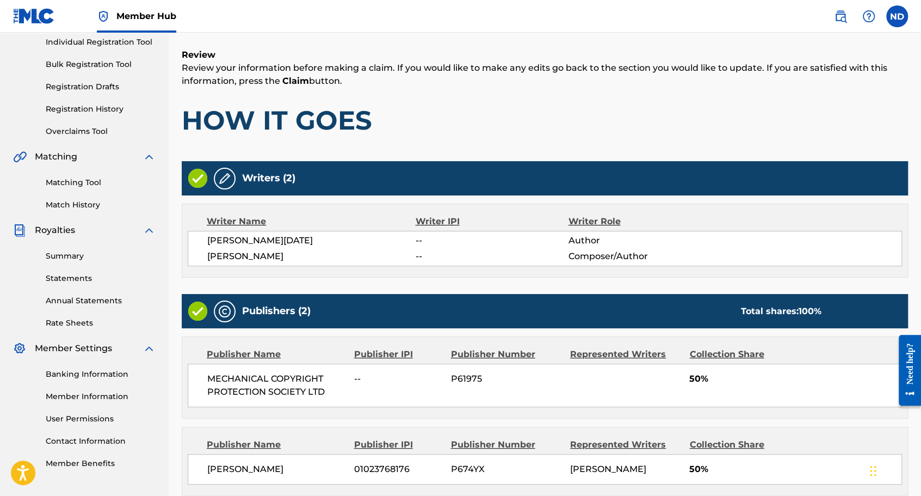
scroll to position [245, 0]
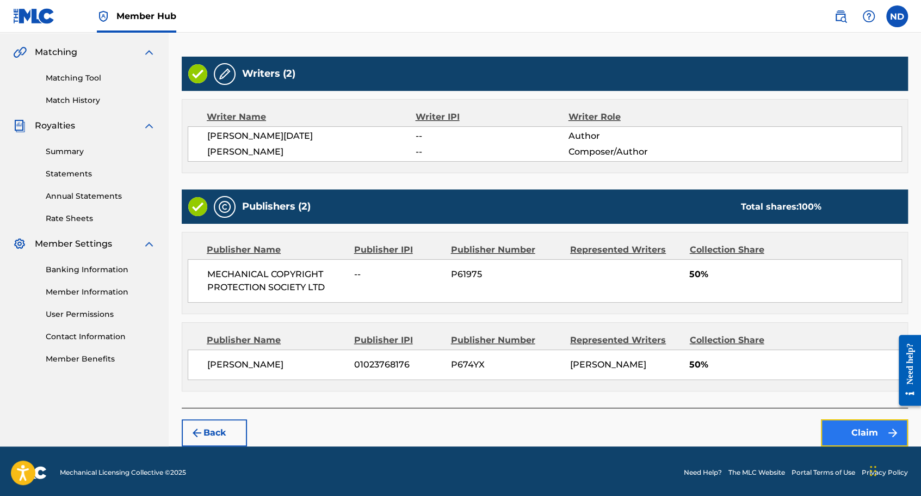
click at [838, 435] on button "Claim" at bounding box center [864, 432] width 87 height 27
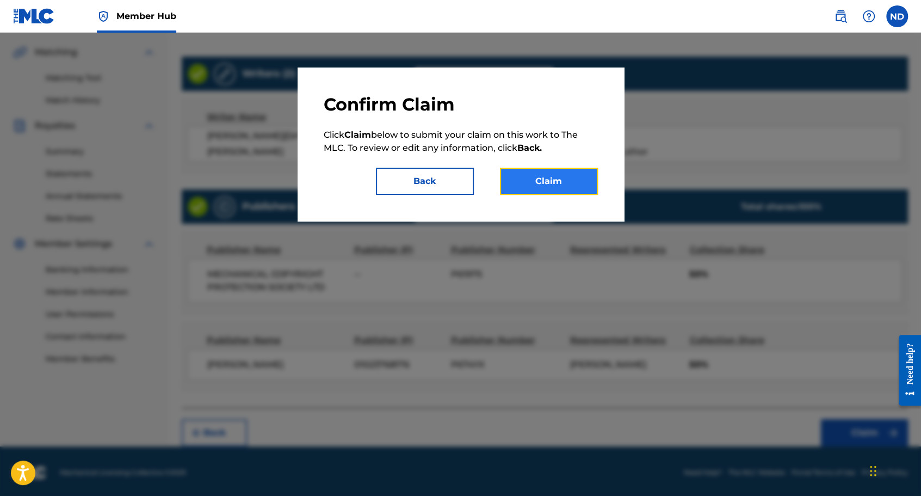
click at [562, 183] on button "Claim" at bounding box center [549, 181] width 98 height 27
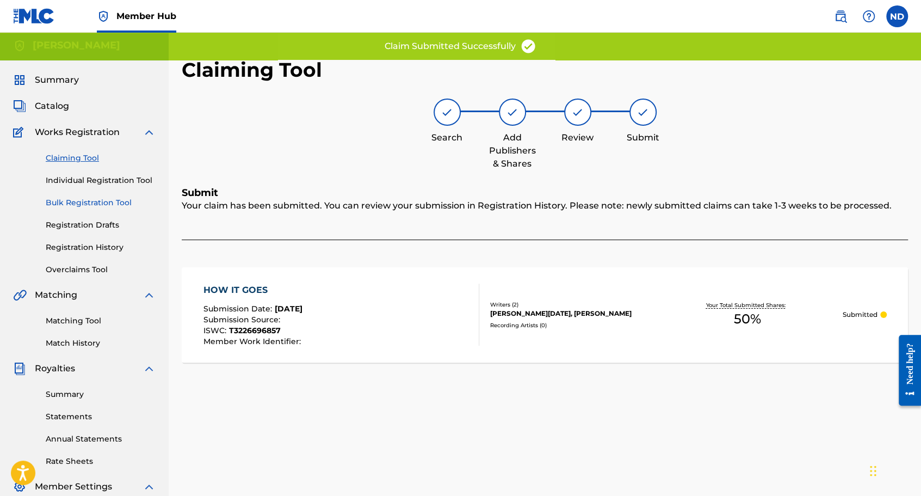
scroll to position [0, 0]
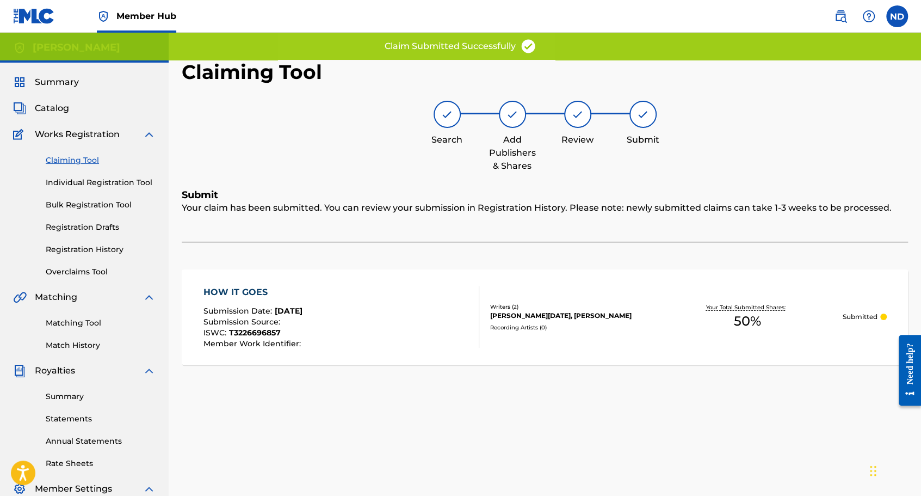
click at [79, 159] on link "Claiming Tool" at bounding box center [101, 160] width 110 height 11
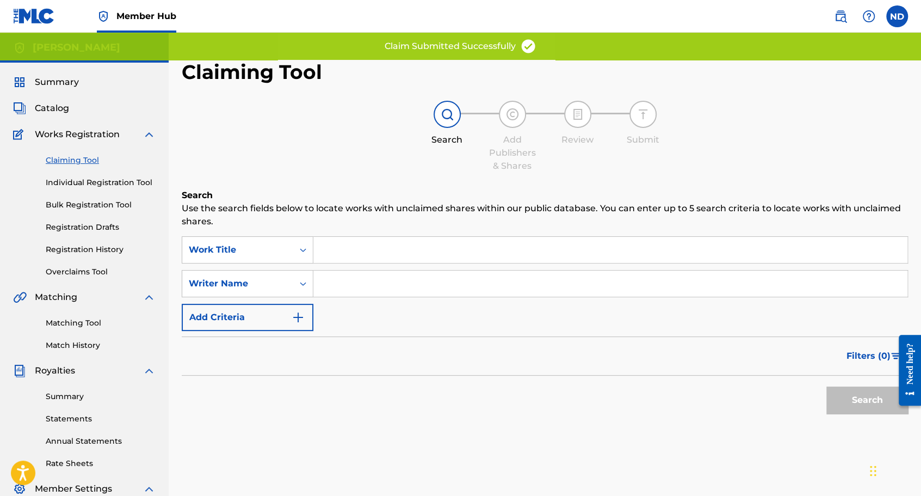
click at [362, 279] on input "Search Form" at bounding box center [610, 283] width 594 height 26
type input "[PERSON_NAME]"
click at [853, 393] on button "Search" at bounding box center [868, 399] width 82 height 27
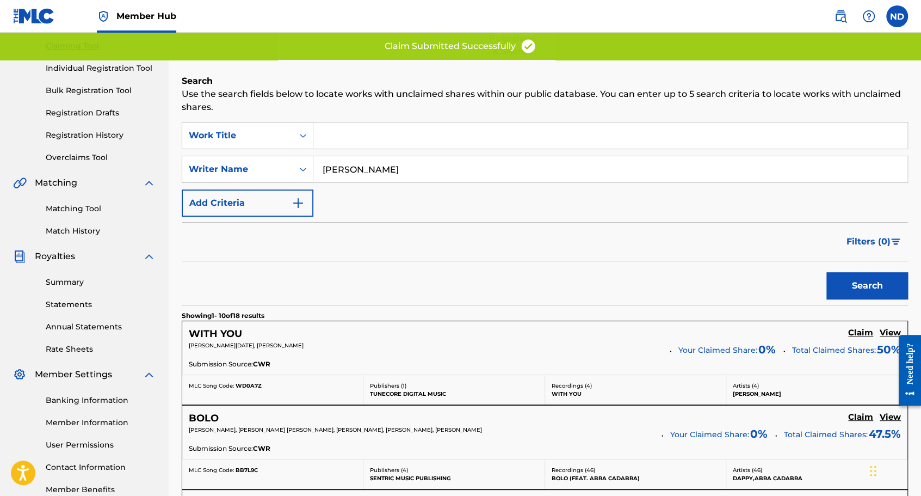
scroll to position [939, 0]
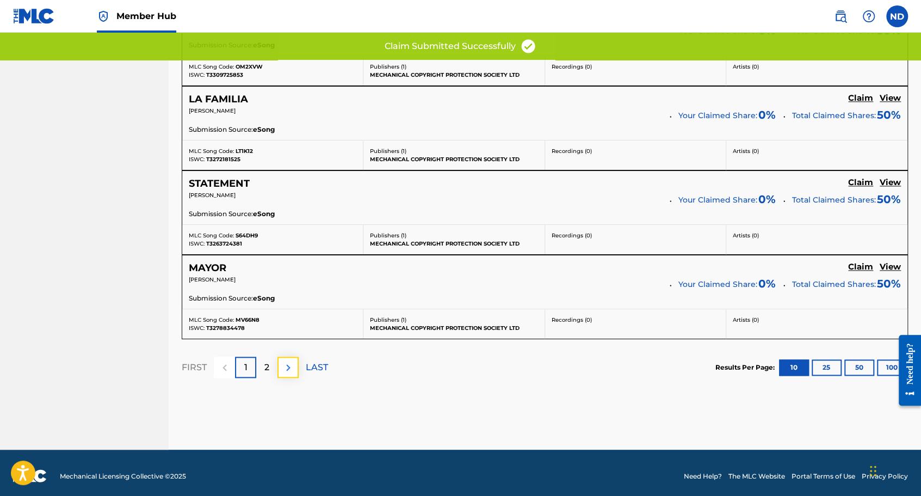
click at [282, 366] on img at bounding box center [288, 367] width 13 height 13
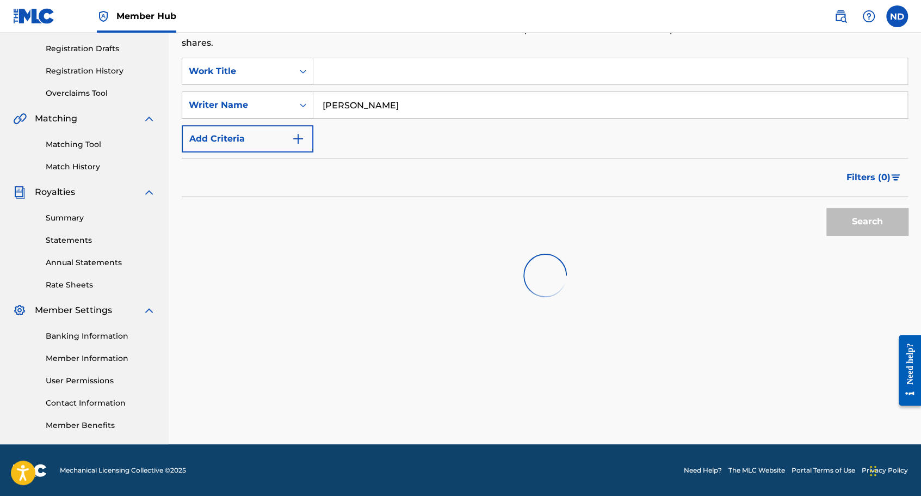
scroll to position [772, 0]
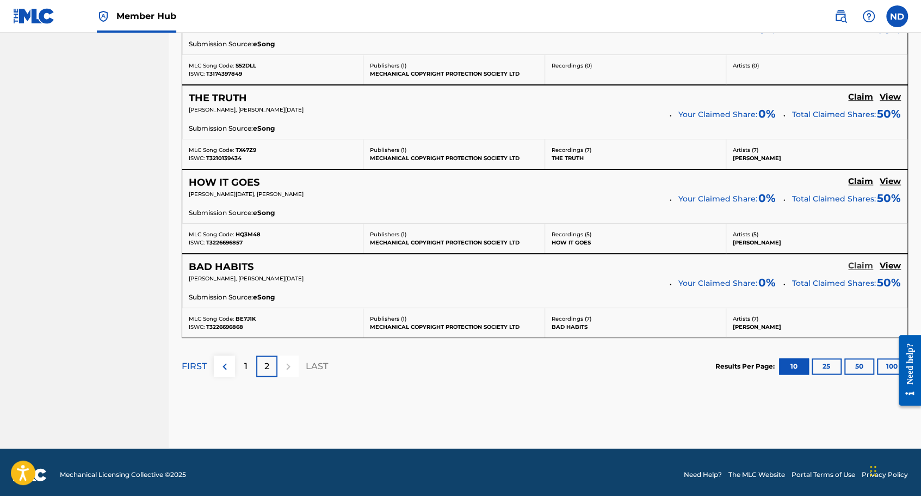
click at [859, 261] on h5 "Claim" at bounding box center [860, 266] width 25 height 10
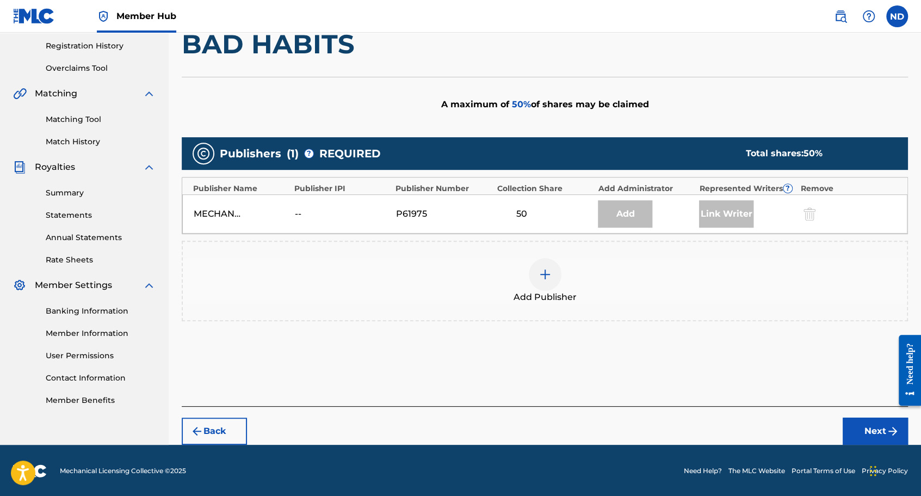
click at [543, 270] on img at bounding box center [545, 274] width 13 height 13
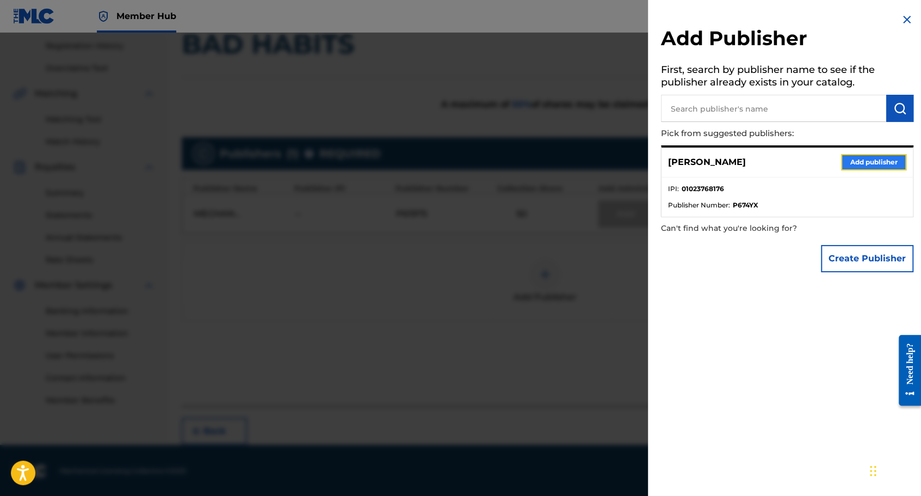
click at [861, 161] on button "Add publisher" at bounding box center [873, 162] width 65 height 16
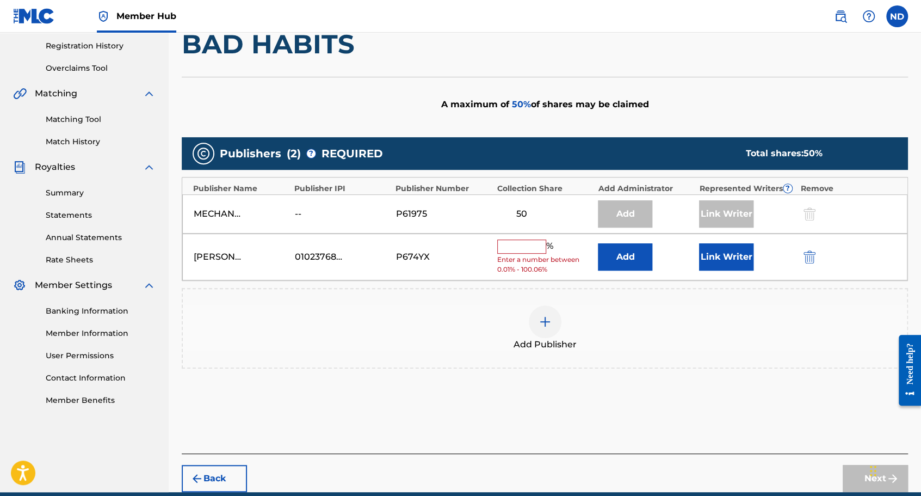
click at [530, 239] on input "text" at bounding box center [521, 246] width 49 height 14
type input "50"
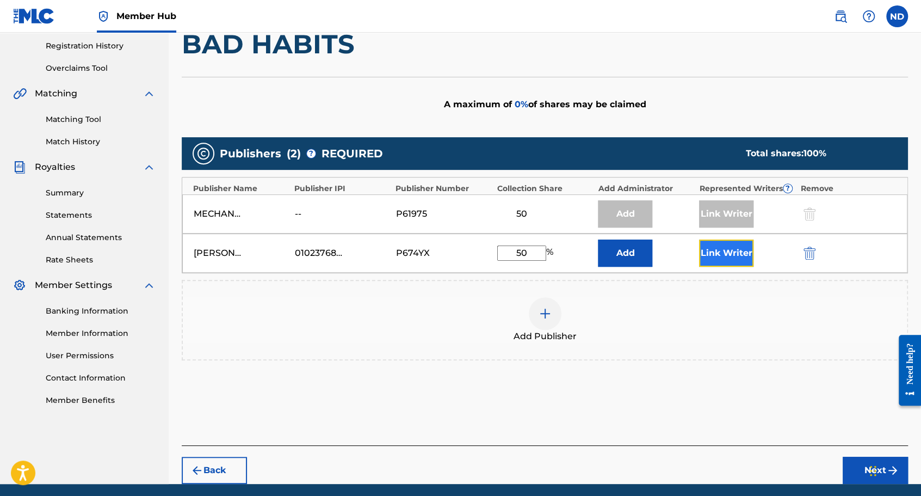
click at [722, 251] on button "Link Writer" at bounding box center [726, 252] width 54 height 27
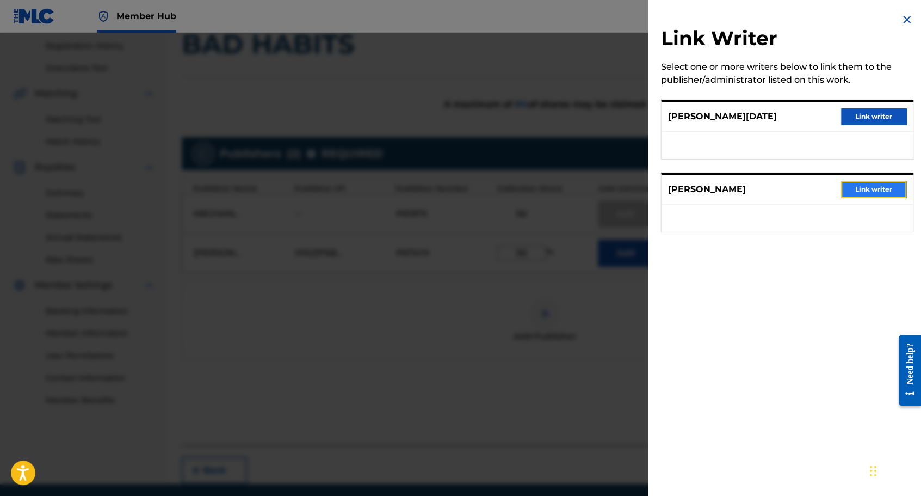
click at [865, 194] on button "Link writer" at bounding box center [873, 189] width 65 height 16
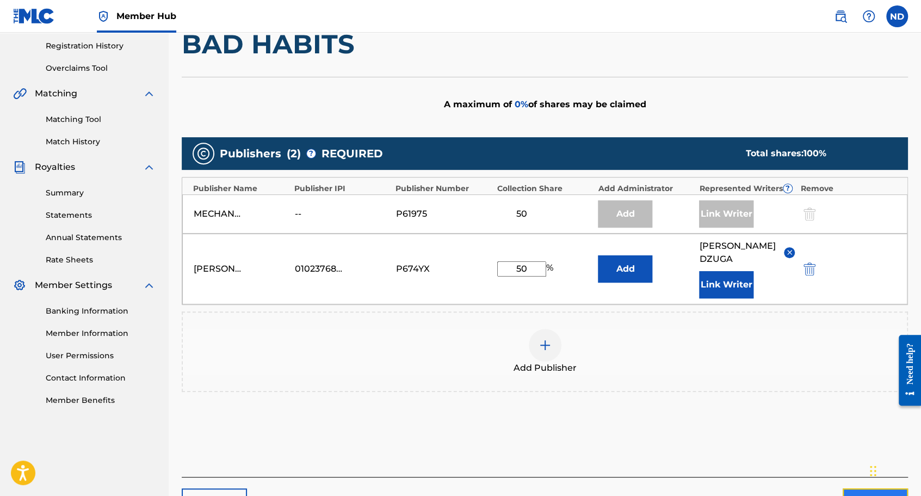
click at [850, 488] on button "Next" at bounding box center [875, 501] width 65 height 27
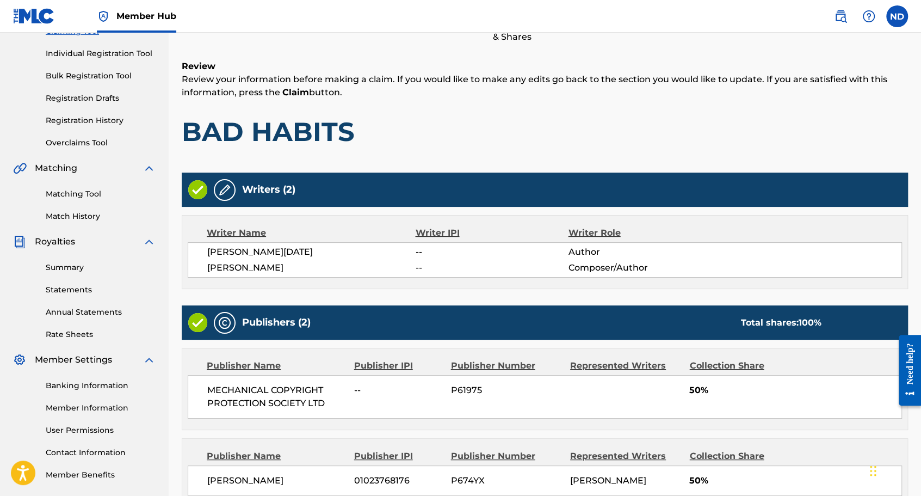
scroll to position [245, 0]
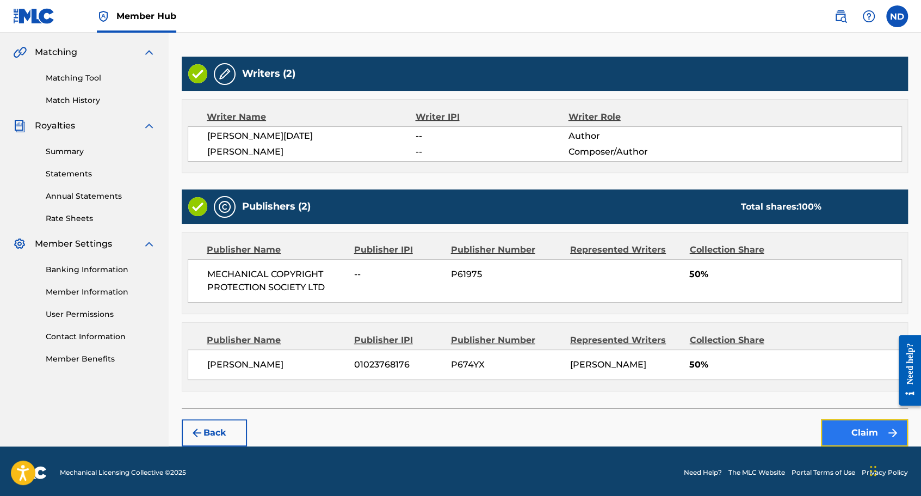
click at [836, 434] on button "Claim" at bounding box center [864, 432] width 87 height 27
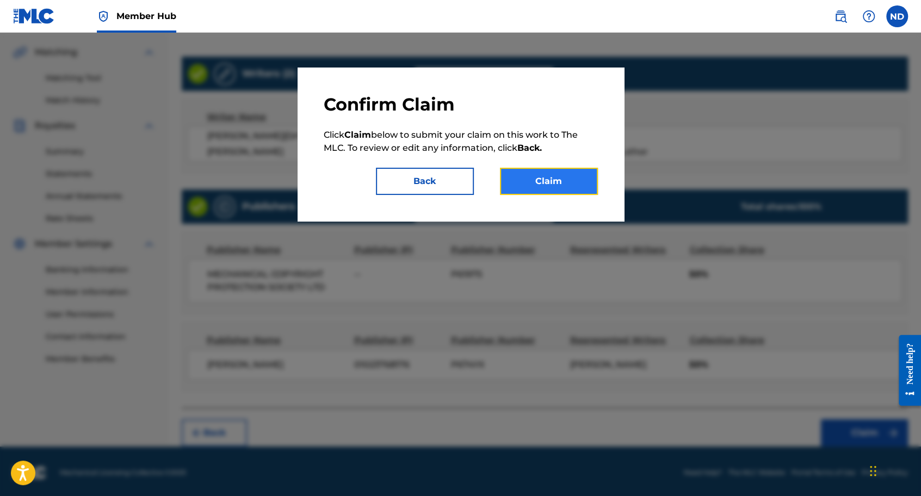
click at [552, 181] on button "Claim" at bounding box center [549, 181] width 98 height 27
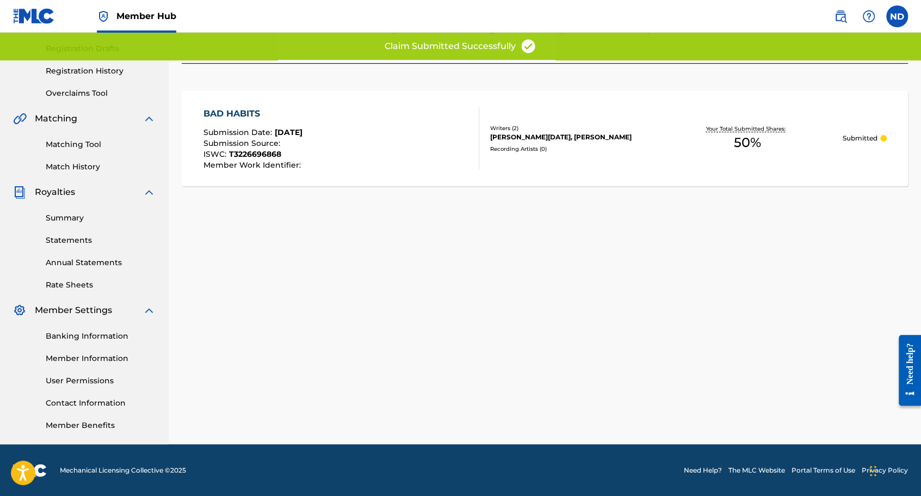
scroll to position [0, 0]
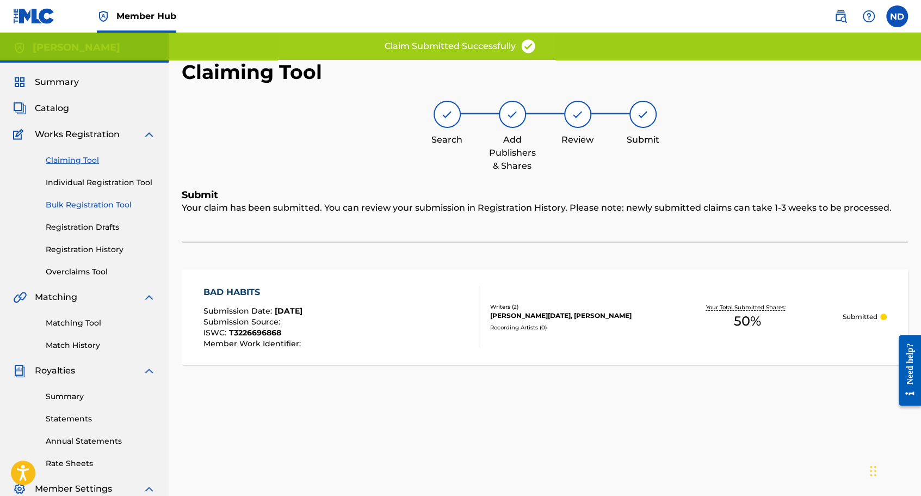
click at [118, 202] on link "Bulk Registration Tool" at bounding box center [101, 204] width 110 height 11
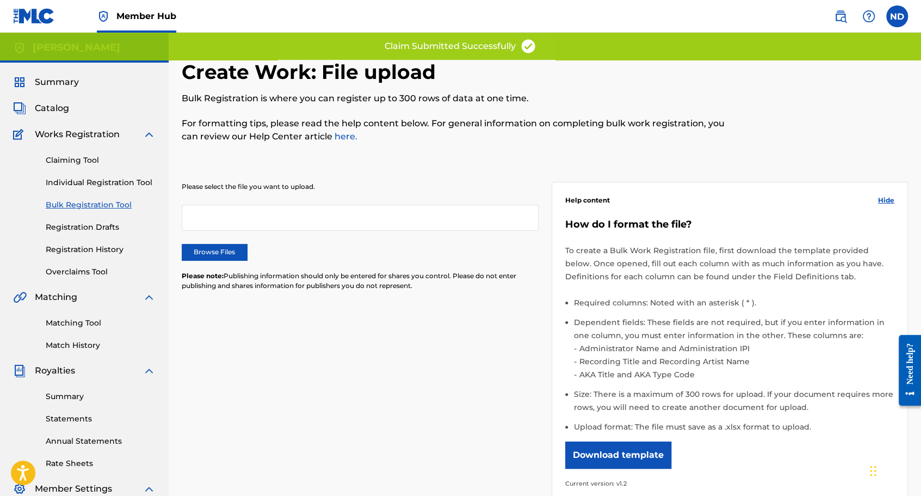
click at [287, 214] on div at bounding box center [360, 218] width 357 height 26
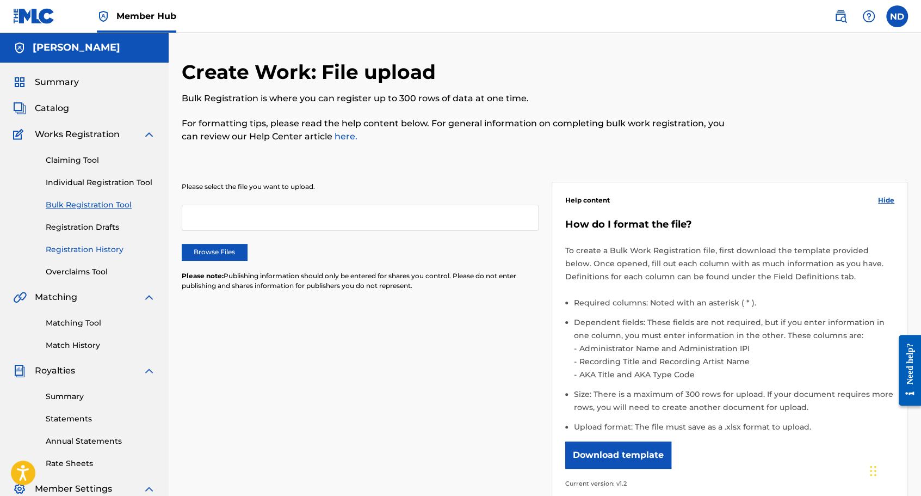
click at [97, 251] on link "Registration History" at bounding box center [101, 249] width 110 height 11
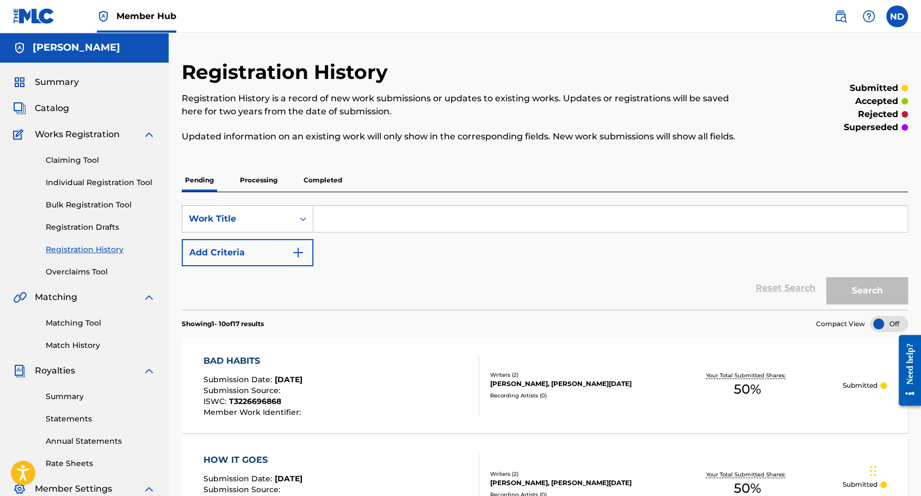
click at [276, 181] on p "Processing" at bounding box center [259, 180] width 44 height 23
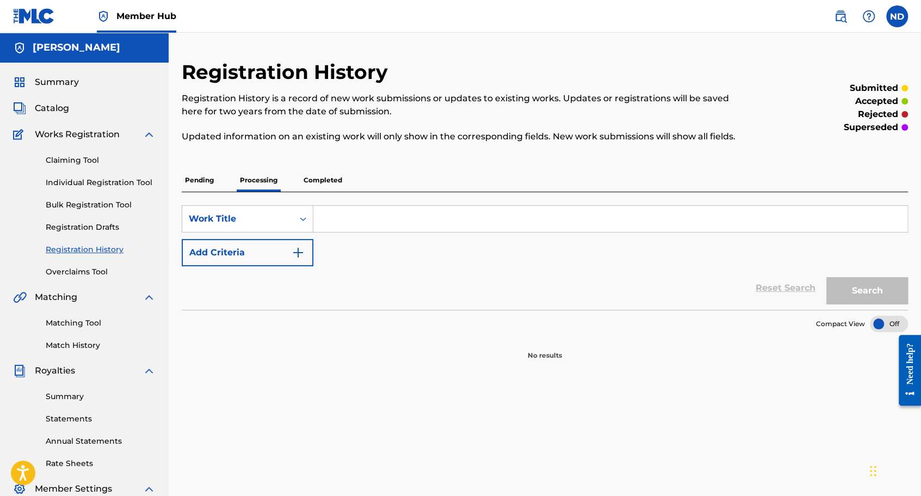
click at [199, 176] on p "Pending" at bounding box center [199, 180] width 35 height 23
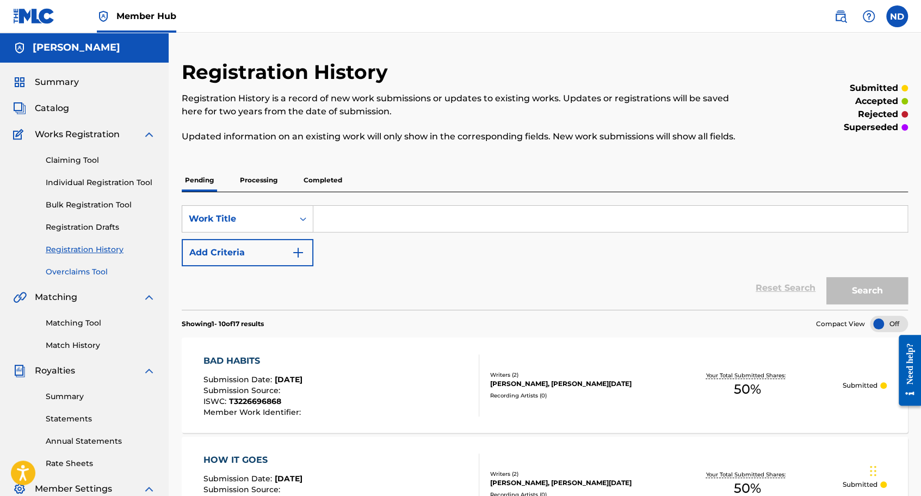
click at [96, 272] on link "Overclaims Tool" at bounding box center [101, 271] width 110 height 11
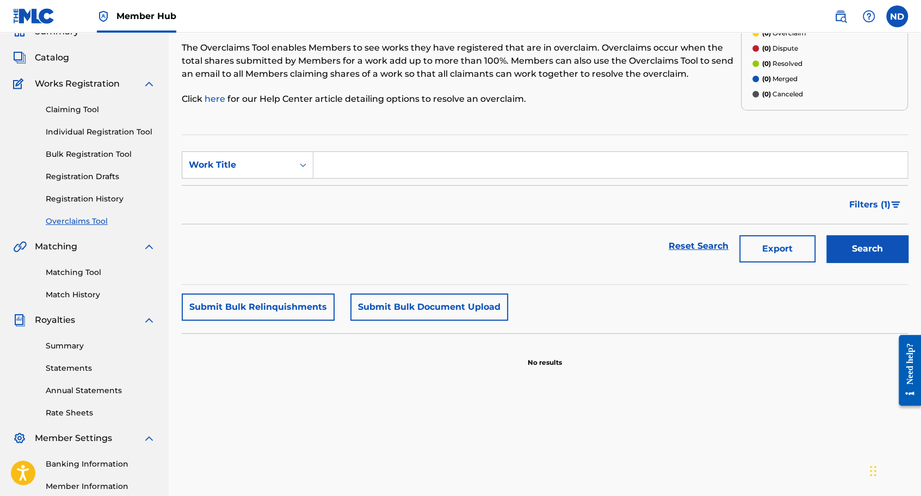
scroll to position [109, 0]
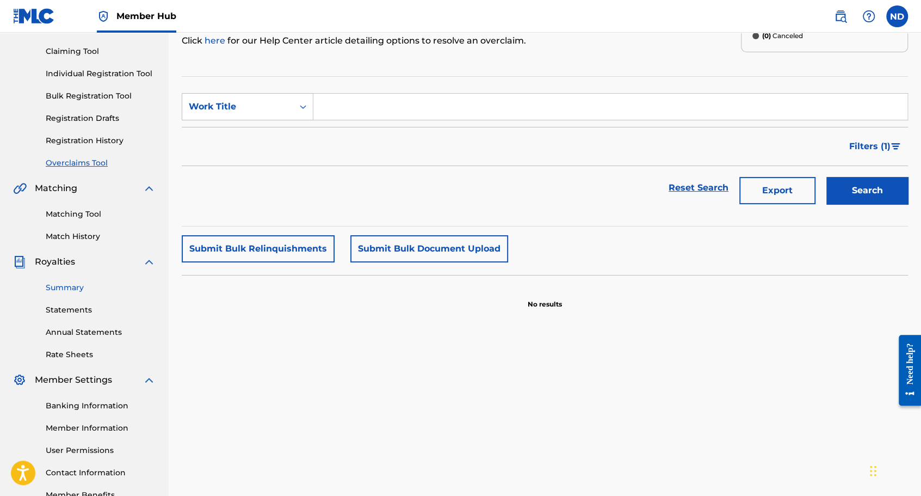
click at [61, 288] on link "Summary" at bounding box center [101, 287] width 110 height 11
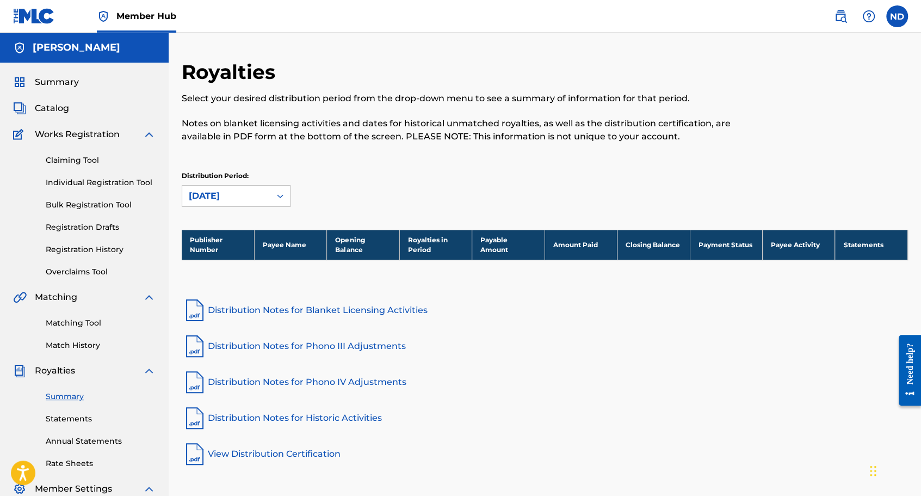
click at [90, 83] on div "Summary" at bounding box center [84, 82] width 143 height 13
click at [42, 85] on span "Summary" at bounding box center [57, 82] width 44 height 13
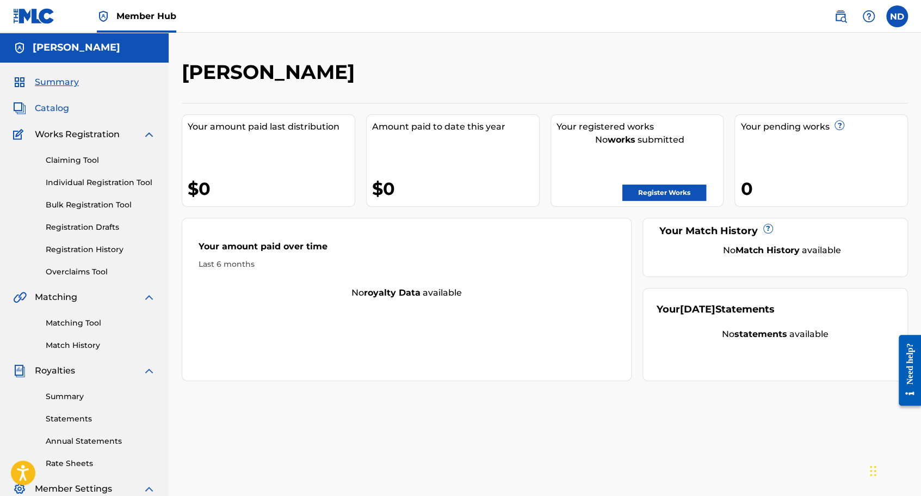
click at [57, 110] on span "Catalog" at bounding box center [52, 108] width 34 height 13
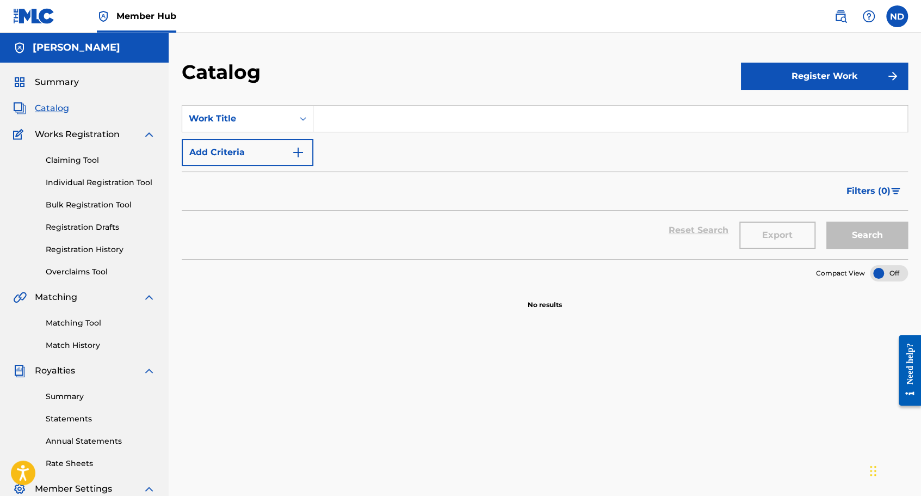
click at [151, 133] on img at bounding box center [149, 134] width 13 height 13
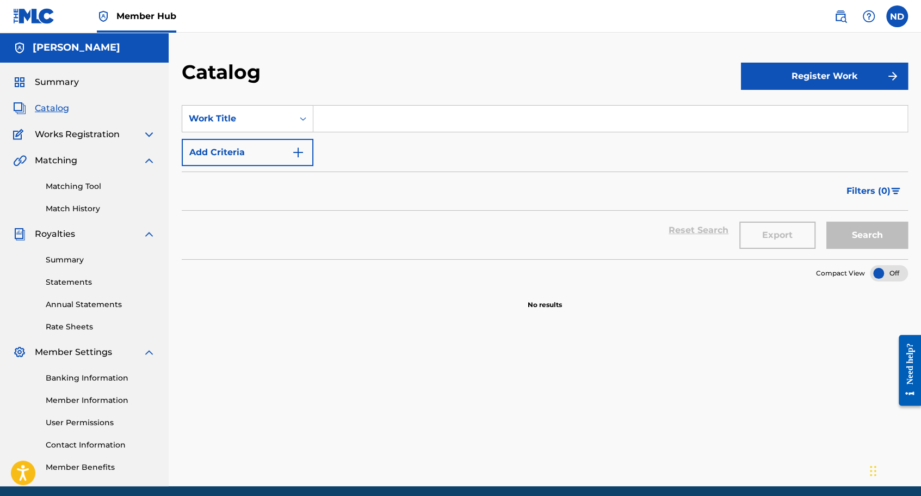
click at [150, 233] on img at bounding box center [149, 233] width 13 height 13
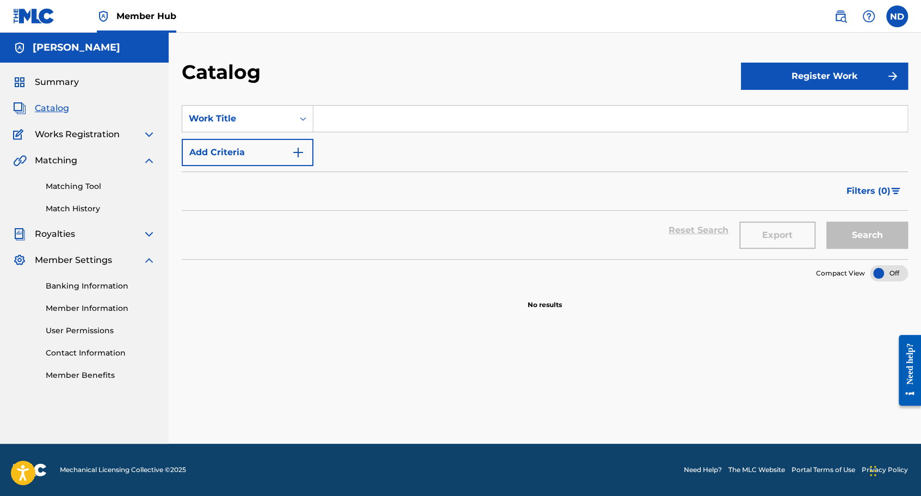
click at [148, 160] on img at bounding box center [149, 160] width 13 height 13
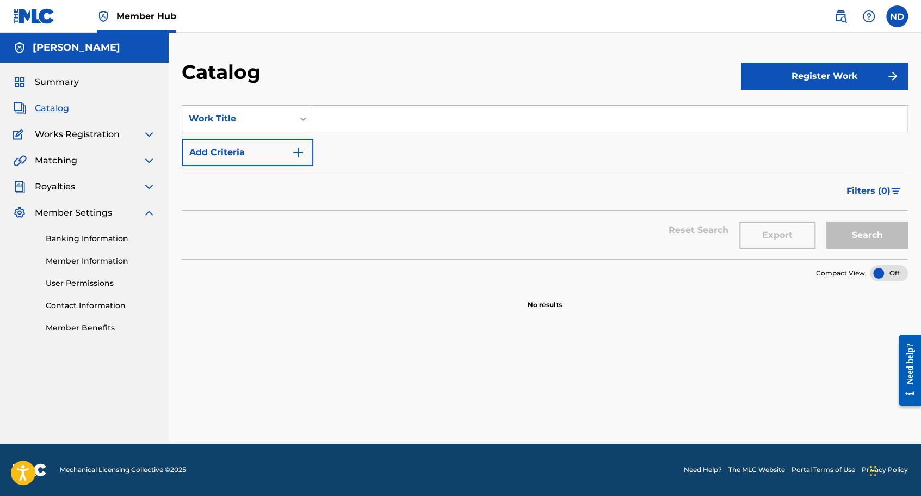
click at [146, 211] on img at bounding box center [149, 212] width 13 height 13
click at [97, 136] on span "Works Registration" at bounding box center [77, 134] width 85 height 13
click at [151, 137] on img at bounding box center [149, 134] width 13 height 13
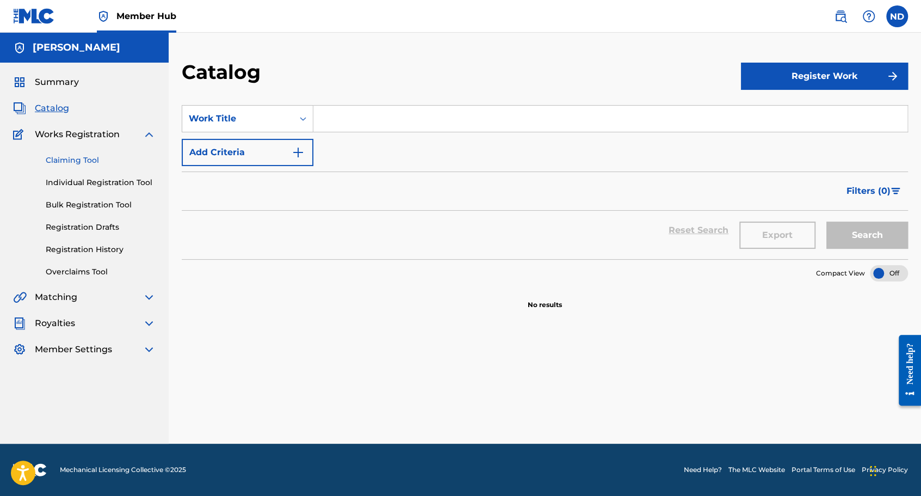
click at [79, 162] on link "Claiming Tool" at bounding box center [101, 160] width 110 height 11
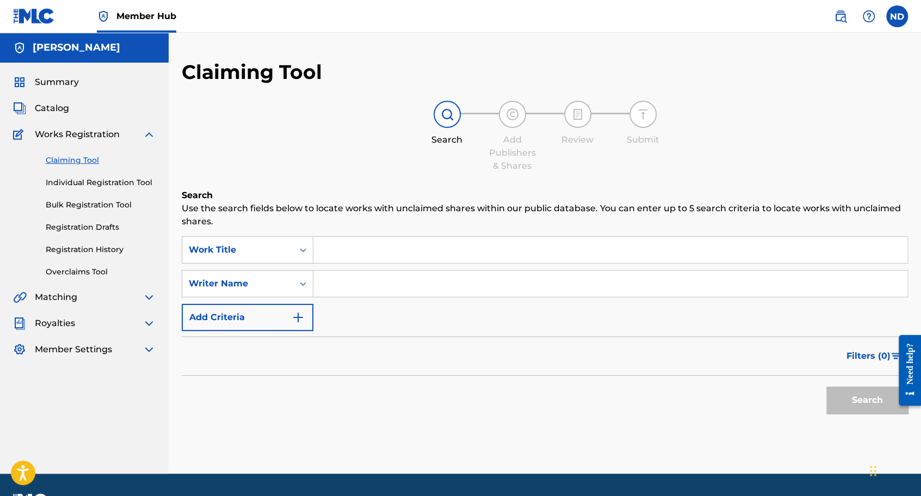
click at [337, 257] on input "Search Form" at bounding box center [610, 250] width 594 height 26
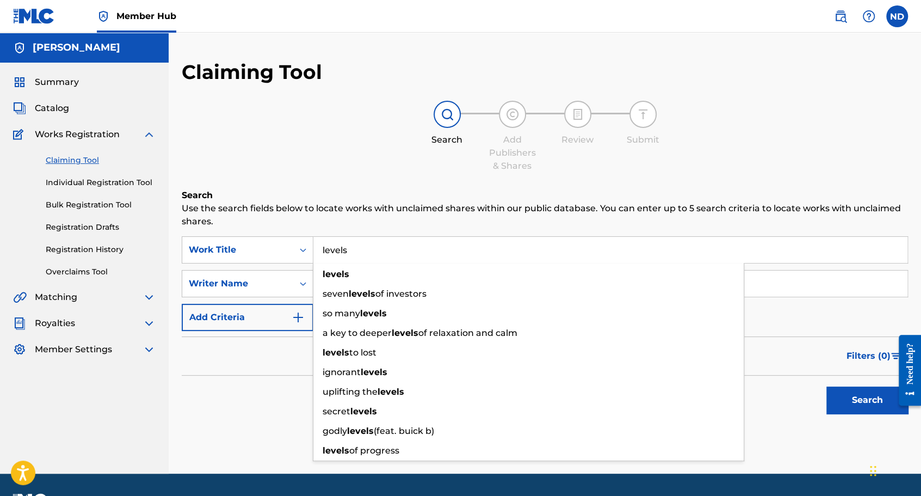
type input "levels"
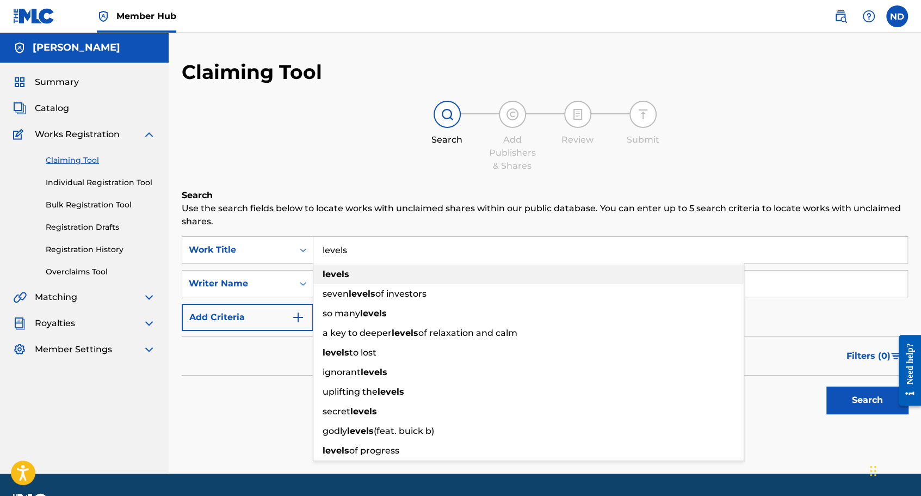
click at [349, 272] on div "levels" at bounding box center [528, 274] width 430 height 20
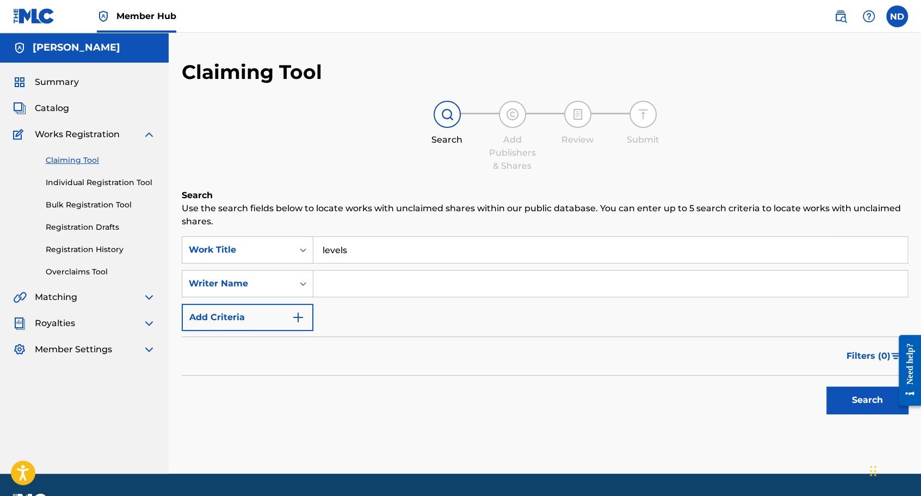
click at [338, 275] on input "Search Form" at bounding box center [610, 283] width 594 height 26
type input "[PERSON_NAME]"
click at [865, 401] on button "Search" at bounding box center [868, 399] width 82 height 27
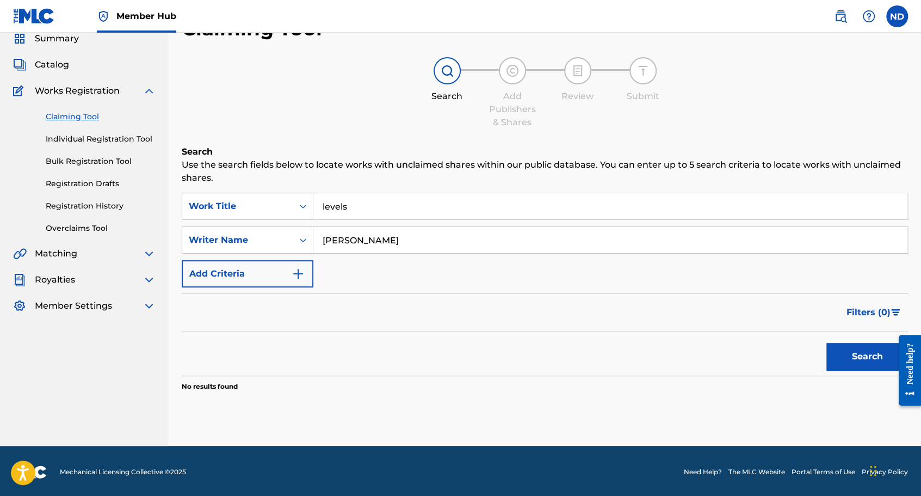
scroll to position [45, 0]
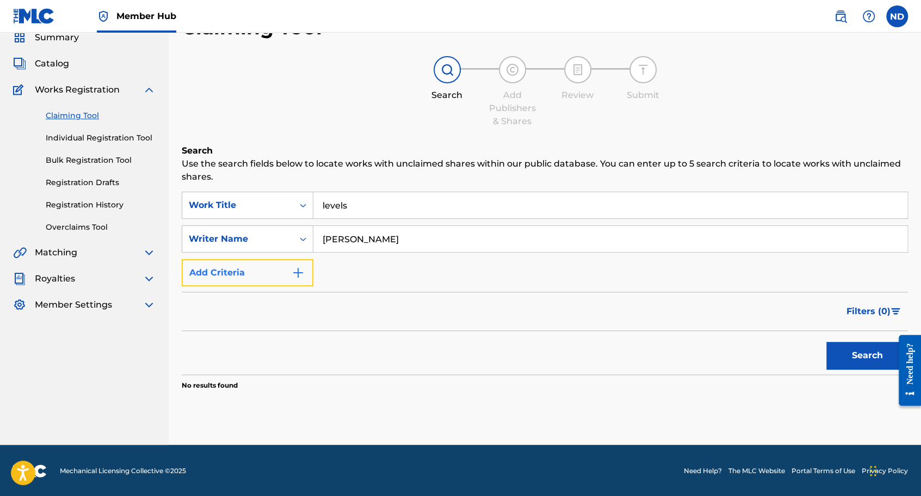
click at [294, 280] on button "Add Criteria" at bounding box center [248, 272] width 132 height 27
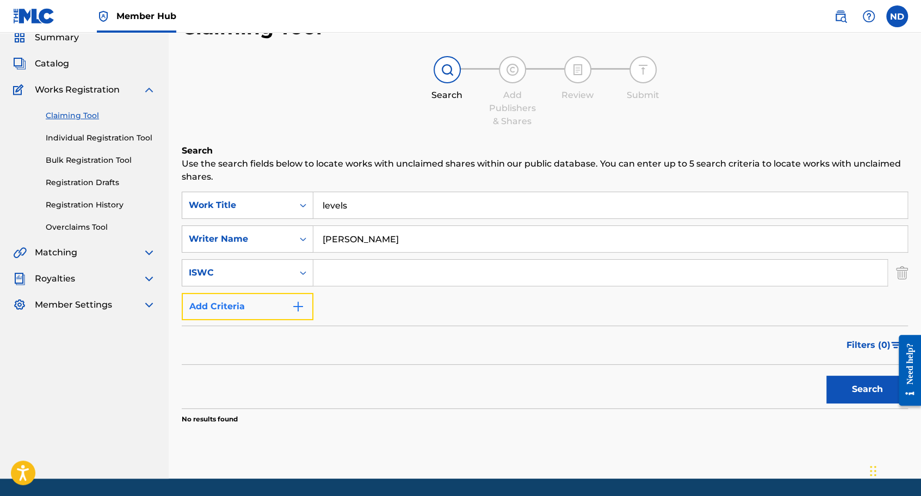
click at [313, 306] on button "Add Criteria" at bounding box center [248, 306] width 132 height 27
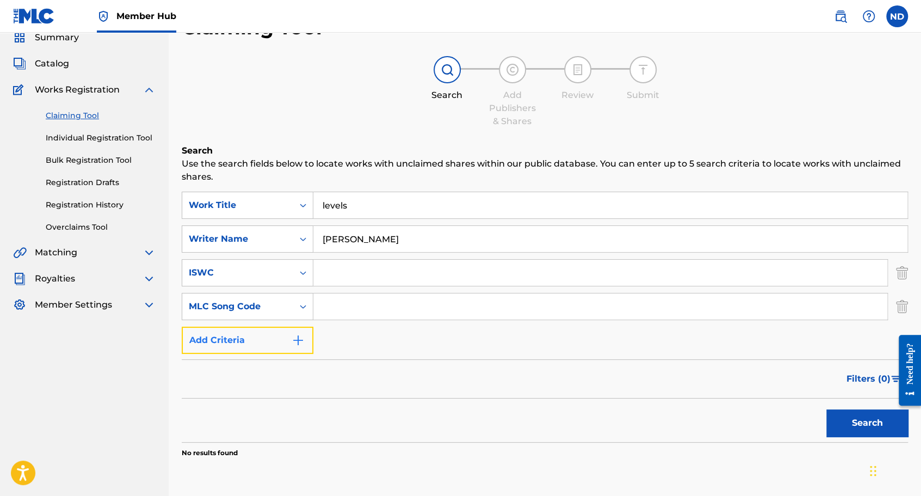
click at [295, 336] on img "Search Form" at bounding box center [298, 340] width 13 height 13
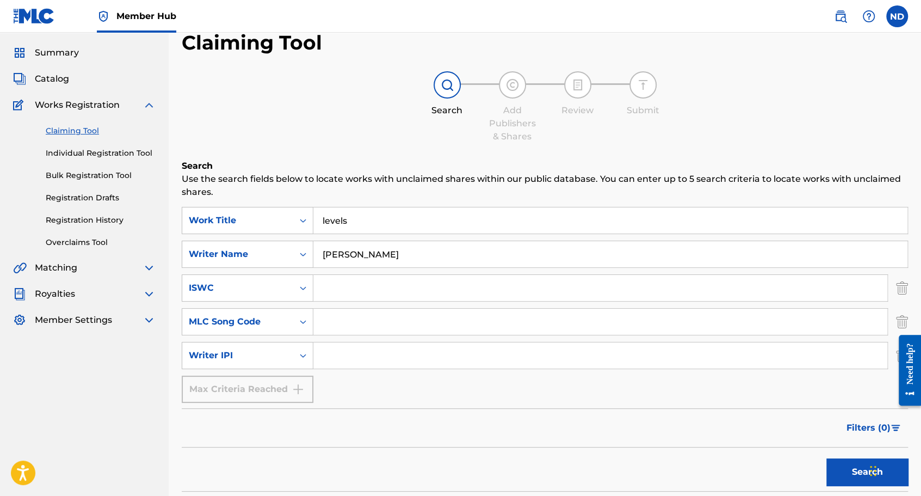
scroll to position [0, 0]
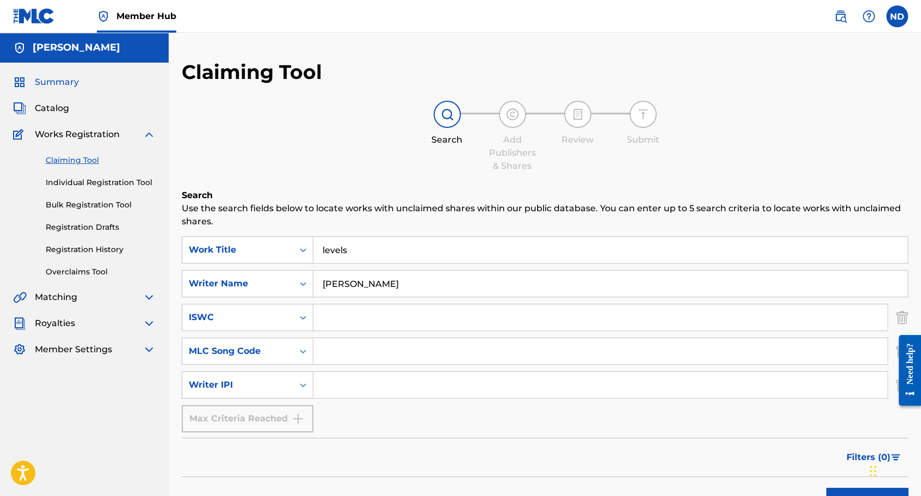
click at [52, 82] on span "Summary" at bounding box center [57, 82] width 44 height 13
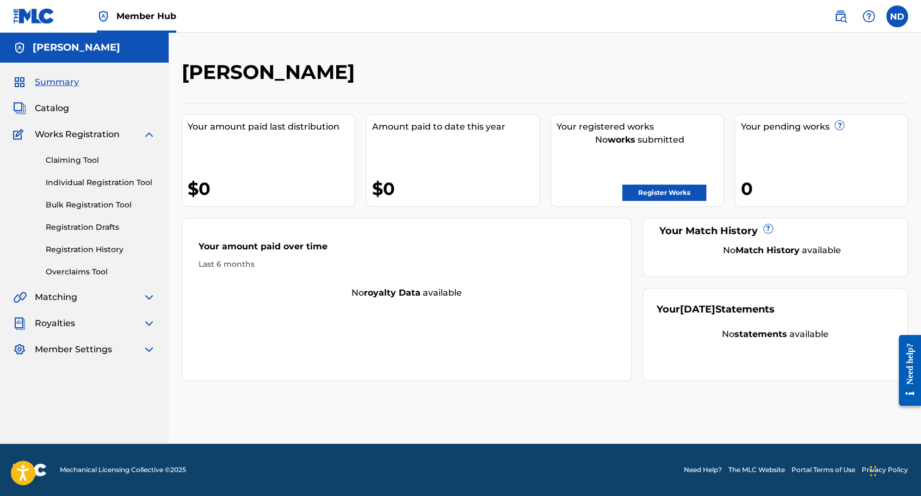
click at [147, 322] on img at bounding box center [149, 323] width 13 height 13
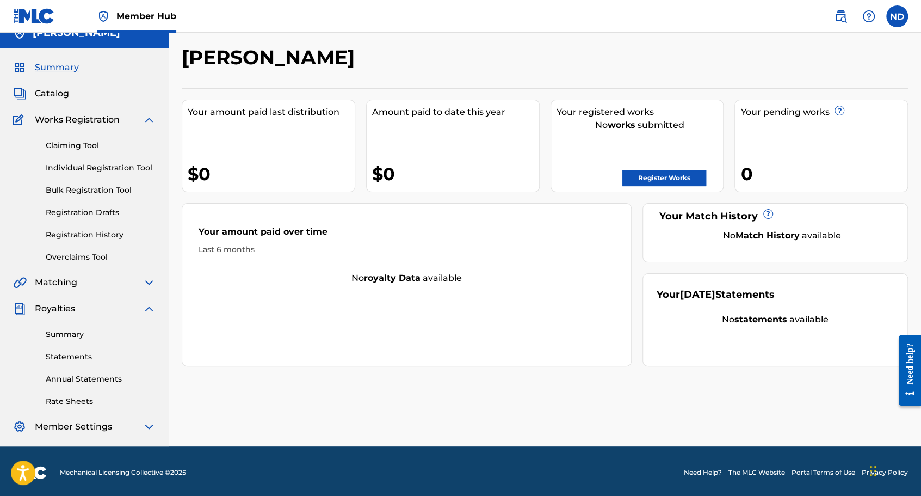
scroll to position [17, 0]
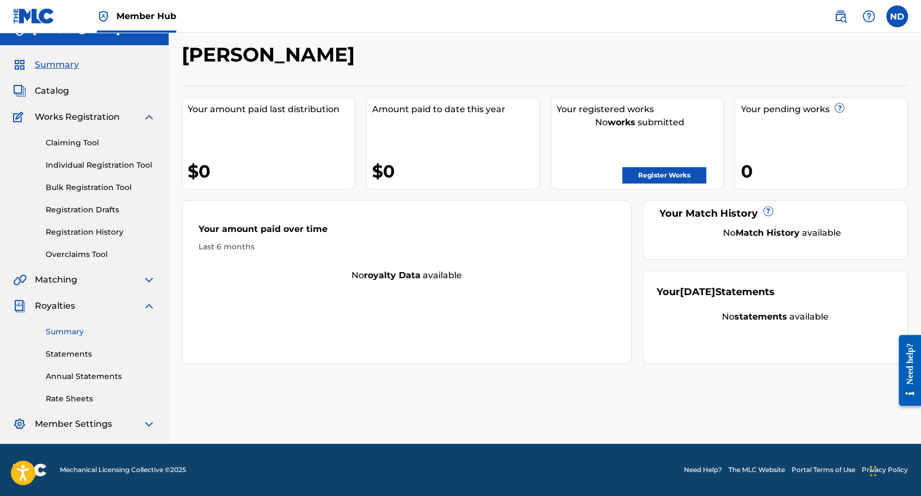
click at [59, 332] on link "Summary" at bounding box center [101, 331] width 110 height 11
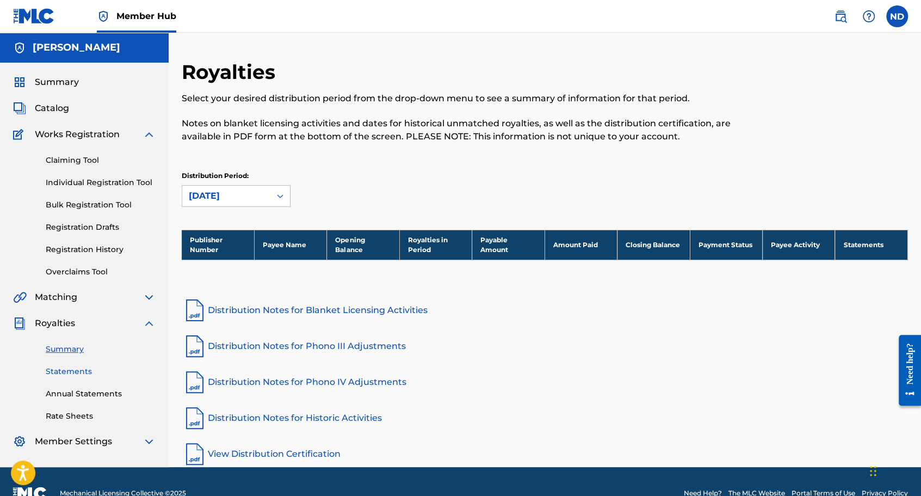
click at [79, 371] on link "Statements" at bounding box center [101, 371] width 110 height 11
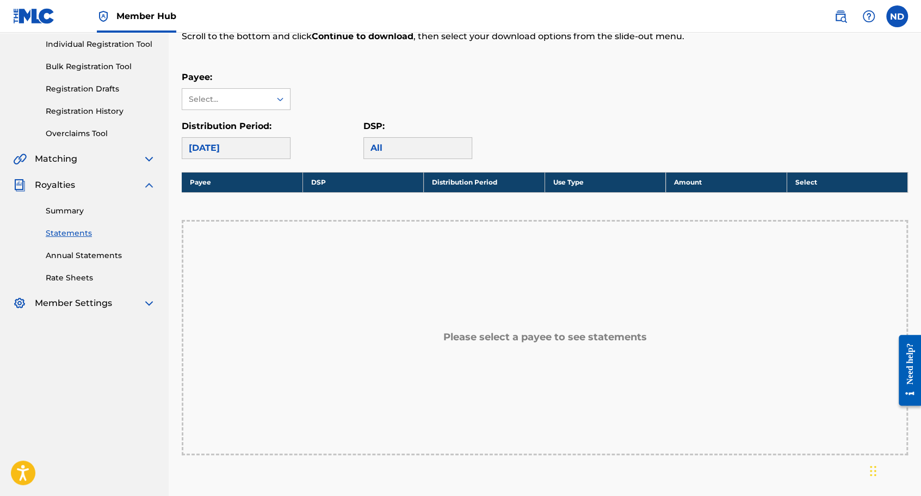
scroll to position [163, 0]
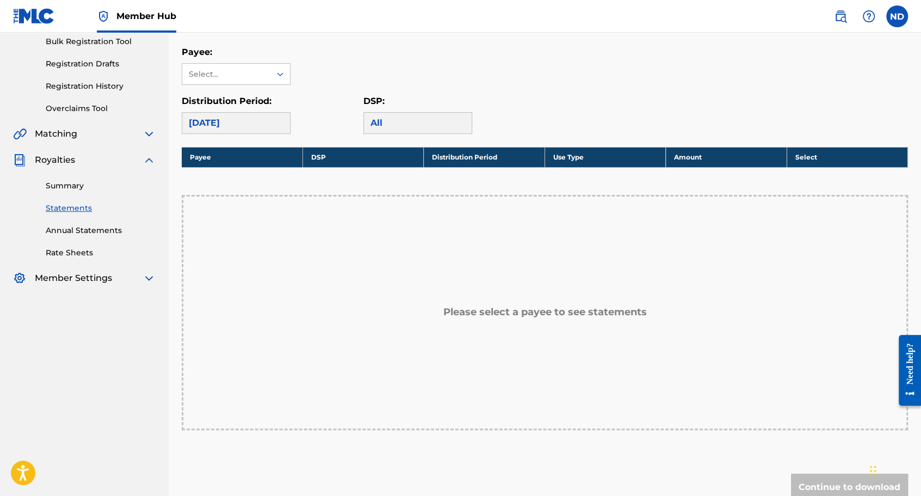
click at [149, 281] on img at bounding box center [149, 278] width 13 height 13
click at [102, 305] on link "Banking Information" at bounding box center [101, 303] width 110 height 11
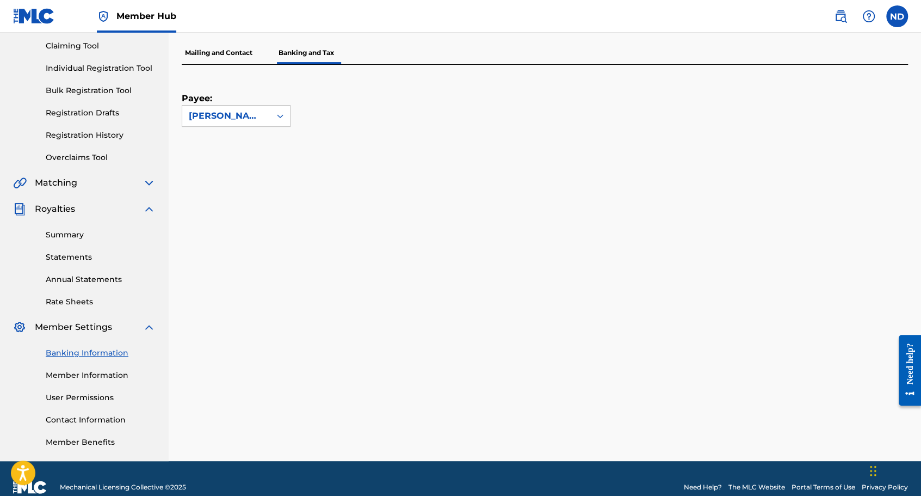
scroll to position [132, 0]
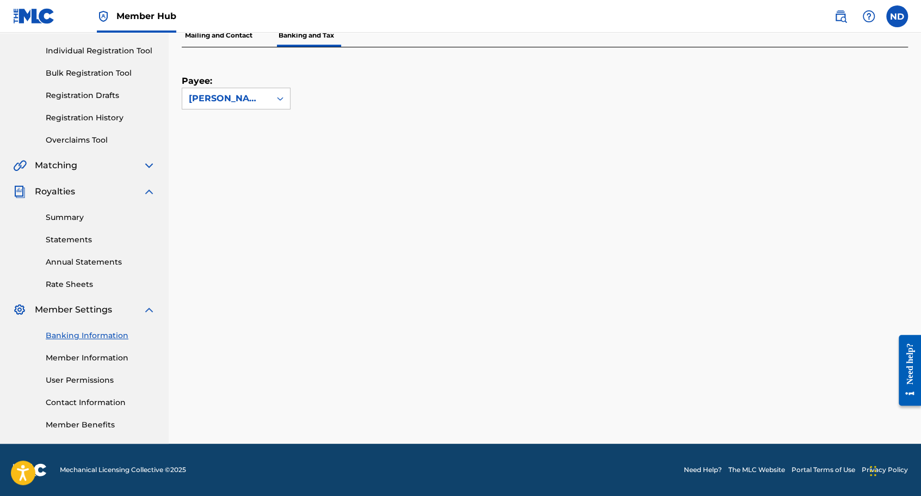
click at [93, 357] on link "Member Information" at bounding box center [101, 357] width 110 height 11
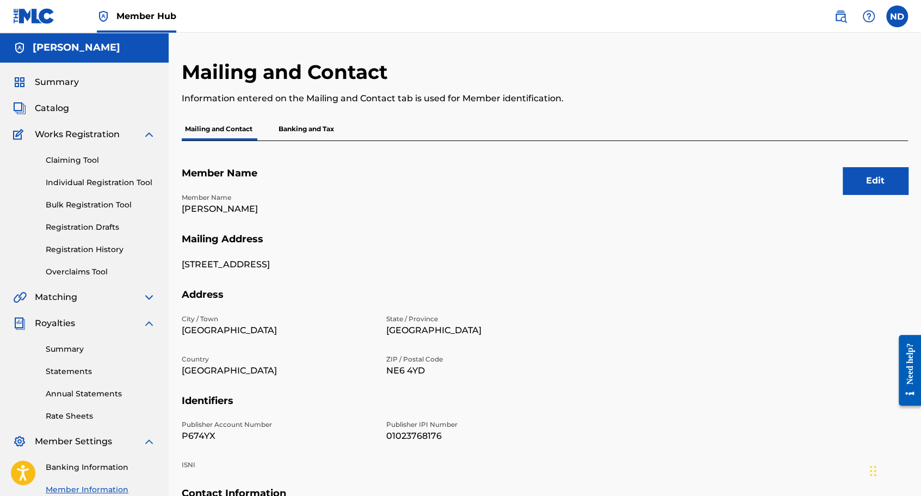
scroll to position [135, 0]
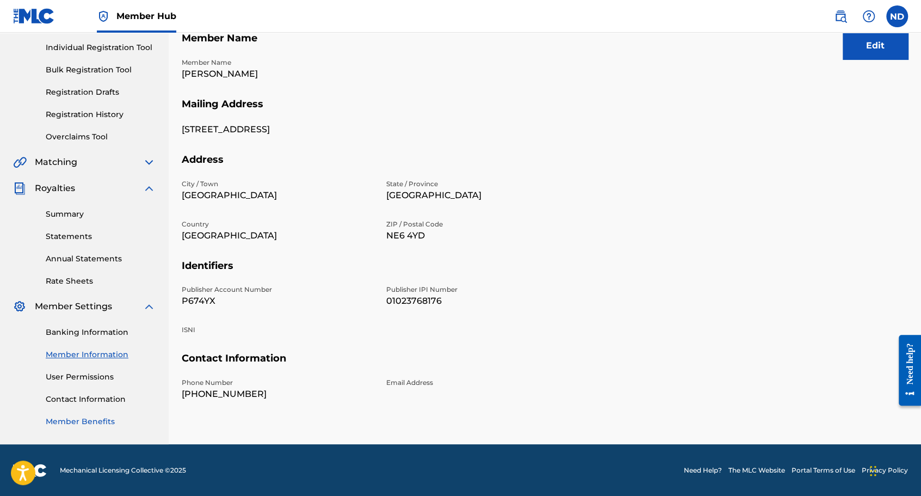
click at [116, 420] on link "Member Benefits" at bounding box center [101, 421] width 110 height 11
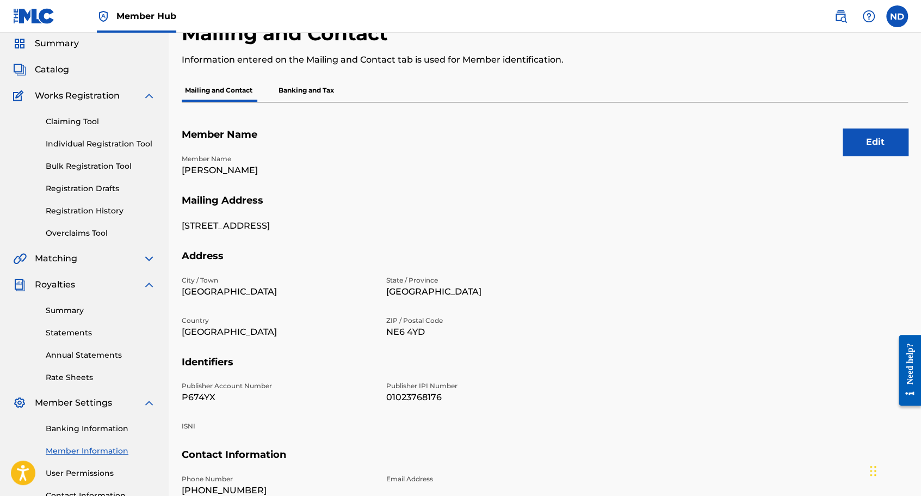
scroll to position [0, 0]
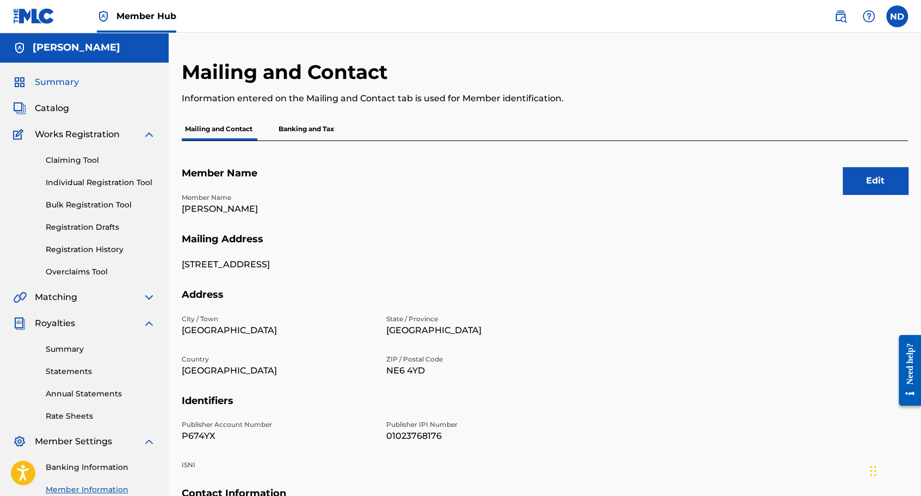
click at [69, 76] on span "Summary" at bounding box center [57, 82] width 44 height 13
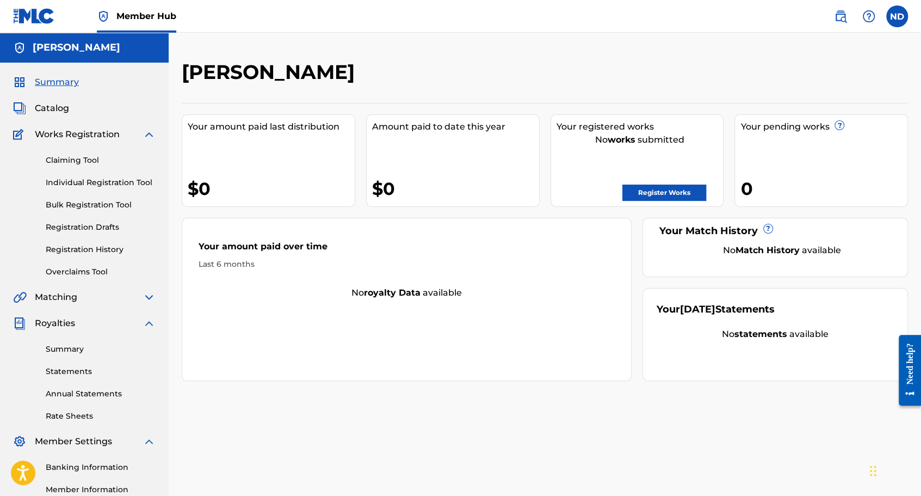
click at [83, 301] on div "Matching" at bounding box center [84, 297] width 143 height 13
click at [147, 297] on img at bounding box center [149, 297] width 13 height 13
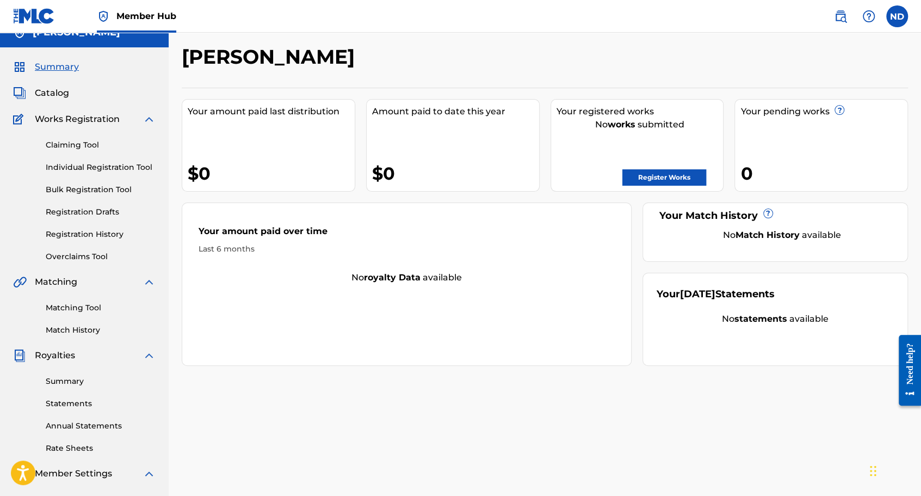
scroll to position [54, 0]
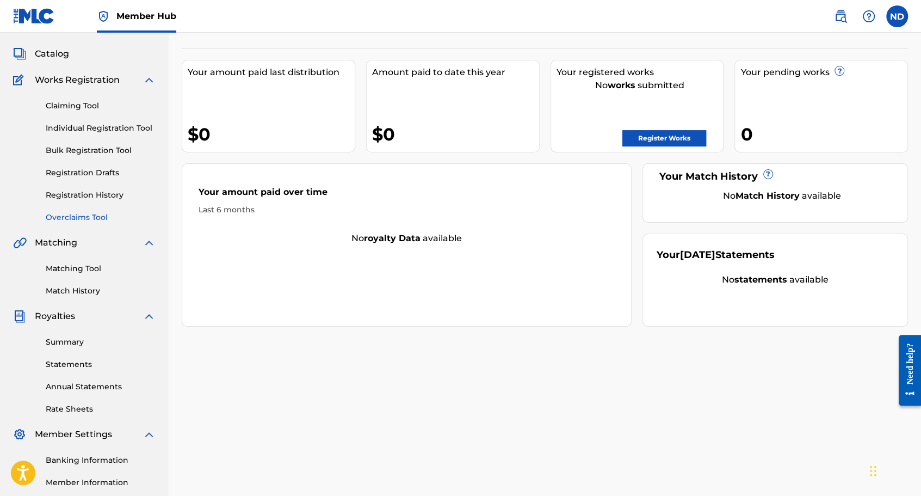
click at [93, 268] on link "Matching Tool" at bounding box center [101, 268] width 110 height 11
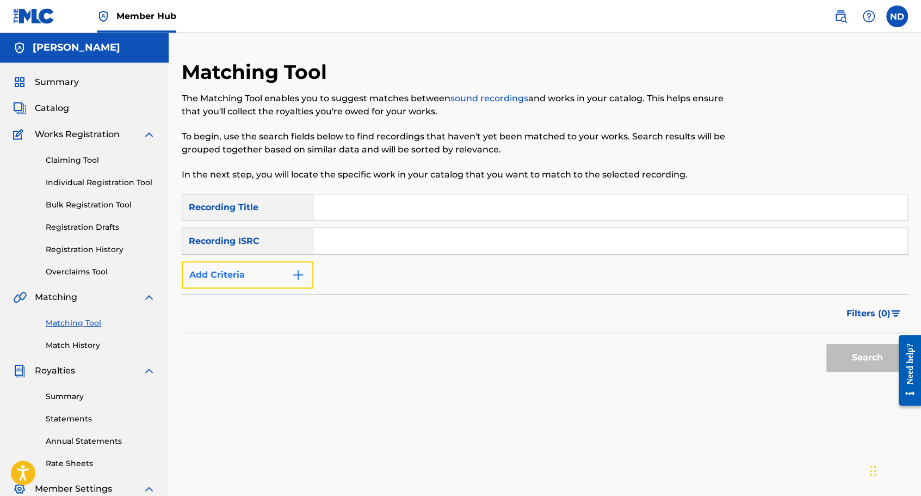
click at [272, 285] on button "Add Criteria" at bounding box center [248, 274] width 132 height 27
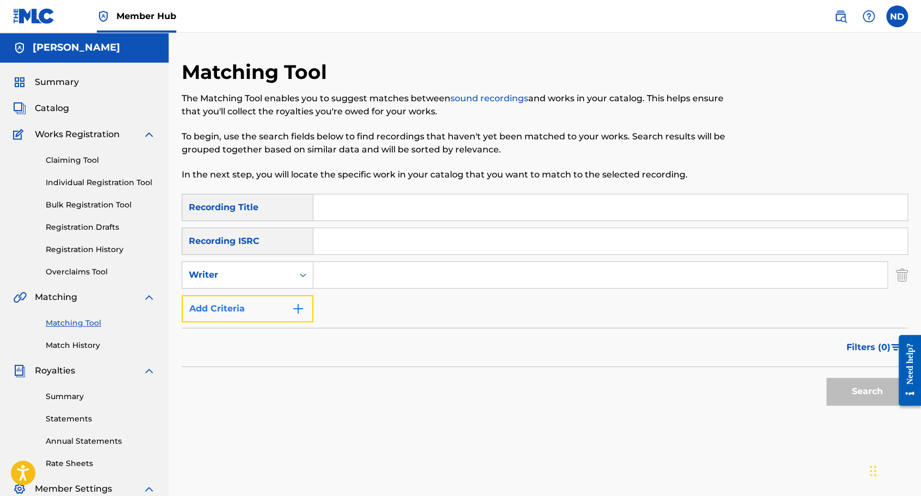
click at [275, 304] on button "Add Criteria" at bounding box center [248, 308] width 132 height 27
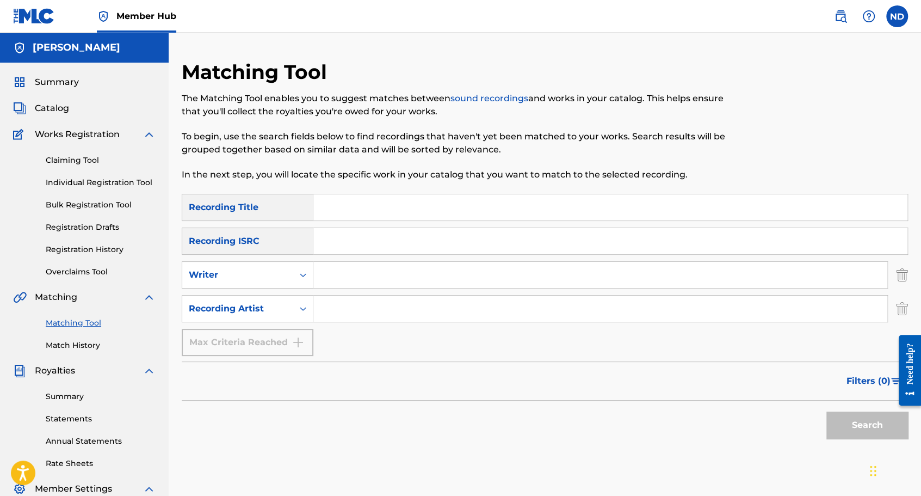
click at [358, 280] on input "Search Form" at bounding box center [600, 275] width 574 height 26
type input "[PERSON_NAME]"
click at [827, 411] on button "Search" at bounding box center [868, 424] width 82 height 27
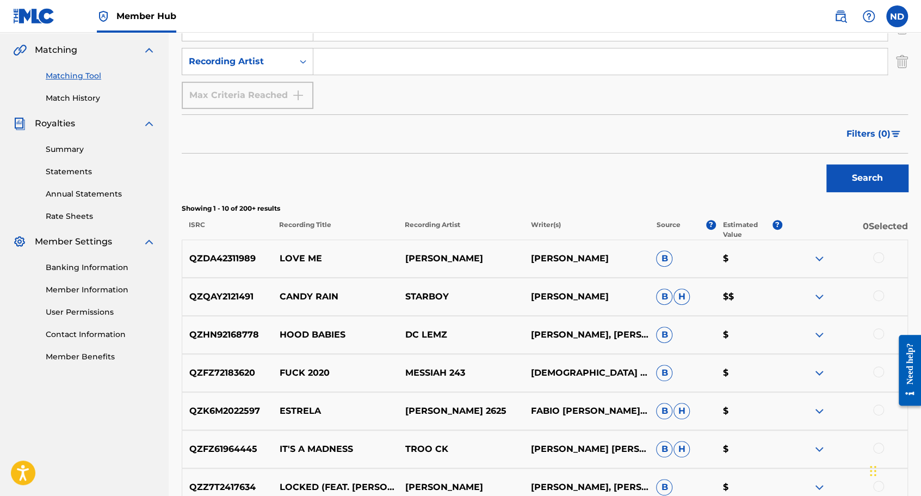
scroll to position [272, 0]
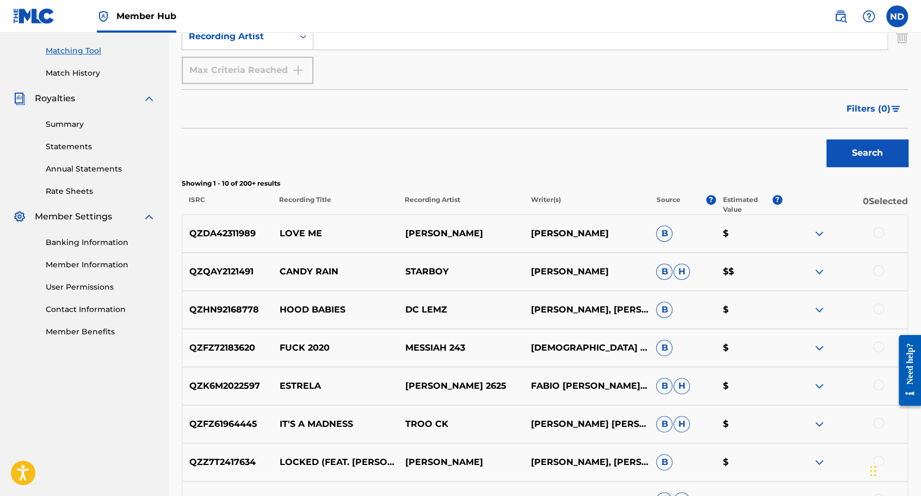
click at [817, 234] on img at bounding box center [819, 233] width 13 height 13
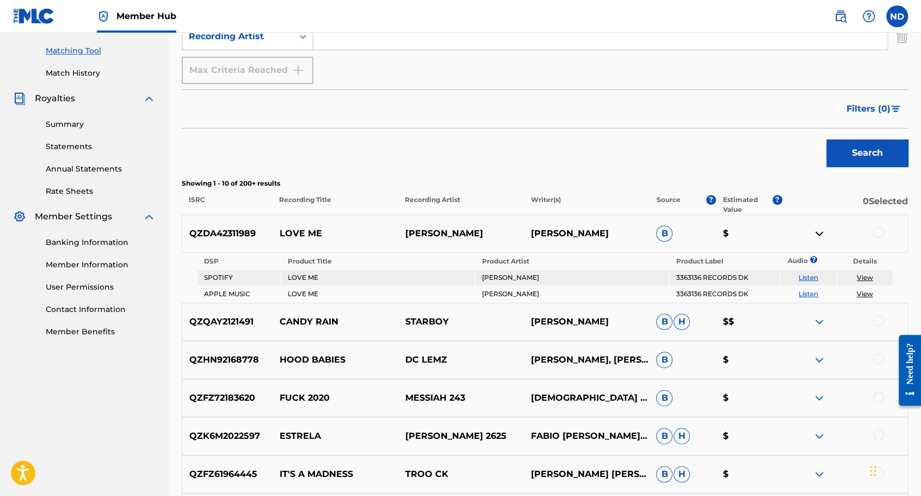
click at [822, 233] on img at bounding box center [819, 233] width 13 height 13
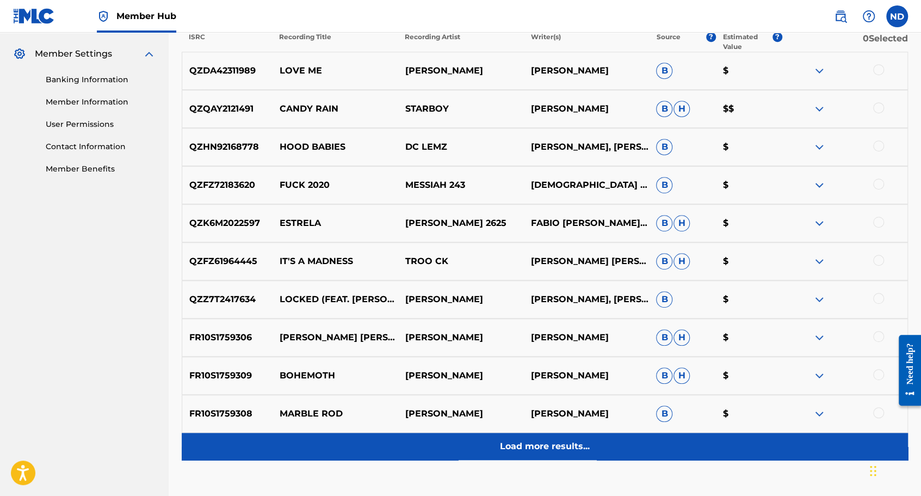
scroll to position [505, 0]
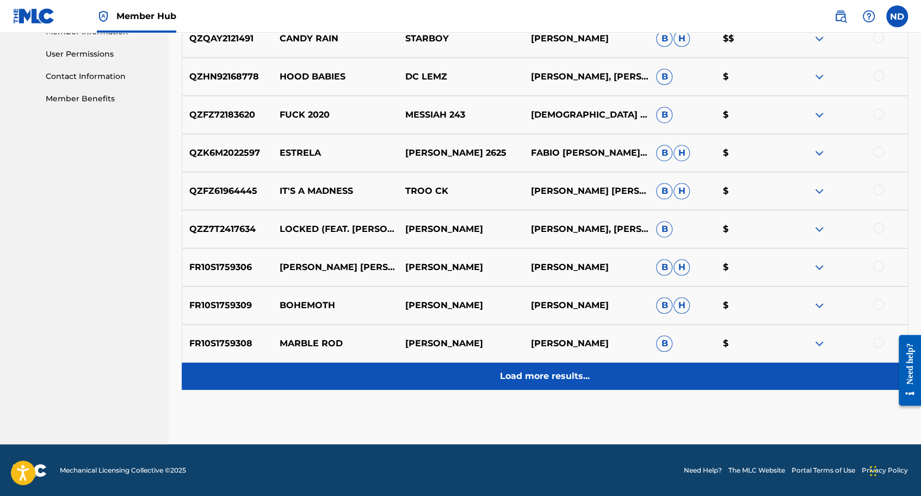
click at [636, 368] on div "Load more results..." at bounding box center [545, 375] width 727 height 27
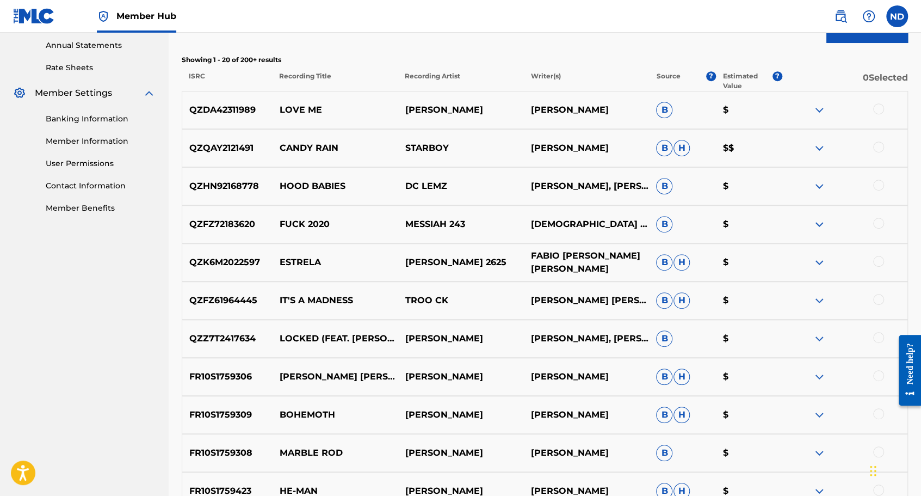
scroll to position [396, 0]
click at [815, 106] on img at bounding box center [819, 109] width 13 height 13
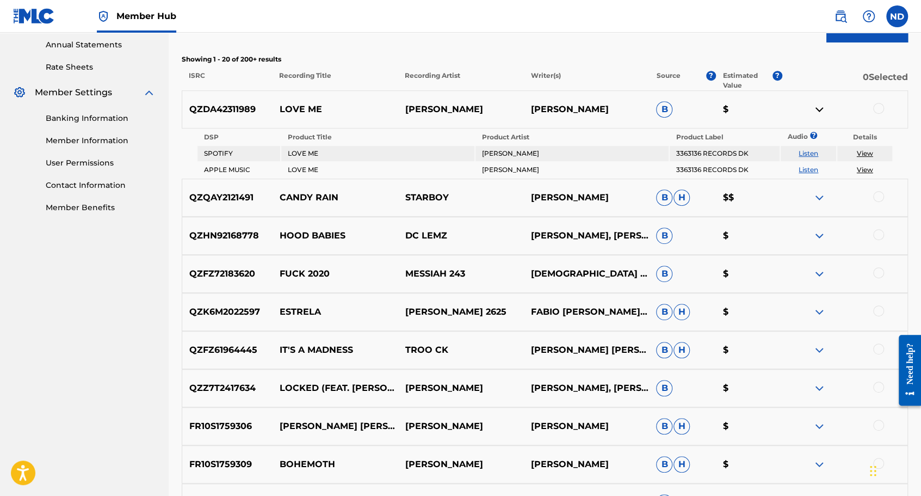
click at [820, 107] on img at bounding box center [819, 109] width 13 height 13
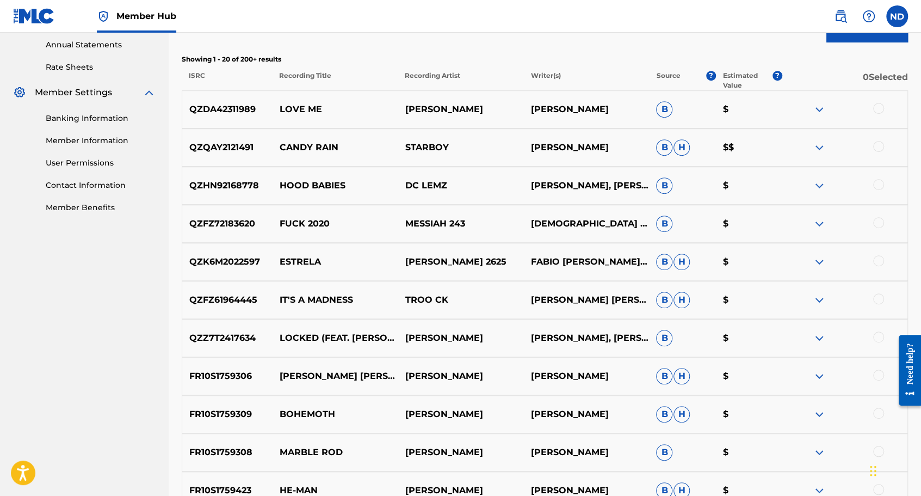
click at [819, 148] on img at bounding box center [819, 147] width 13 height 13
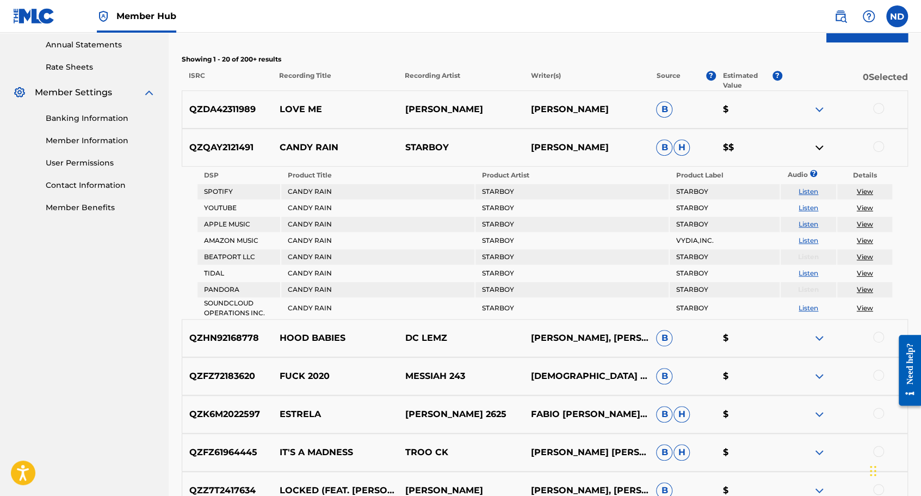
click at [820, 146] on img at bounding box center [819, 147] width 13 height 13
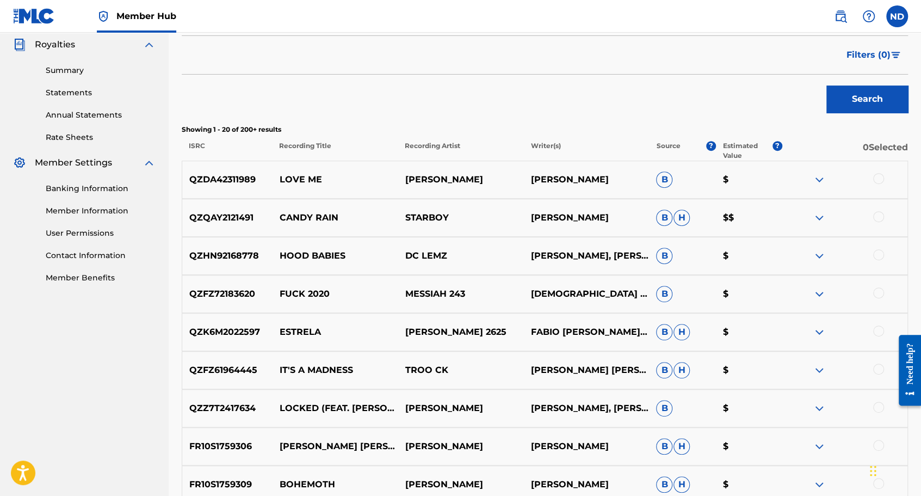
scroll to position [287, 0]
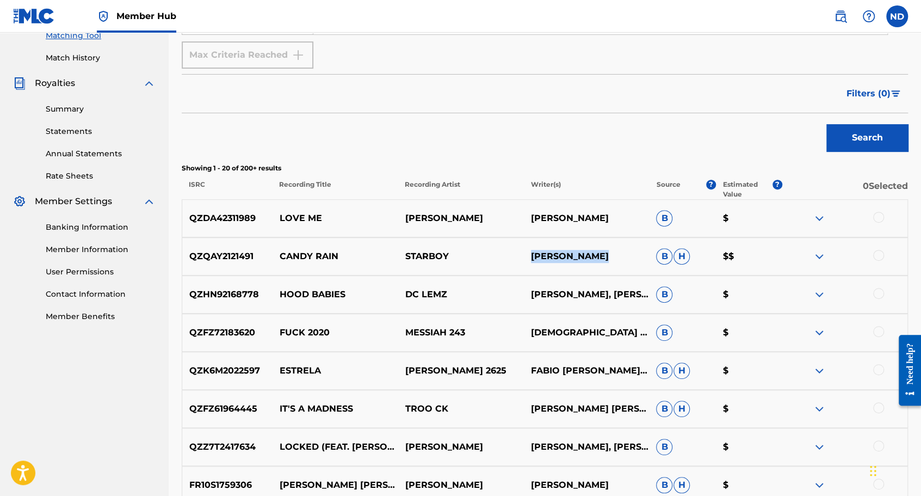
drag, startPoint x: 532, startPoint y: 256, endPoint x: 612, endPoint y: 258, distance: 80.0
click at [612, 258] on p "[PERSON_NAME]" at bounding box center [587, 256] width 126 height 13
drag, startPoint x: 612, startPoint y: 258, endPoint x: 588, endPoint y: 256, distance: 24.0
copy p "[PERSON_NAME]"
click at [495, 257] on p "STARBOY" at bounding box center [461, 256] width 126 height 13
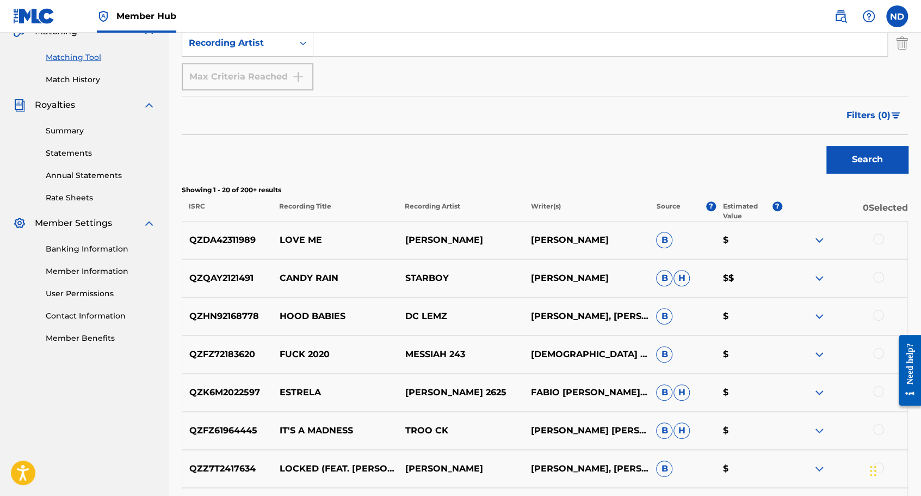
scroll to position [233, 0]
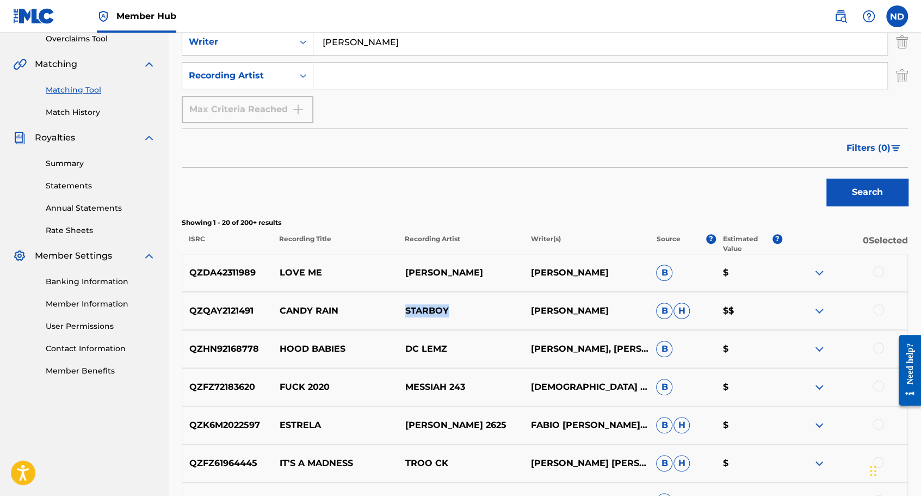
drag, startPoint x: 401, startPoint y: 312, endPoint x: 460, endPoint y: 313, distance: 59.3
click at [460, 313] on p "STARBOY" at bounding box center [461, 310] width 126 height 13
drag, startPoint x: 460, startPoint y: 313, endPoint x: 408, endPoint y: 313, distance: 52.8
click at [408, 313] on p "STARBOY" at bounding box center [461, 310] width 126 height 13
click at [338, 309] on p "CANDY RAIN" at bounding box center [336, 310] width 126 height 13
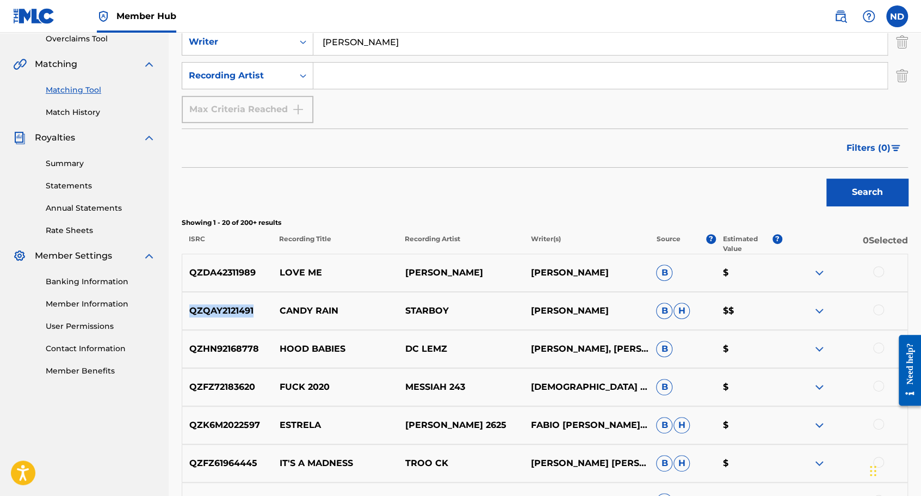
drag, startPoint x: 244, startPoint y: 312, endPoint x: 191, endPoint y: 313, distance: 53.3
click at [191, 313] on p "QZQAY2121491" at bounding box center [227, 310] width 90 height 13
drag, startPoint x: 191, startPoint y: 313, endPoint x: 226, endPoint y: 311, distance: 34.9
copy p "QZQAY2121491"
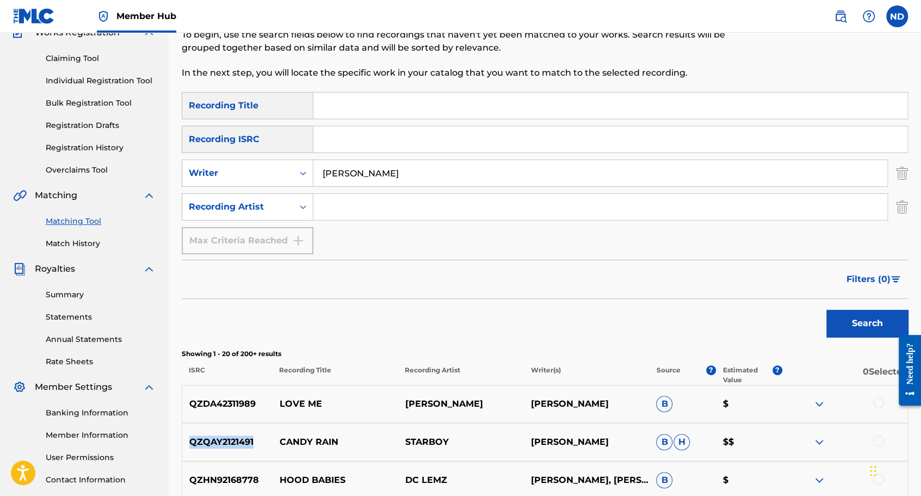
scroll to position [15, 0]
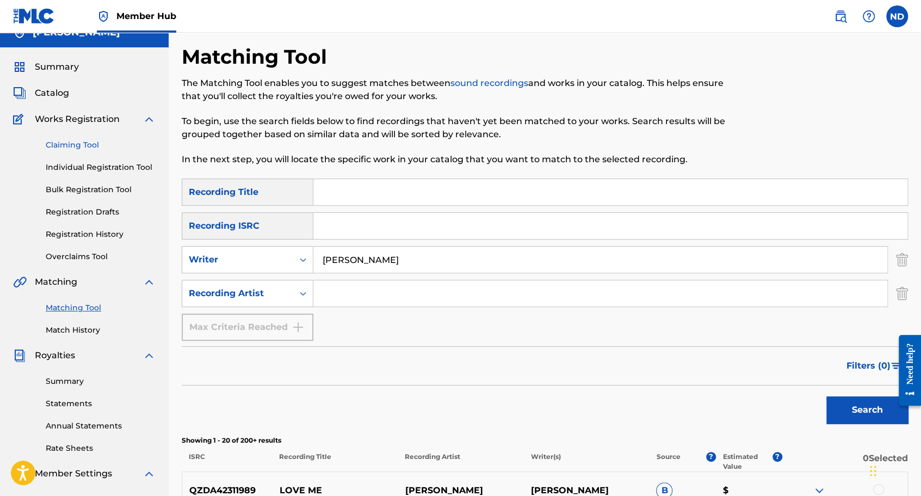
click at [87, 147] on link "Claiming Tool" at bounding box center [101, 144] width 110 height 11
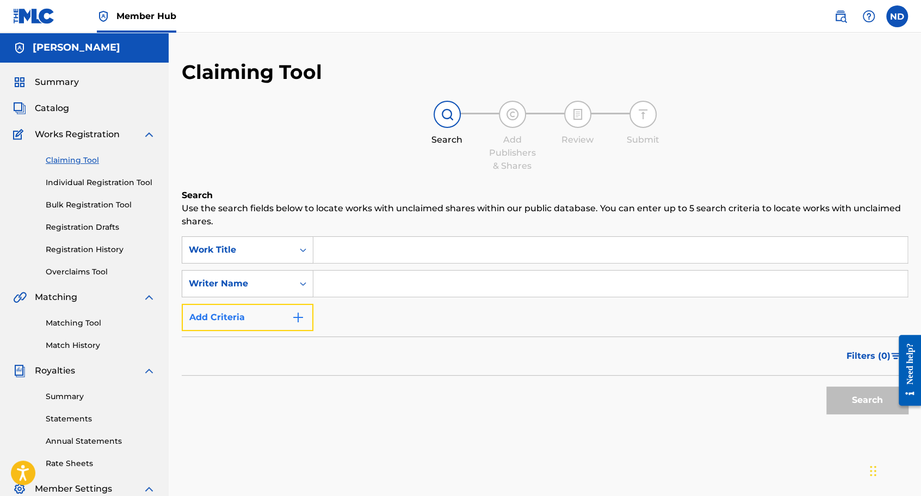
click at [288, 320] on button "Add Criteria" at bounding box center [248, 317] width 132 height 27
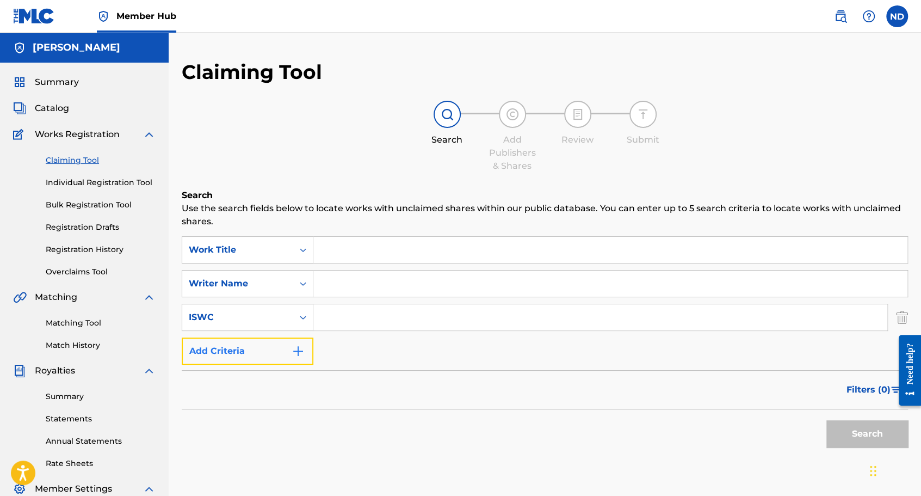
click at [291, 358] on button "Add Criteria" at bounding box center [248, 350] width 132 height 27
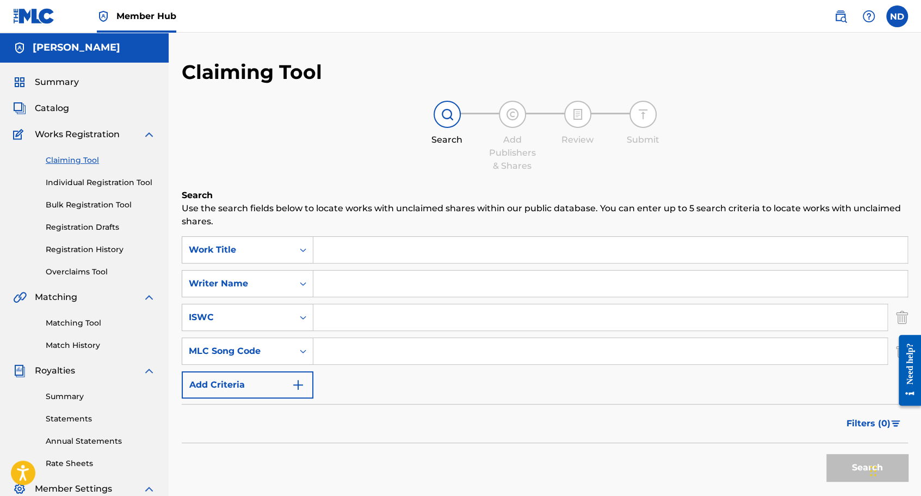
click at [343, 324] on input "Search Form" at bounding box center [600, 317] width 574 height 26
paste input "QZQAY2121491"
type input "QZQAY2121491"
click at [854, 468] on button "Search" at bounding box center [868, 467] width 82 height 27
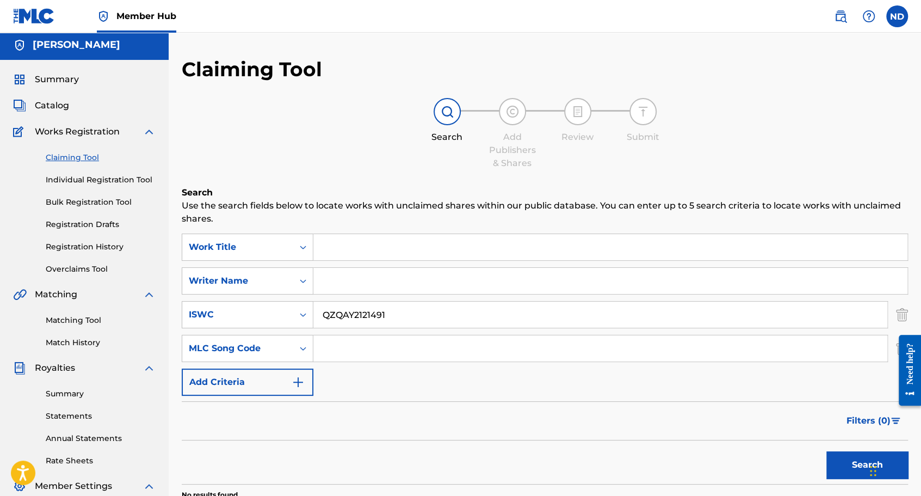
scroll to position [109, 0]
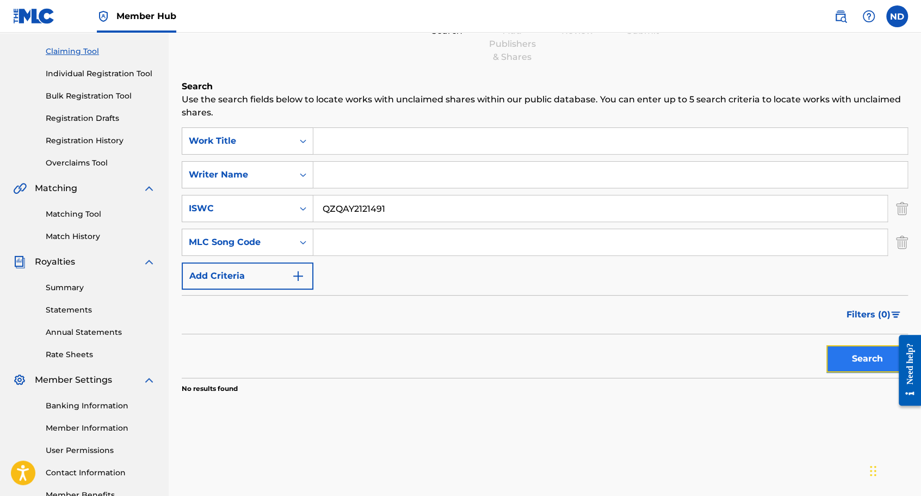
click at [846, 351] on button "Search" at bounding box center [868, 358] width 82 height 27
click at [280, 273] on button "Add Criteria" at bounding box center [248, 275] width 132 height 27
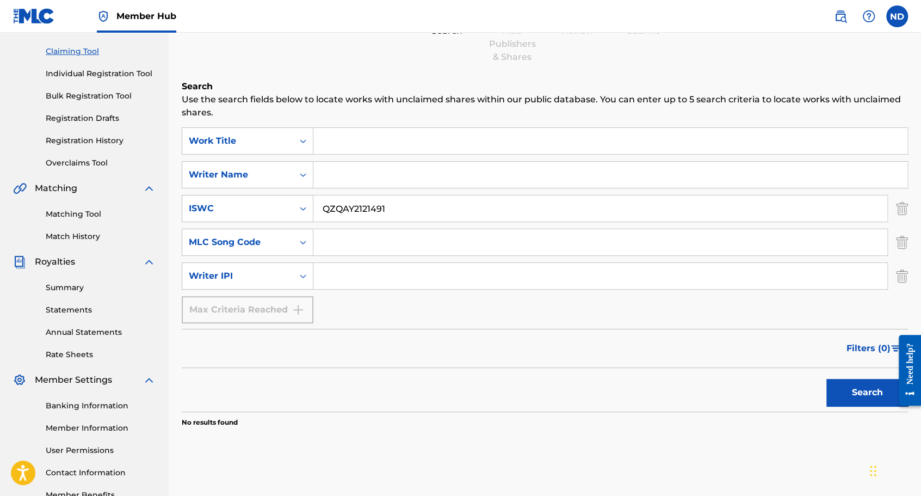
click at [292, 310] on div "Max Criteria Reached" at bounding box center [248, 309] width 132 height 27
drag, startPoint x: 416, startPoint y: 213, endPoint x: 301, endPoint y: 207, distance: 115.0
click at [303, 207] on div "SearchWithCriteriab2309c4a-4194-49f5-9586-6a93b1d4021c ISWC QZQAY2121491" at bounding box center [545, 208] width 727 height 27
click at [335, 172] on input "Search Form" at bounding box center [610, 175] width 594 height 26
click at [342, 147] on input "Search Form" at bounding box center [610, 141] width 594 height 26
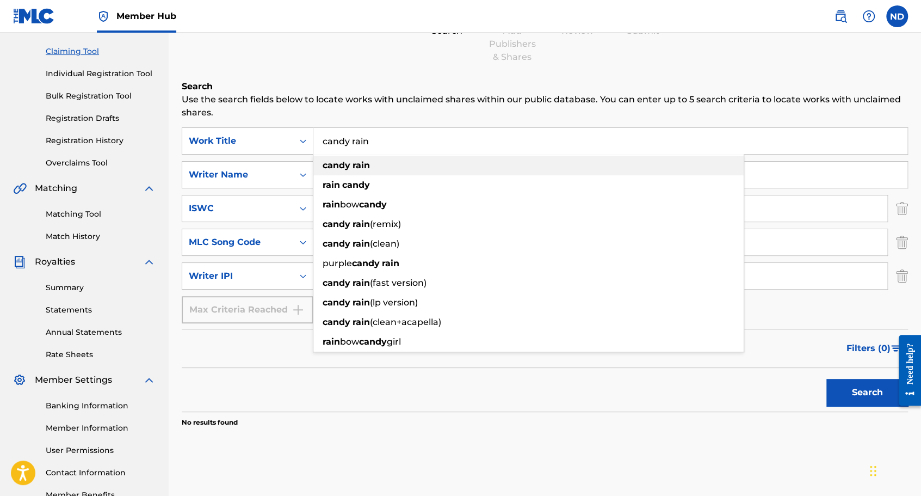
type input "candy rain"
click at [354, 170] on strong "rain" at bounding box center [361, 165] width 17 height 10
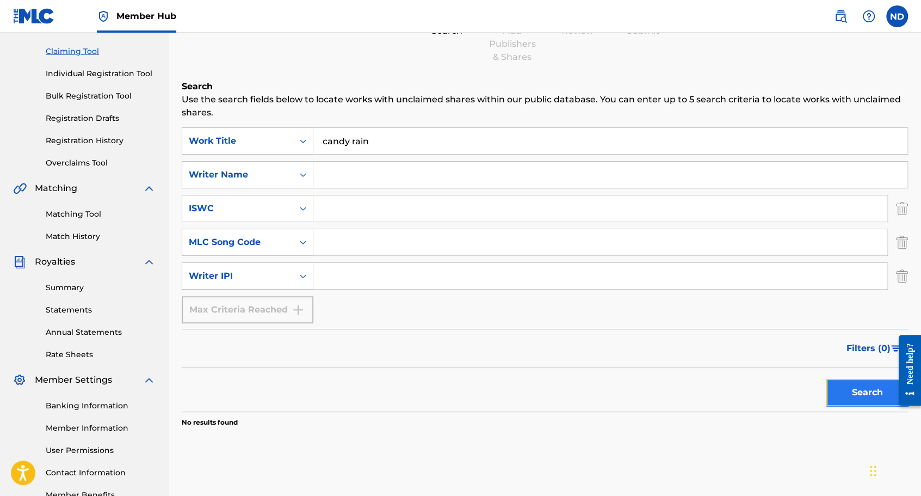
click at [852, 393] on button "Search" at bounding box center [868, 392] width 82 height 27
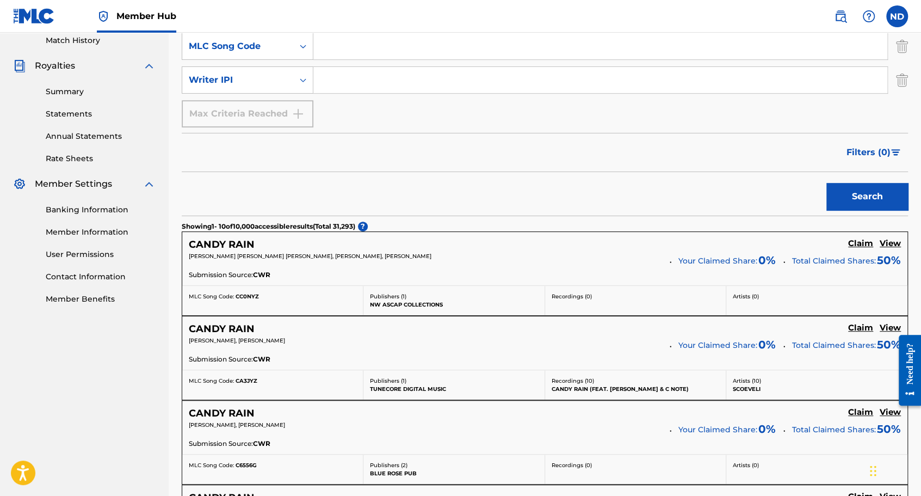
scroll to position [0, 0]
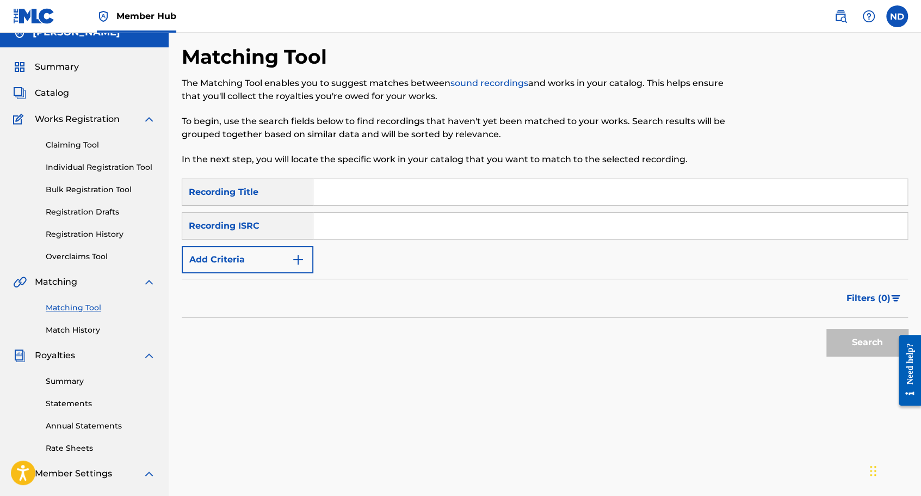
scroll to position [54, 0]
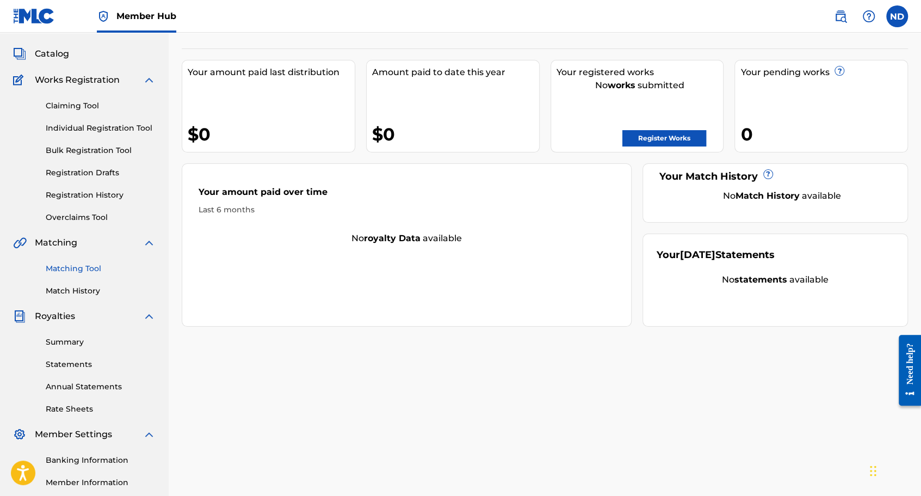
click at [96, 270] on link "Matching Tool" at bounding box center [101, 268] width 110 height 11
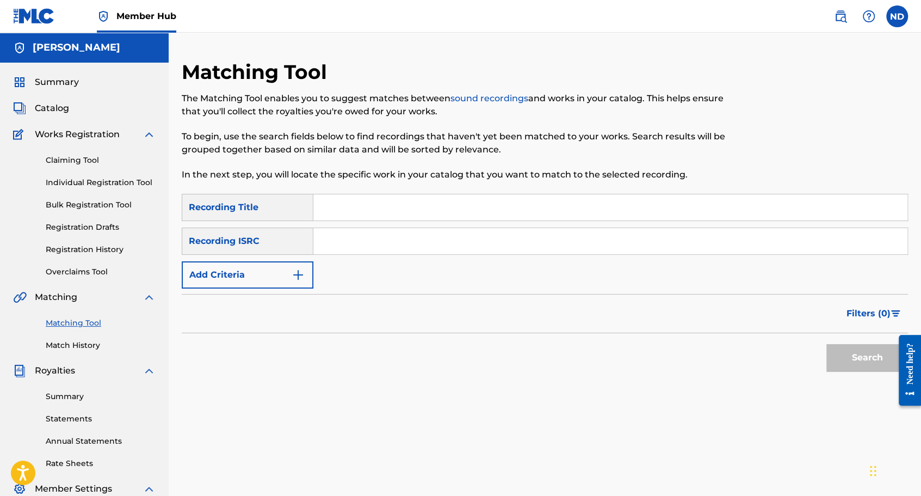
click at [362, 212] on input "Search Form" at bounding box center [610, 207] width 594 height 26
click at [297, 273] on img "Search Form" at bounding box center [298, 274] width 13 height 13
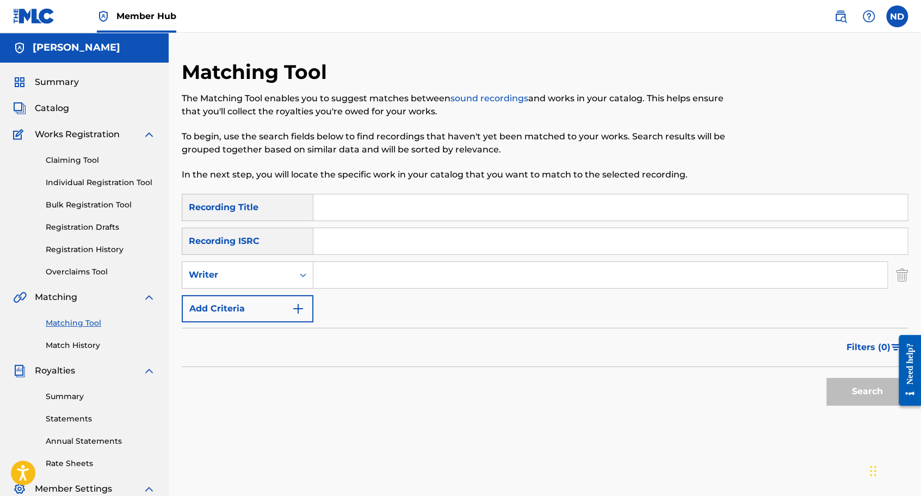
click at [338, 274] on input "Search Form" at bounding box center [600, 275] width 574 height 26
type input "[PERSON_NAME]"
click at [855, 385] on button "Search" at bounding box center [868, 391] width 82 height 27
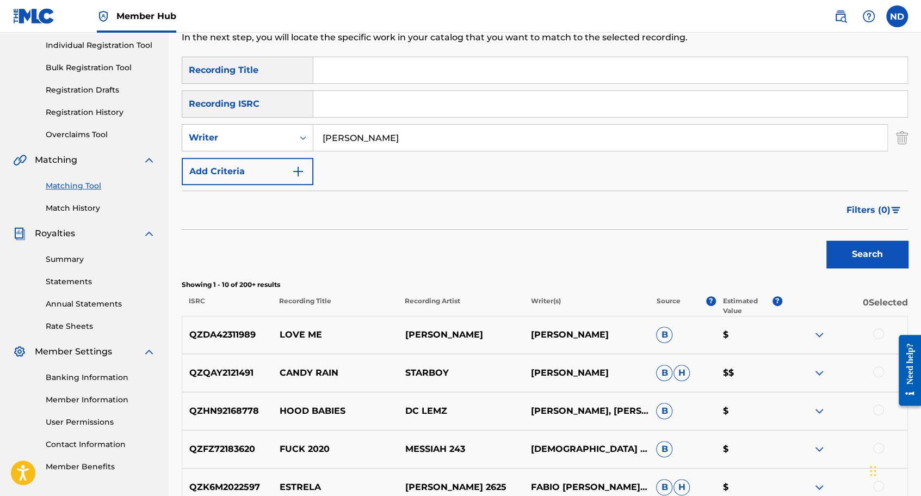
scroll to position [218, 0]
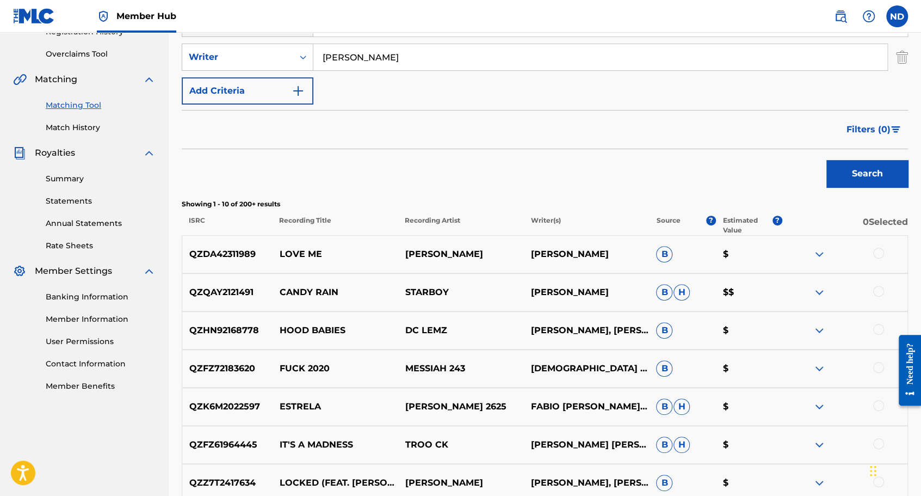
click at [401, 292] on p "STARBOY" at bounding box center [461, 292] width 126 height 13
drag, startPoint x: 401, startPoint y: 292, endPoint x: 238, endPoint y: 290, distance: 162.2
click at [238, 290] on p "QZQAY2121491" at bounding box center [227, 292] width 90 height 13
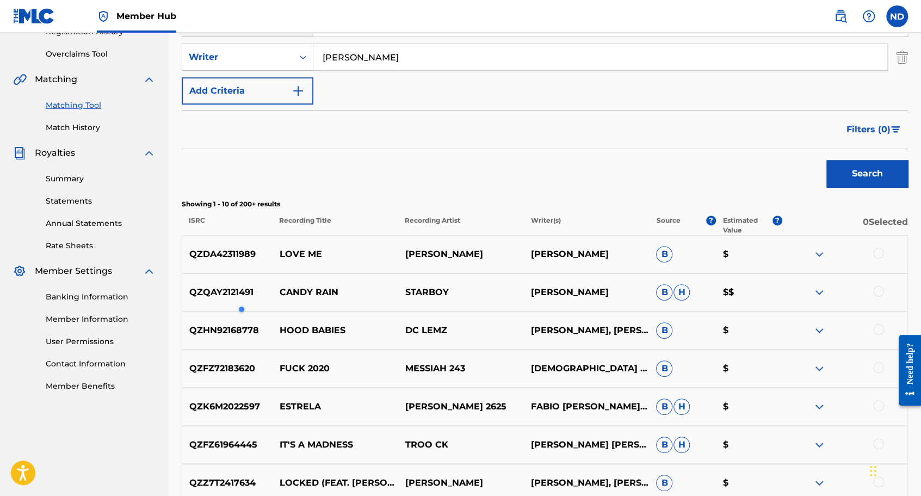
drag, startPoint x: 238, startPoint y: 290, endPoint x: 356, endPoint y: 295, distance: 117.7
click at [356, 295] on p "CANDY RAIN" at bounding box center [336, 292] width 126 height 13
click at [823, 291] on img at bounding box center [819, 292] width 13 height 13
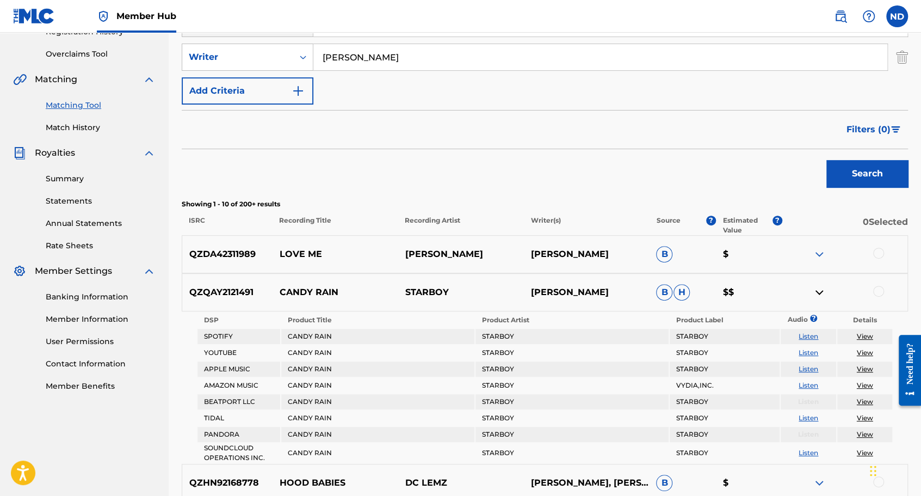
click at [863, 335] on link "View" at bounding box center [865, 336] width 16 height 8
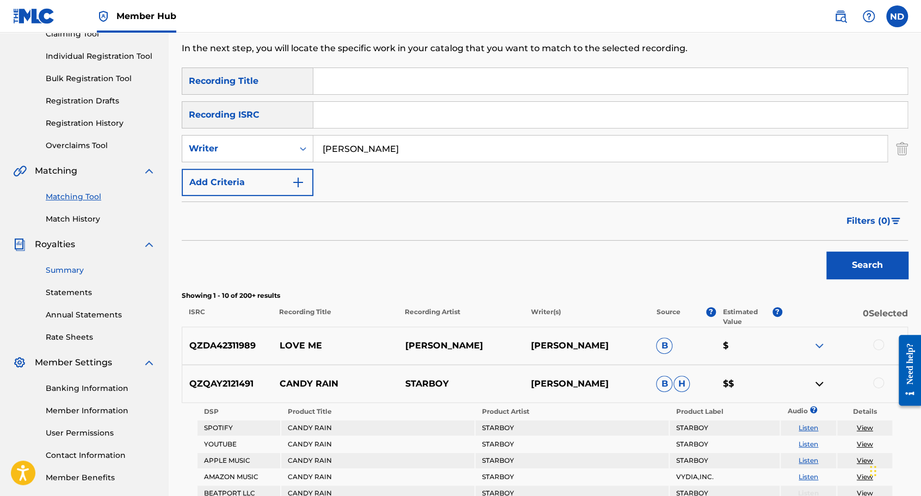
scroll to position [0, 0]
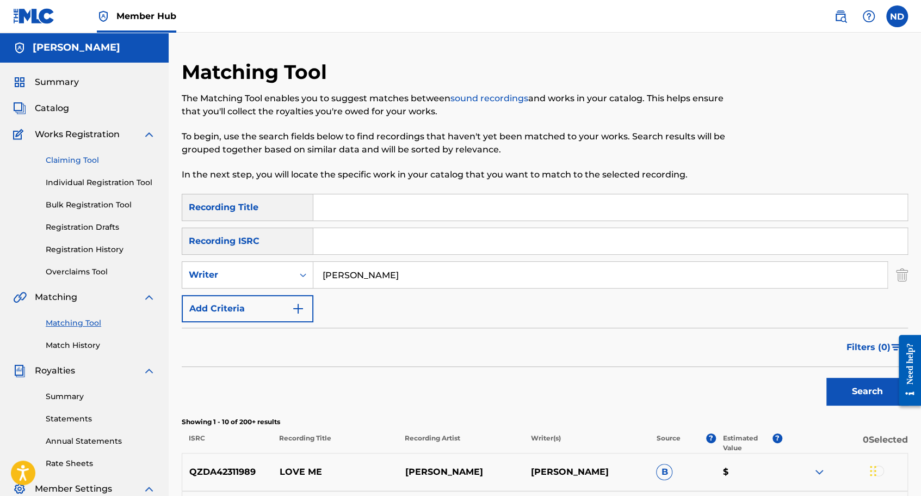
click at [89, 161] on link "Claiming Tool" at bounding box center [101, 160] width 110 height 11
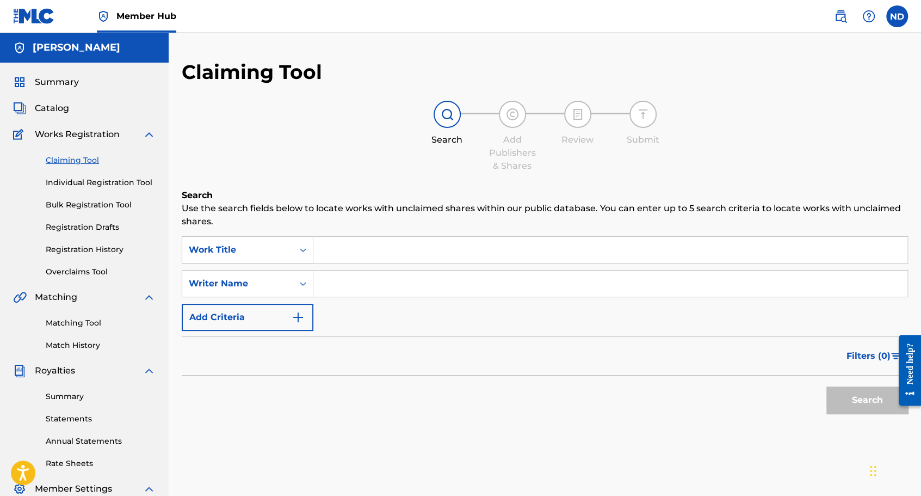
click at [345, 250] on input "Search Form" at bounding box center [610, 250] width 594 height 26
click at [348, 281] on input "Search Form" at bounding box center [610, 283] width 594 height 26
paste input "STARBOY"
type input "STARBOY"
click at [363, 256] on input "Search Form" at bounding box center [610, 250] width 594 height 26
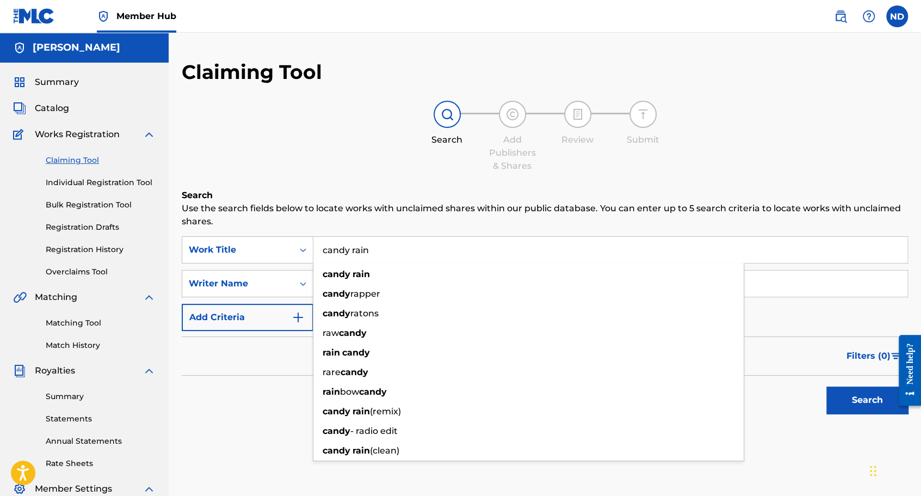
click at [827, 386] on button "Search" at bounding box center [868, 399] width 82 height 27
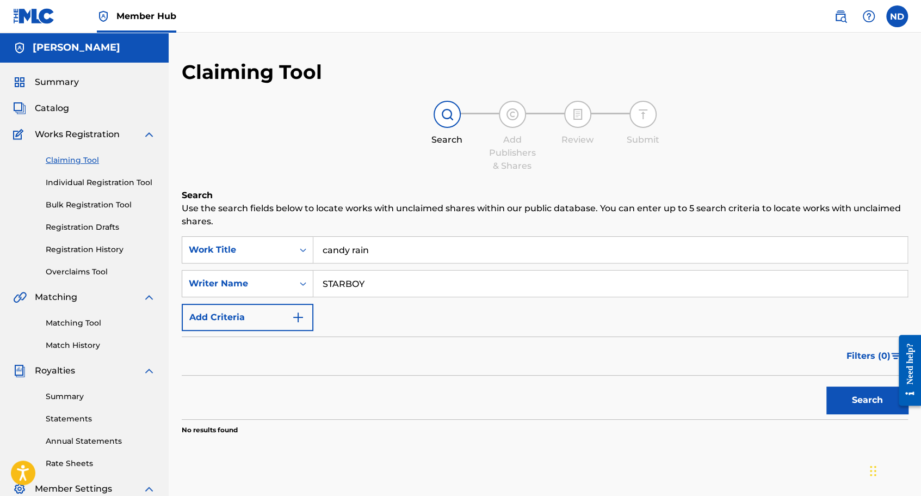
drag, startPoint x: 374, startPoint y: 244, endPoint x: 330, endPoint y: 246, distance: 44.1
click at [332, 246] on input "candy rain" at bounding box center [610, 250] width 594 height 26
type input "c"
click at [827, 386] on button "Search" at bounding box center [868, 399] width 82 height 27
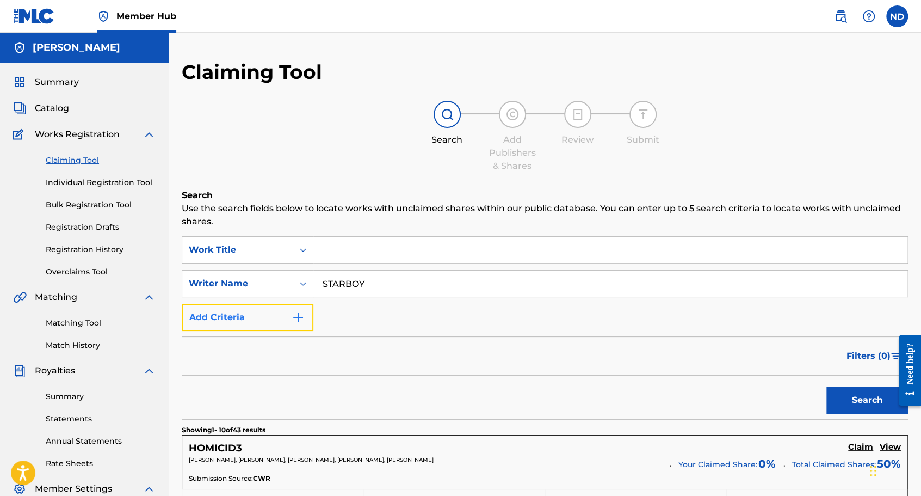
click at [287, 318] on button "Add Criteria" at bounding box center [248, 317] width 132 height 27
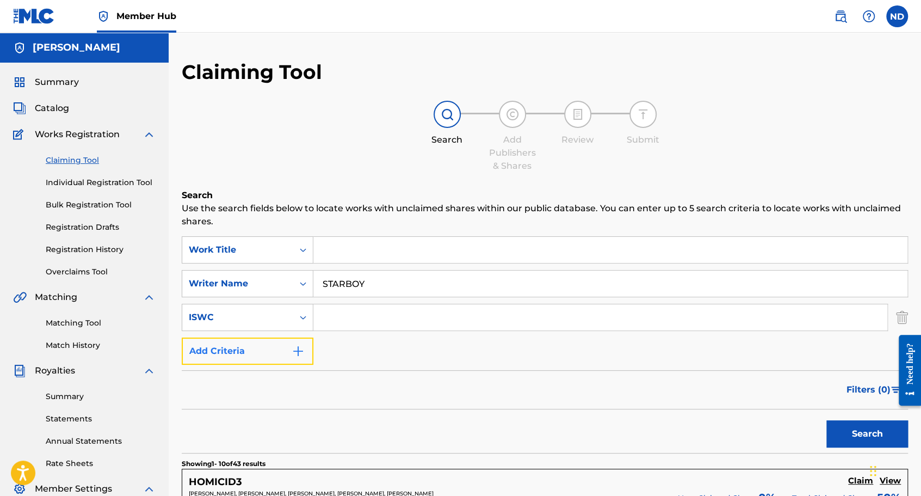
click at [290, 339] on button "Add Criteria" at bounding box center [248, 350] width 132 height 27
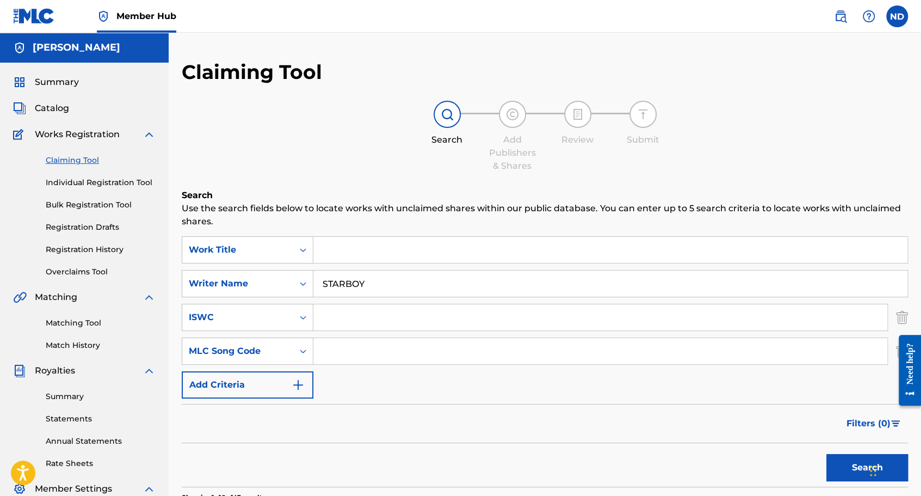
click at [337, 346] on input "Search Form" at bounding box center [600, 351] width 574 height 26
click at [290, 390] on button "Add Criteria" at bounding box center [248, 384] width 132 height 27
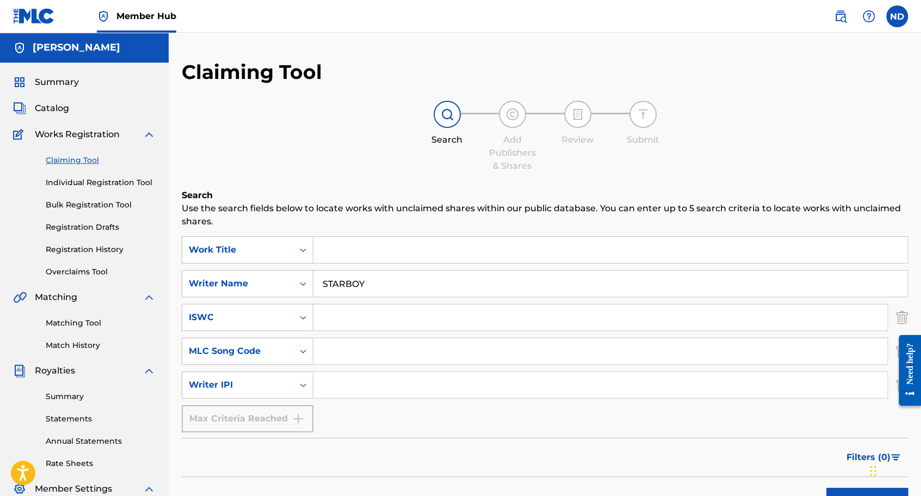
click at [331, 381] on input "Search Form" at bounding box center [600, 385] width 574 height 26
click at [302, 317] on icon "Search Form" at bounding box center [303, 318] width 7 height 4
click at [309, 306] on div "Search Form" at bounding box center [303, 317] width 20 height 26
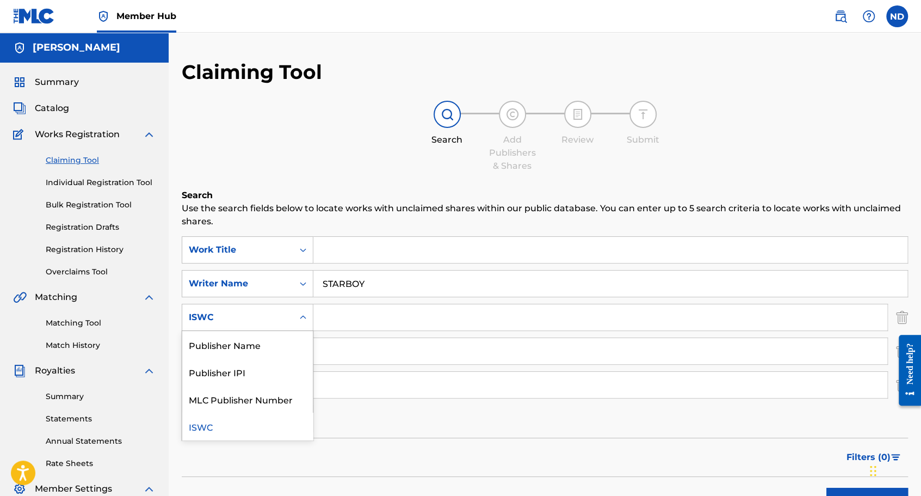
click at [303, 316] on icon "Search Form" at bounding box center [303, 317] width 11 height 11
click at [261, 344] on div "Publisher Name" at bounding box center [247, 344] width 131 height 27
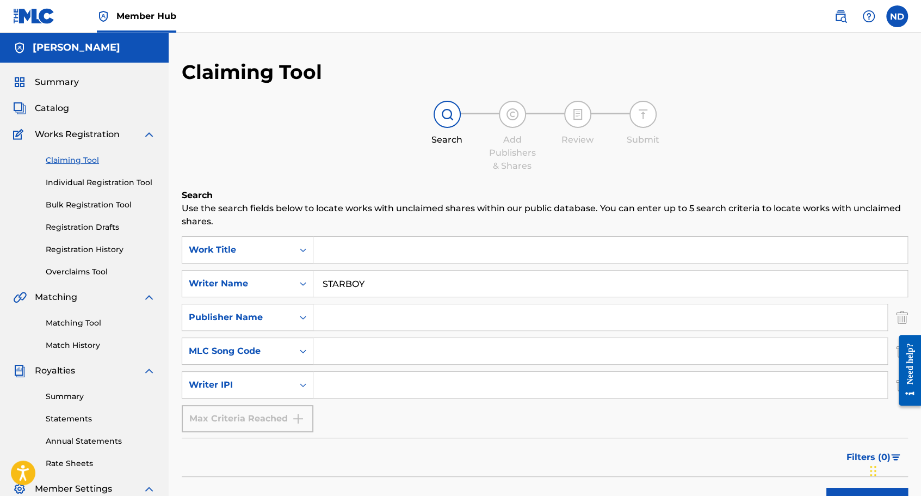
click at [352, 311] on input "Search Form" at bounding box center [600, 317] width 574 height 26
click at [267, 350] on div "MLC Song Code" at bounding box center [238, 350] width 98 height 13
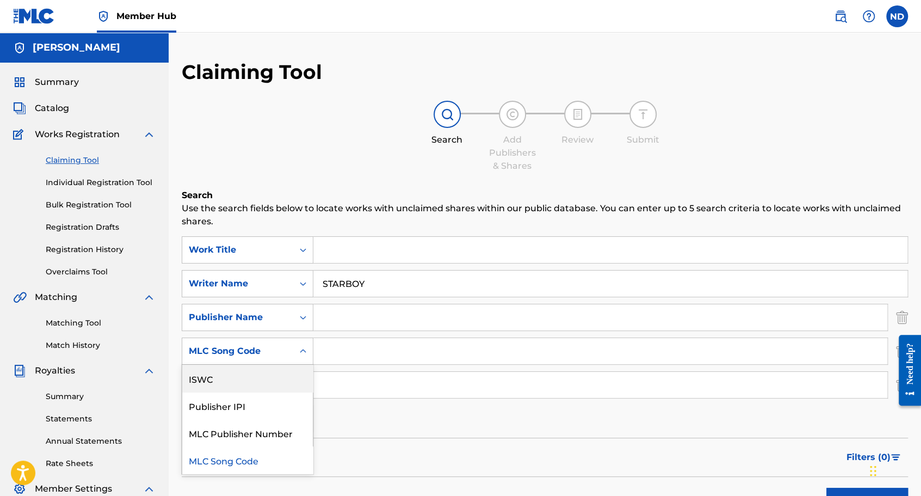
click at [256, 378] on div "ISWC" at bounding box center [247, 378] width 131 height 27
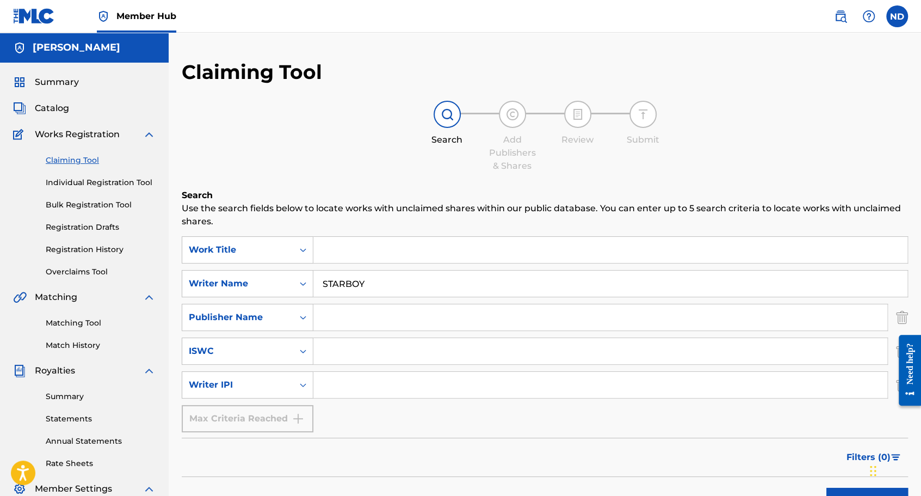
click at [337, 353] on input "Search Form" at bounding box center [600, 351] width 574 height 26
paste input "QZQAY2121491"
type input "QZQAY2121491"
click at [281, 315] on div "Publisher Name" at bounding box center [238, 317] width 98 height 13
click at [281, 316] on div "Publisher Name" at bounding box center [238, 317] width 98 height 13
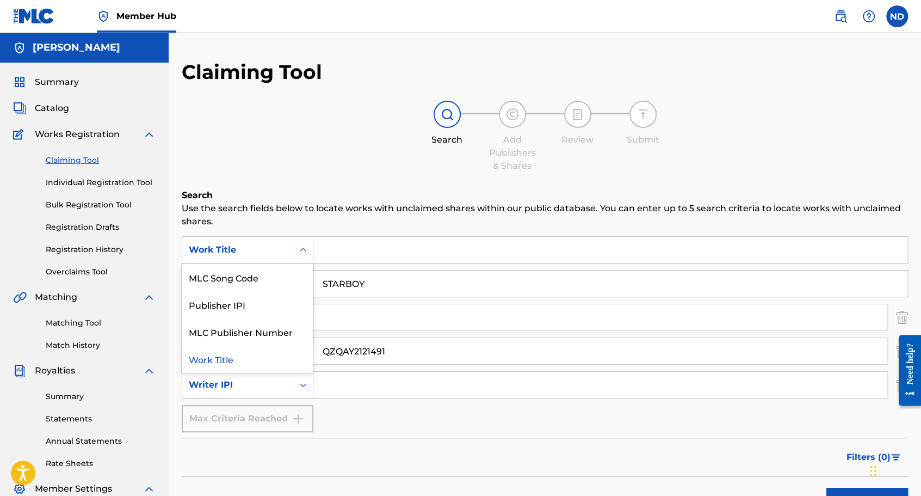
click at [289, 254] on div "Work Title" at bounding box center [237, 249] width 111 height 21
click at [288, 254] on div "Work Title" at bounding box center [237, 249] width 111 height 21
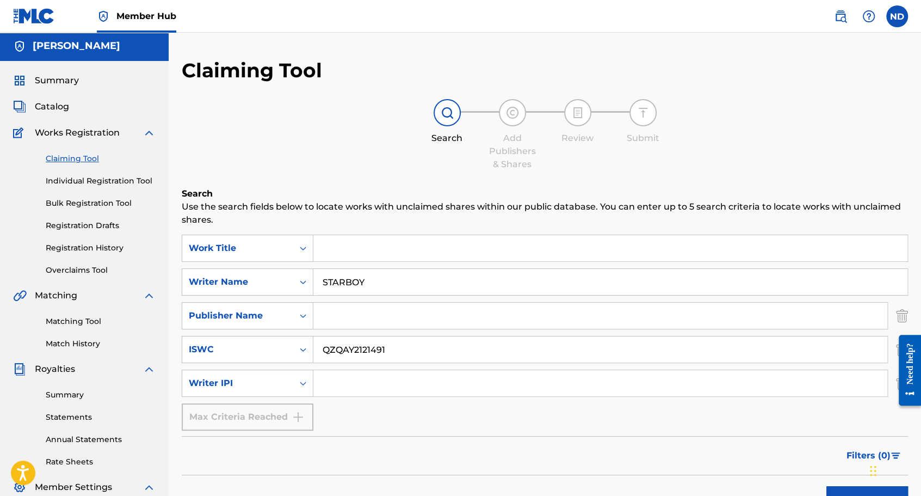
scroll to position [109, 0]
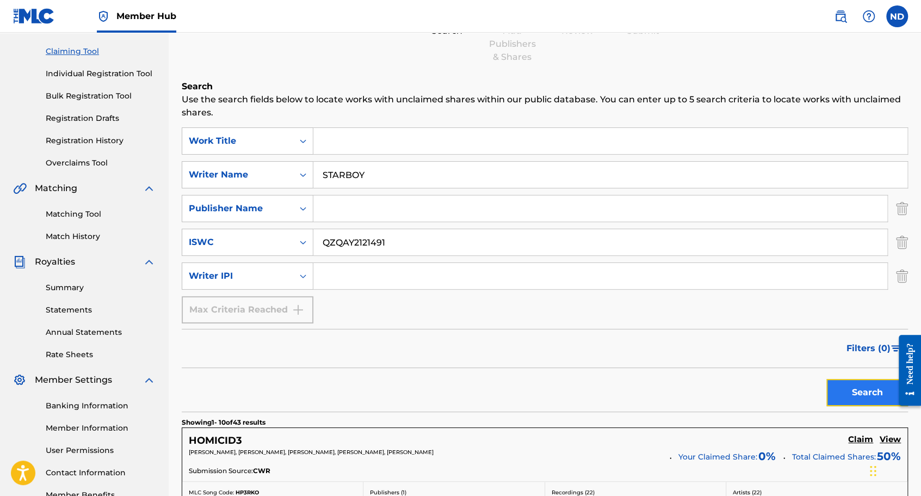
click at [840, 400] on button "Search" at bounding box center [868, 392] width 82 height 27
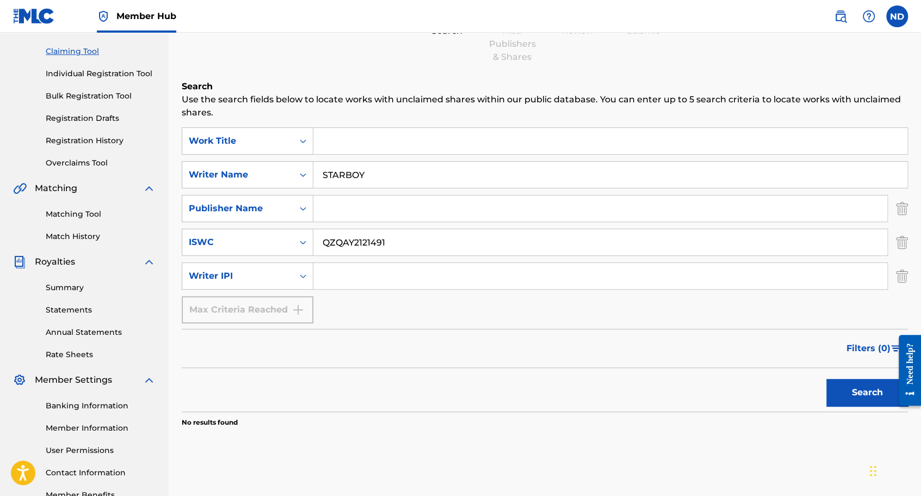
drag, startPoint x: 332, startPoint y: 172, endPoint x: 309, endPoint y: 171, distance: 22.9
click at [321, 173] on input "STARBOY" at bounding box center [610, 175] width 594 height 26
click at [827, 379] on button "Search" at bounding box center [868, 392] width 82 height 27
drag, startPoint x: 415, startPoint y: 245, endPoint x: 312, endPoint y: 243, distance: 102.3
click at [320, 244] on input "QZQAY2121491" at bounding box center [600, 242] width 574 height 26
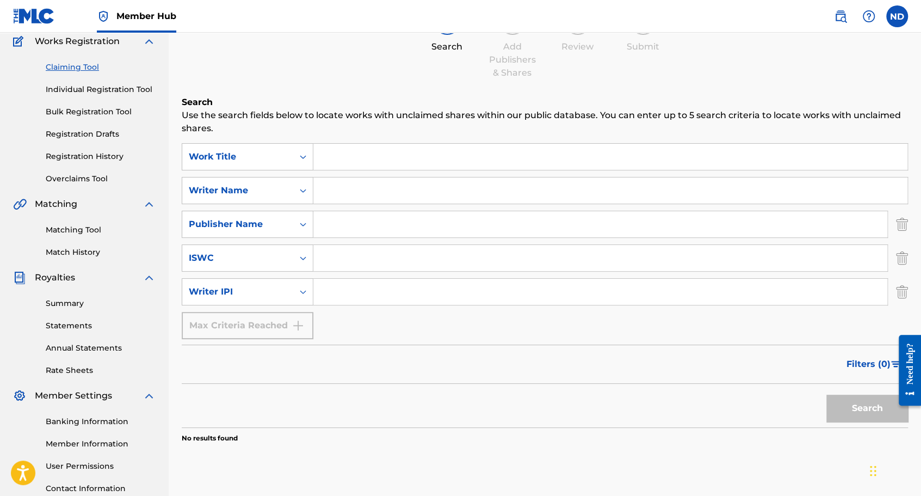
scroll to position [54, 0]
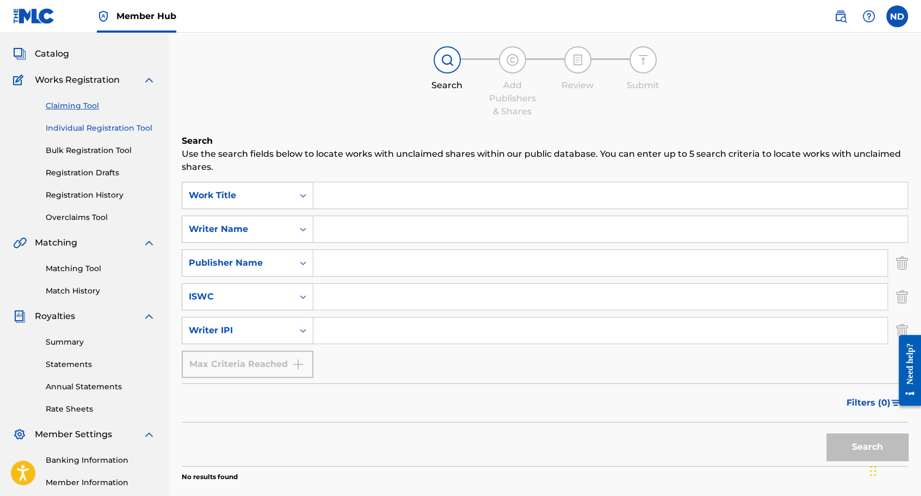
click at [111, 127] on link "Individual Registration Tool" at bounding box center [101, 127] width 110 height 11
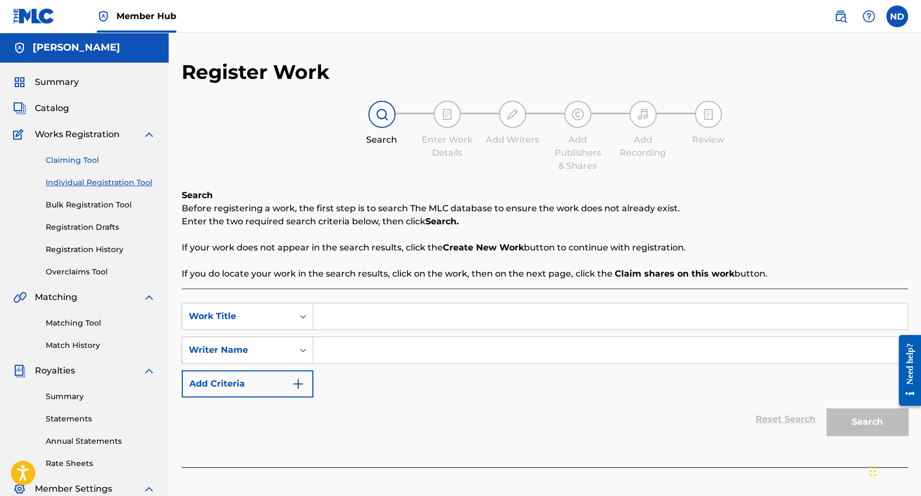
click at [95, 163] on link "Claiming Tool" at bounding box center [101, 160] width 110 height 11
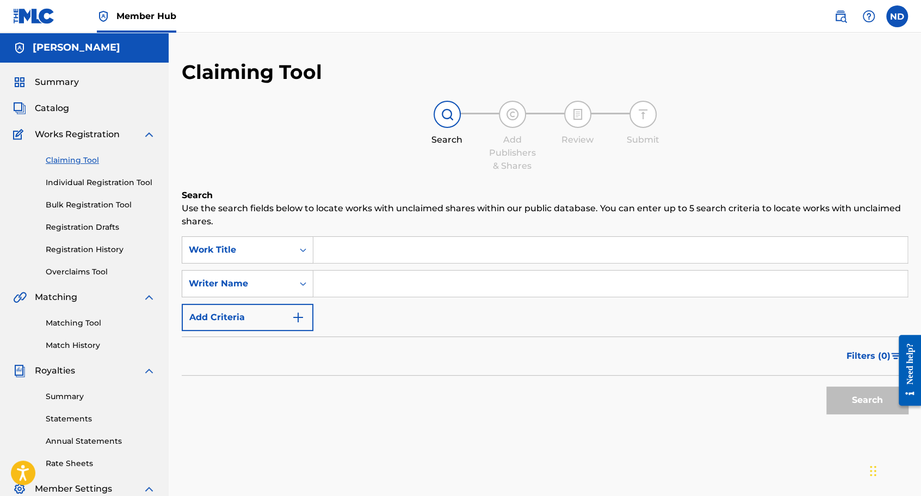
click at [341, 275] on input "Search Form" at bounding box center [610, 283] width 594 height 26
click at [264, 284] on div "Writer Name" at bounding box center [238, 283] width 98 height 13
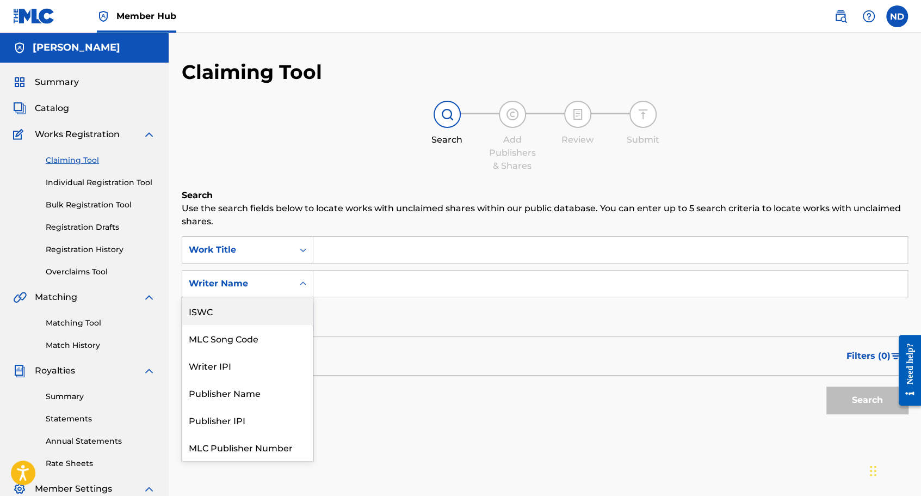
click at [281, 275] on div "Writer Name" at bounding box center [237, 283] width 111 height 21
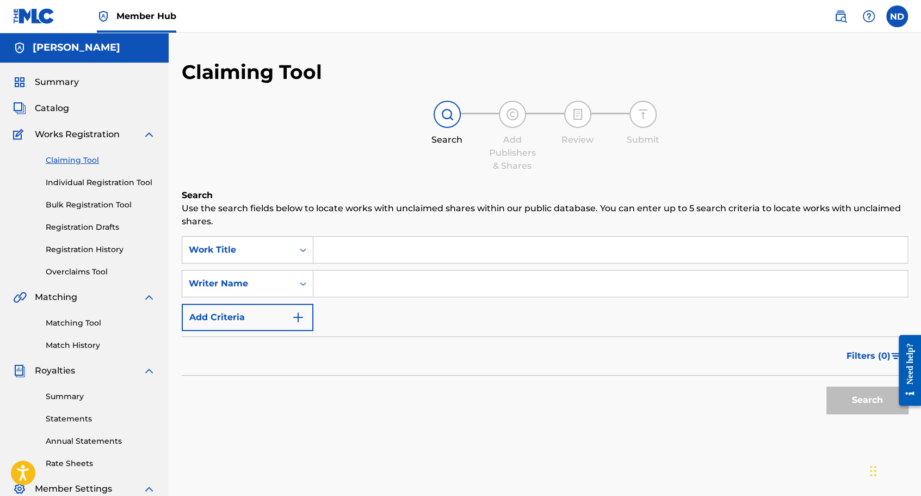
click at [345, 280] on input "Search Form" at bounding box center [610, 283] width 594 height 26
click at [354, 251] on input "Search Form" at bounding box center [610, 250] width 594 height 26
click at [324, 286] on input "Search Form" at bounding box center [610, 283] width 594 height 26
type input "[PERSON_NAME]"
click at [849, 402] on button "Search" at bounding box center [868, 399] width 82 height 27
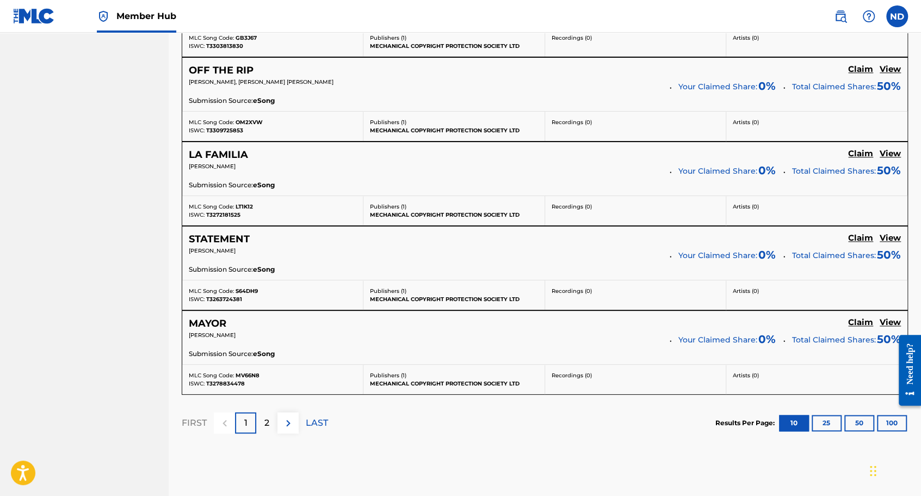
scroll to position [939, 0]
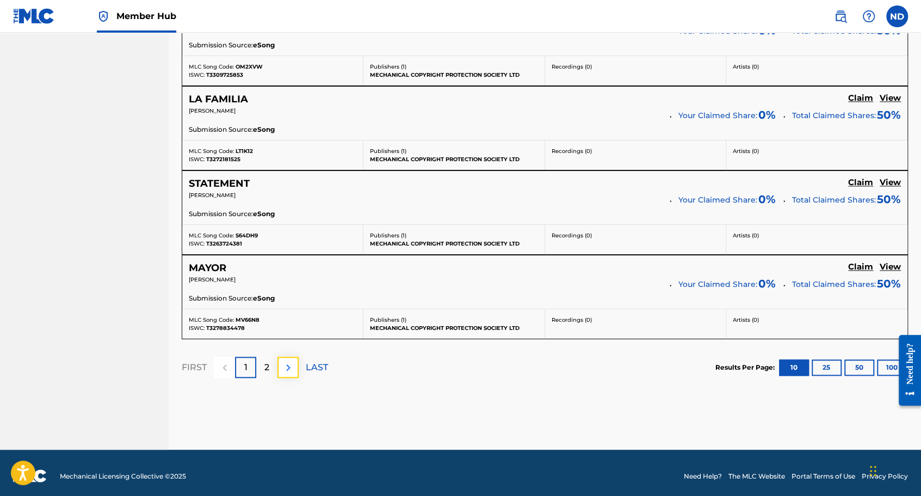
click at [290, 356] on button at bounding box center [288, 366] width 21 height 21
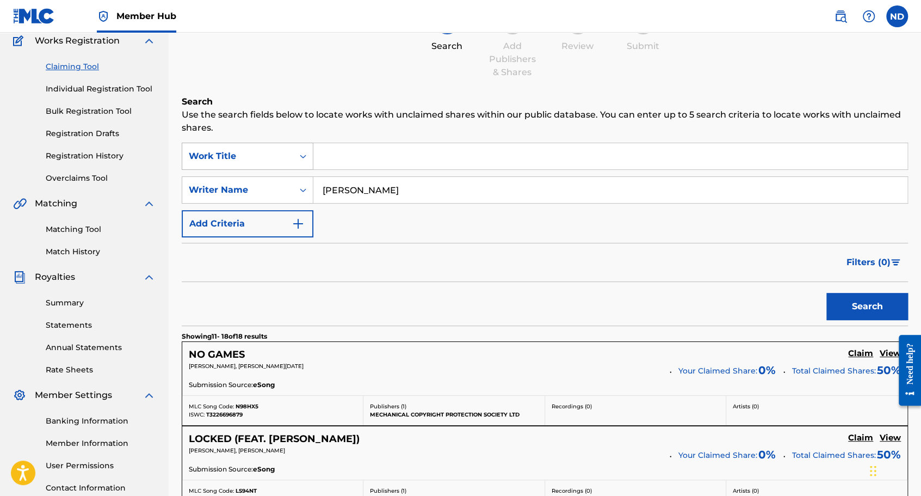
scroll to position [0, 0]
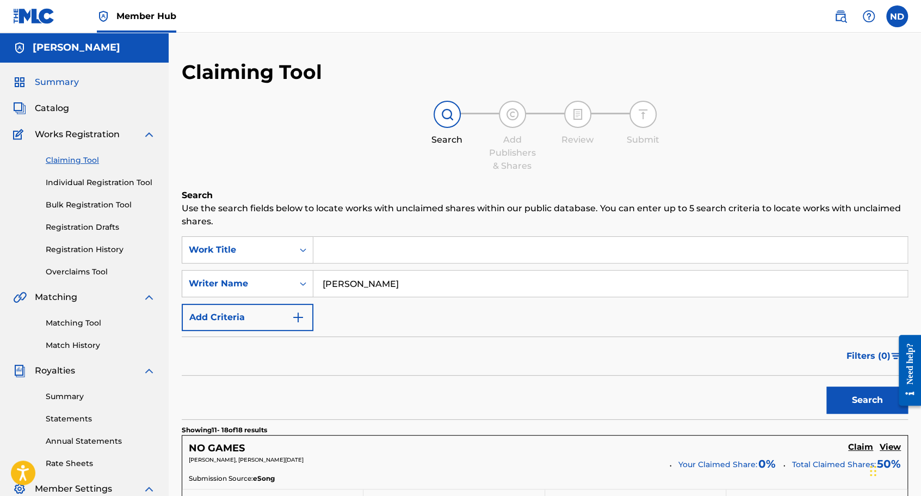
click at [50, 85] on span "Summary" at bounding box center [57, 82] width 44 height 13
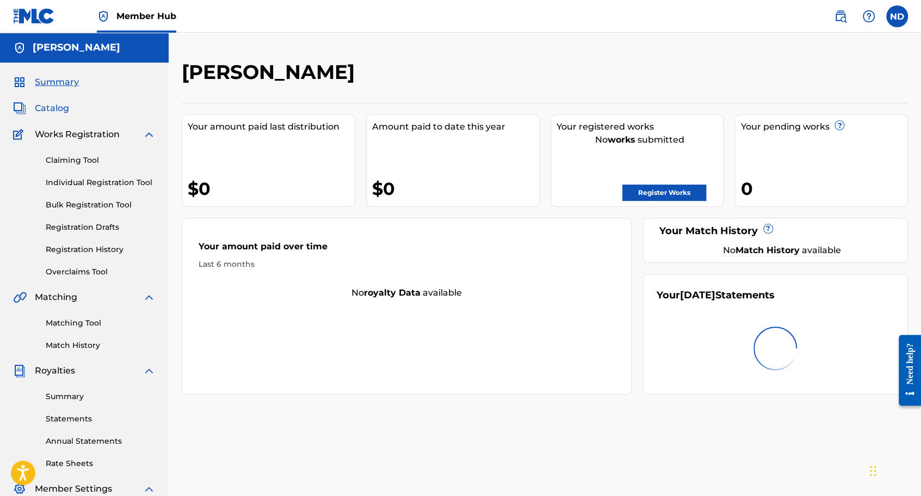
click at [47, 108] on span "Catalog" at bounding box center [52, 108] width 34 height 13
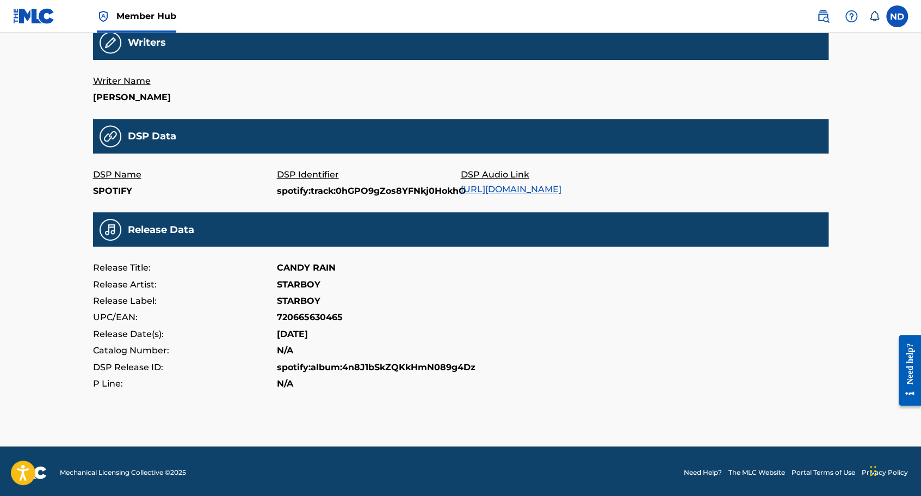
scroll to position [272, 0]
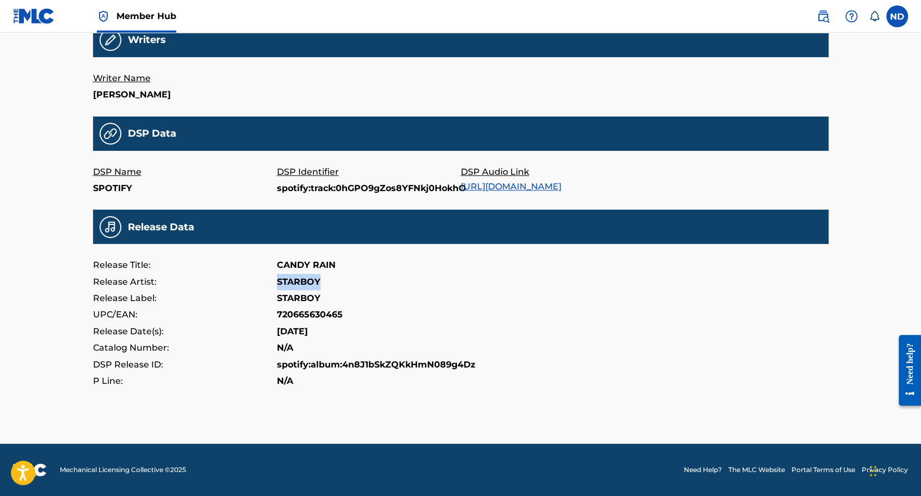
drag, startPoint x: 300, startPoint y: 284, endPoint x: 240, endPoint y: 288, distance: 60.6
click at [240, 288] on div "Release Artist: STARBOY" at bounding box center [461, 282] width 736 height 16
drag, startPoint x: 240, startPoint y: 288, endPoint x: 307, endPoint y: 284, distance: 67.6
drag, startPoint x: 307, startPoint y: 284, endPoint x: 260, endPoint y: 308, distance: 53.5
click at [259, 308] on p "UPC/EAN:" at bounding box center [185, 314] width 184 height 16
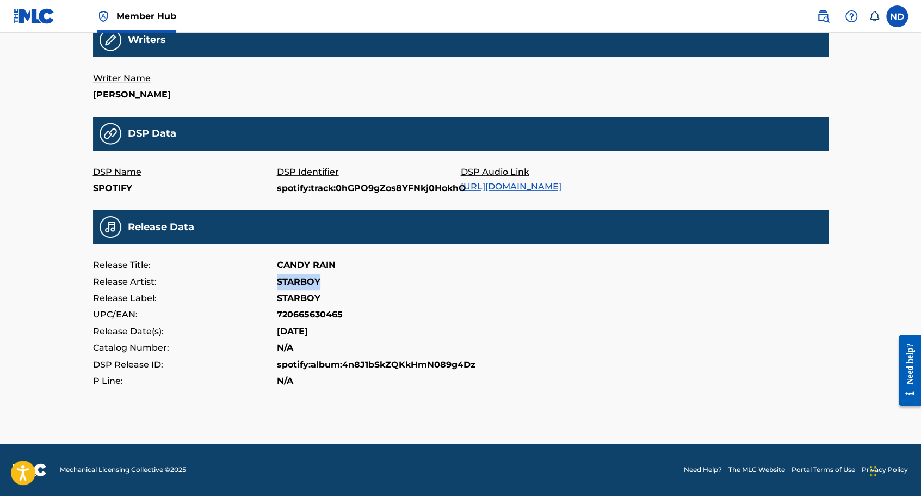
drag, startPoint x: 324, startPoint y: 280, endPoint x: 238, endPoint y: 285, distance: 86.2
click at [238, 285] on div "Release Artist: STARBOY" at bounding box center [461, 282] width 736 height 16
drag, startPoint x: 238, startPoint y: 285, endPoint x: 293, endPoint y: 281, distance: 54.6
copy div "STARBOY"
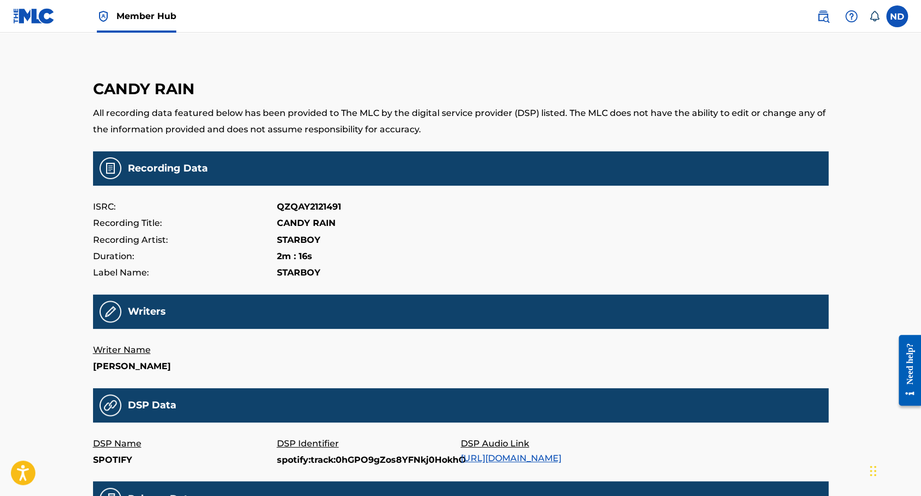
scroll to position [0, 0]
drag, startPoint x: 171, startPoint y: 148, endPoint x: 220, endPoint y: 132, distance: 51.6
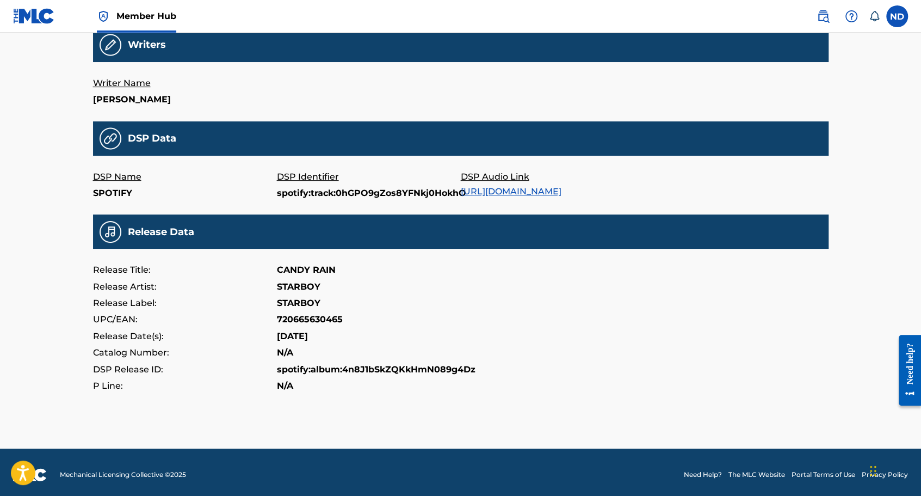
scroll to position [272, 0]
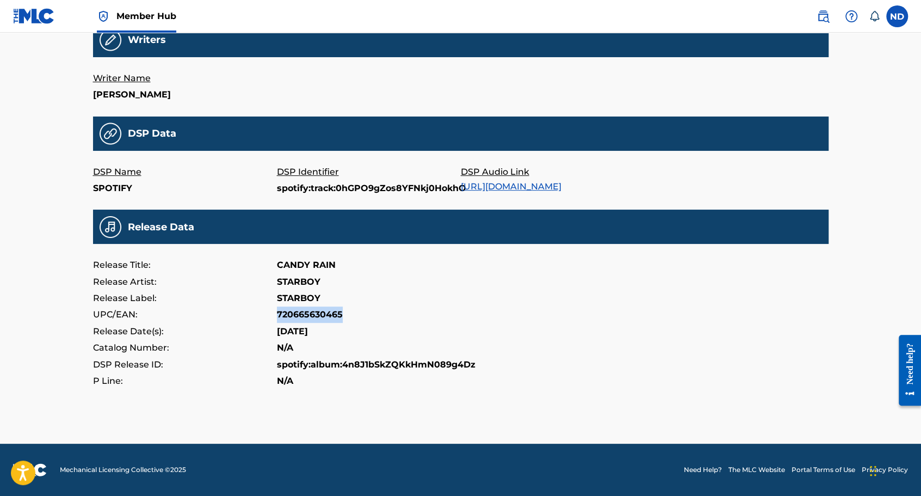
drag, startPoint x: 342, startPoint y: 315, endPoint x: 245, endPoint y: 319, distance: 97.0
click at [245, 319] on div "UPC/EAN: 720665630465" at bounding box center [461, 314] width 736 height 16
click at [246, 319] on p "UPC/EAN:" at bounding box center [185, 314] width 184 height 16
click at [180, 377] on p "P Line:" at bounding box center [185, 381] width 184 height 16
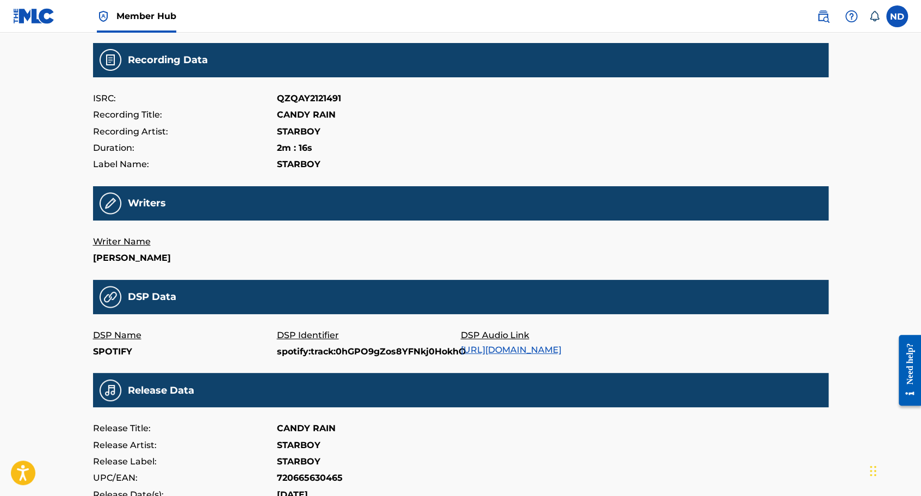
scroll to position [0, 0]
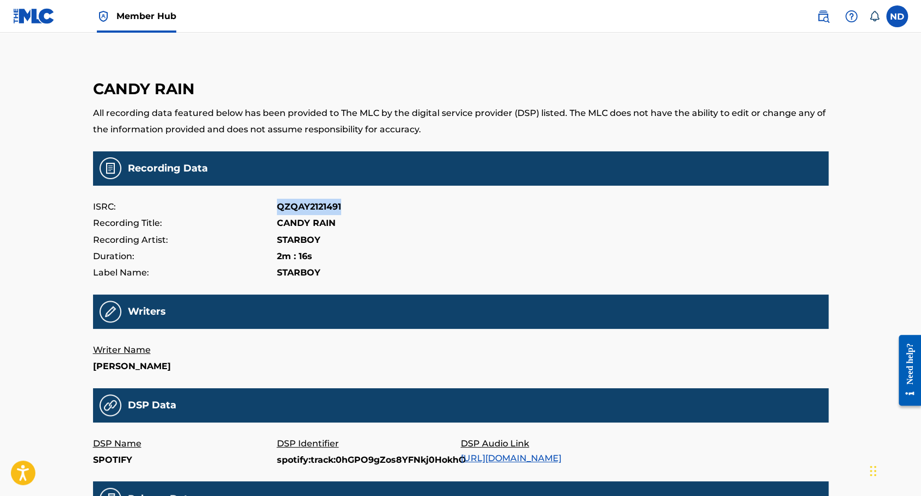
drag, startPoint x: 279, startPoint y: 207, endPoint x: 367, endPoint y: 207, distance: 88.7
click at [367, 207] on div "ISRC: QZQAY2121491" at bounding box center [461, 207] width 736 height 16
drag, startPoint x: 367, startPoint y: 207, endPoint x: 325, endPoint y: 209, distance: 41.9
copy p "QZQAY2121491"
click at [377, 192] on main "CANDY RAIN All recording data featured below has been provided to The MLC by th…" at bounding box center [461, 360] width 736 height 601
